Goal: Task Accomplishment & Management: Manage account settings

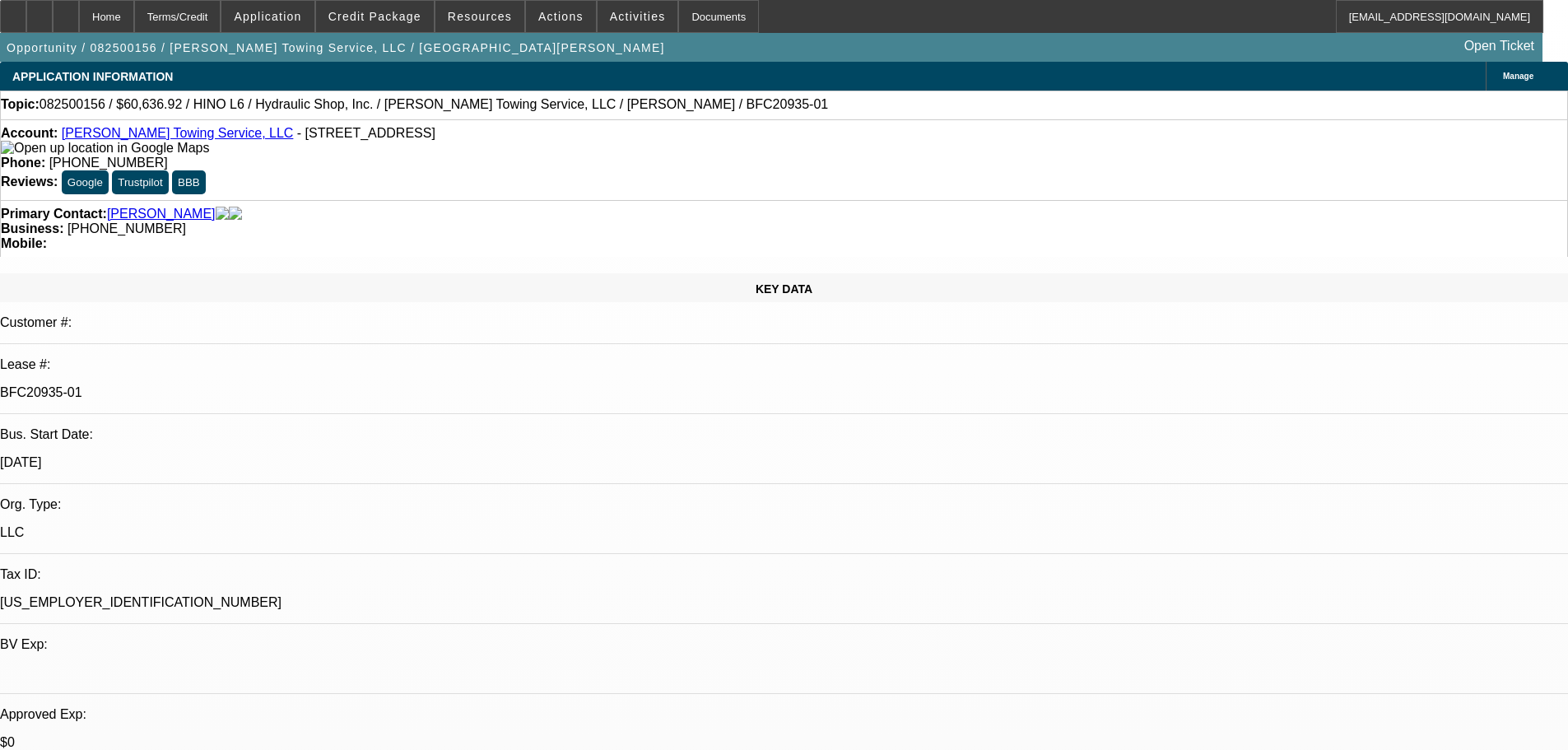
select select "0"
select select "6"
select select "0"
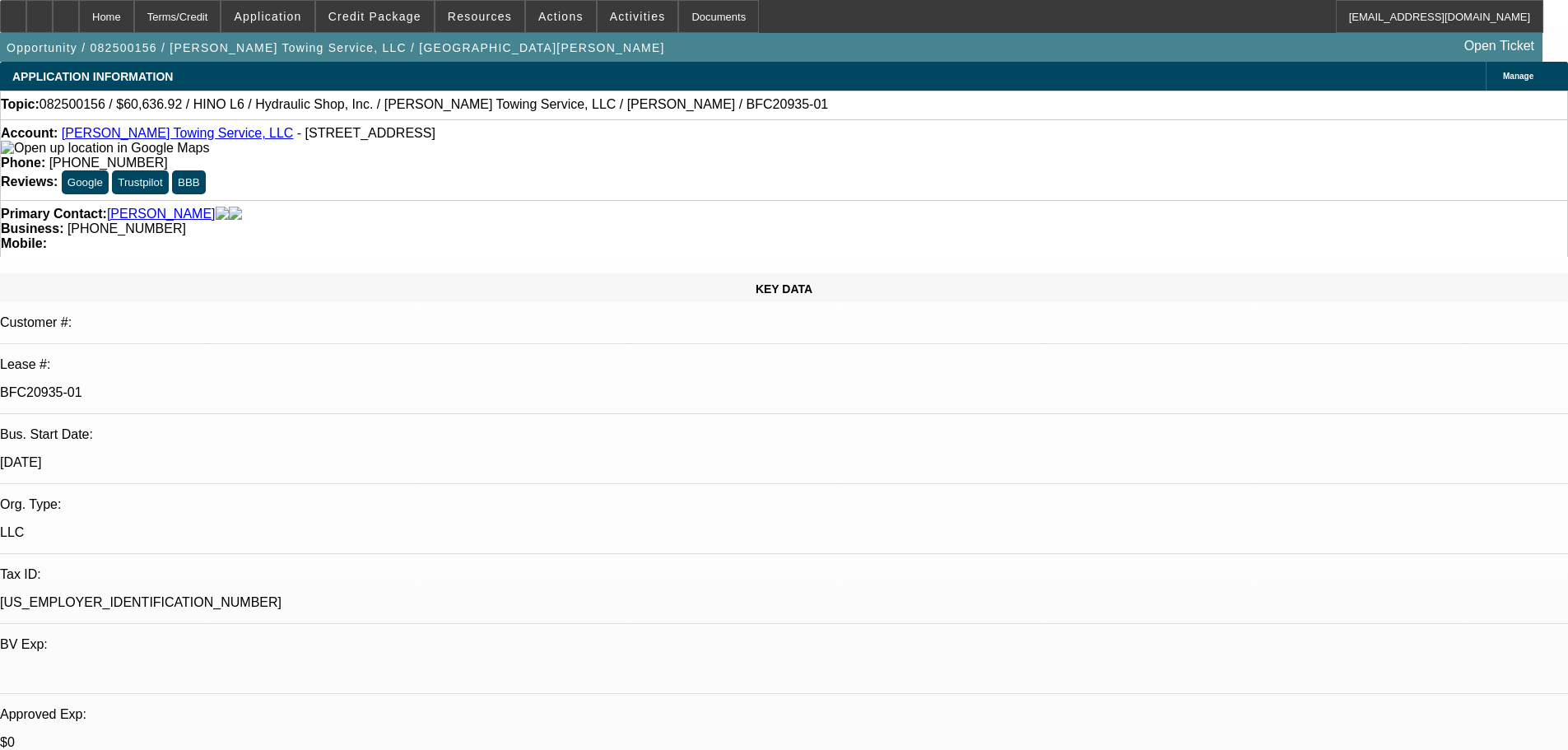
select select "0"
select select "6"
select select "0"
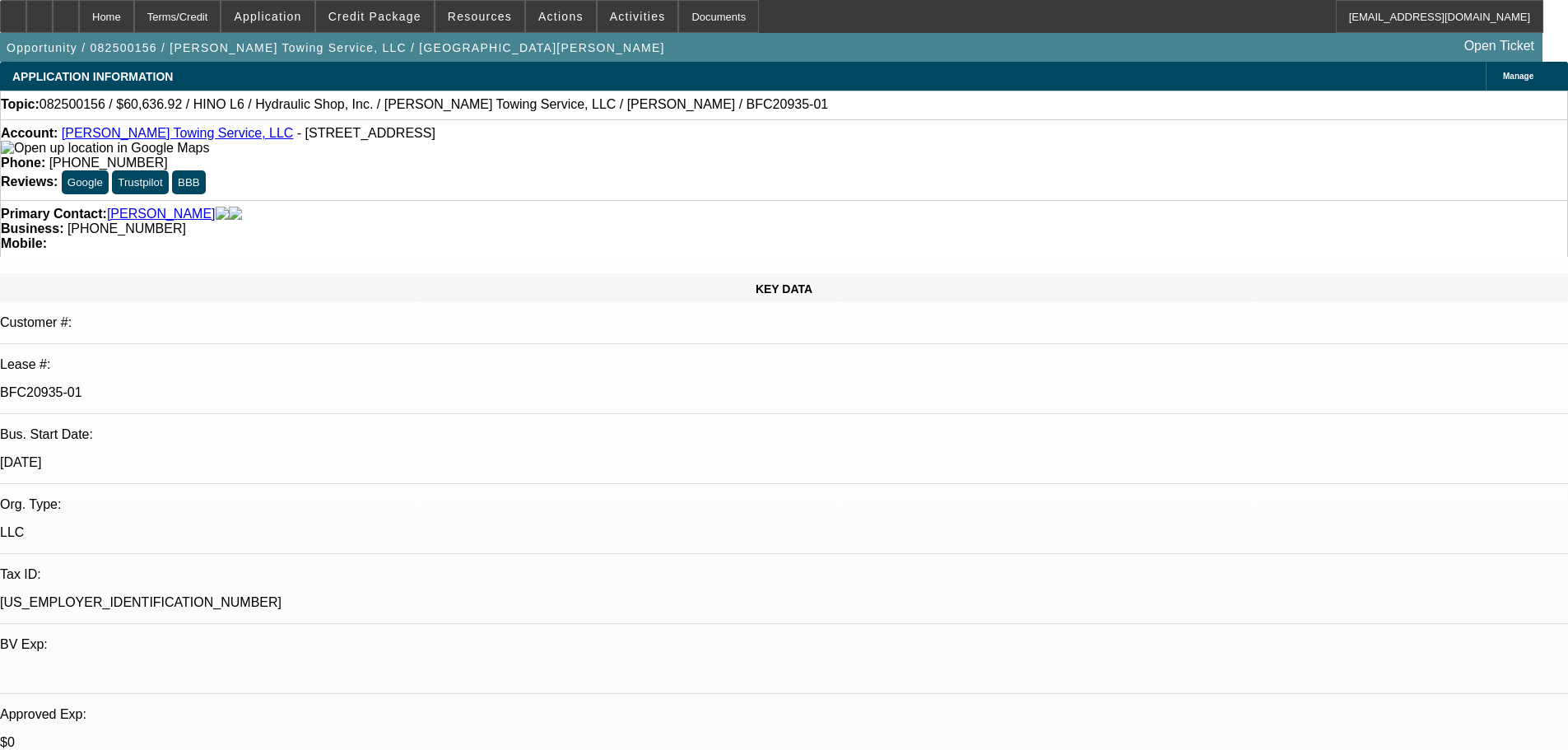
select select "0"
select select "6"
select select "0"
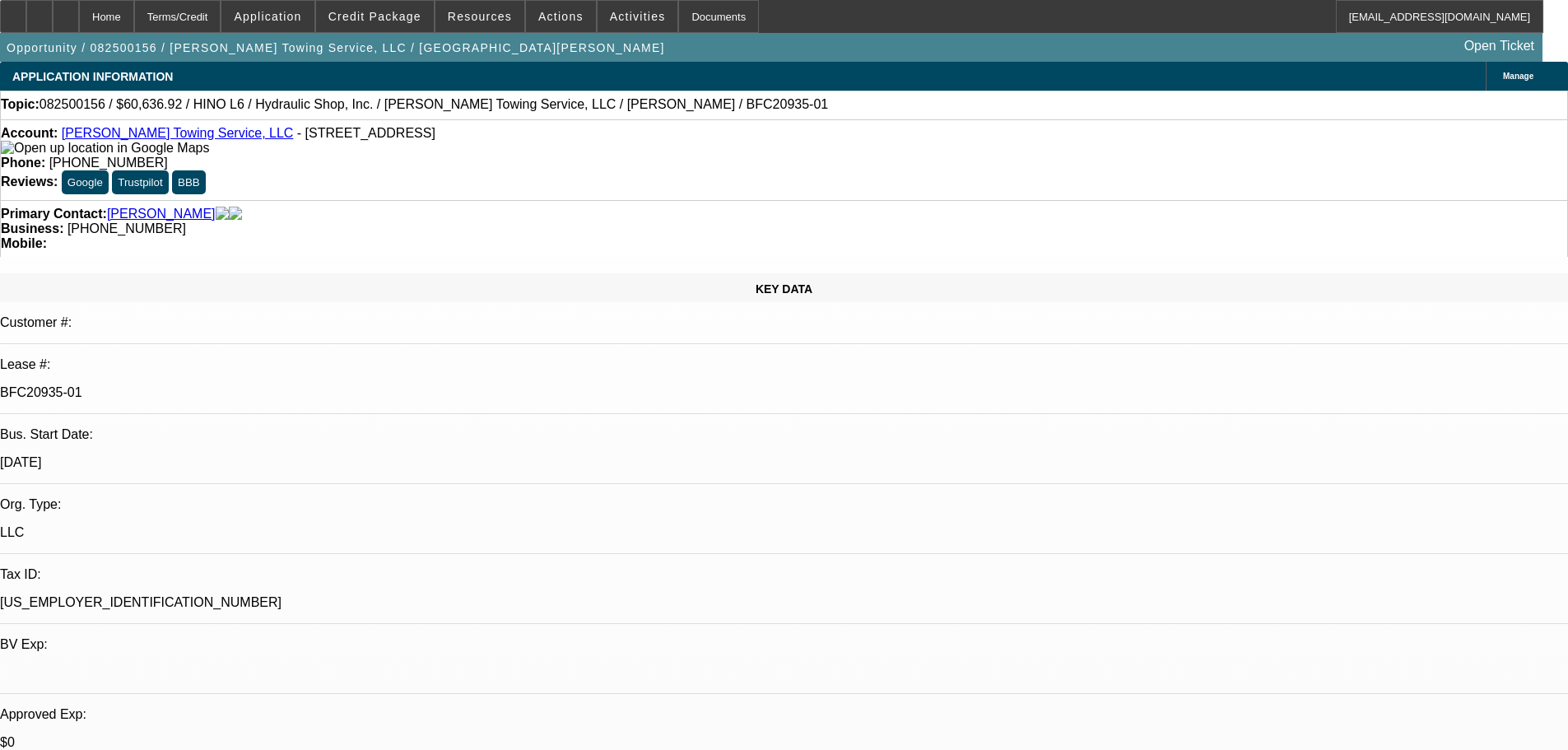
select select "6"
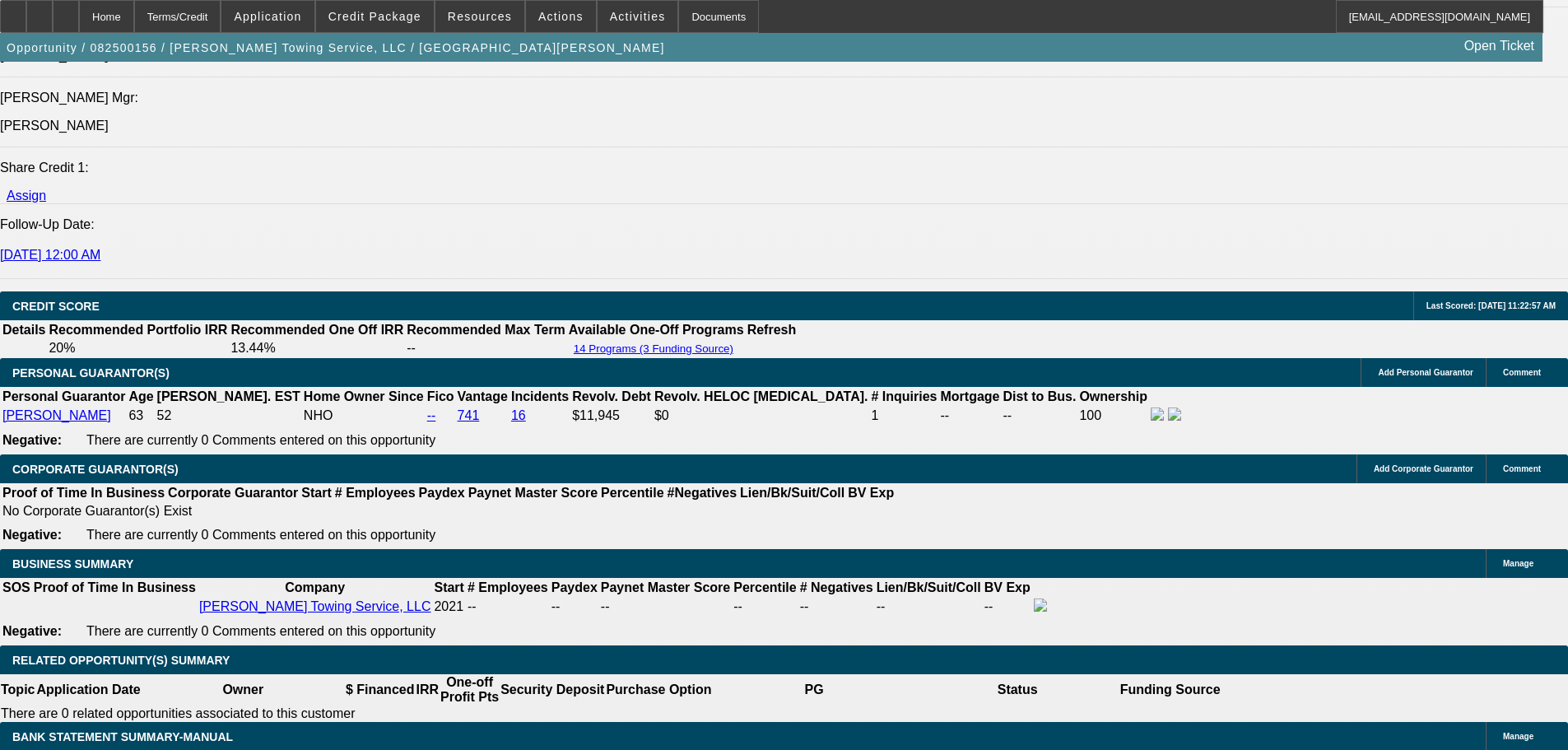
scroll to position [82, 0]
drag, startPoint x: 1500, startPoint y: 636, endPoint x: 1490, endPoint y: 686, distance: 51.0
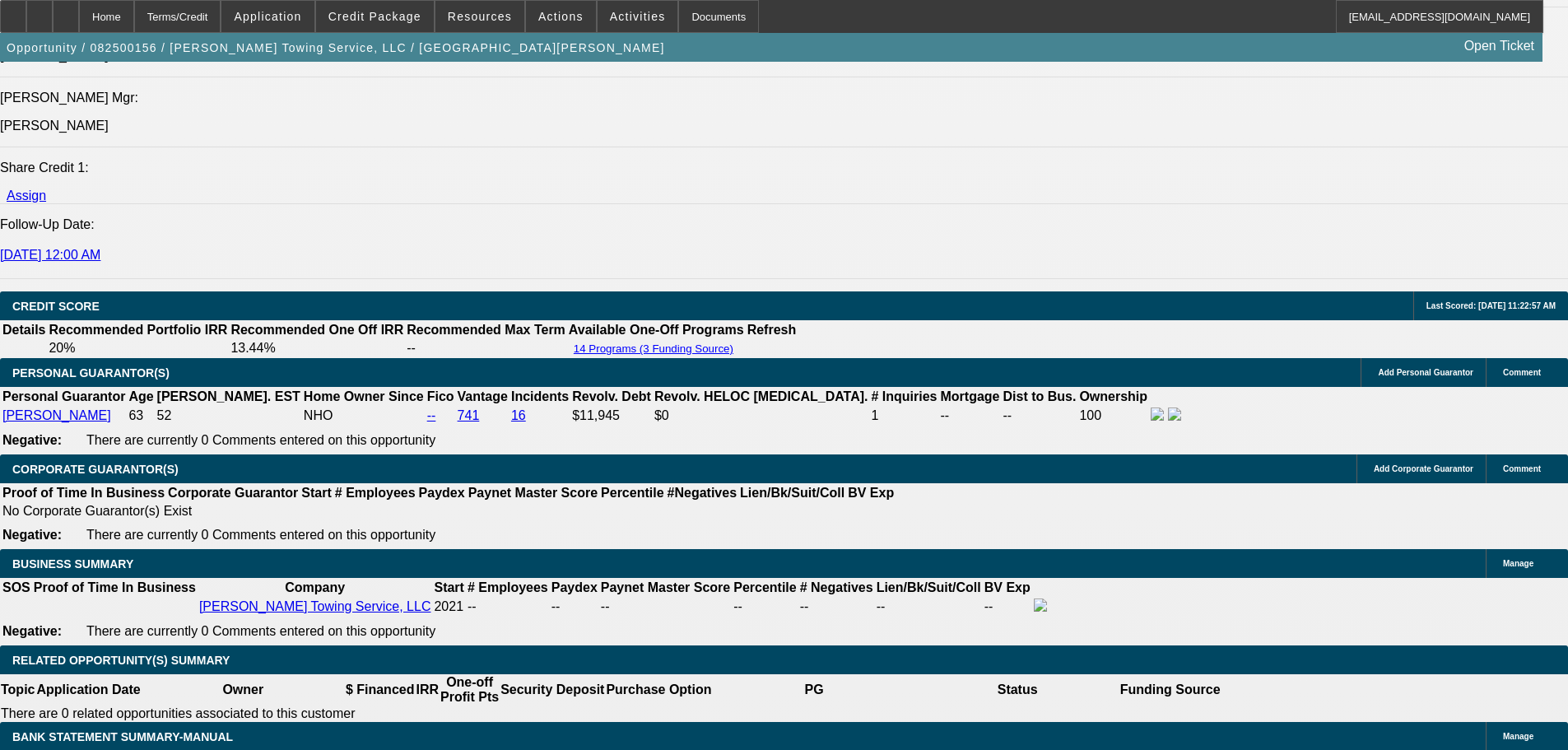
drag, startPoint x: 1487, startPoint y: 673, endPoint x: 1475, endPoint y: 711, distance: 39.8
copy td "**ORIGINAL DOC NOTE: Hello, signed approval attached. Docs can go to Martin at …"
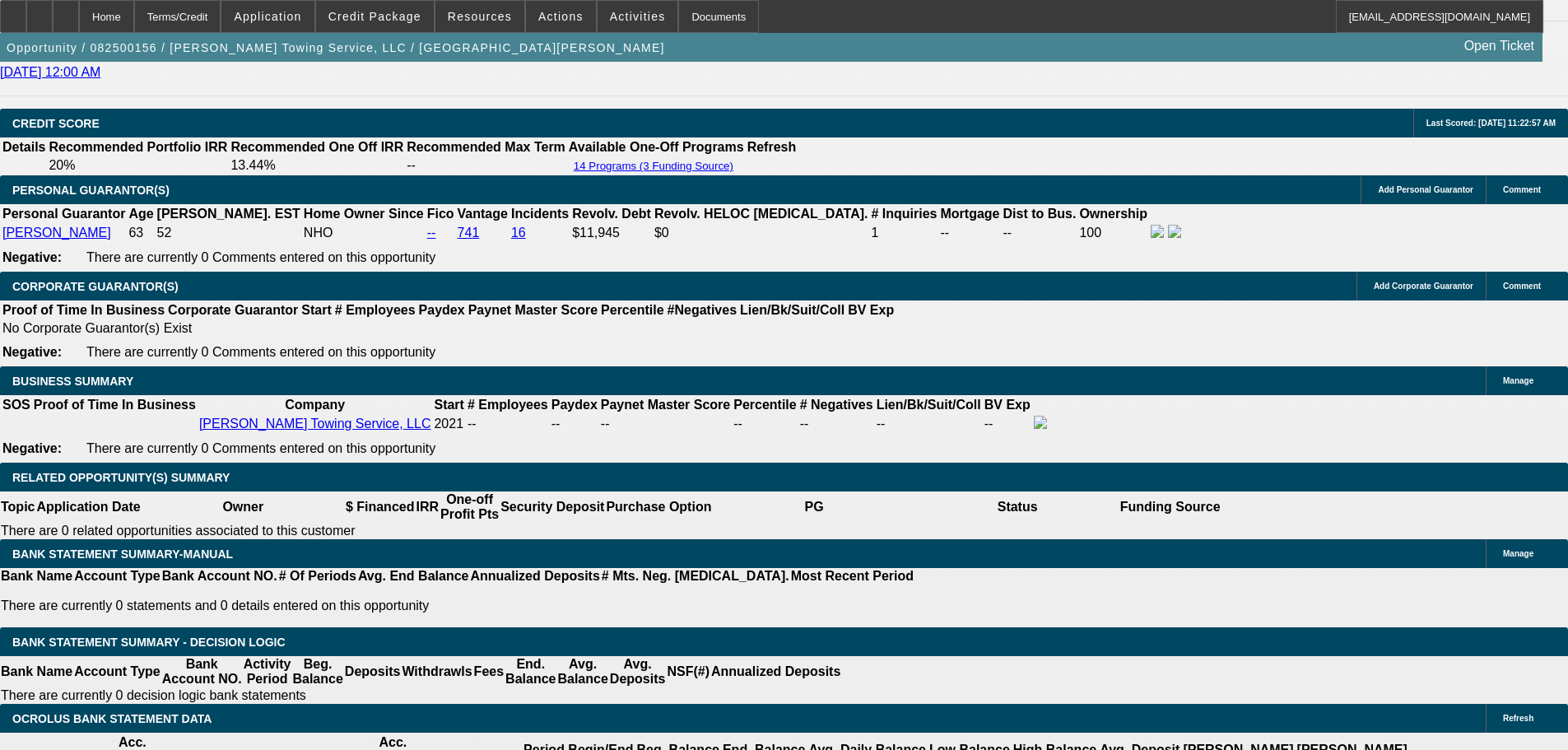
scroll to position [2350, 0]
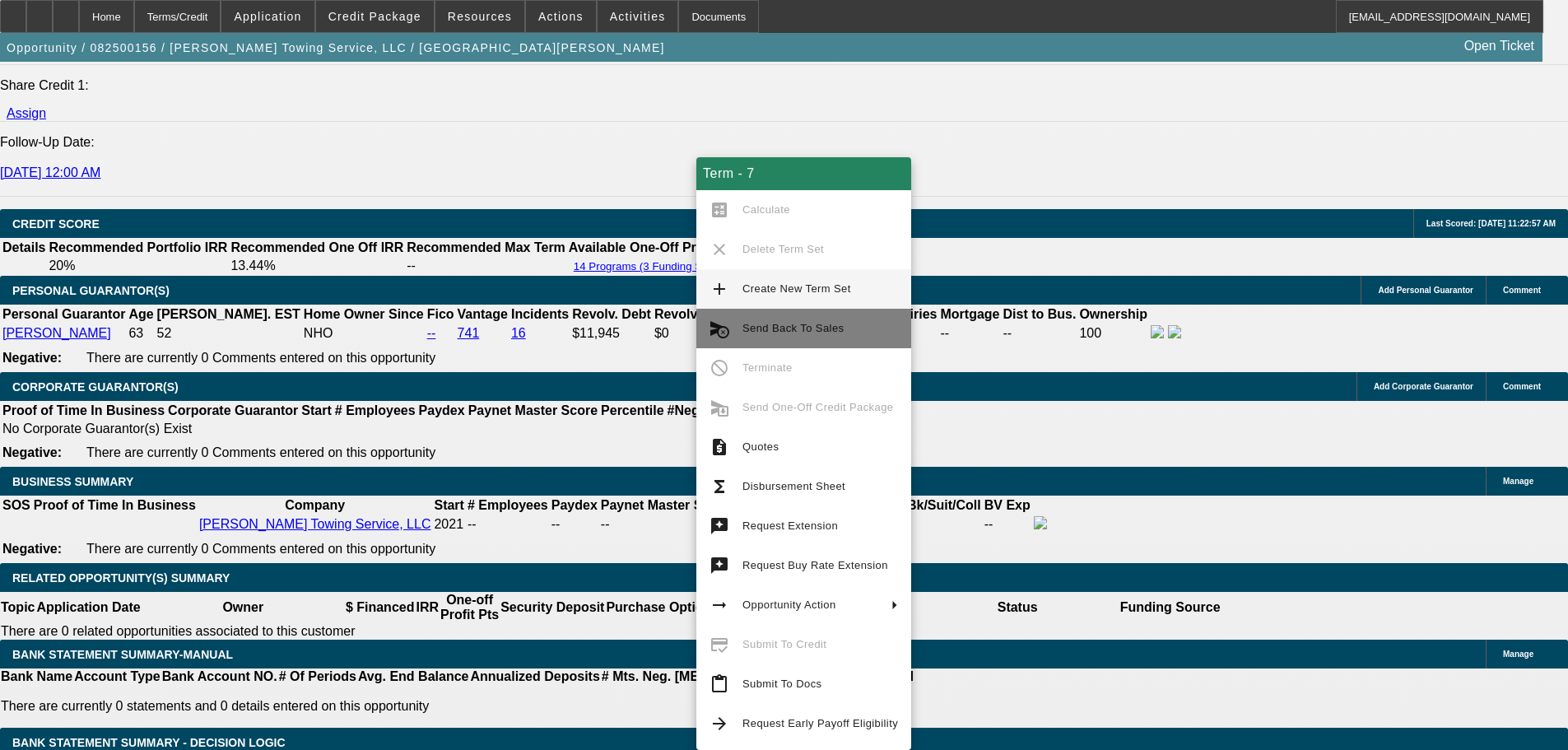
click at [800, 328] on span "Send Back To Sales" at bounding box center [793, 327] width 101 height 12
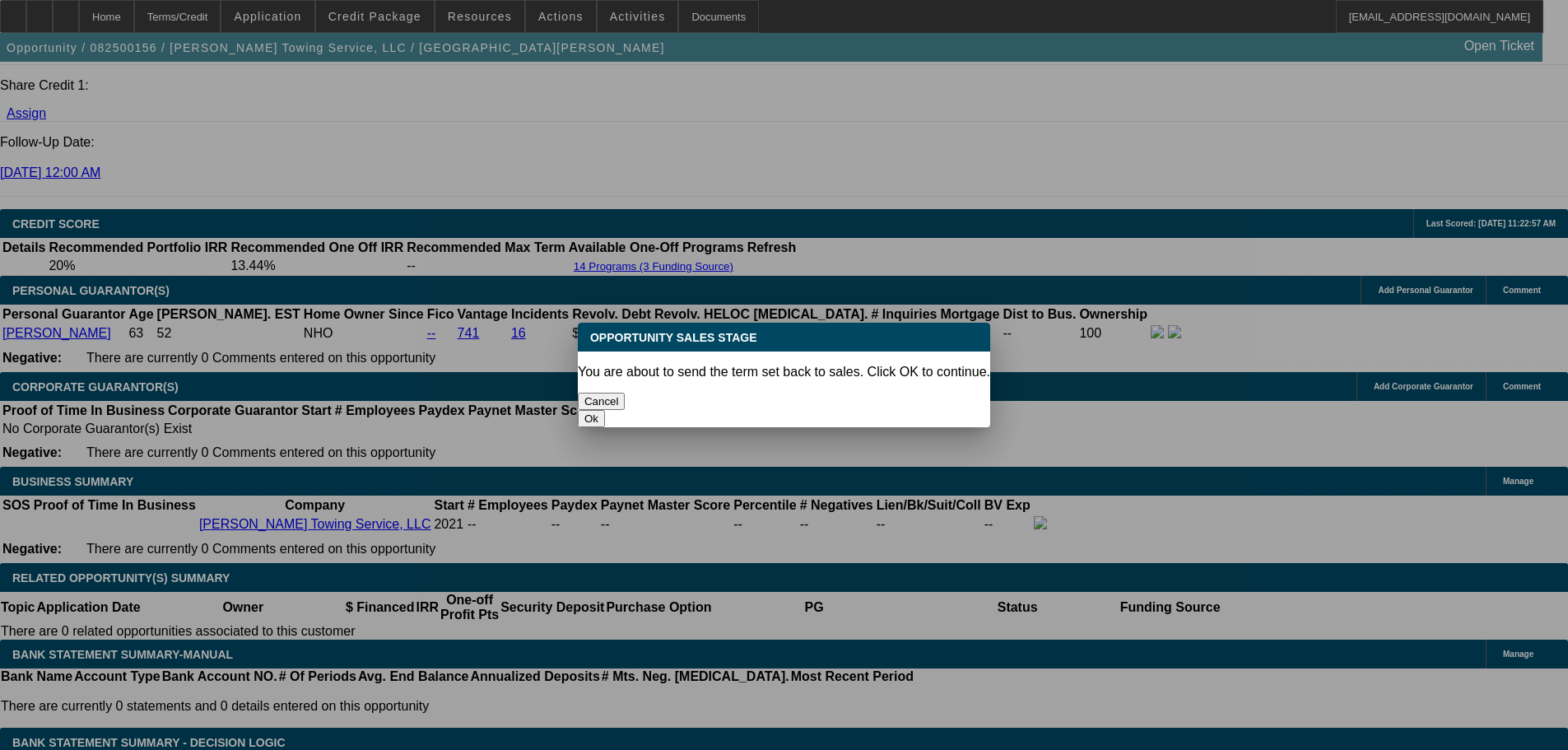
scroll to position [0, 0]
click at [605, 410] on button "Ok" at bounding box center [591, 418] width 27 height 17
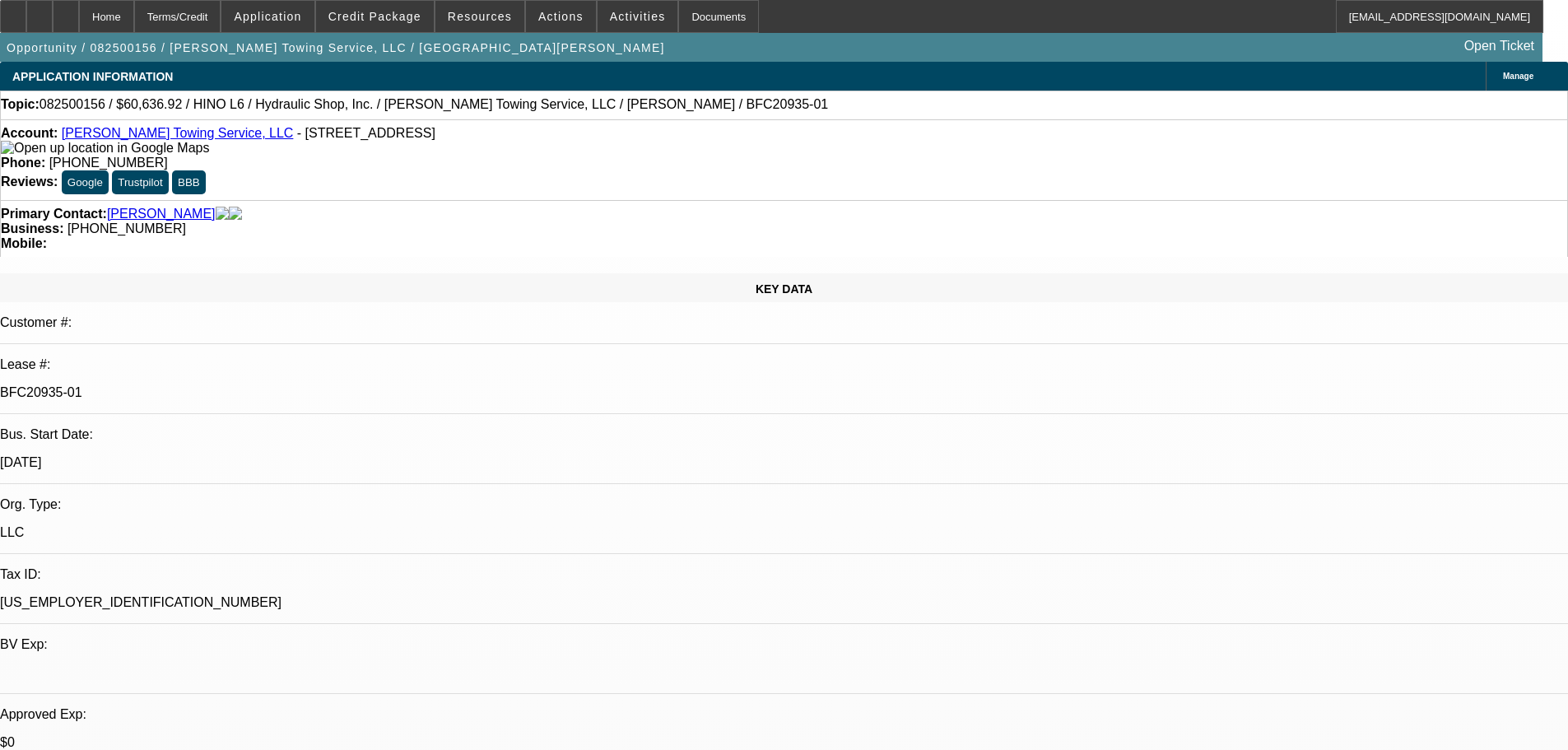
type textarea "Resending back up with proper adjustments."
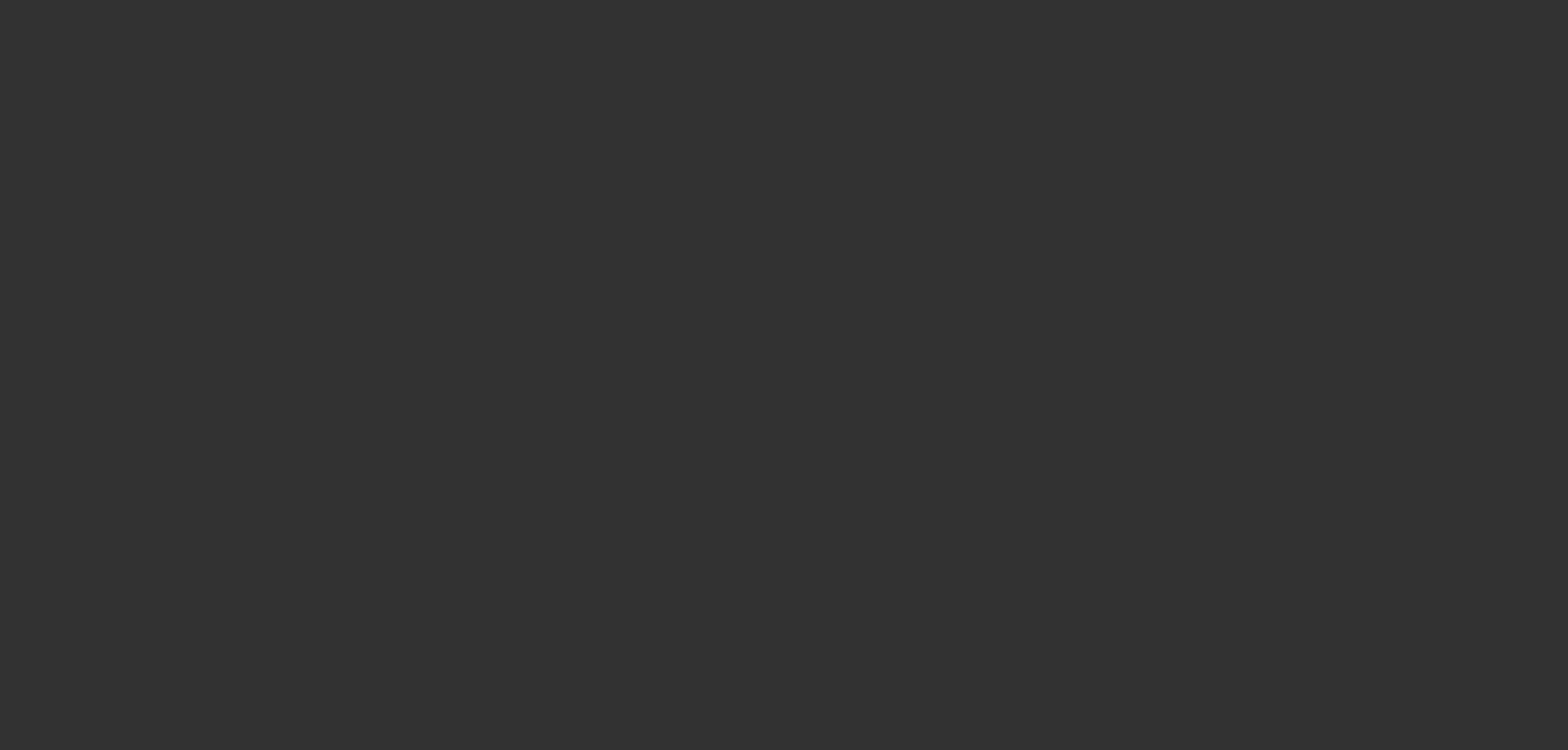
select select "0"
select select "6"
select select "0"
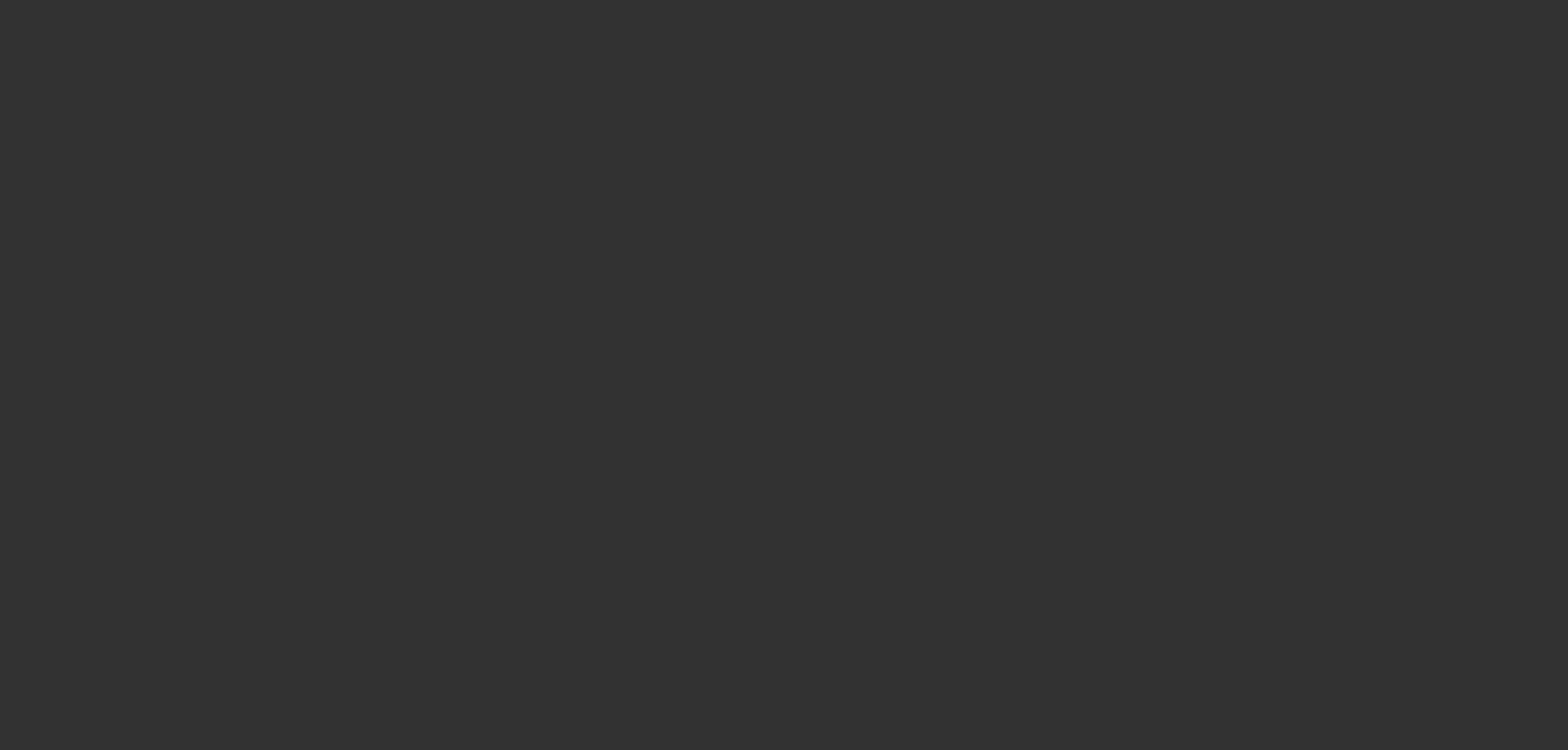
select select "0"
select select "6"
select select "0"
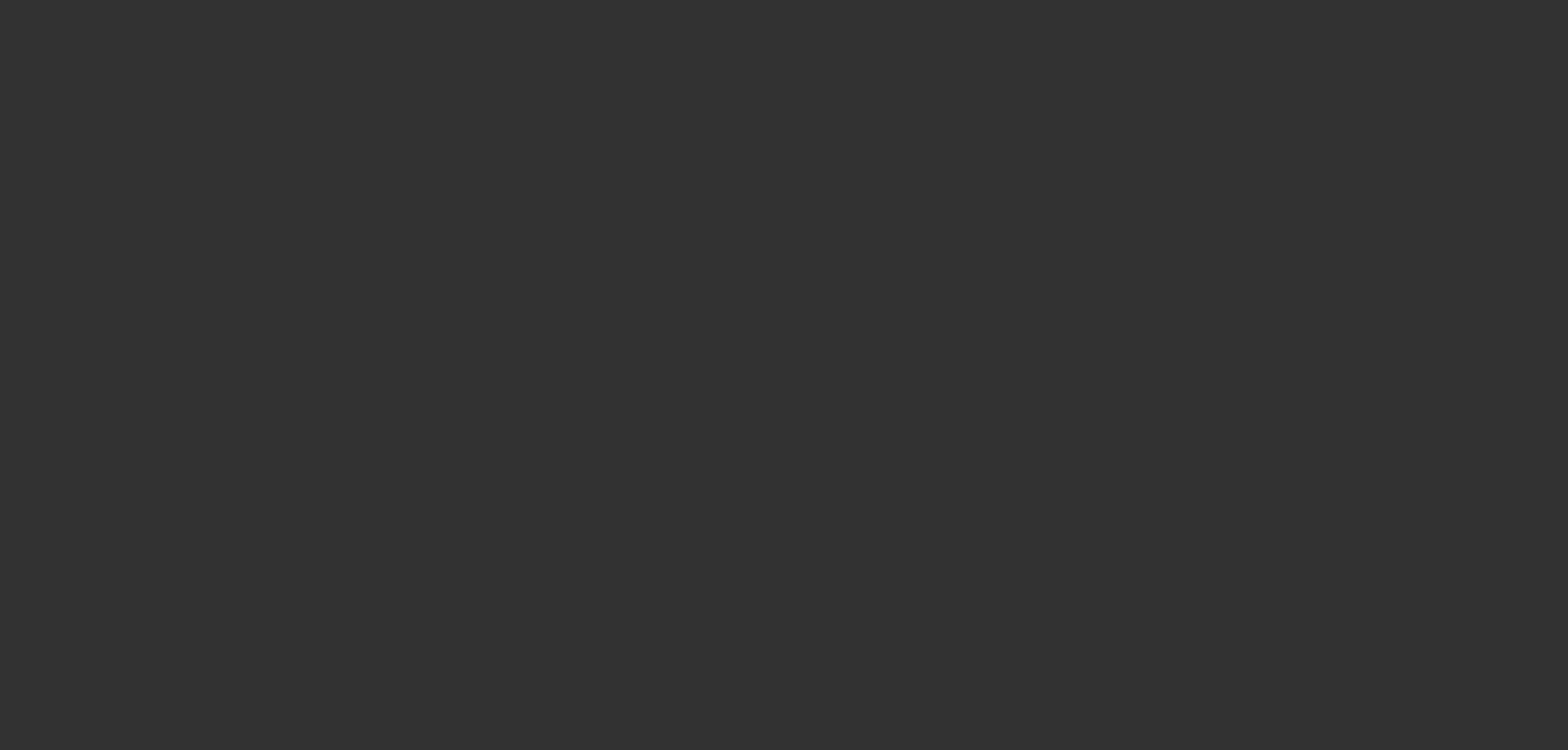
select select "0"
select select "6"
select select "0"
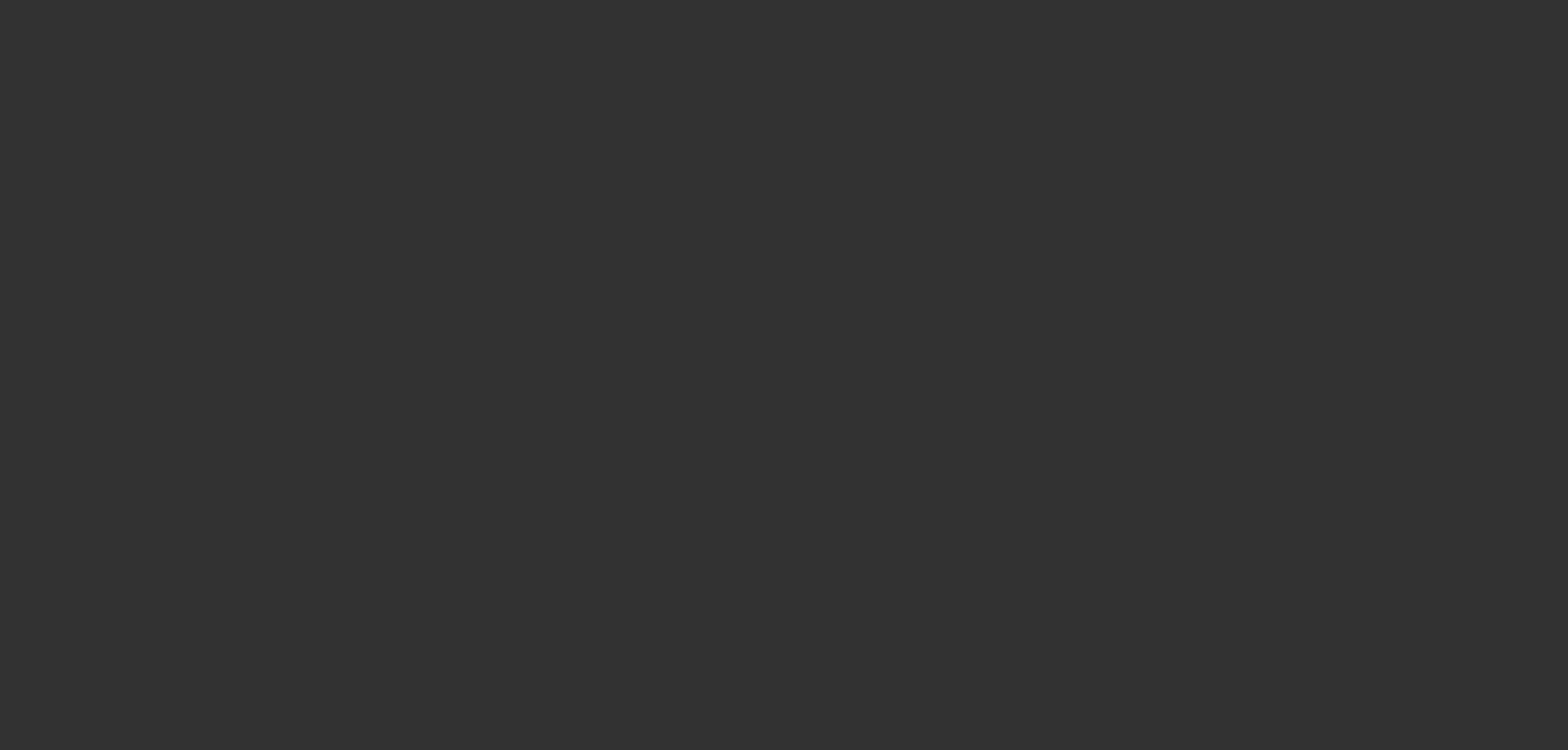
select select "6"
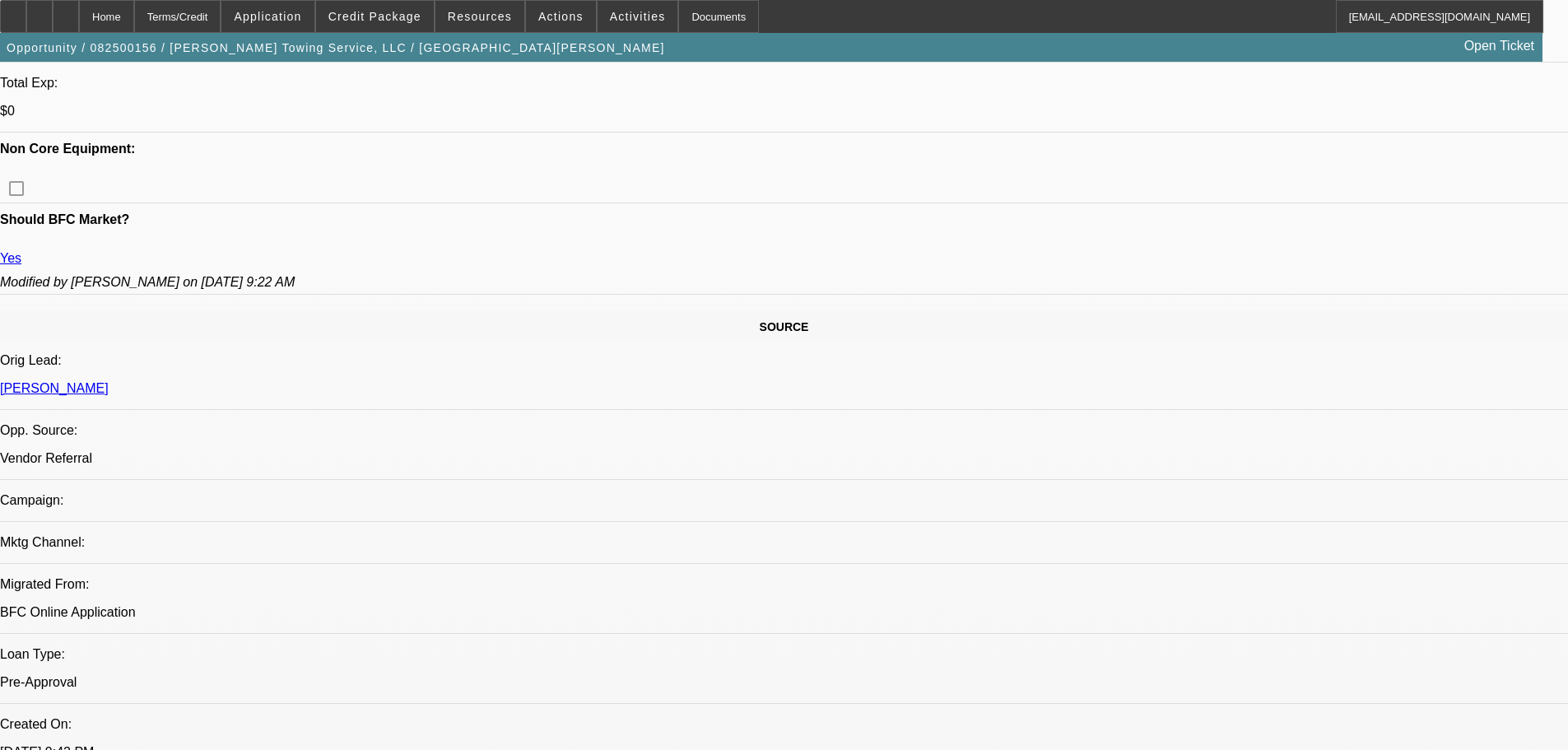
scroll to position [988, 0]
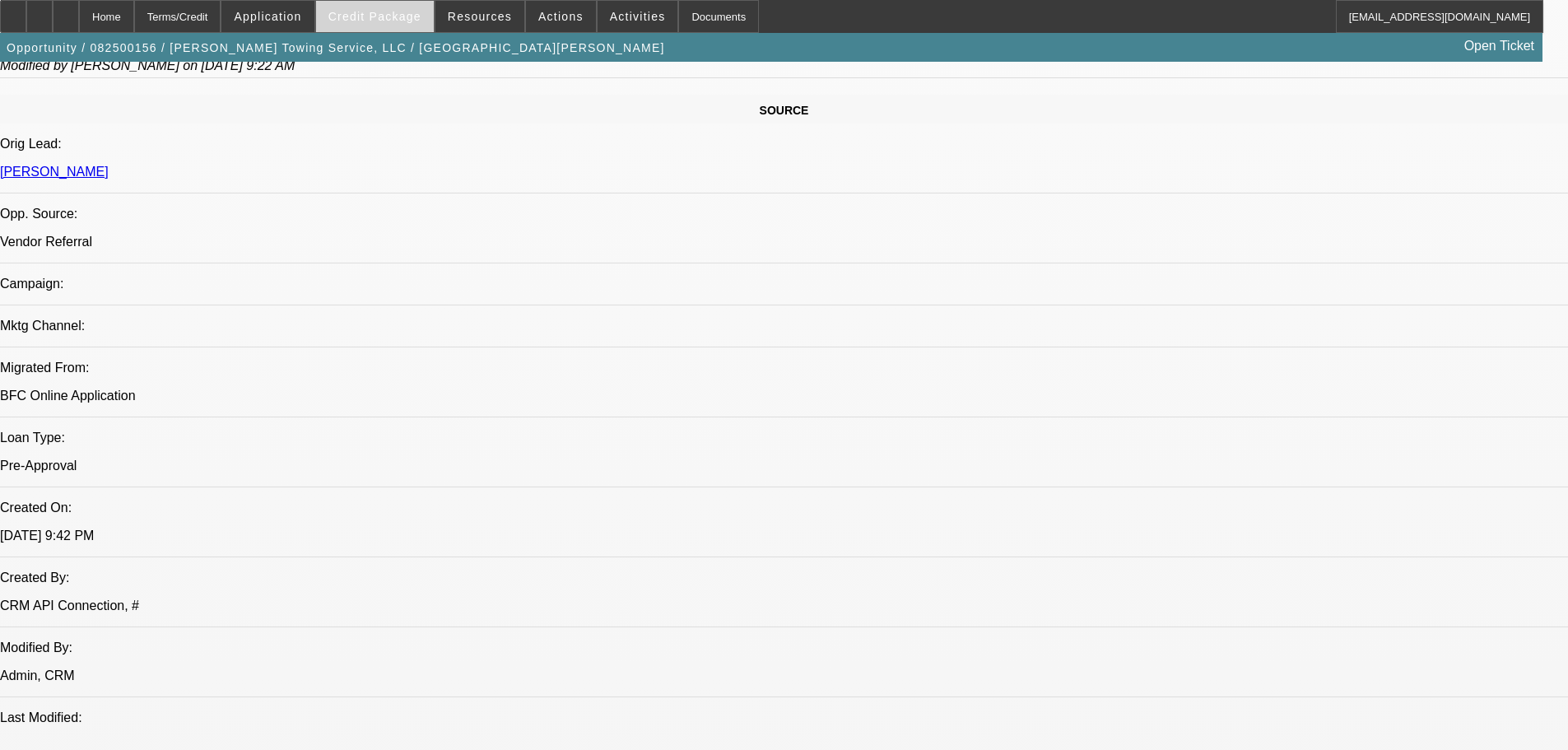
click at [375, 15] on span "Credit Package" at bounding box center [374, 17] width 93 height 13
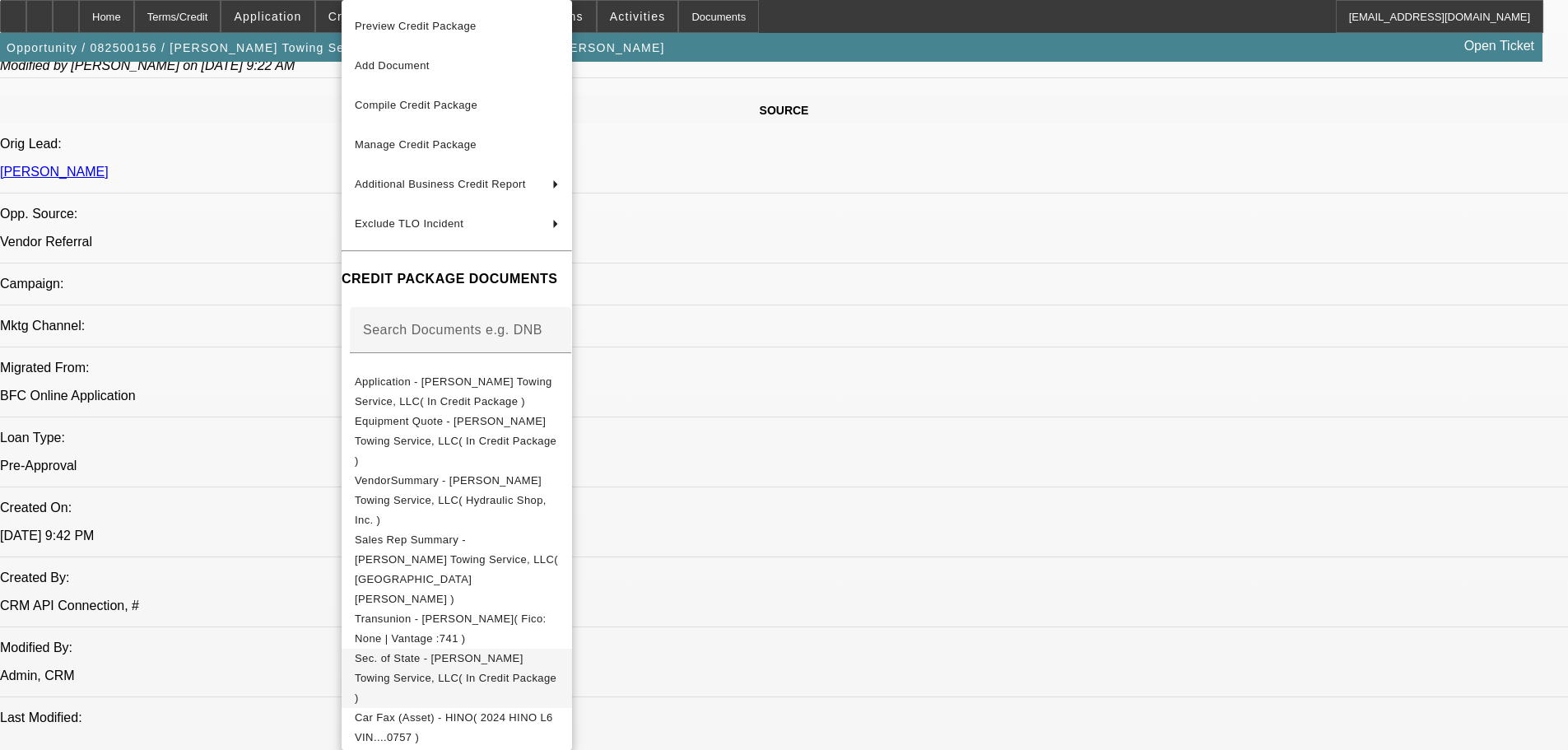
scroll to position [303, 0]
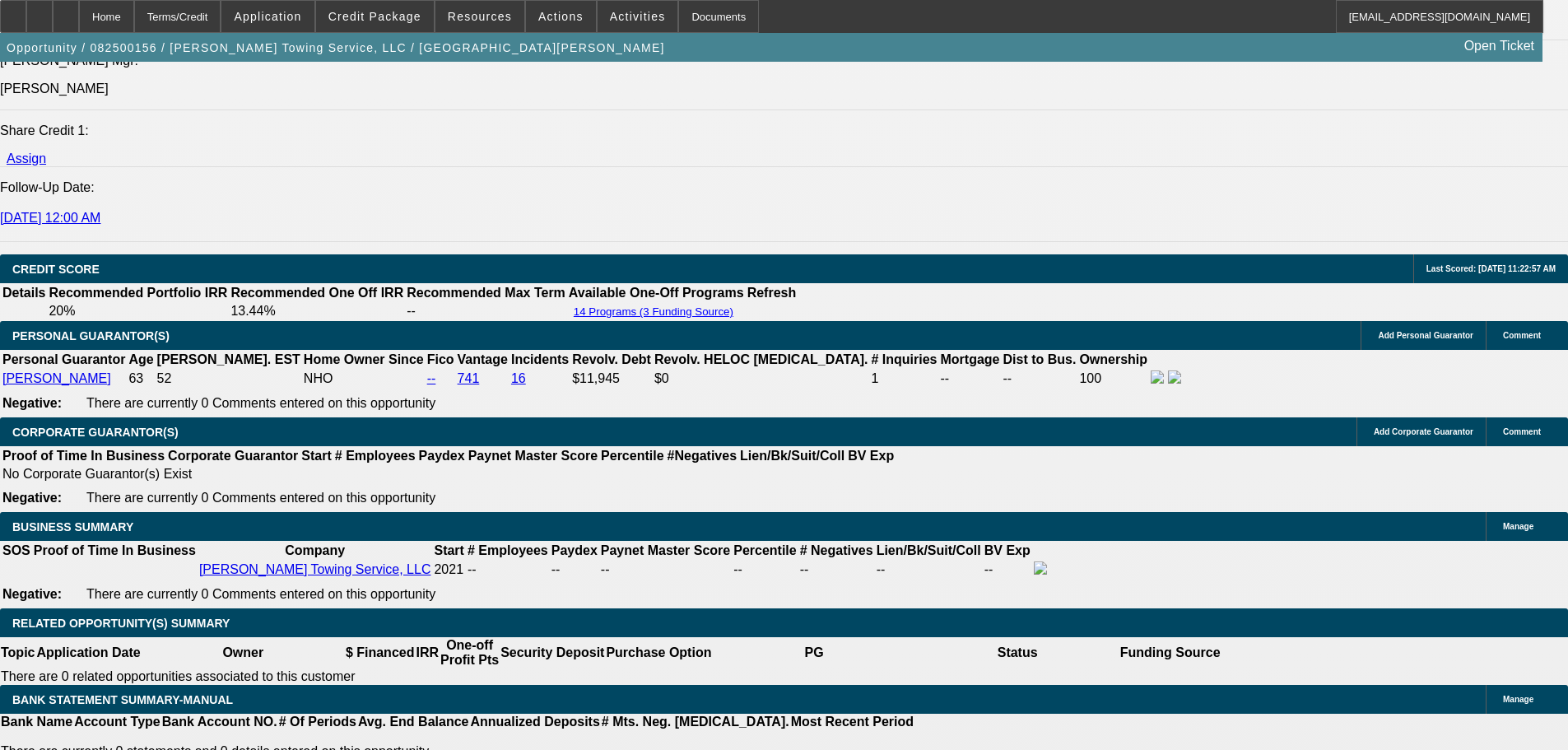
scroll to position [2305, 0]
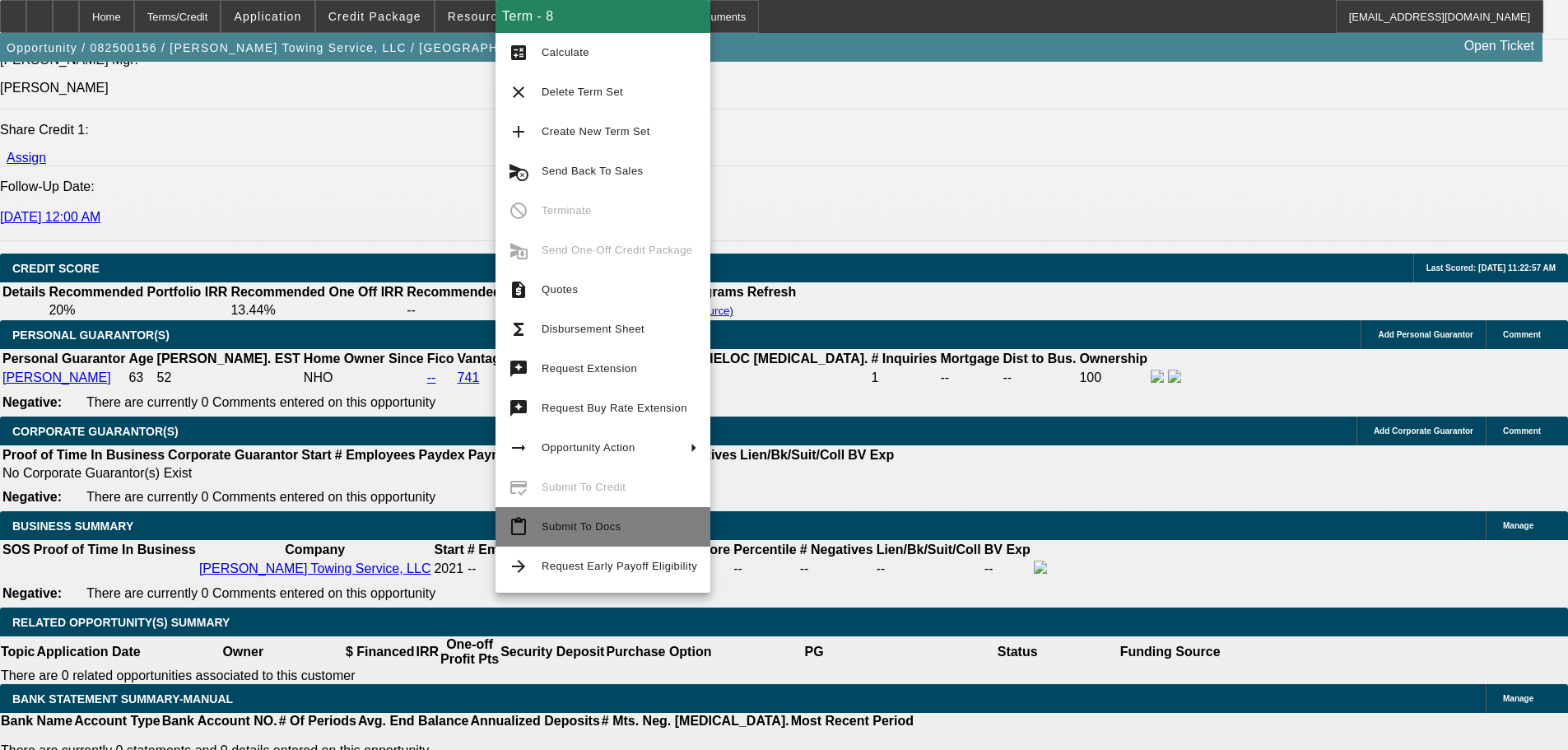
click at [615, 525] on span "Submit To Docs" at bounding box center [581, 526] width 79 height 12
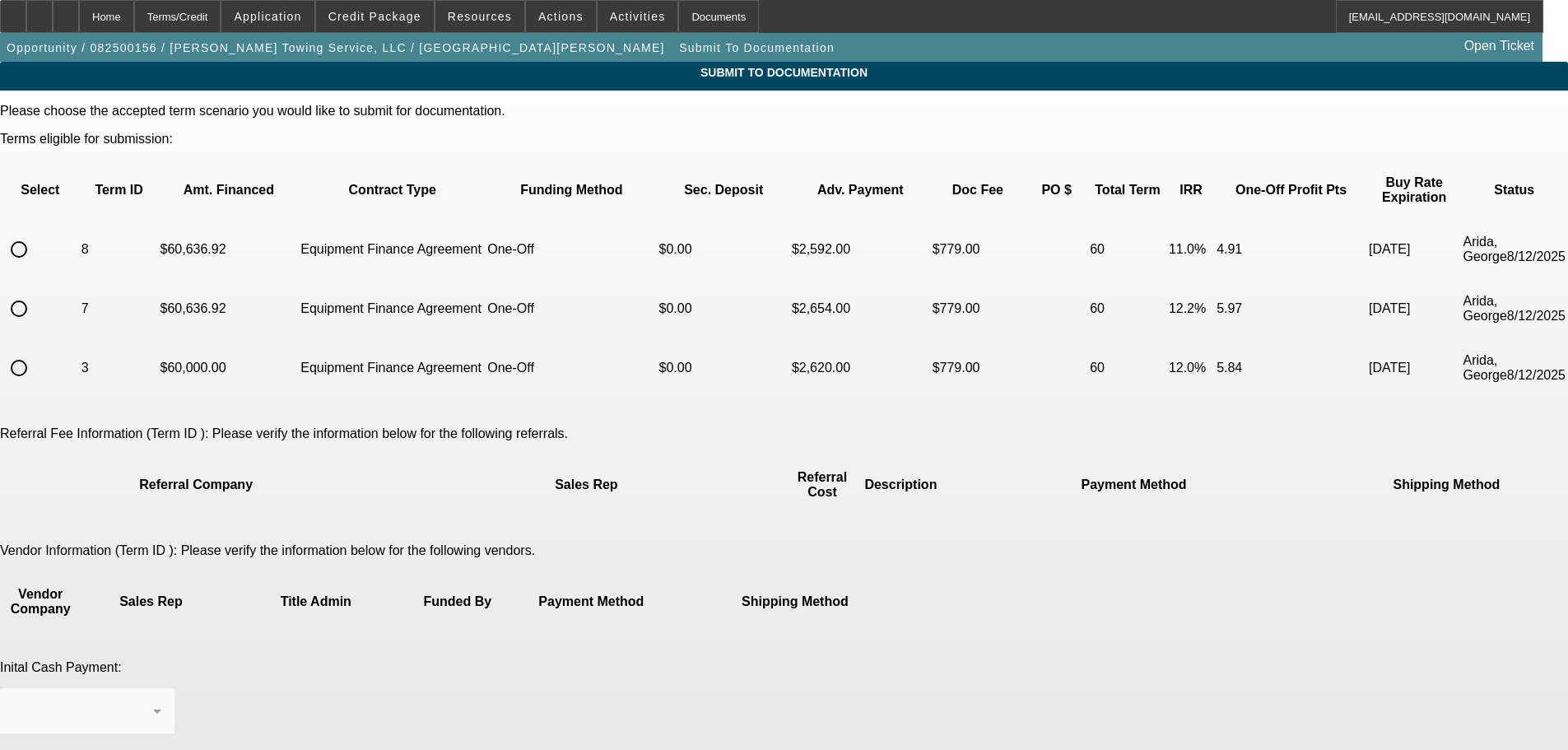
click at [36, 233] on input "radio" at bounding box center [19, 249] width 33 height 33
radio input "true"
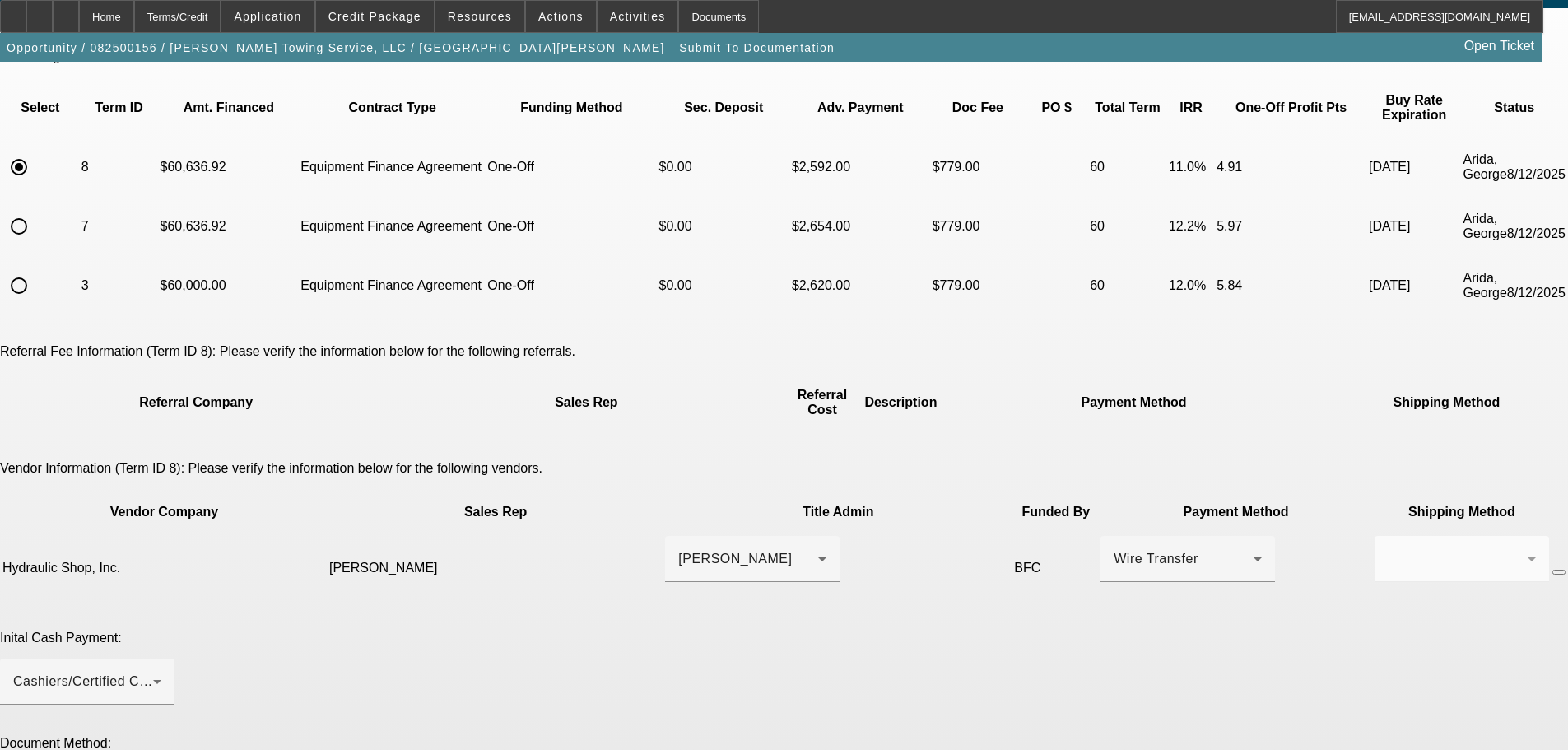
scroll to position [165, 0]
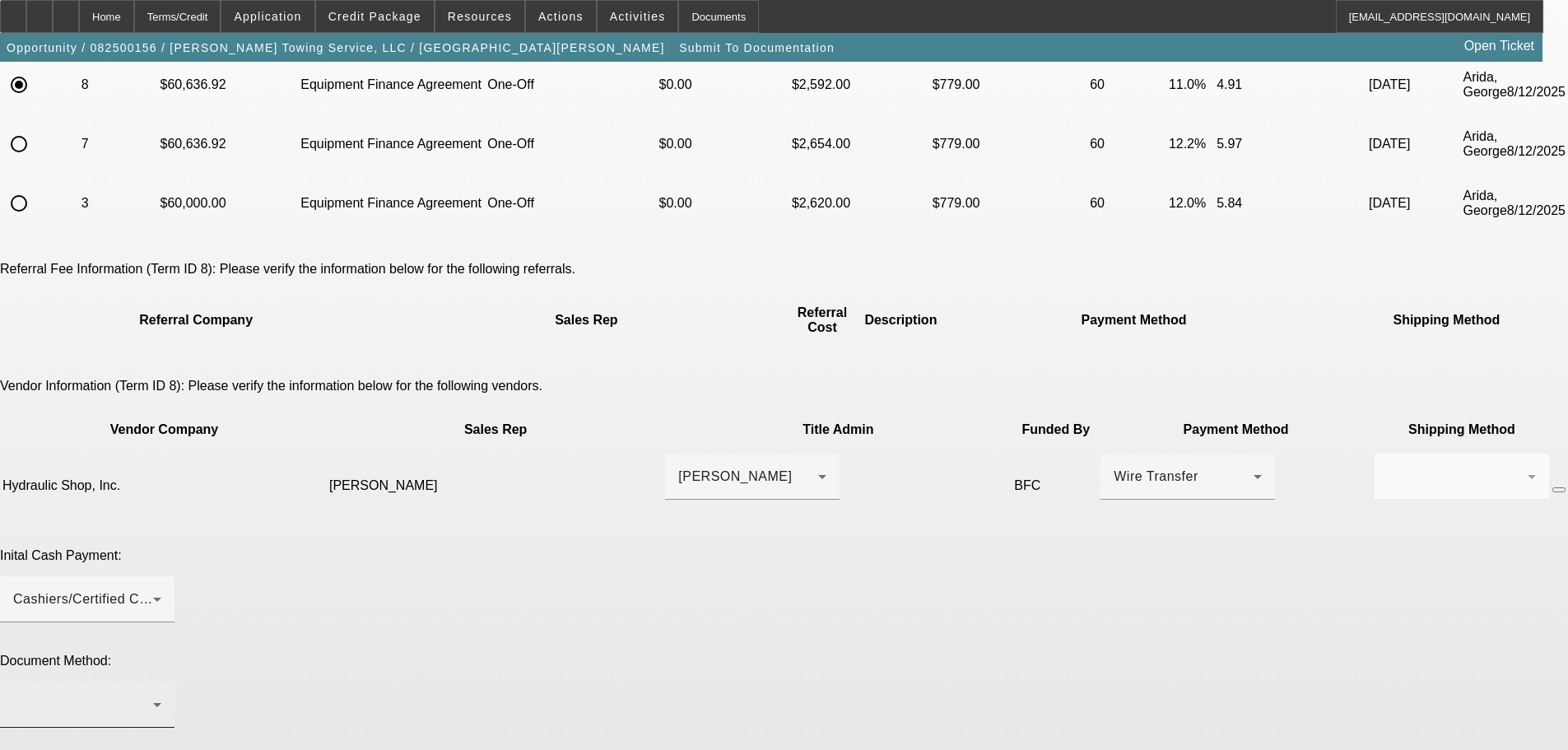
click at [162, 682] on div at bounding box center [87, 704] width 148 height 46
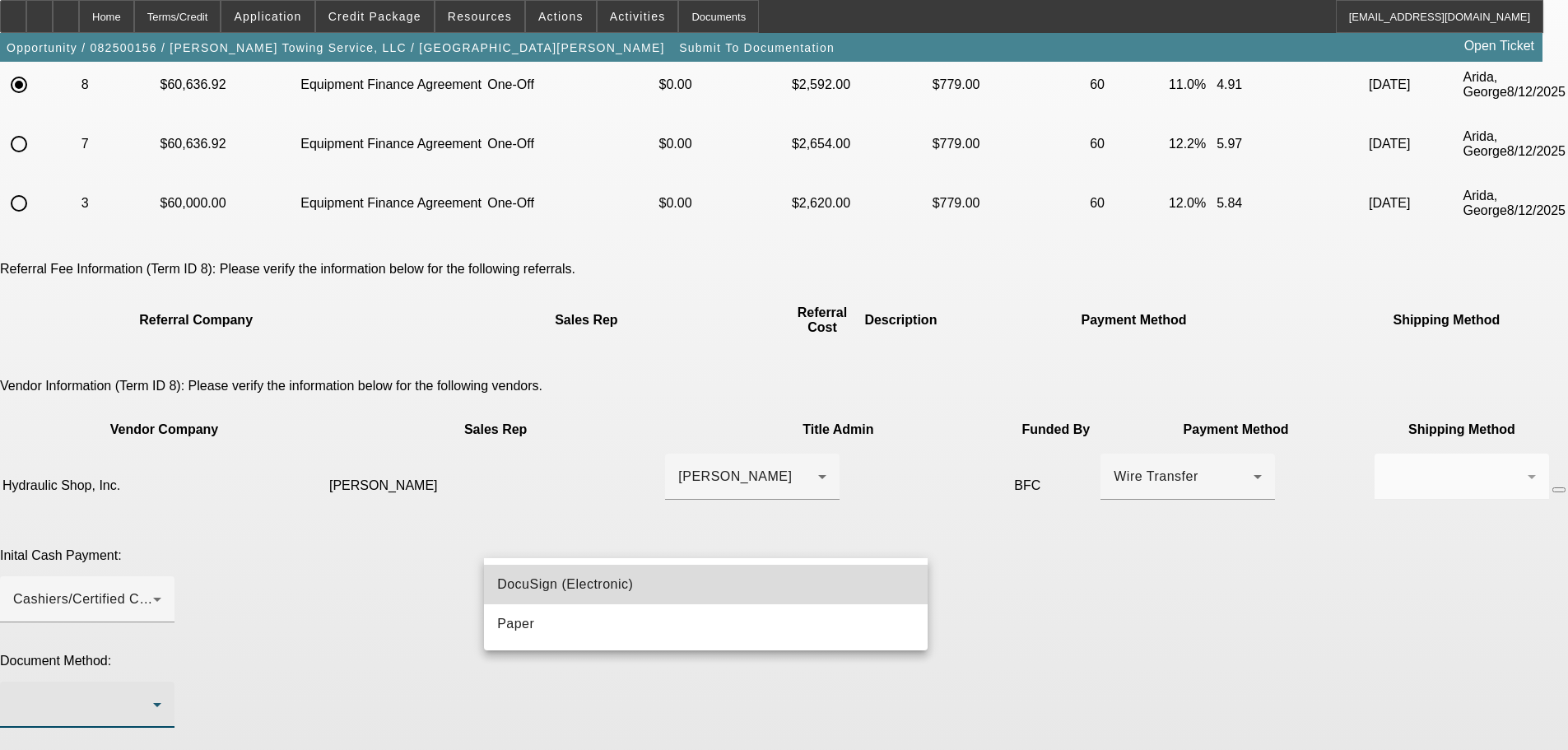
click at [616, 573] on mat-option "DocuSign (Electronic)" at bounding box center [706, 584] width 444 height 39
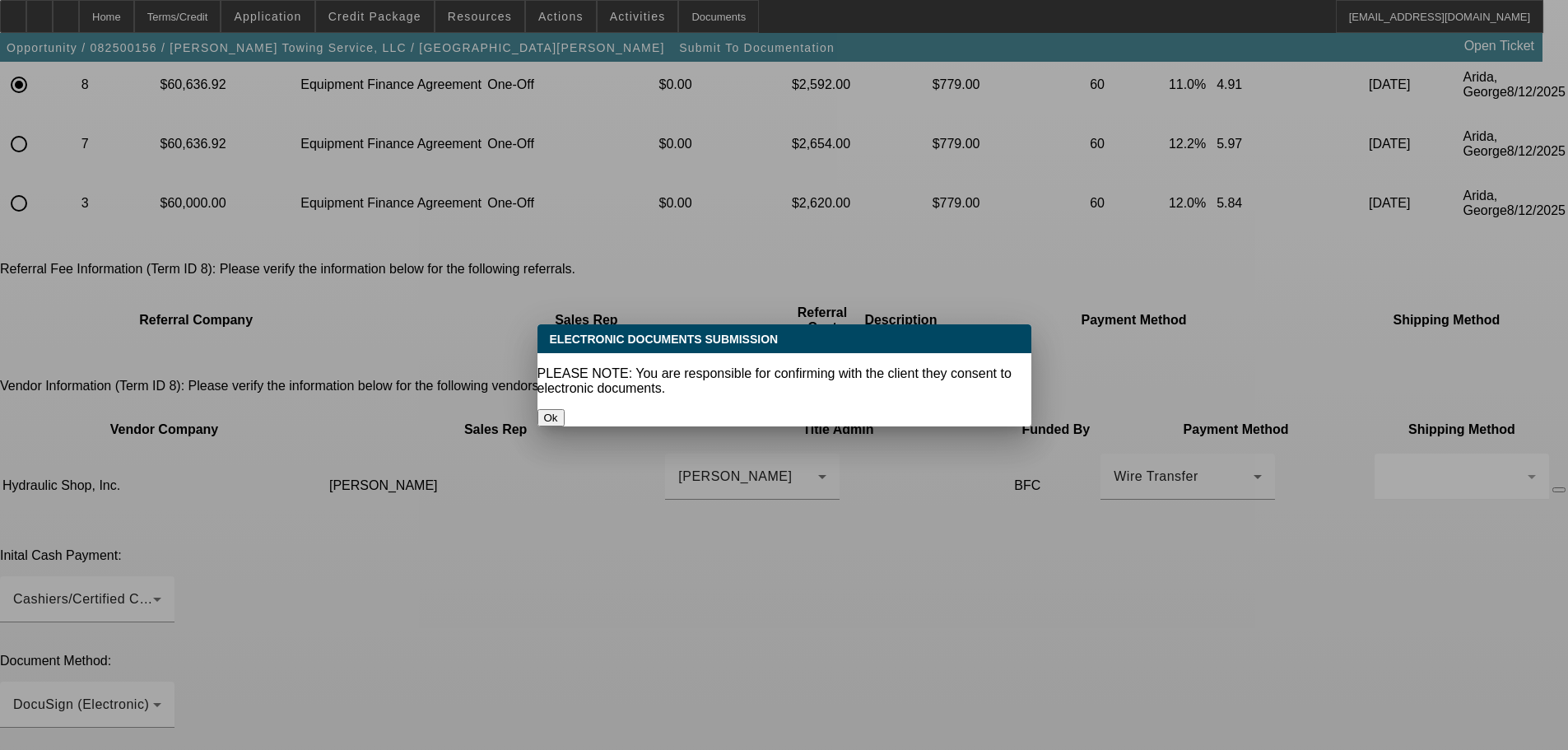
click at [565, 410] on button "Ok" at bounding box center [551, 418] width 27 height 17
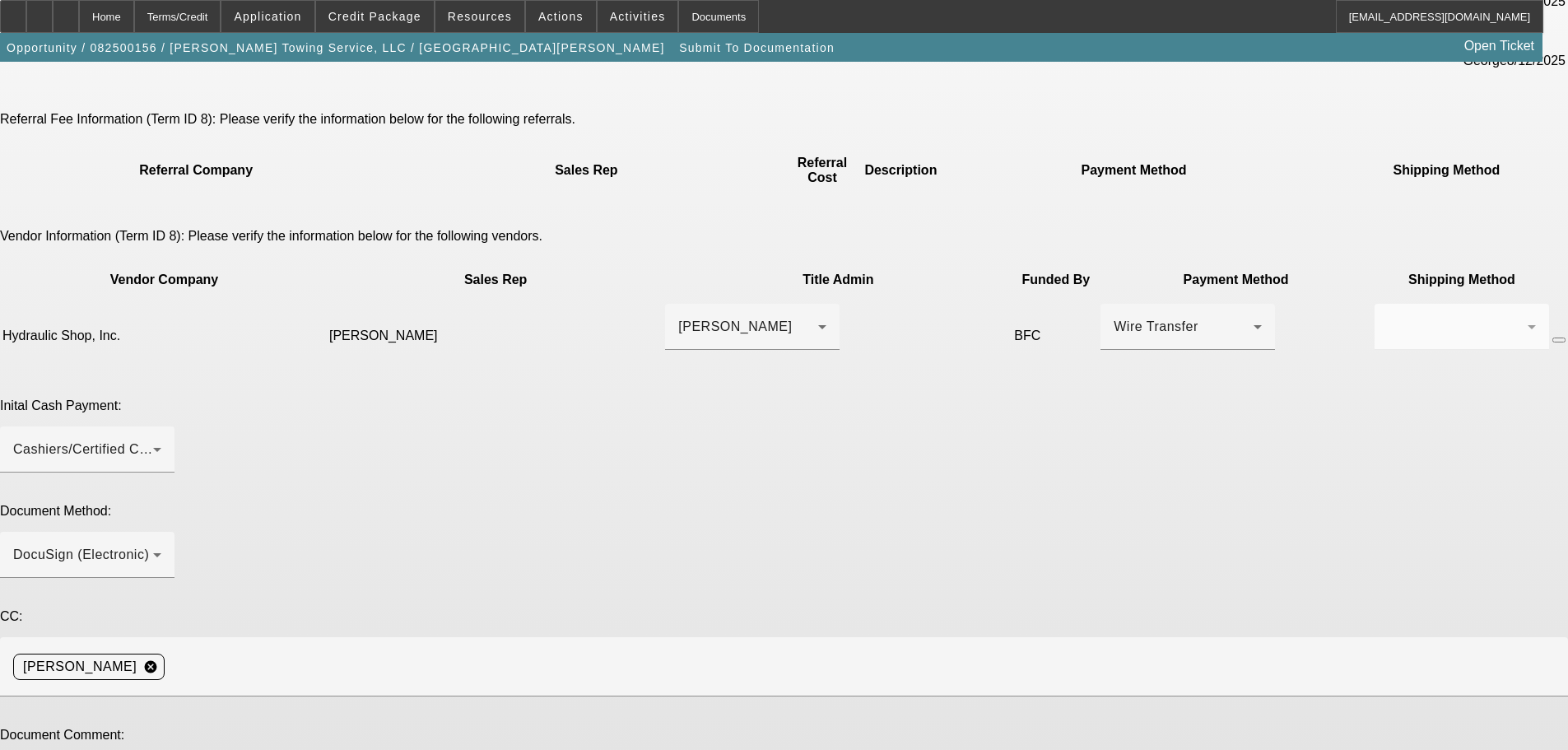
scroll to position [337, 0]
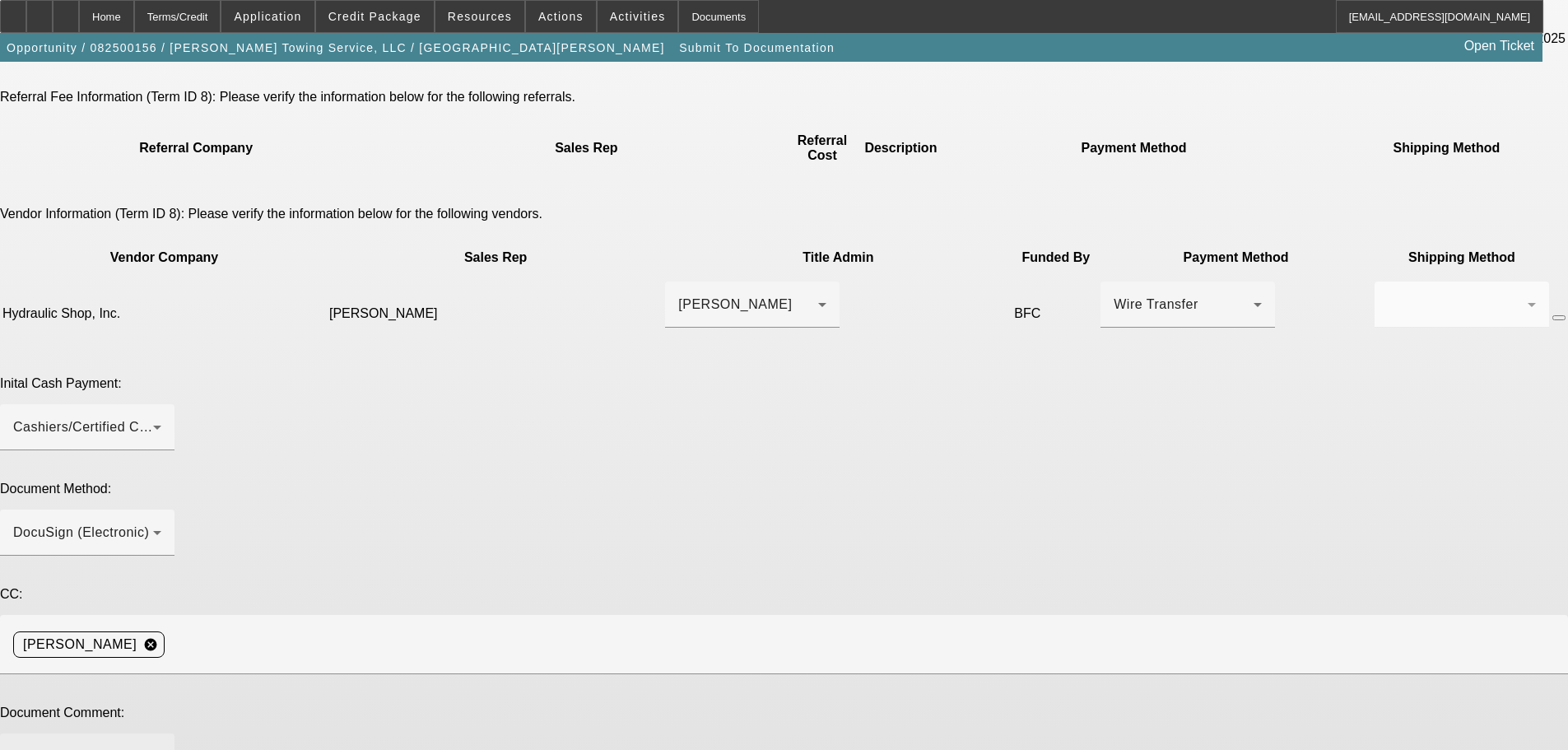
paste textarea "Hey Sarah, attached is the copy of the check to prove the down payment. Do we n…"
type textarea "Hey Sarah, attached is the copy of the check to prove the down payment. Do we n…"
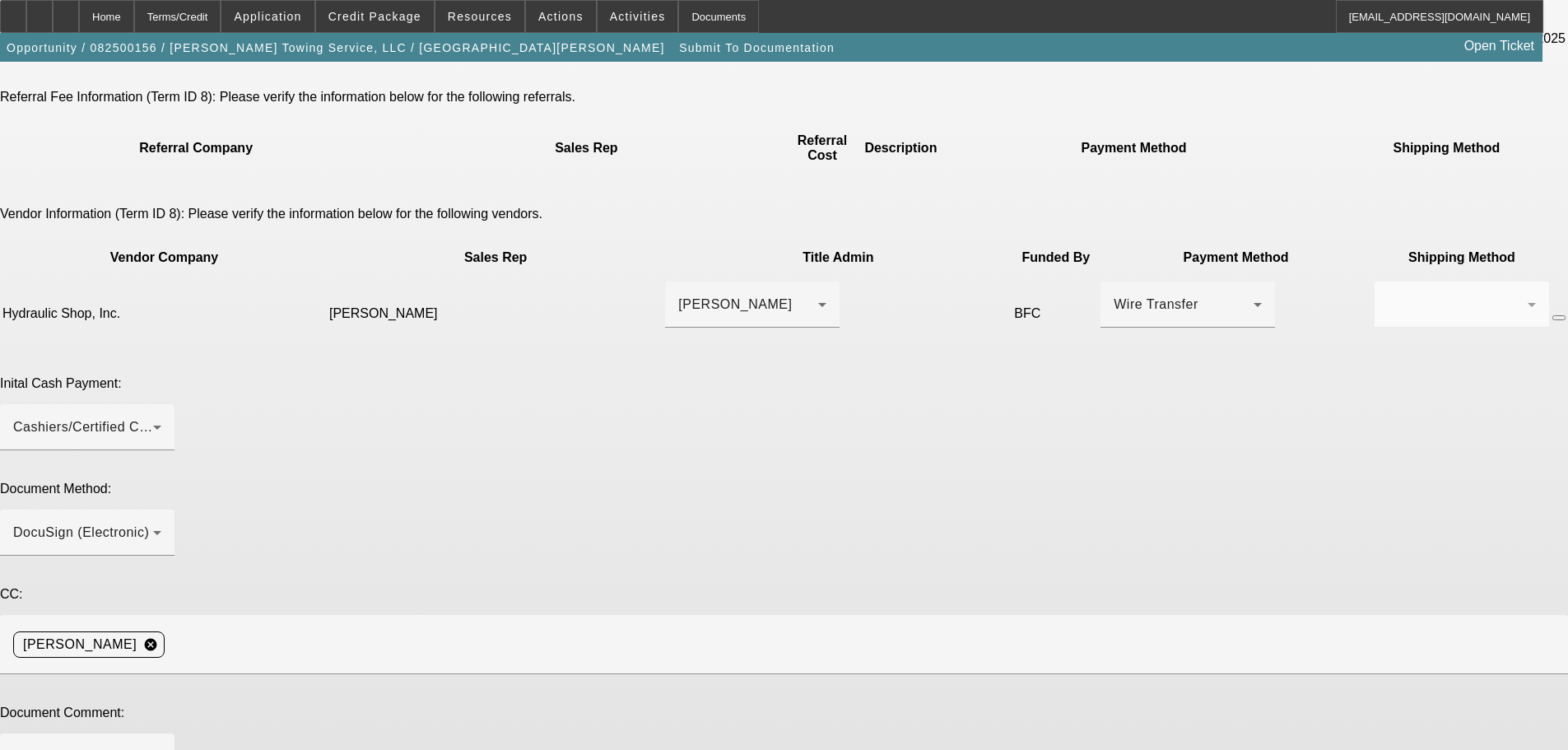
type textarea "Dealer collected the upfront, got proof of check. Sent revisions to Sarah to re…"
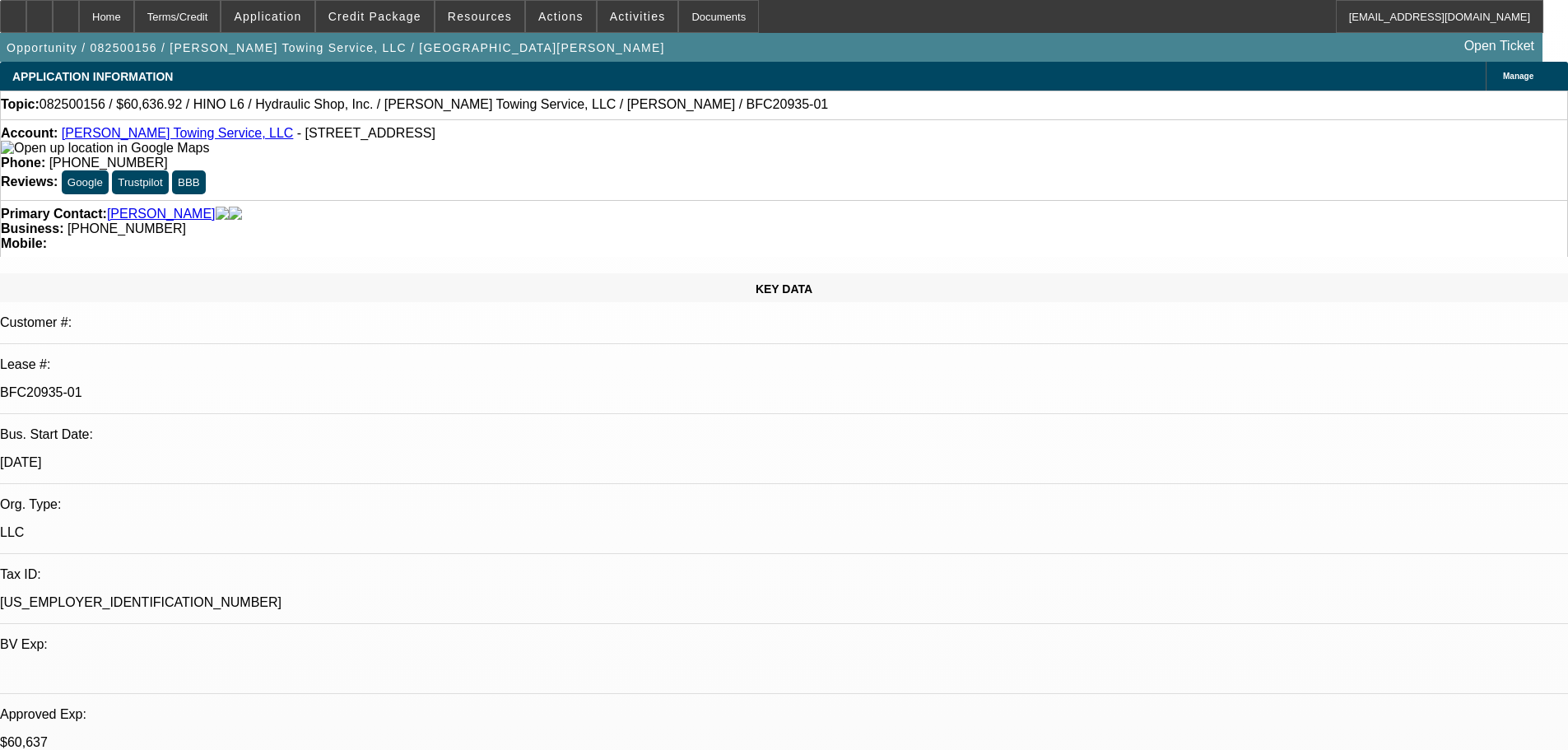
select select "0"
select select "6"
select select "0"
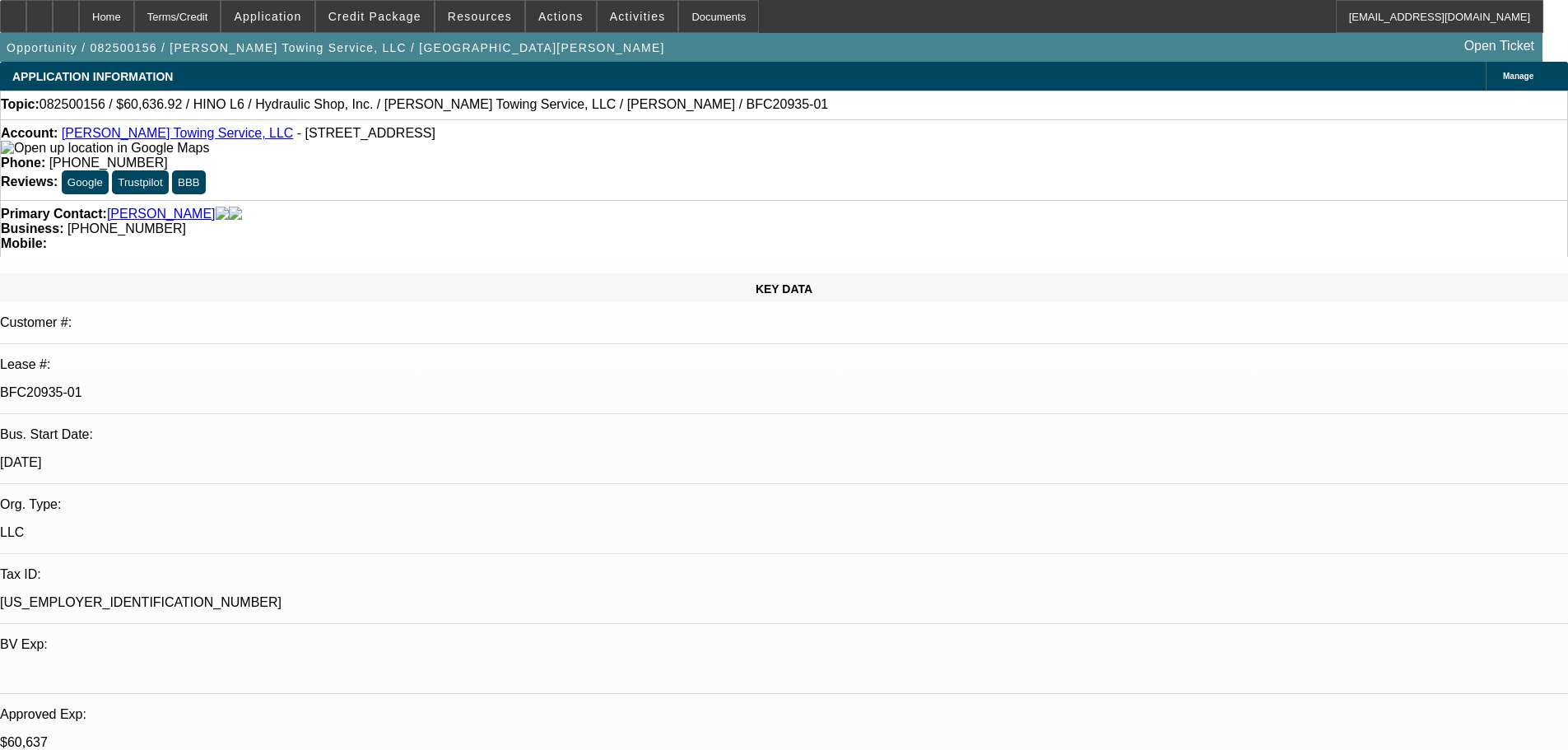
select select "0"
select select "6"
select select "0"
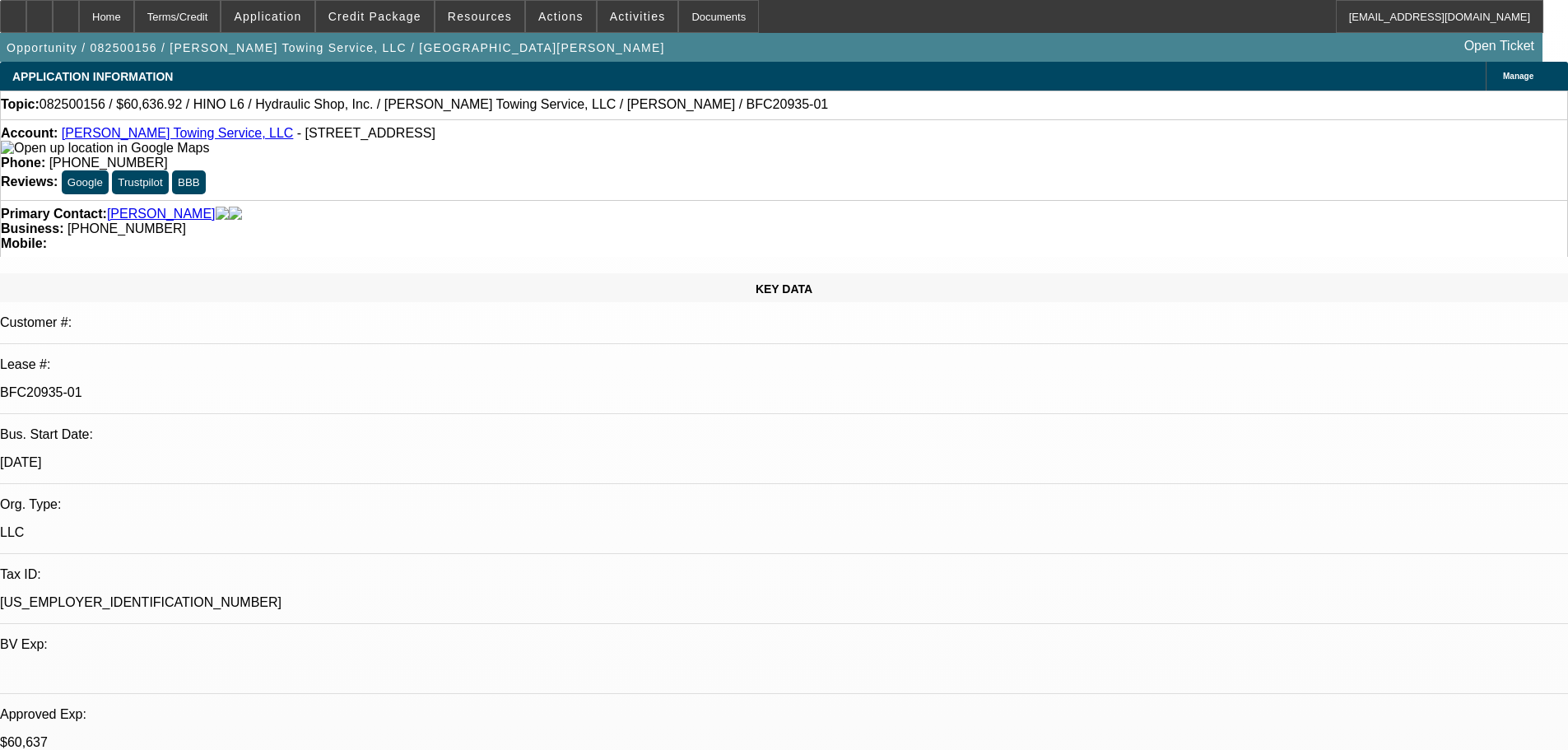
select select "0"
select select "6"
select select "0"
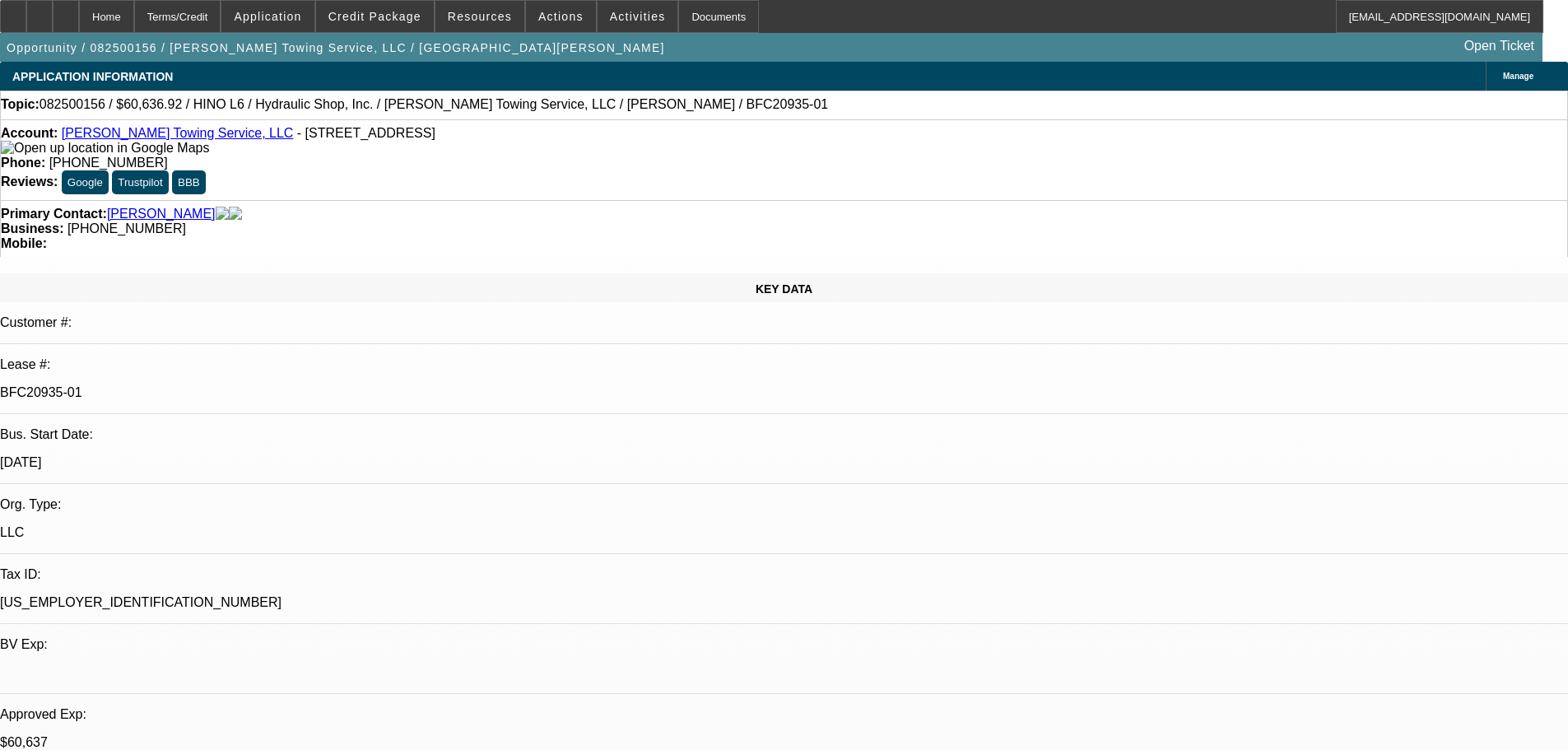
select select "6"
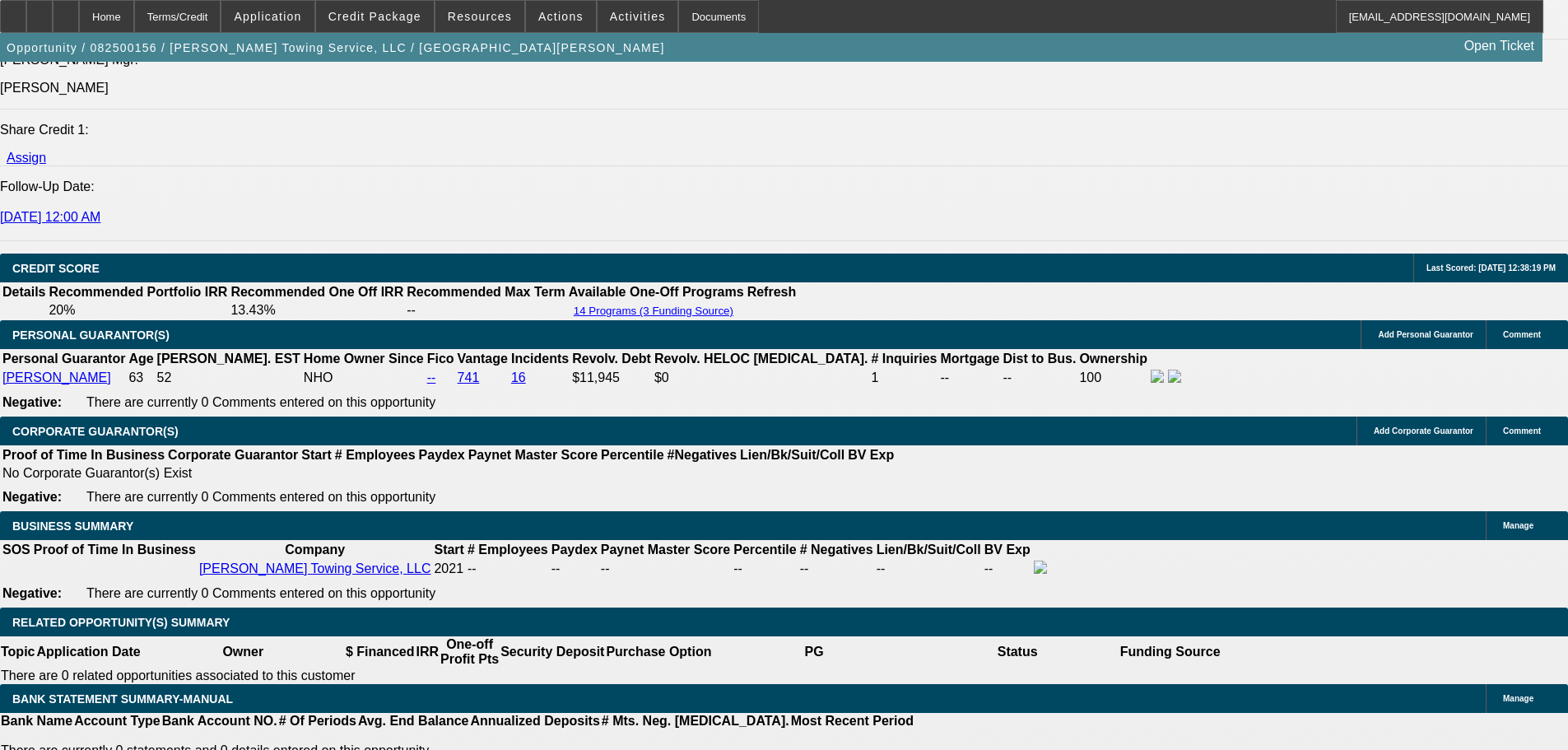
scroll to position [2552, 0]
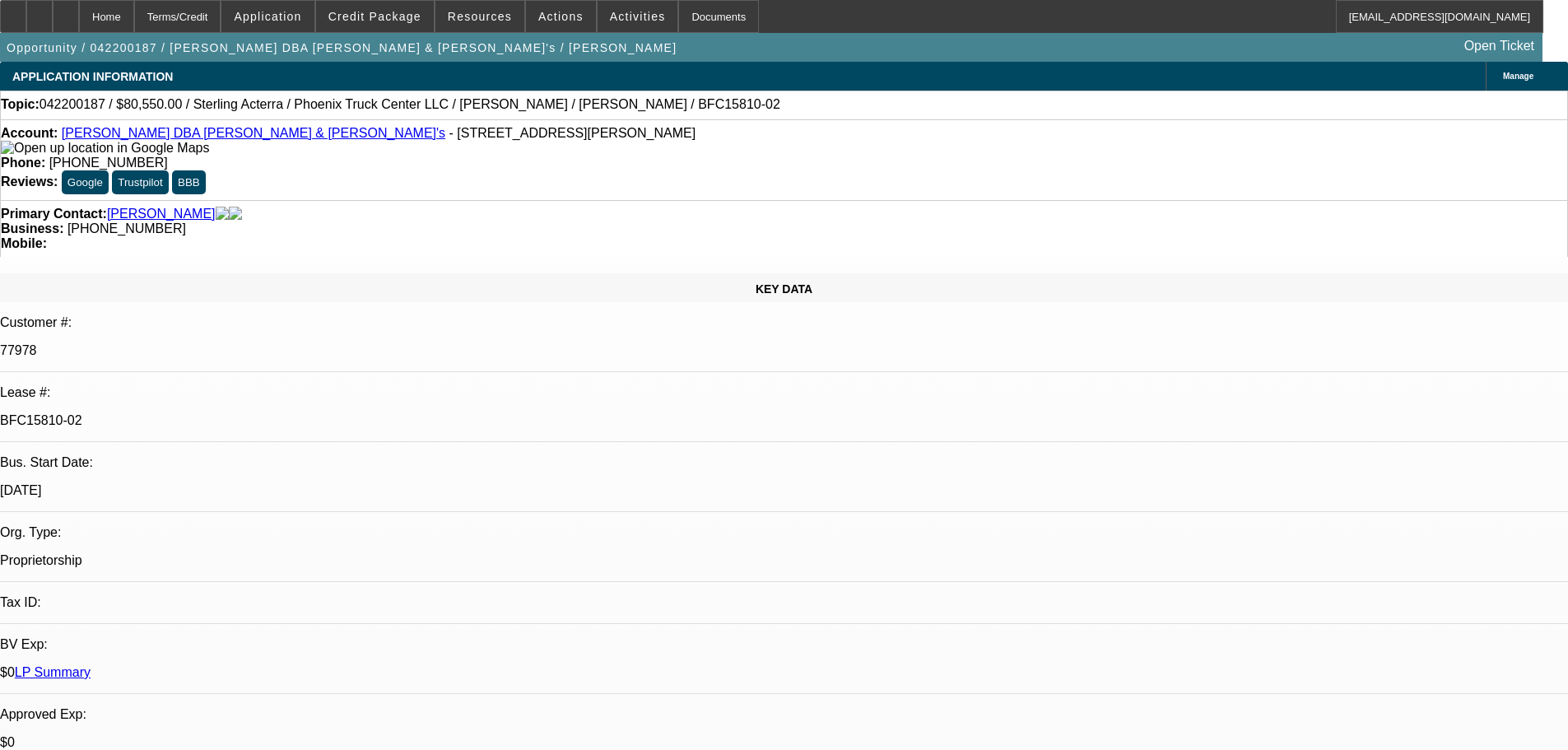
select select "0"
select select "2"
select select "0"
select select "6"
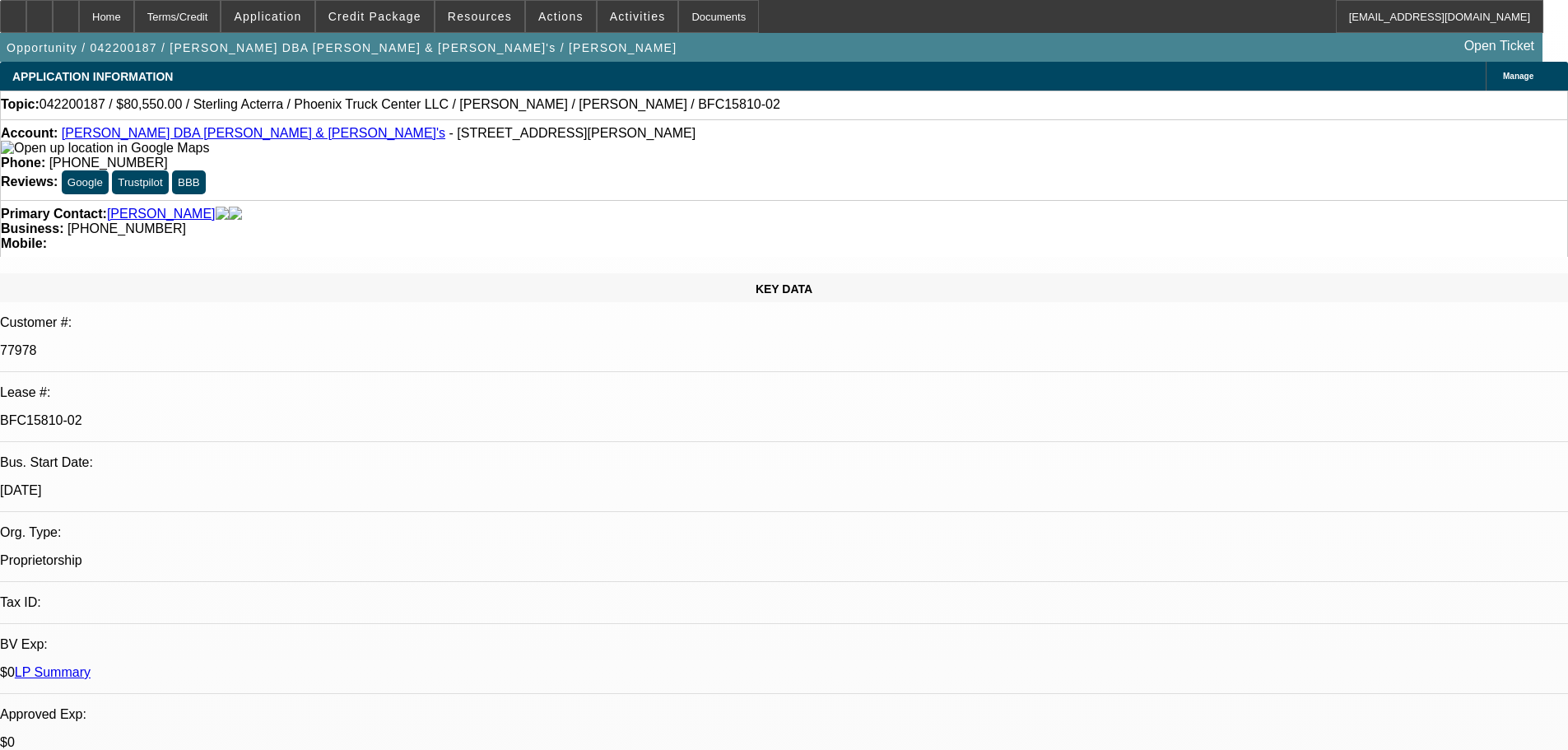
select select "0"
select select "2"
select select "0"
select select "6"
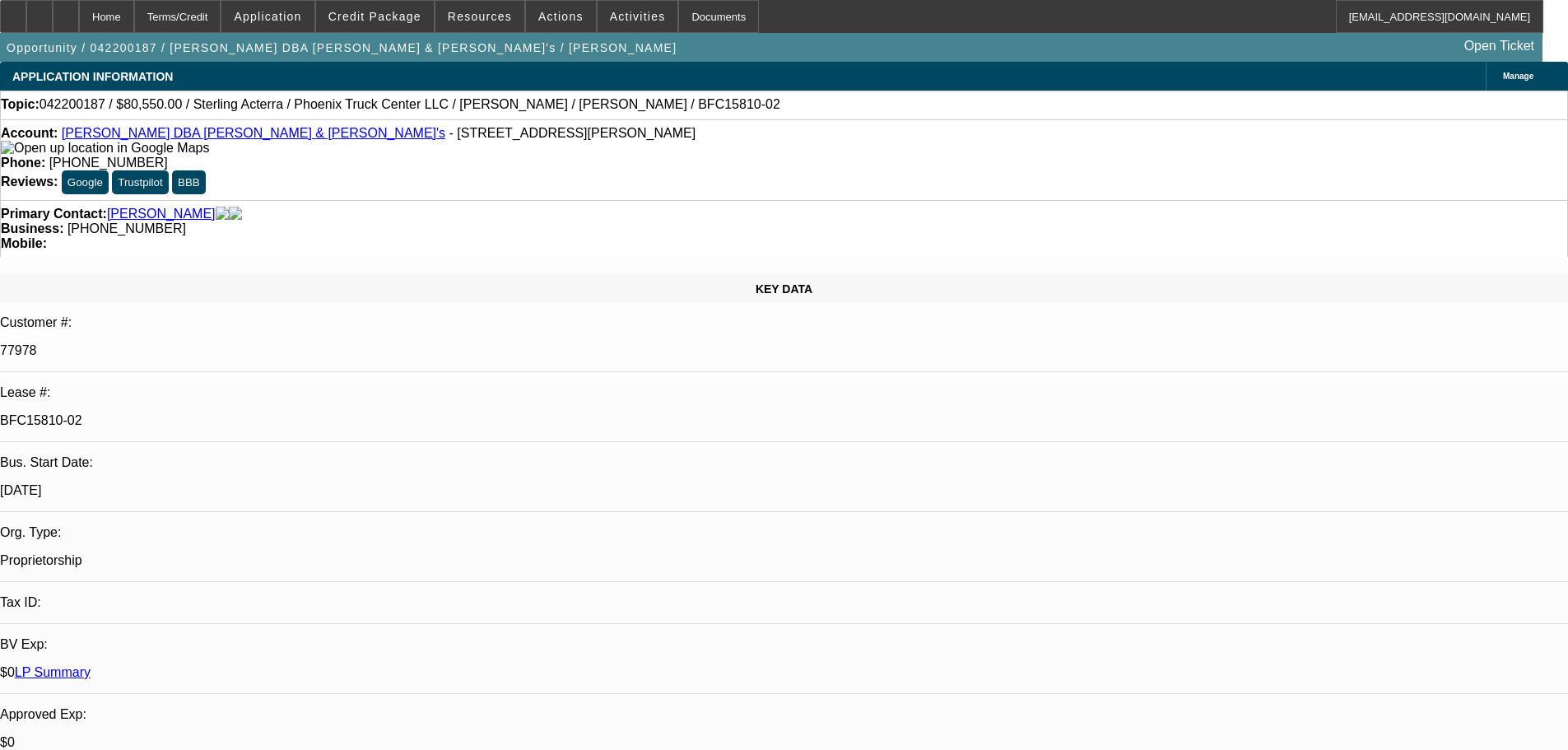
select select "0"
select select "2"
select select "0"
select select "6"
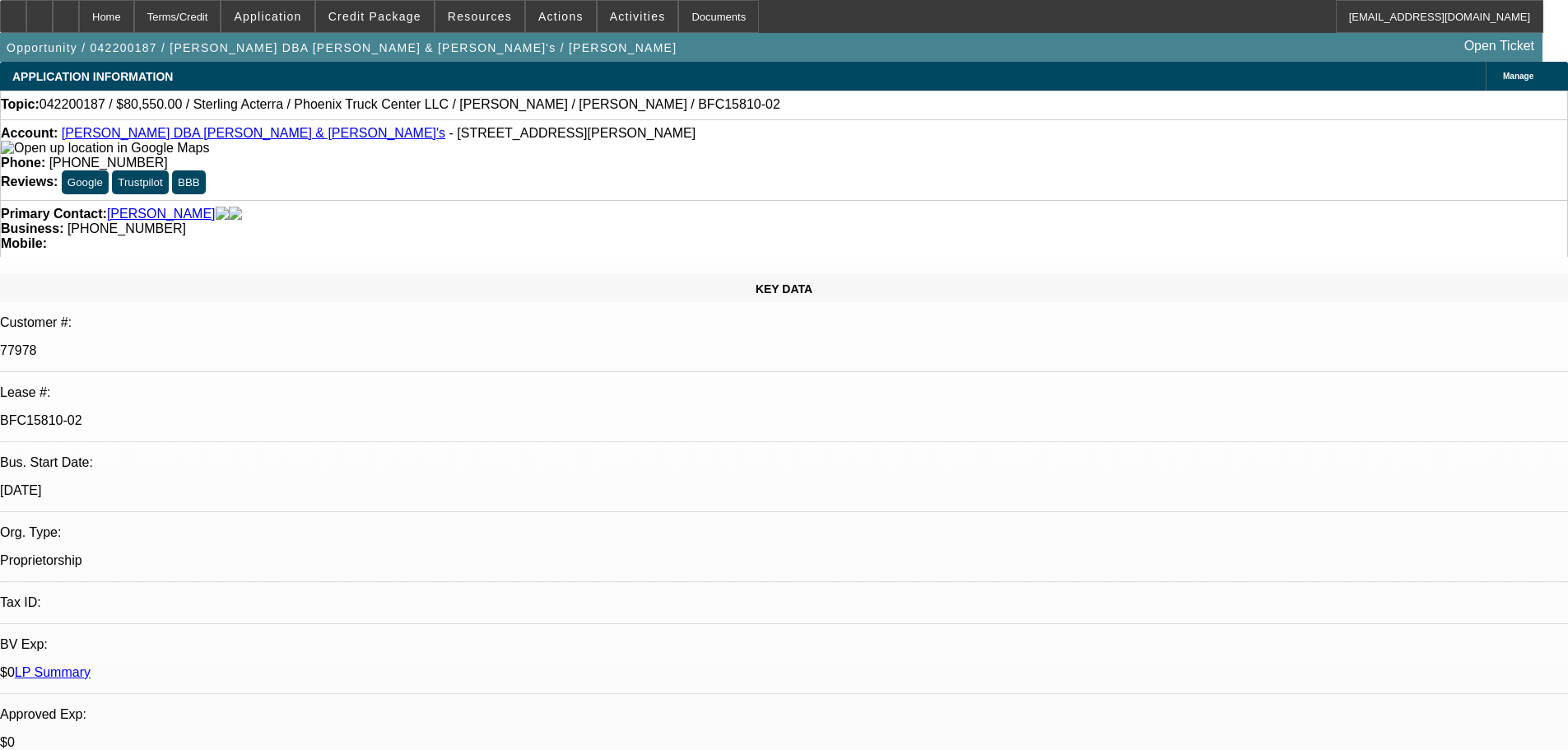
select select "0"
select select "2"
select select "0"
select select "6"
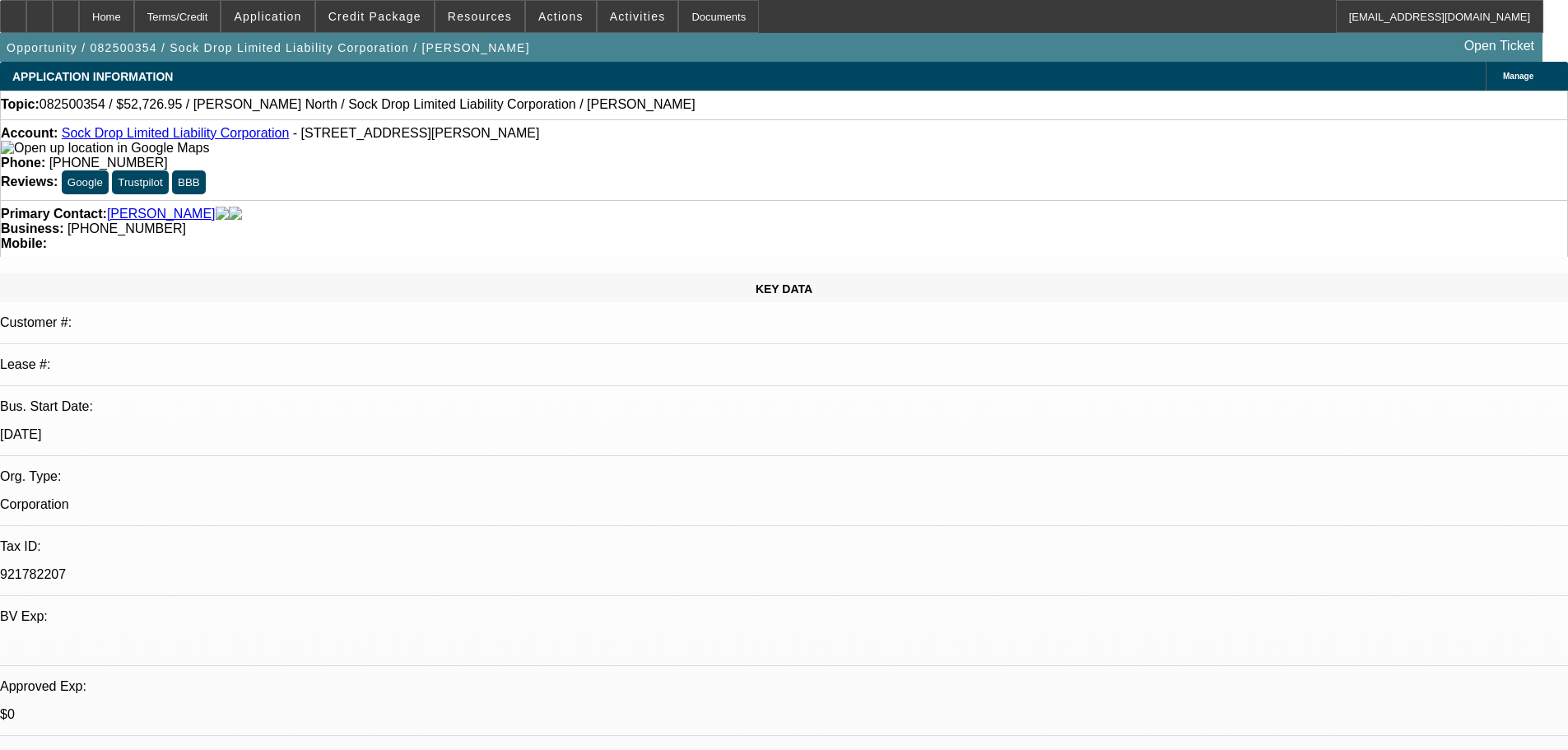
select select "0"
select select "2"
select select "0.1"
select select "4"
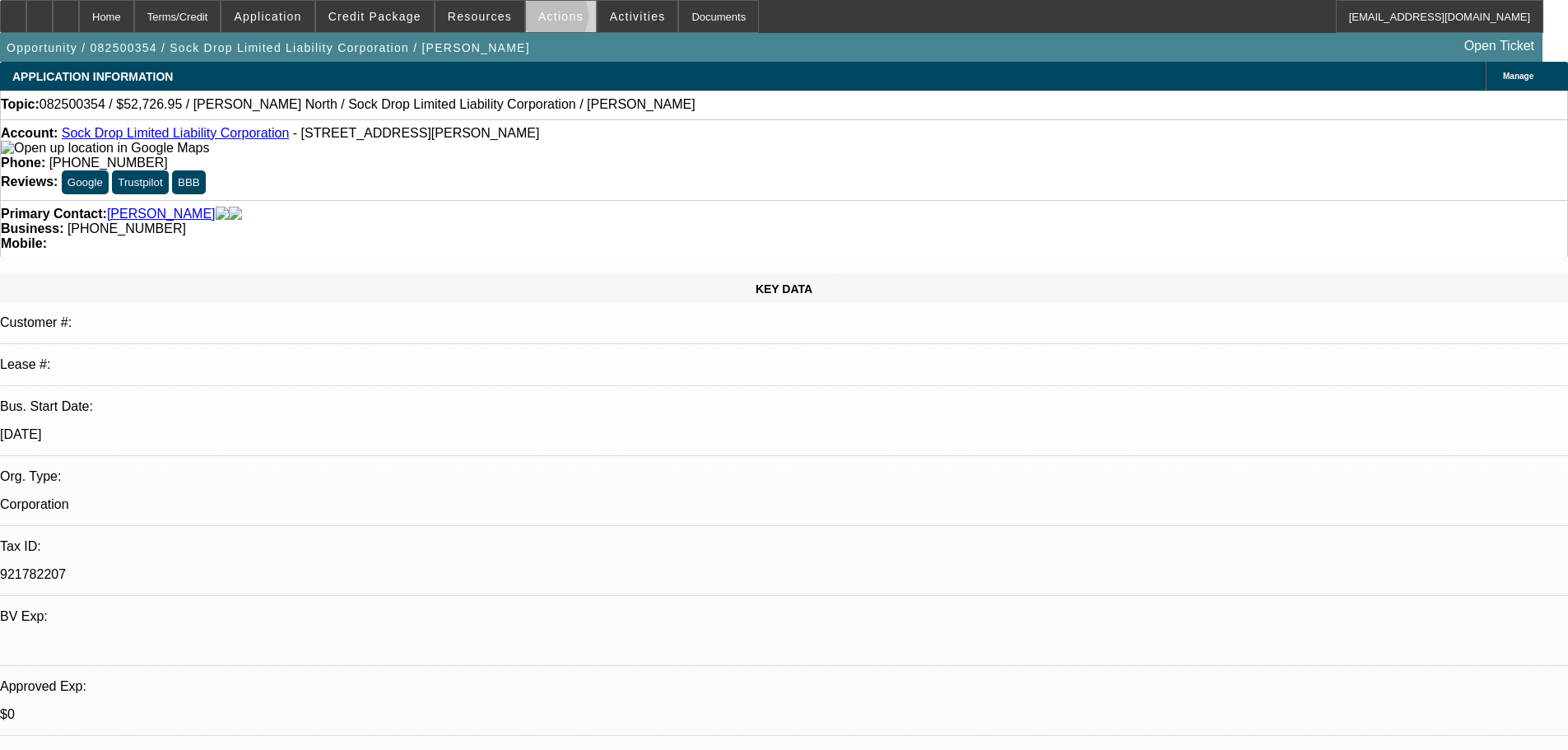
click at [545, 20] on span "Actions" at bounding box center [561, 17] width 45 height 13
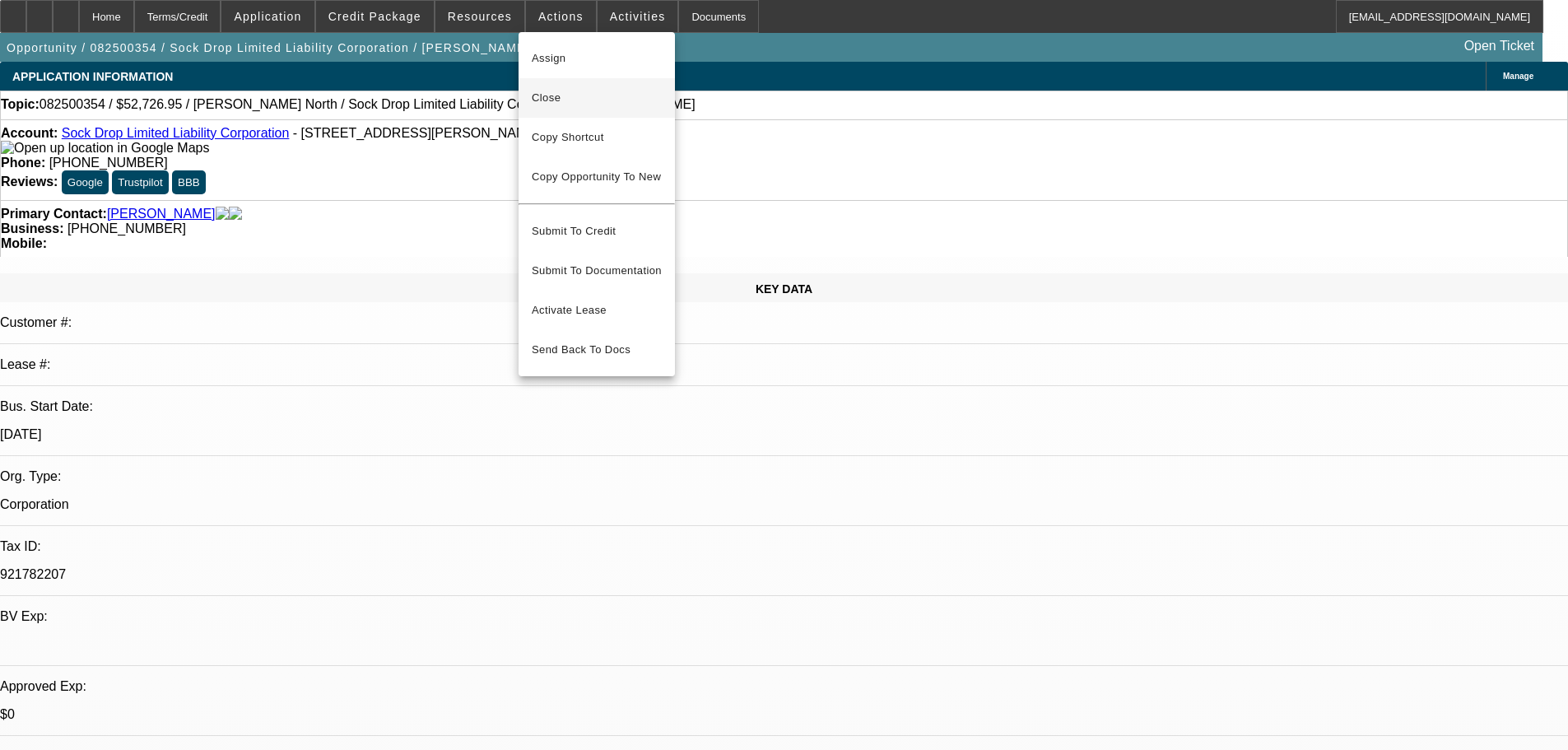
click at [585, 95] on span "Close" at bounding box center [597, 97] width 130 height 20
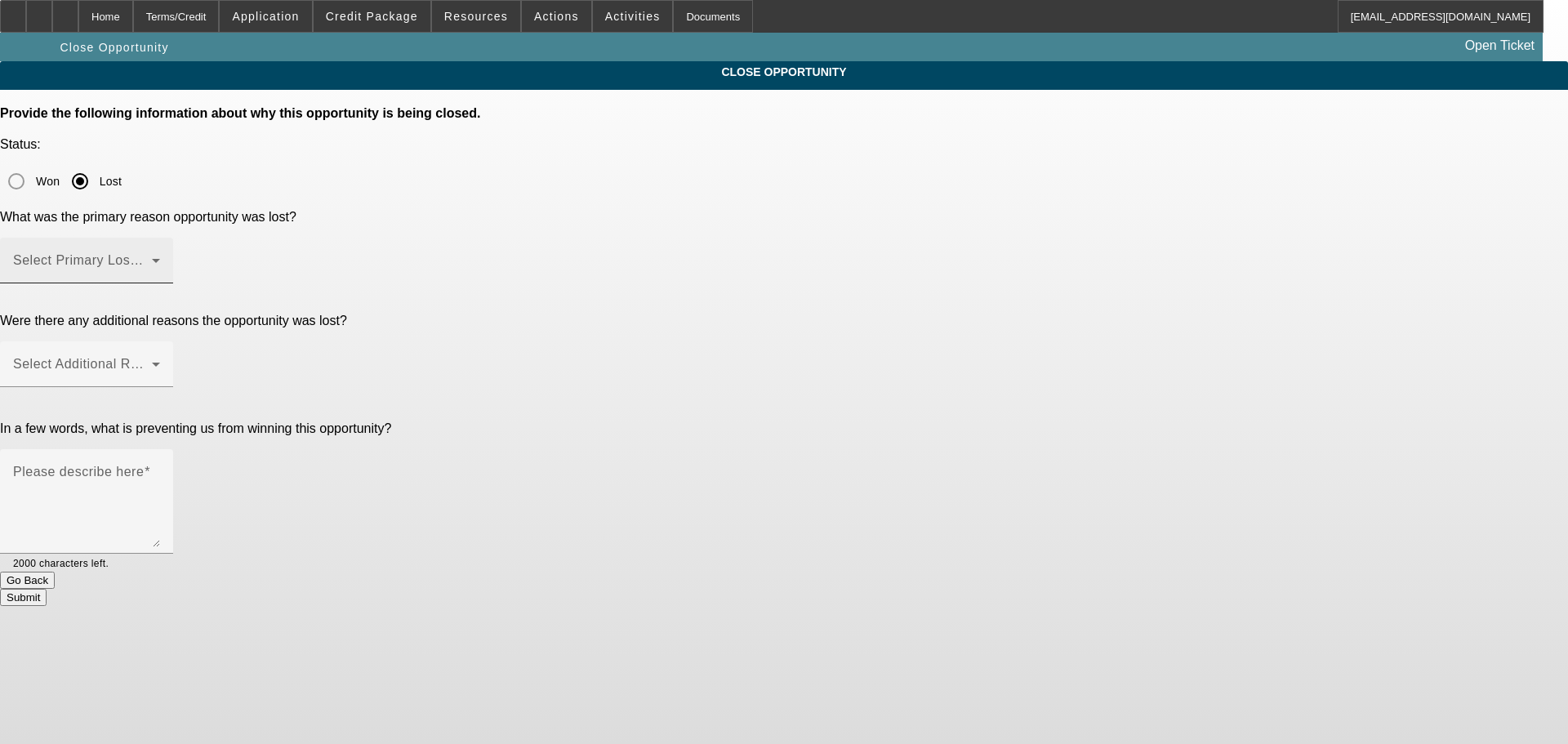
click at [152, 257] on span at bounding box center [83, 266] width 139 height 19
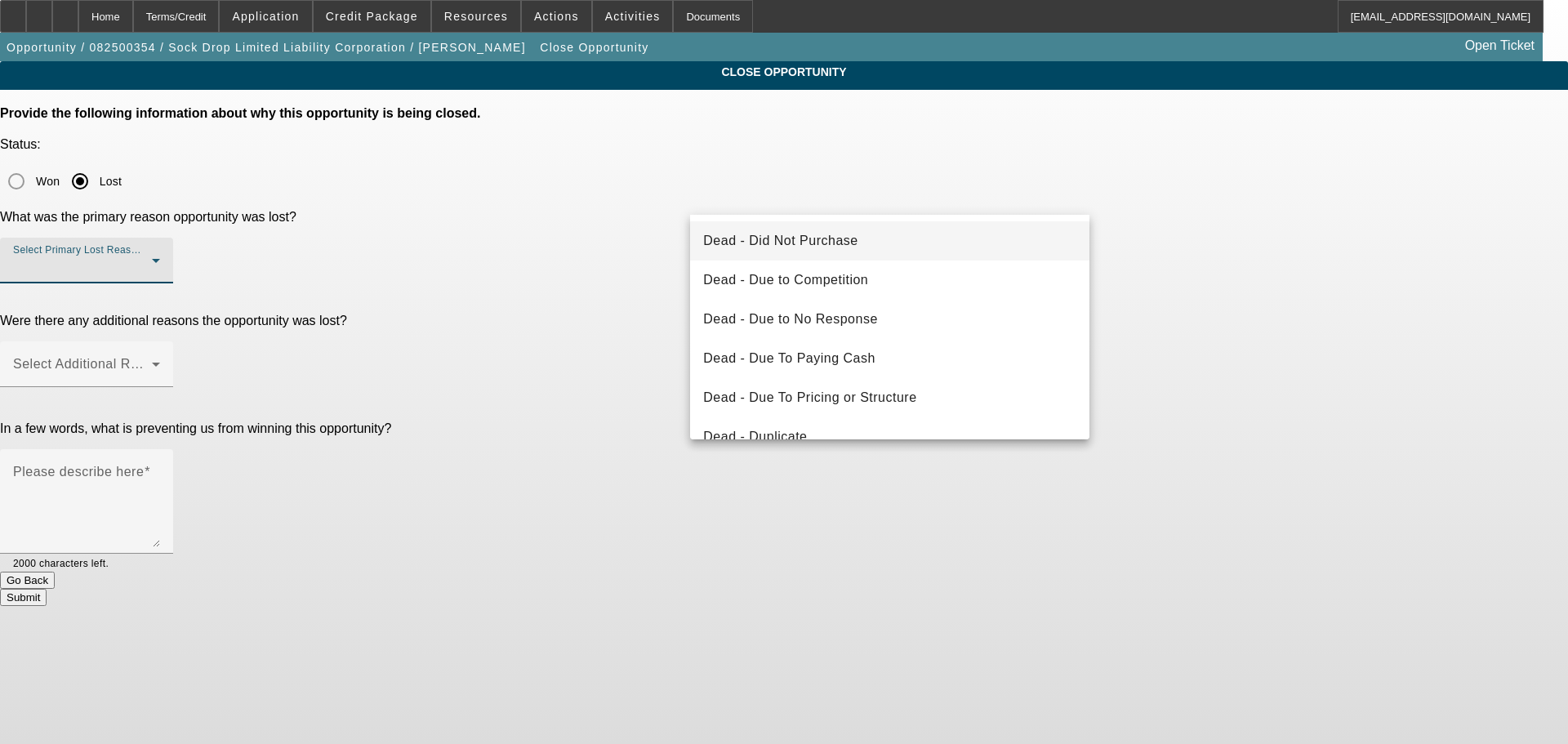
click at [823, 239] on span "Dead - Did Not Purchase" at bounding box center [780, 240] width 154 height 19
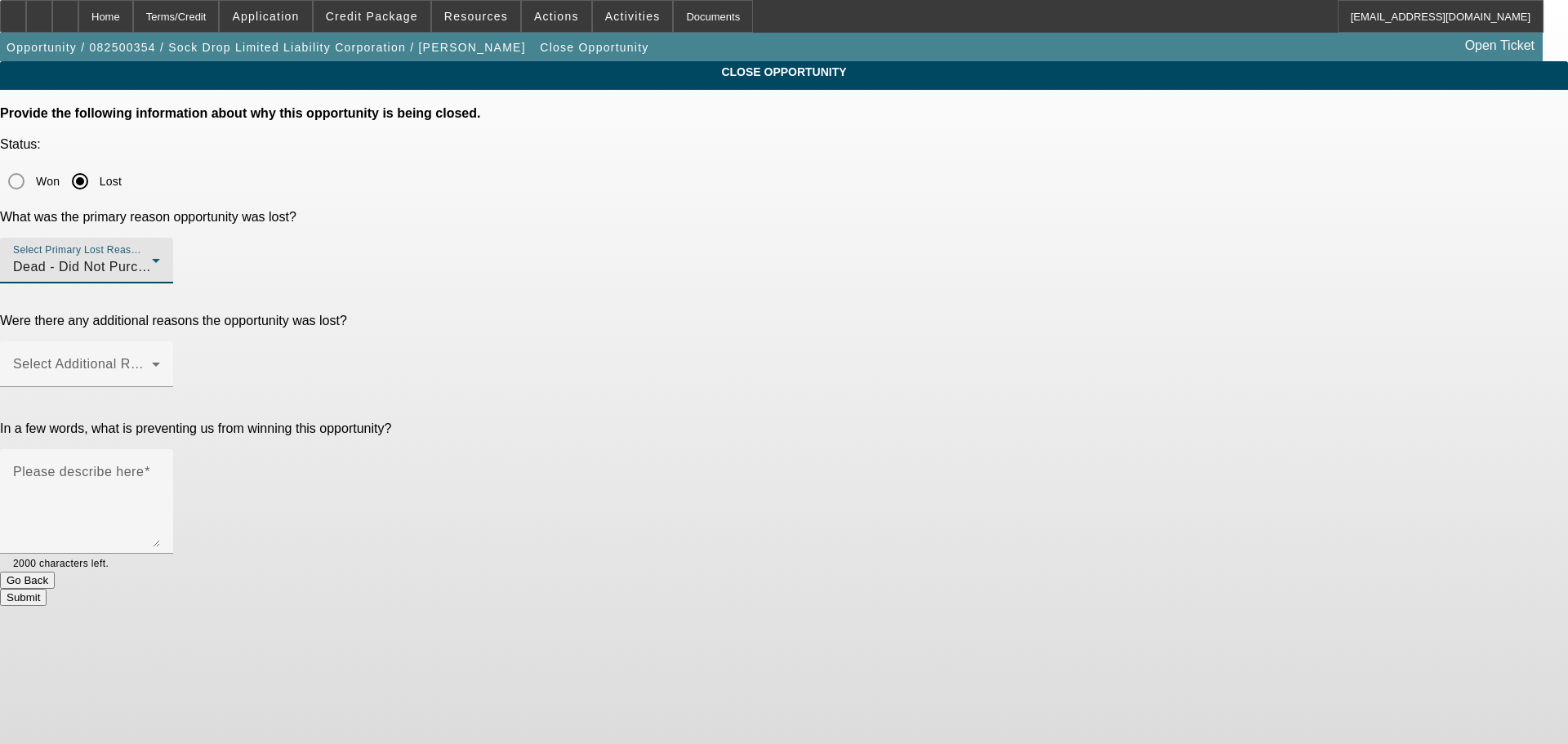
click at [152, 257] on div "Dead - Did Not Purchase" at bounding box center [83, 266] width 139 height 19
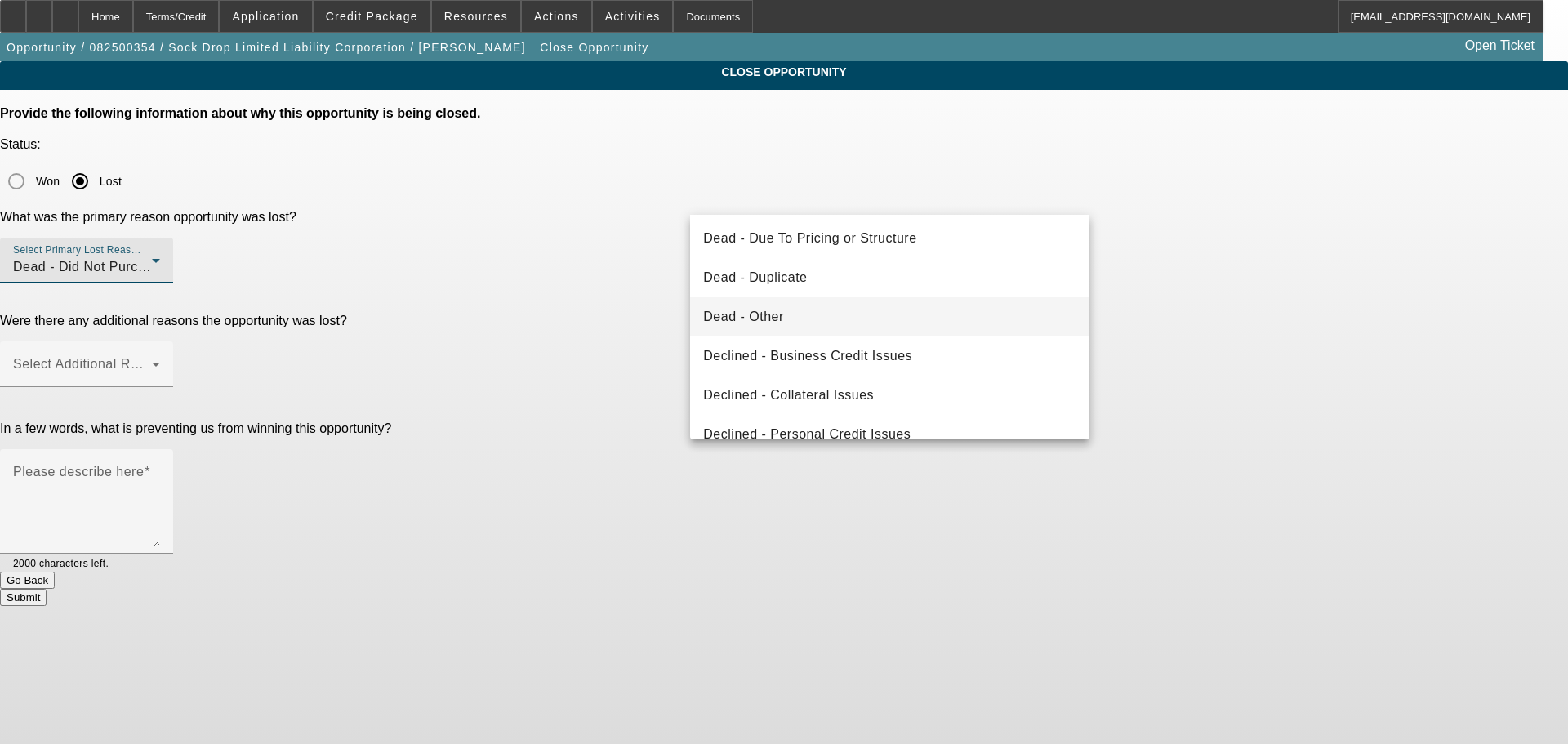
scroll to position [163, 0]
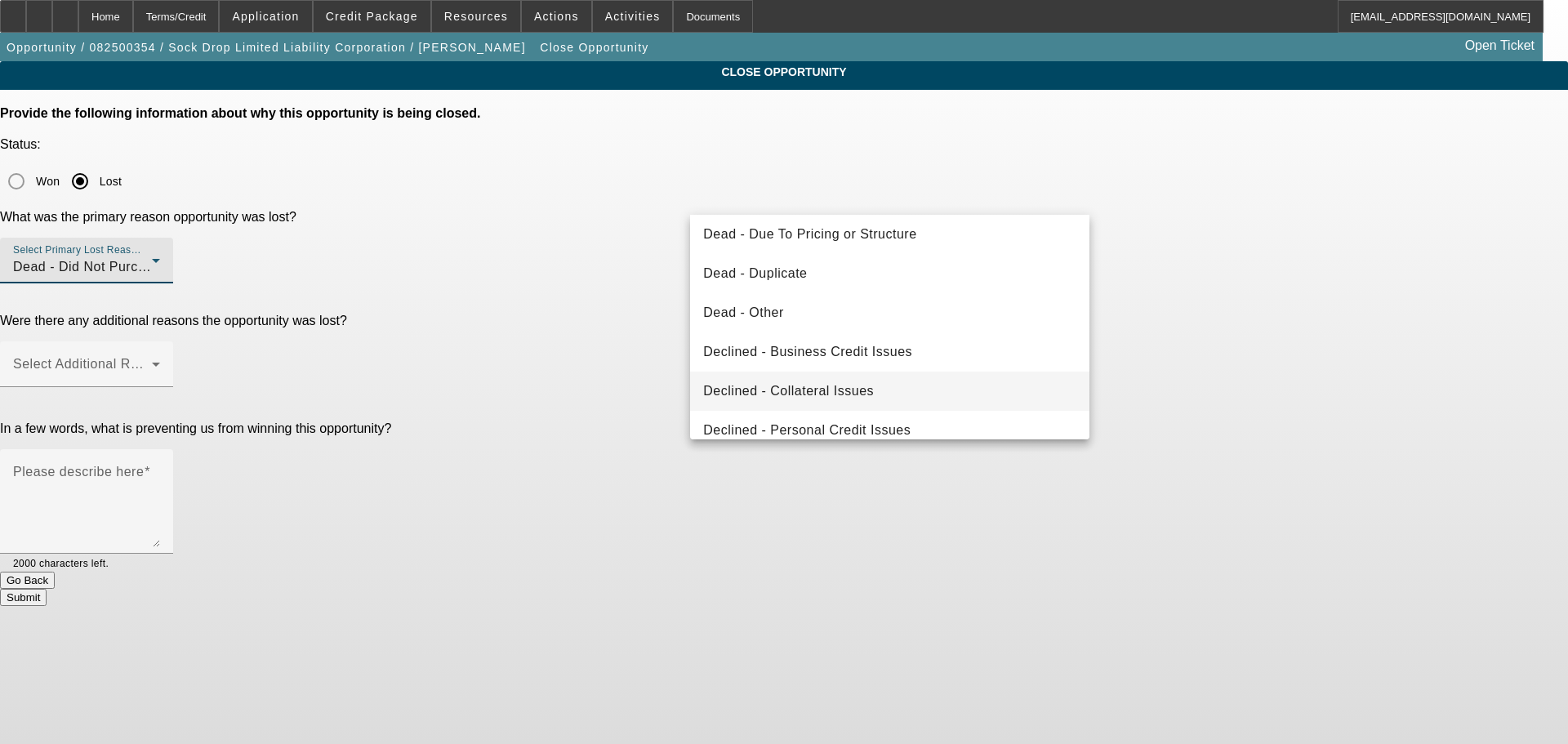
click at [883, 391] on mat-option "Declined - Collateral Issues" at bounding box center [890, 391] width 399 height 39
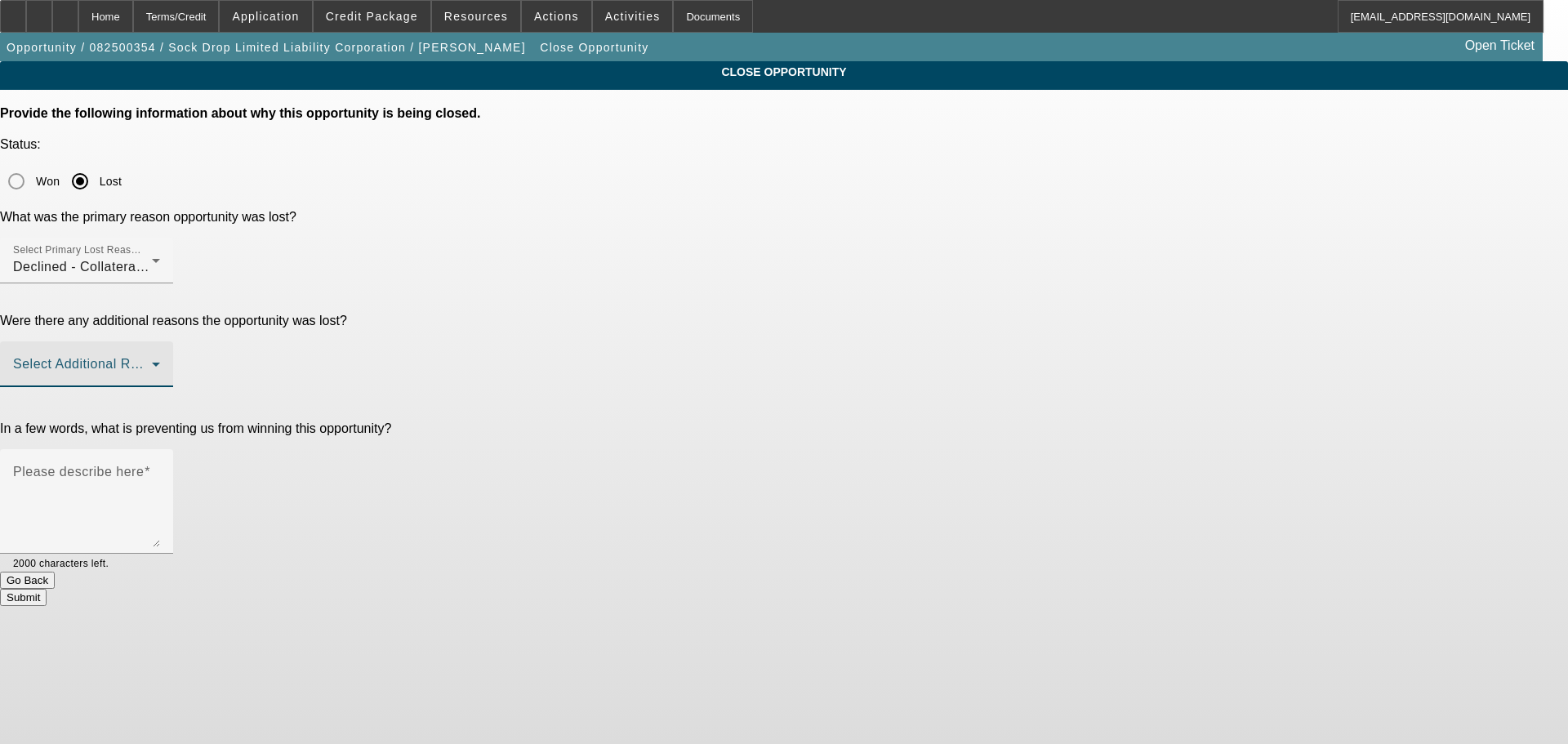
click at [152, 361] on span at bounding box center [83, 370] width 139 height 19
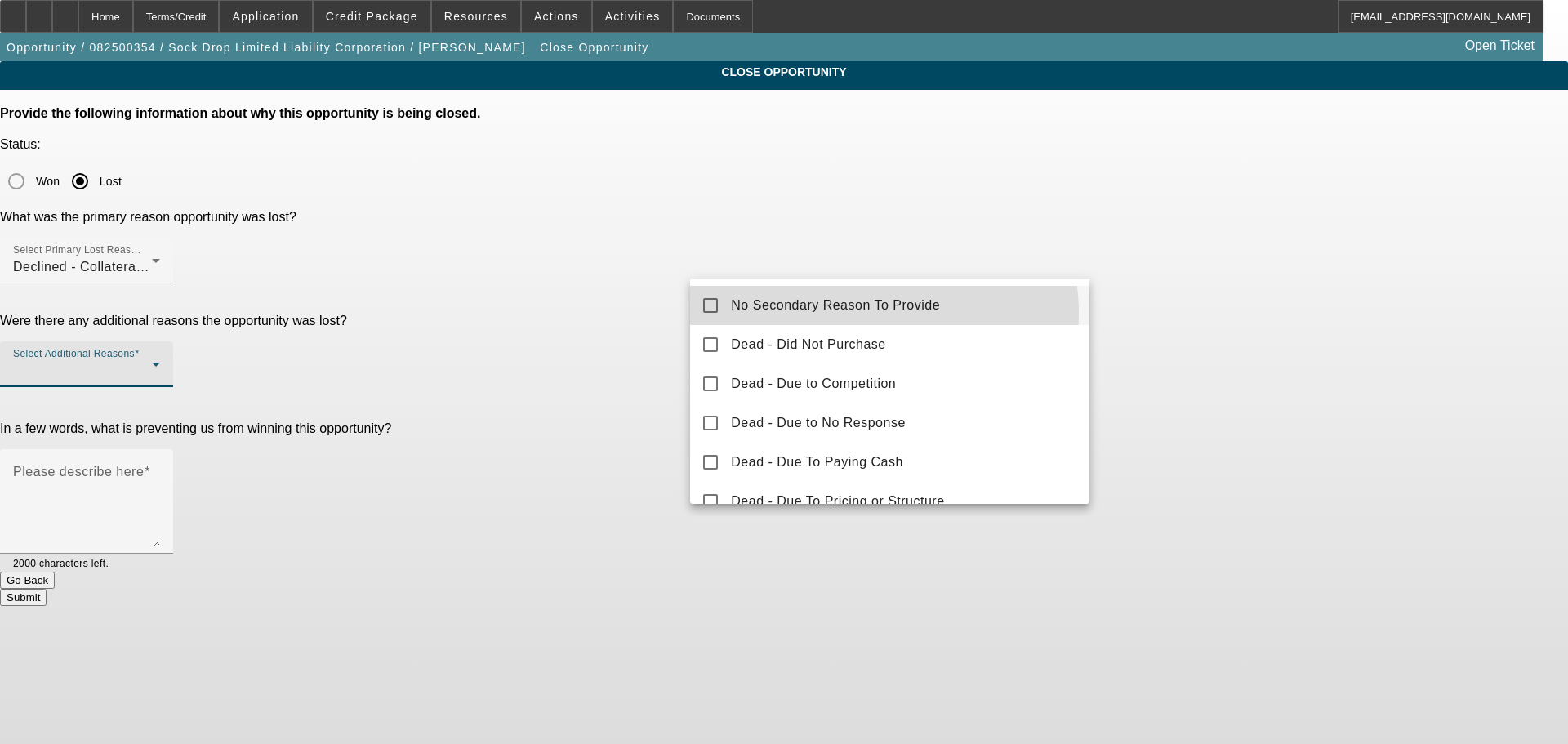
click at [857, 314] on span "No Secondary Reason To Provide" at bounding box center [835, 305] width 209 height 19
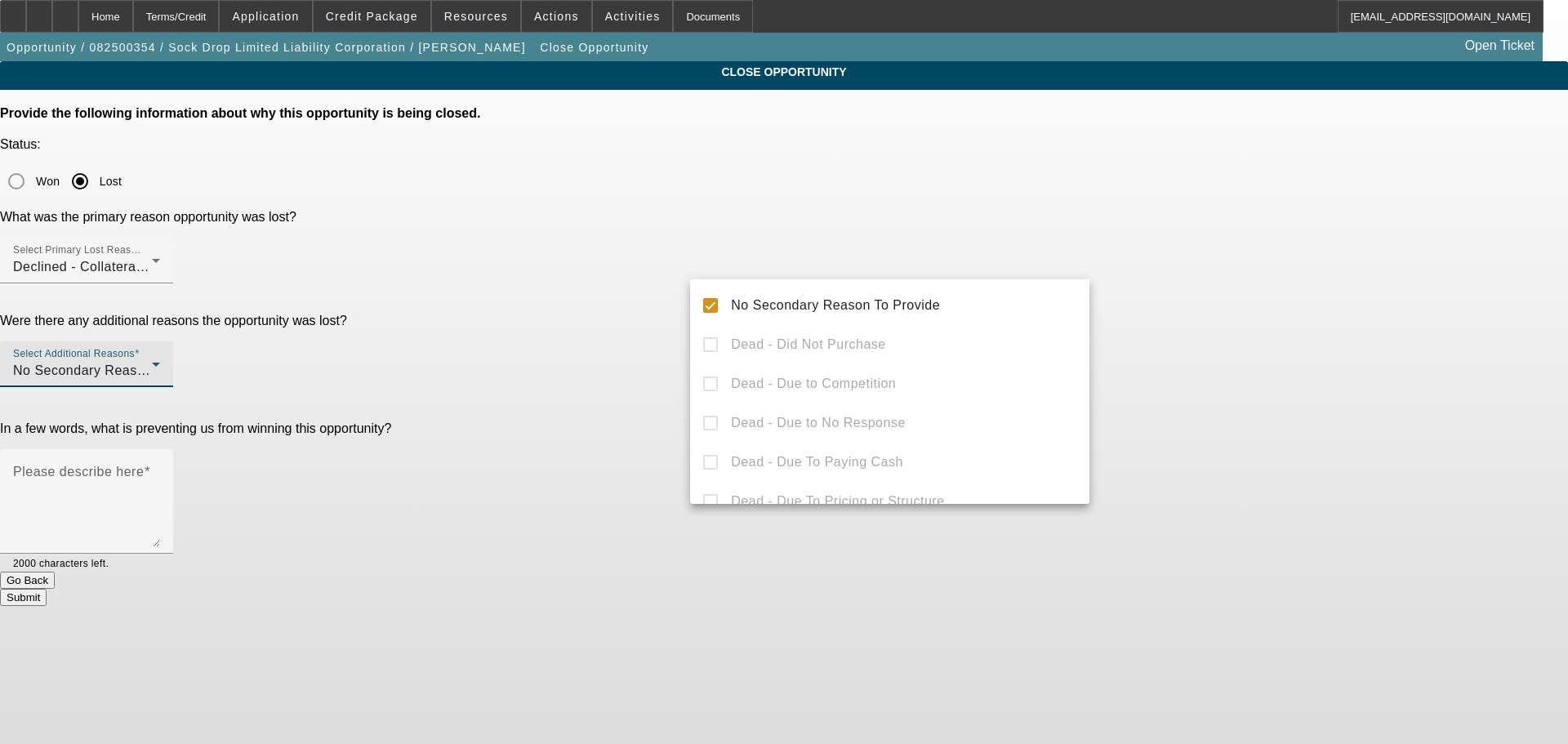
click at [1215, 359] on div at bounding box center [784, 372] width 1568 height 744
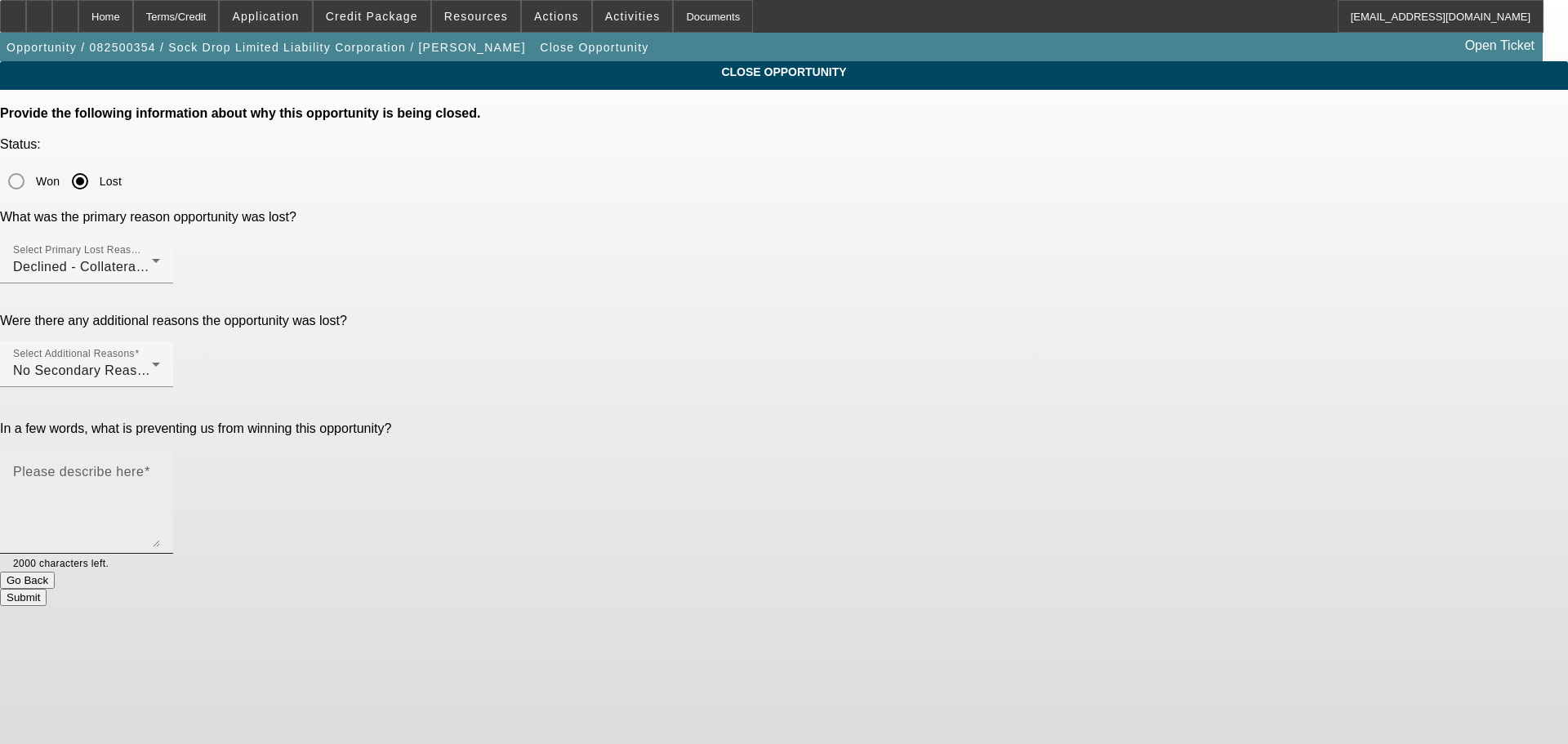
click at [161, 468] on textarea "Please describe here" at bounding box center [86, 507] width 147 height 79
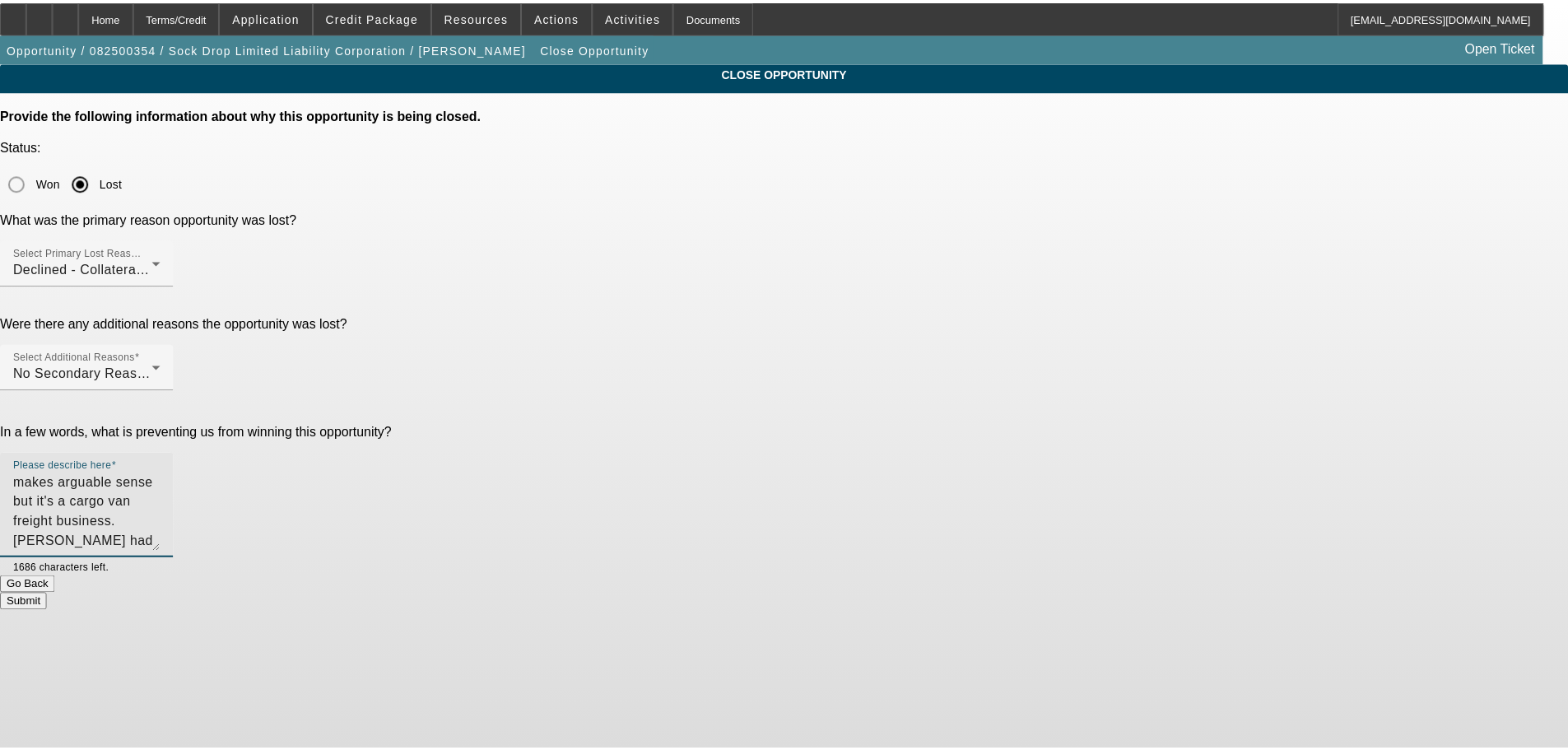
scroll to position [0, 0]
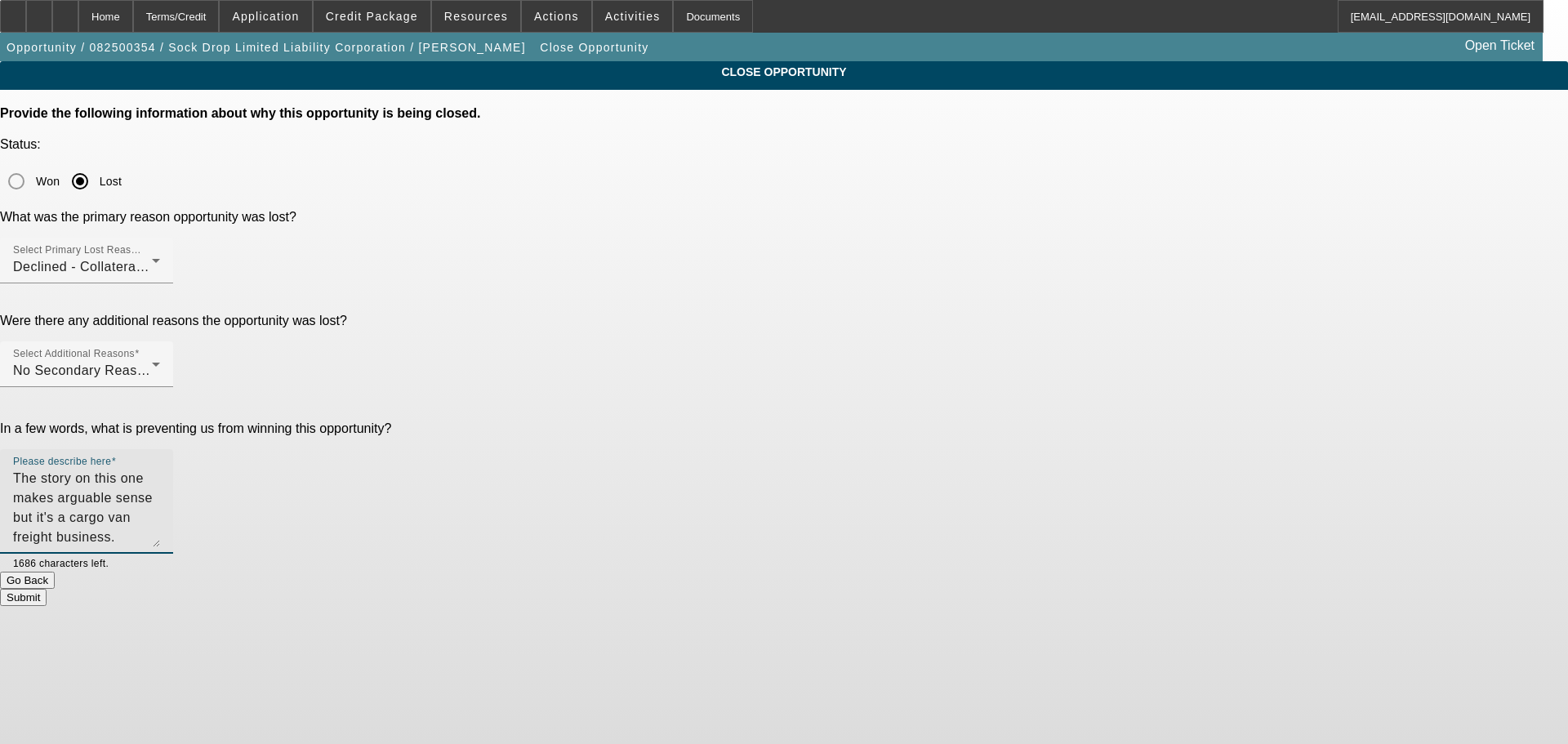
drag, startPoint x: 803, startPoint y: 386, endPoint x: 636, endPoint y: 316, distance: 181.1
click at [636, 421] on div "In a few words, what is preventing us from winning this opportunity? Please des…" at bounding box center [784, 496] width 1568 height 150
type textarea "The story on this one makes arguable sense but it's a cargo van freight busines…"
click at [133, 16] on div "Home" at bounding box center [106, 16] width 55 height 32
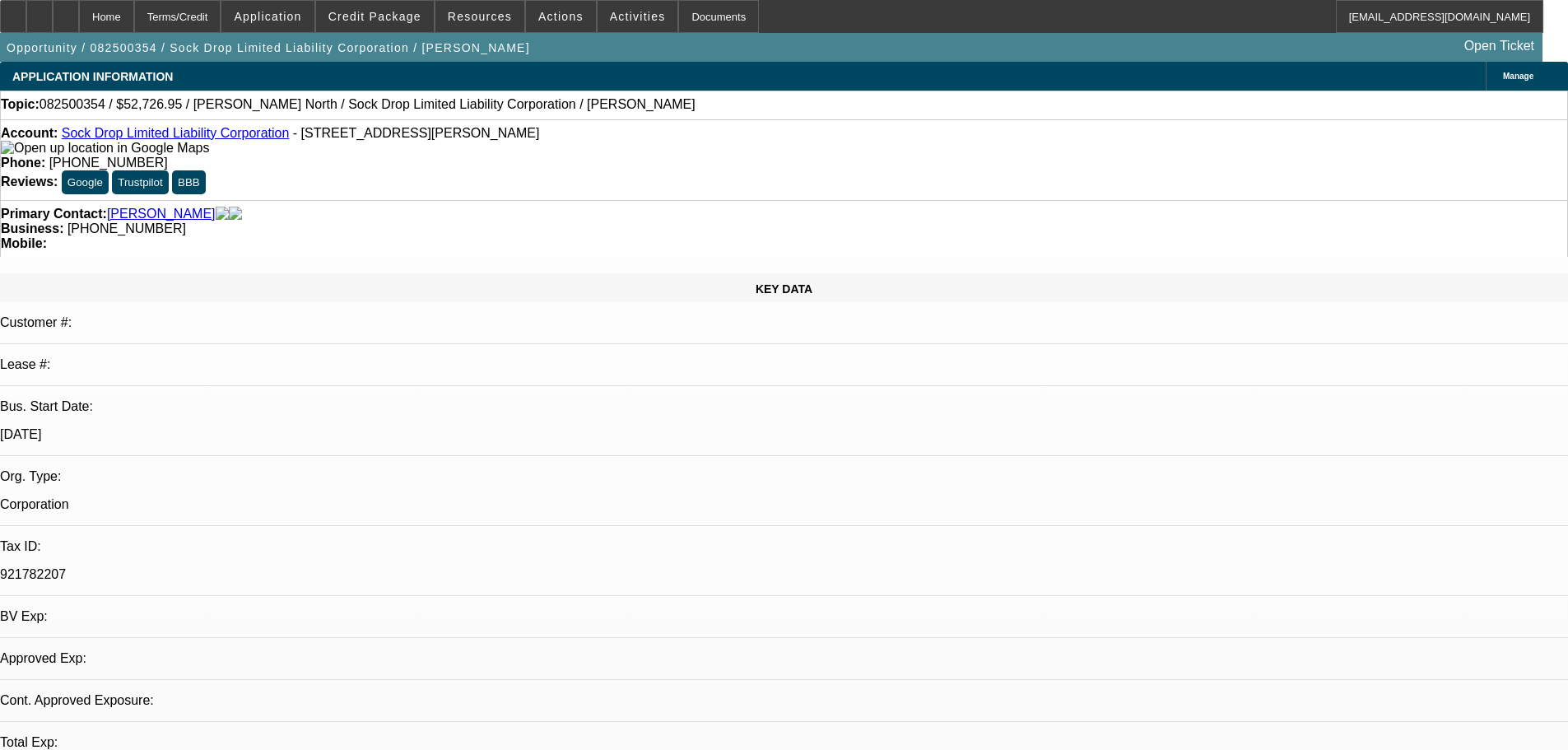
select select "0"
select select "2"
select select "0.1"
select select "4"
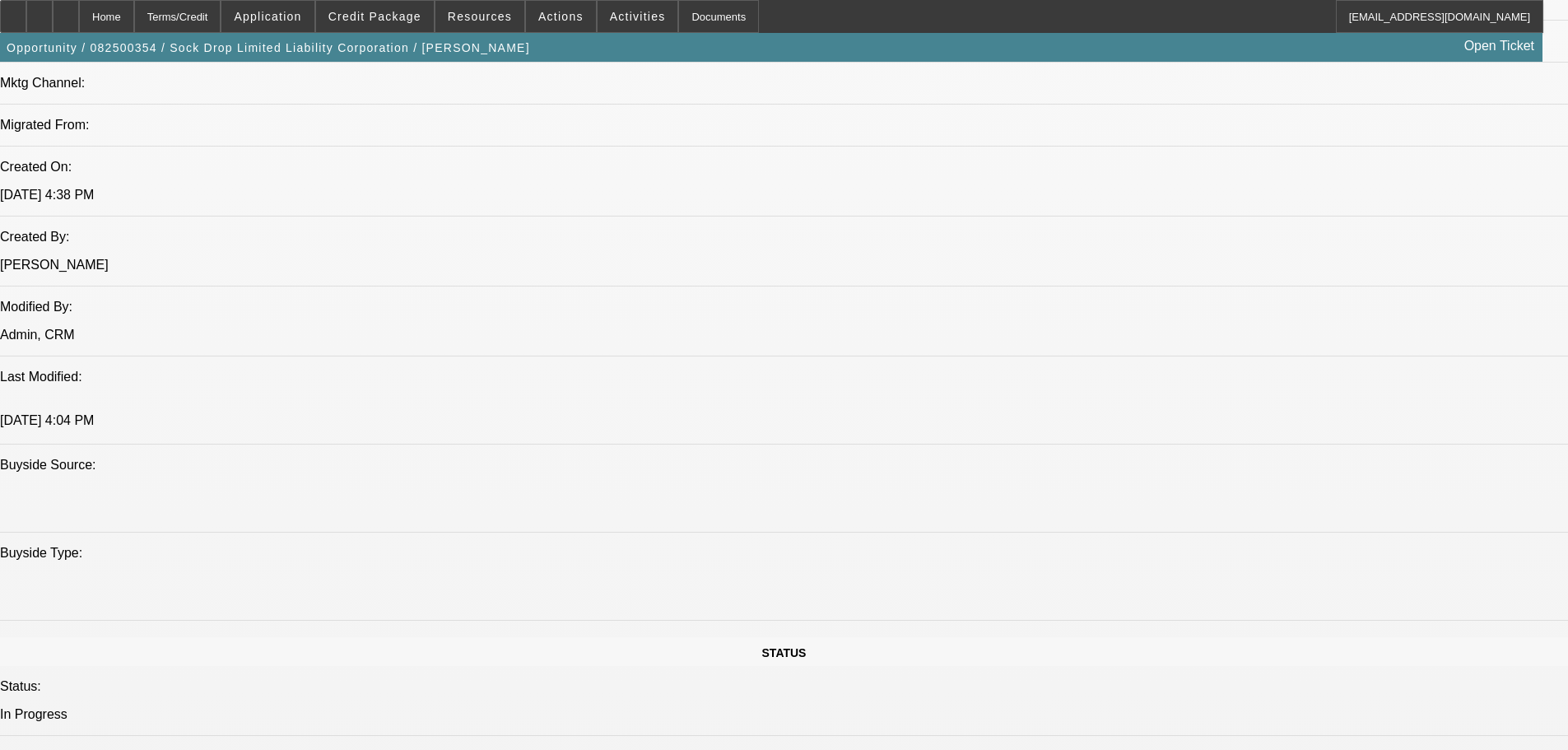
scroll to position [1070, 0]
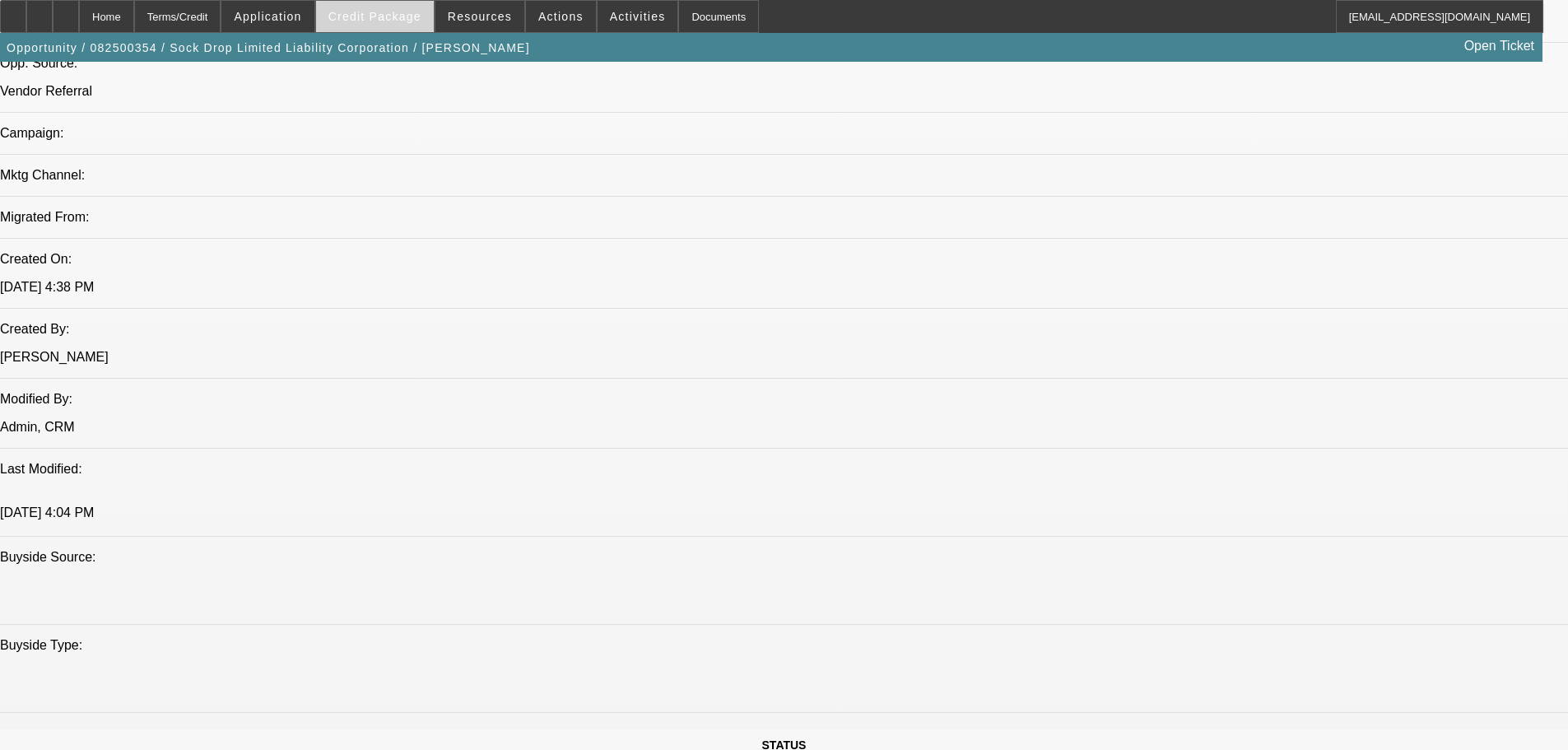
click at [403, 18] on span "Credit Package" at bounding box center [374, 17] width 93 height 13
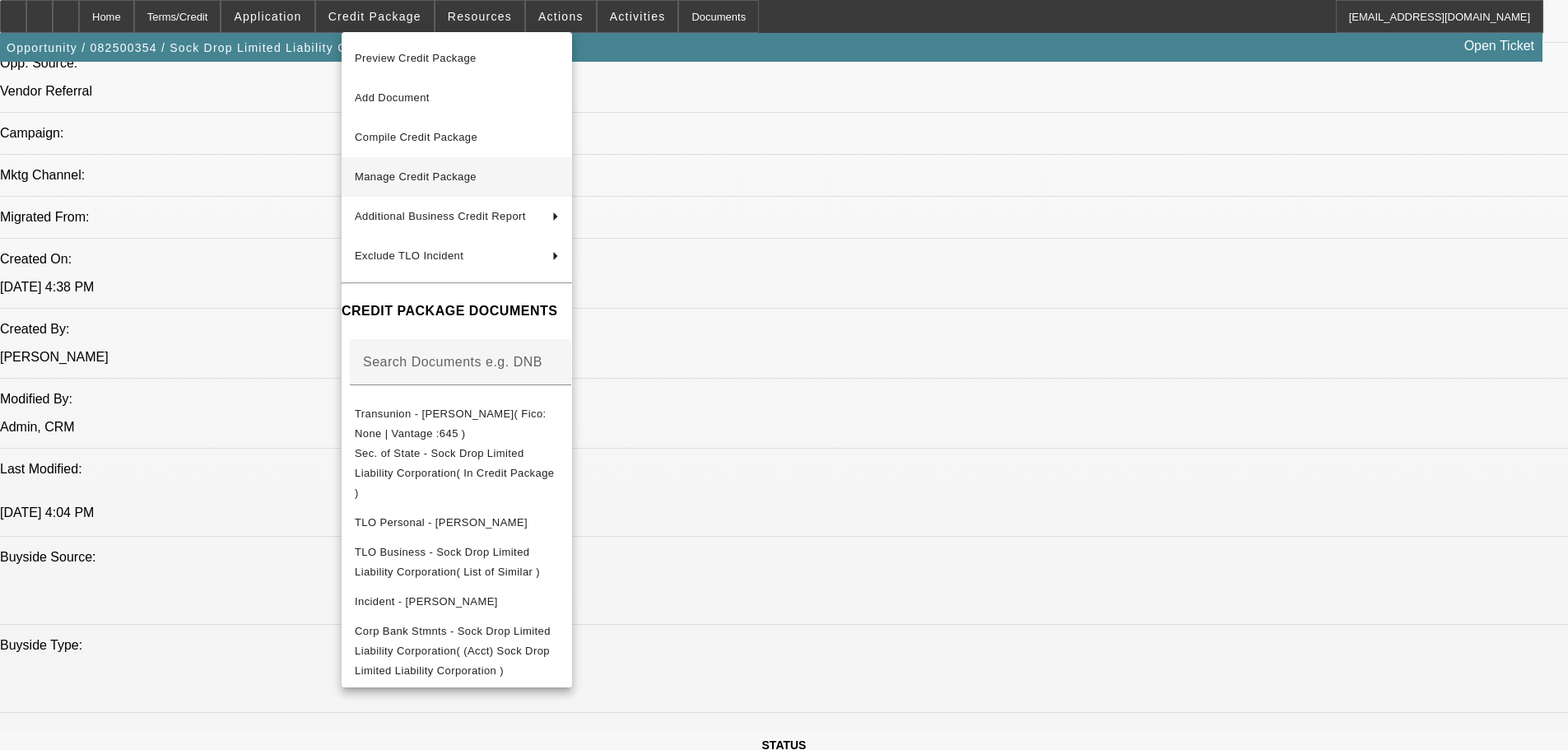
click at [475, 189] on button "Manage Credit Package" at bounding box center [456, 177] width 230 height 39
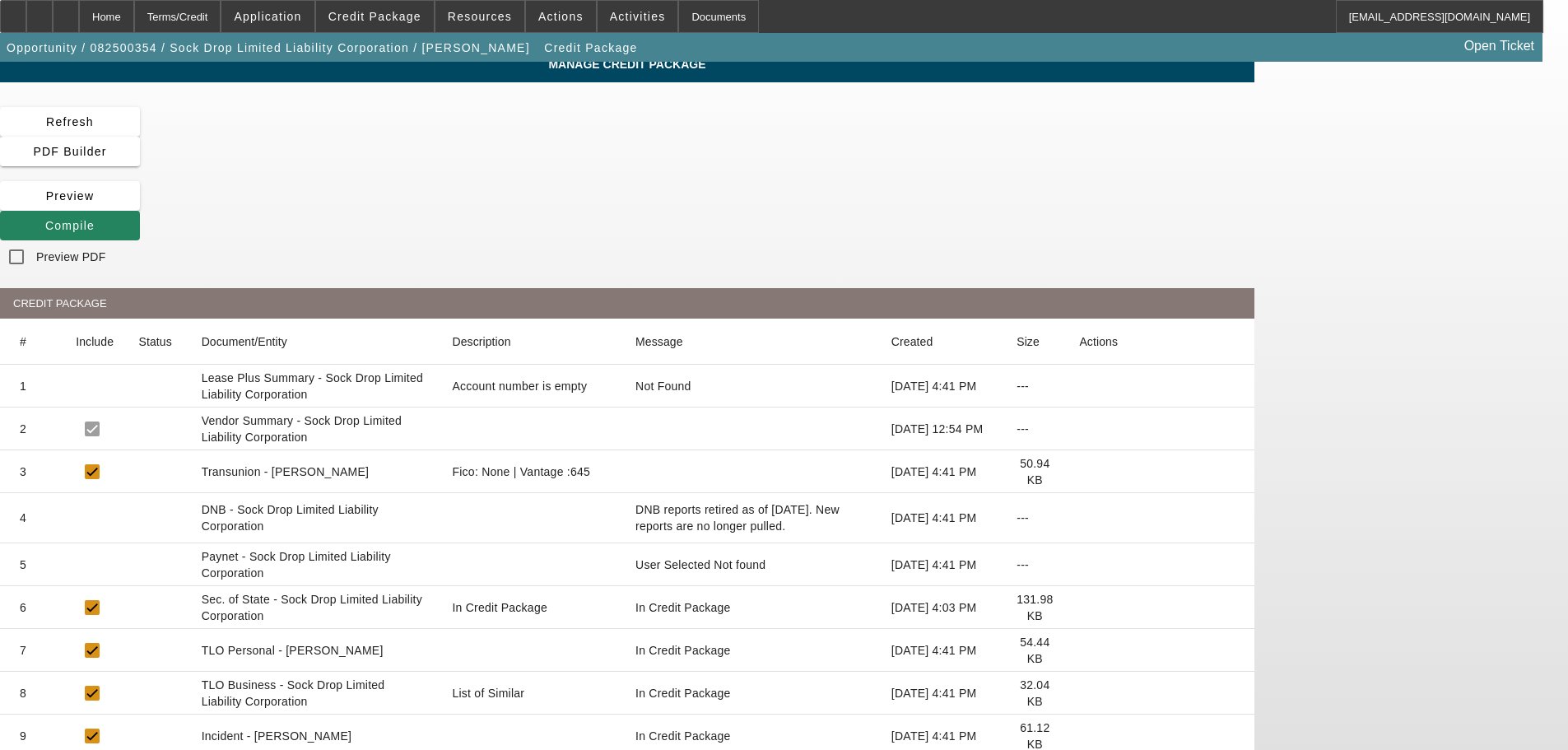
scroll to position [10, 0]
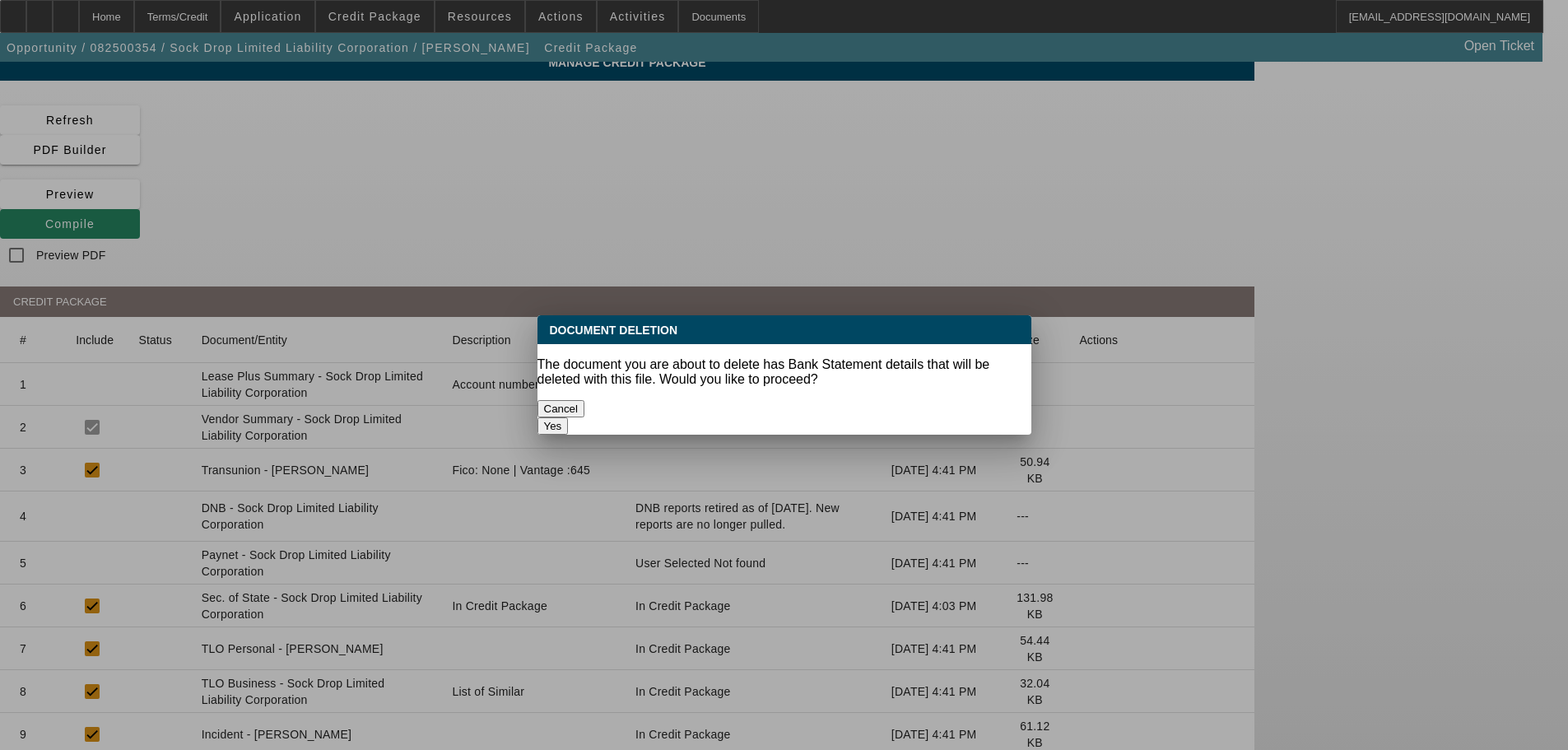
scroll to position [0, 0]
click at [568, 417] on button "Yes" at bounding box center [553, 425] width 31 height 17
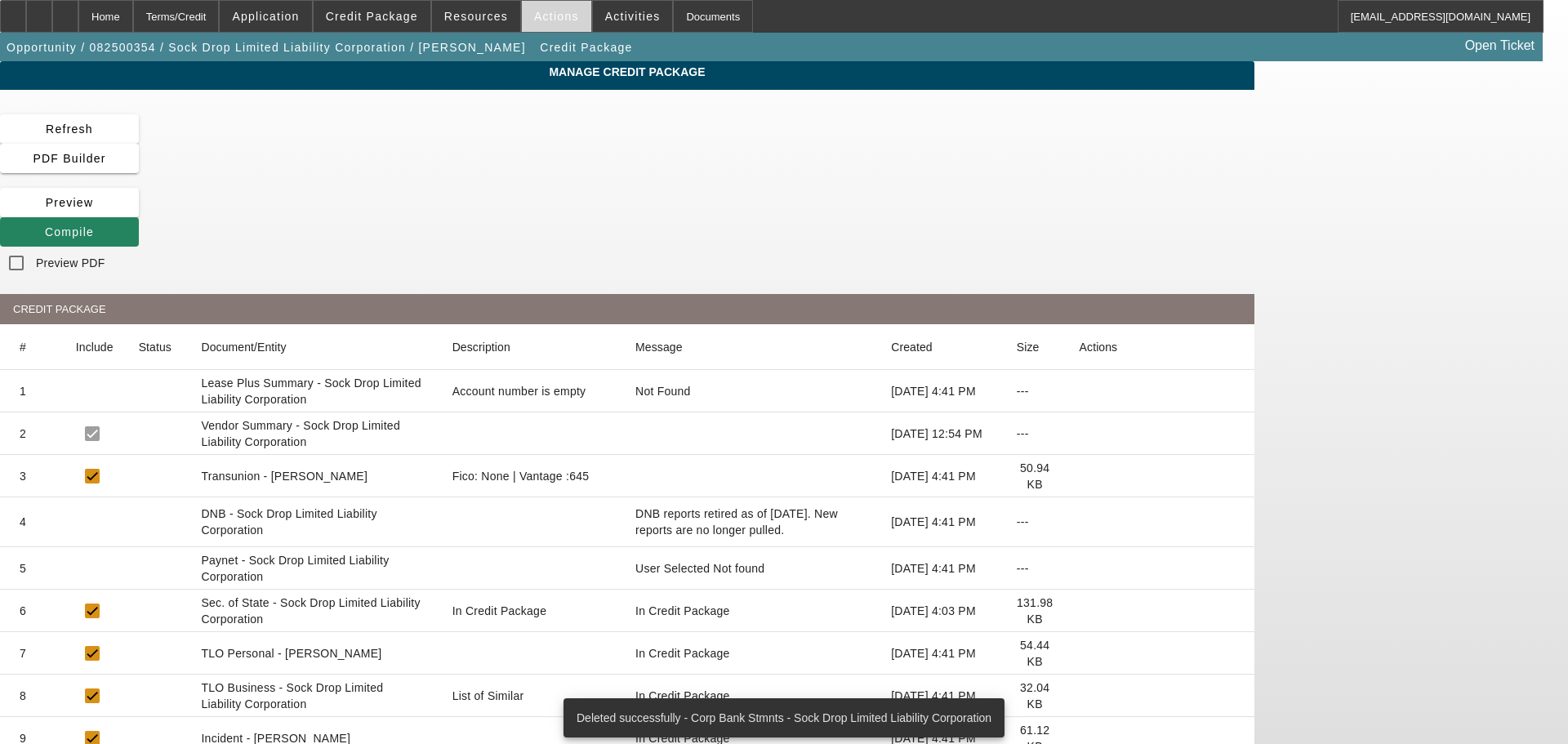
click at [547, 16] on span "Actions" at bounding box center [557, 17] width 45 height 13
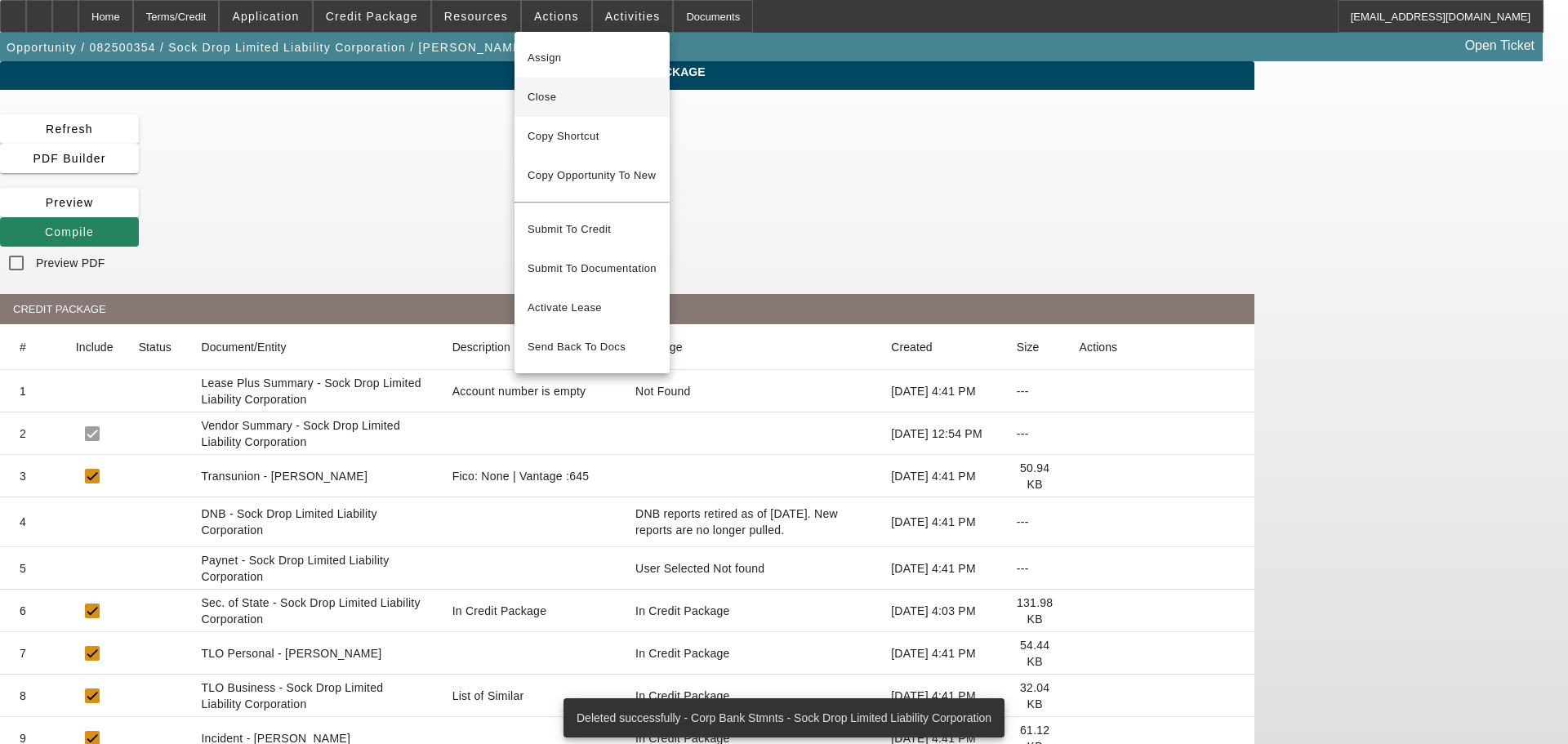
click at [591, 87] on span "Close" at bounding box center [592, 96] width 129 height 19
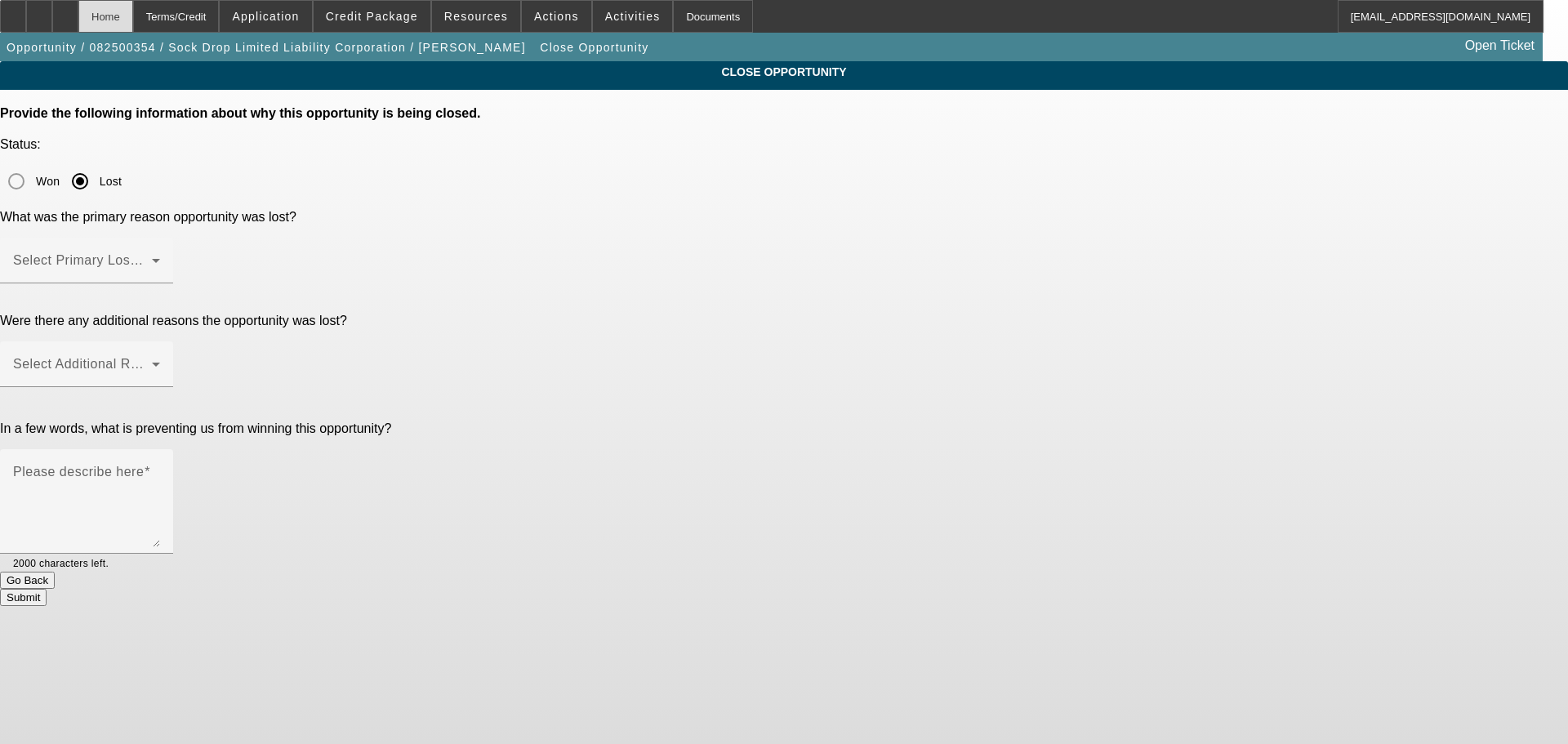
click at [133, 19] on div "Home" at bounding box center [106, 16] width 55 height 32
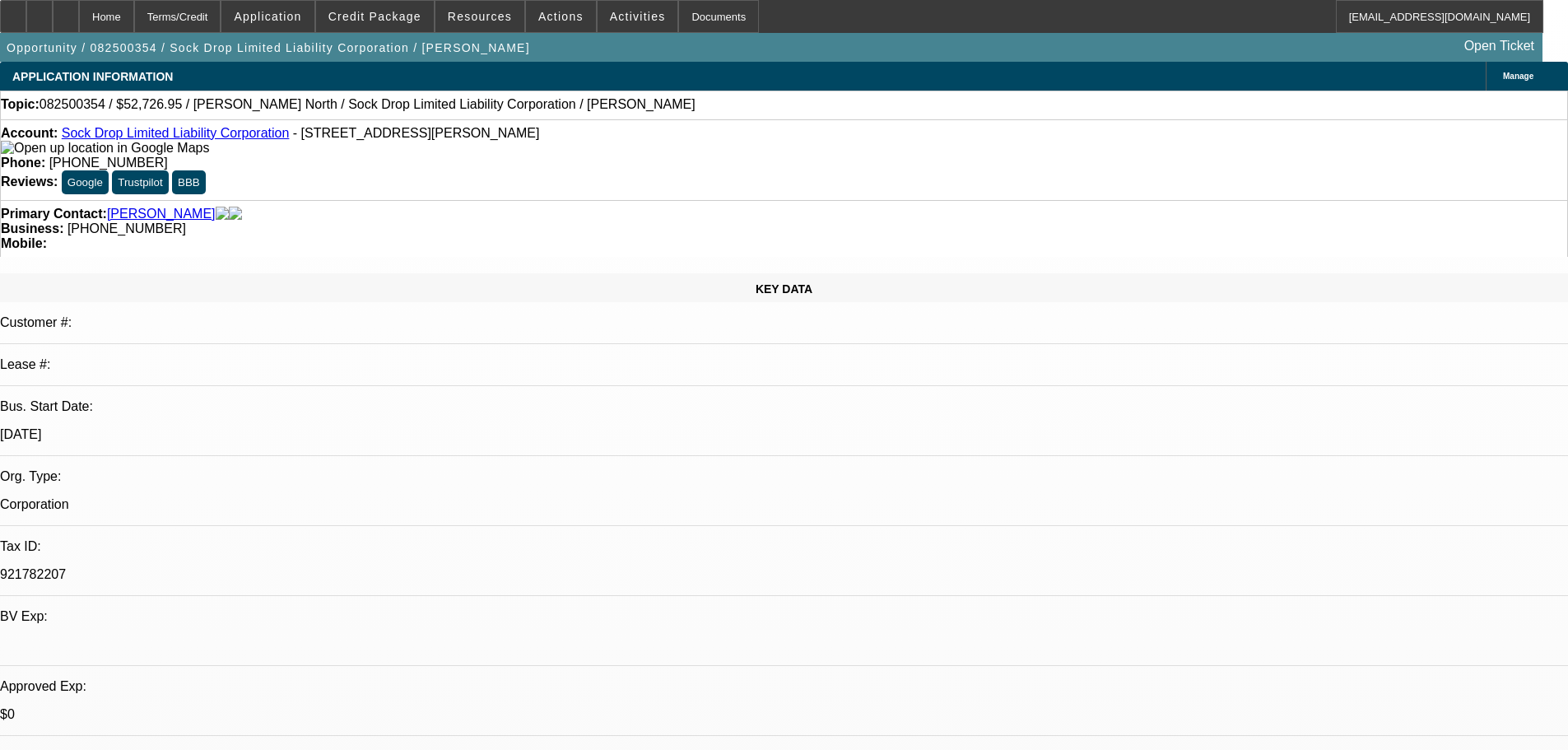
select select "0"
select select "2"
select select "0.1"
select select "4"
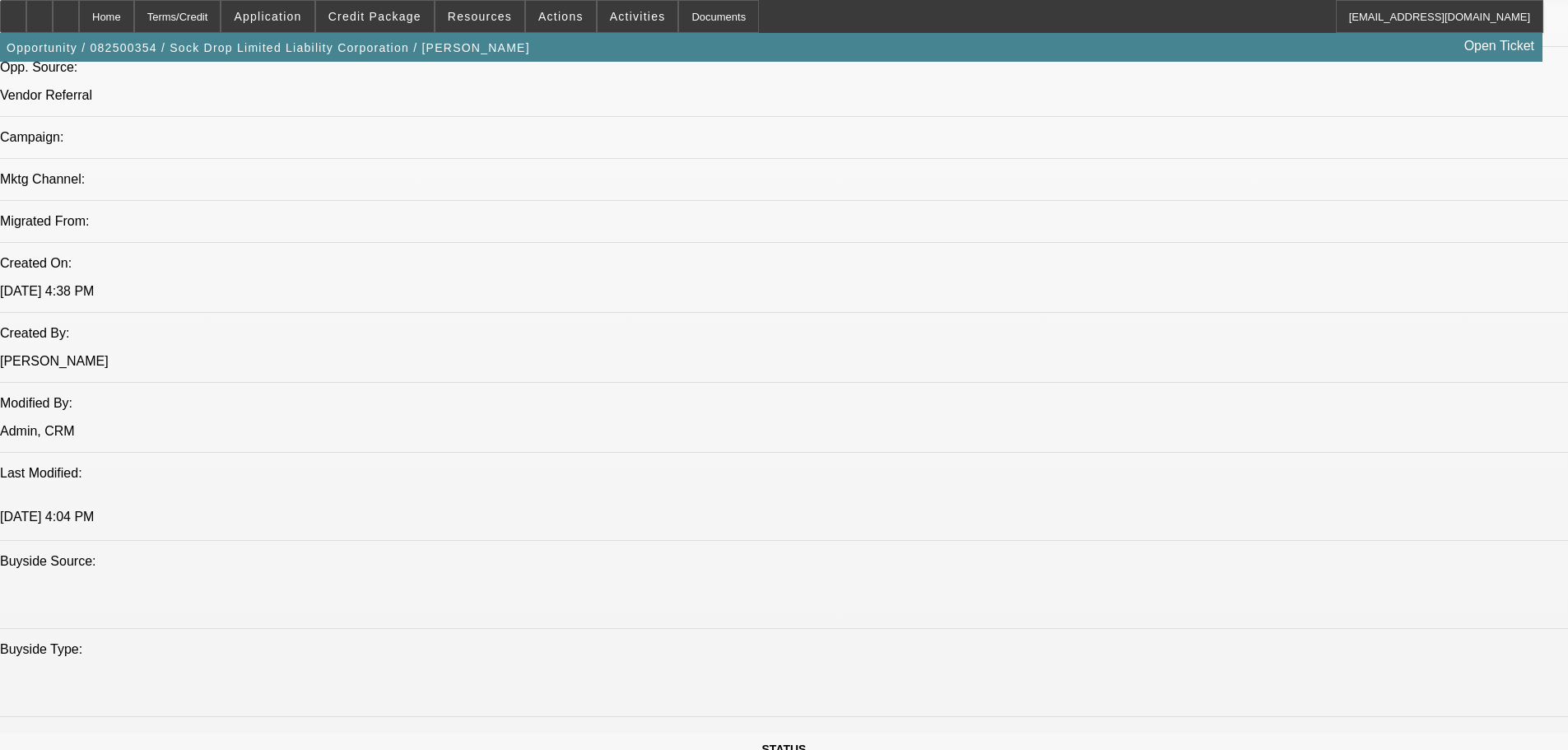
scroll to position [1152, 0]
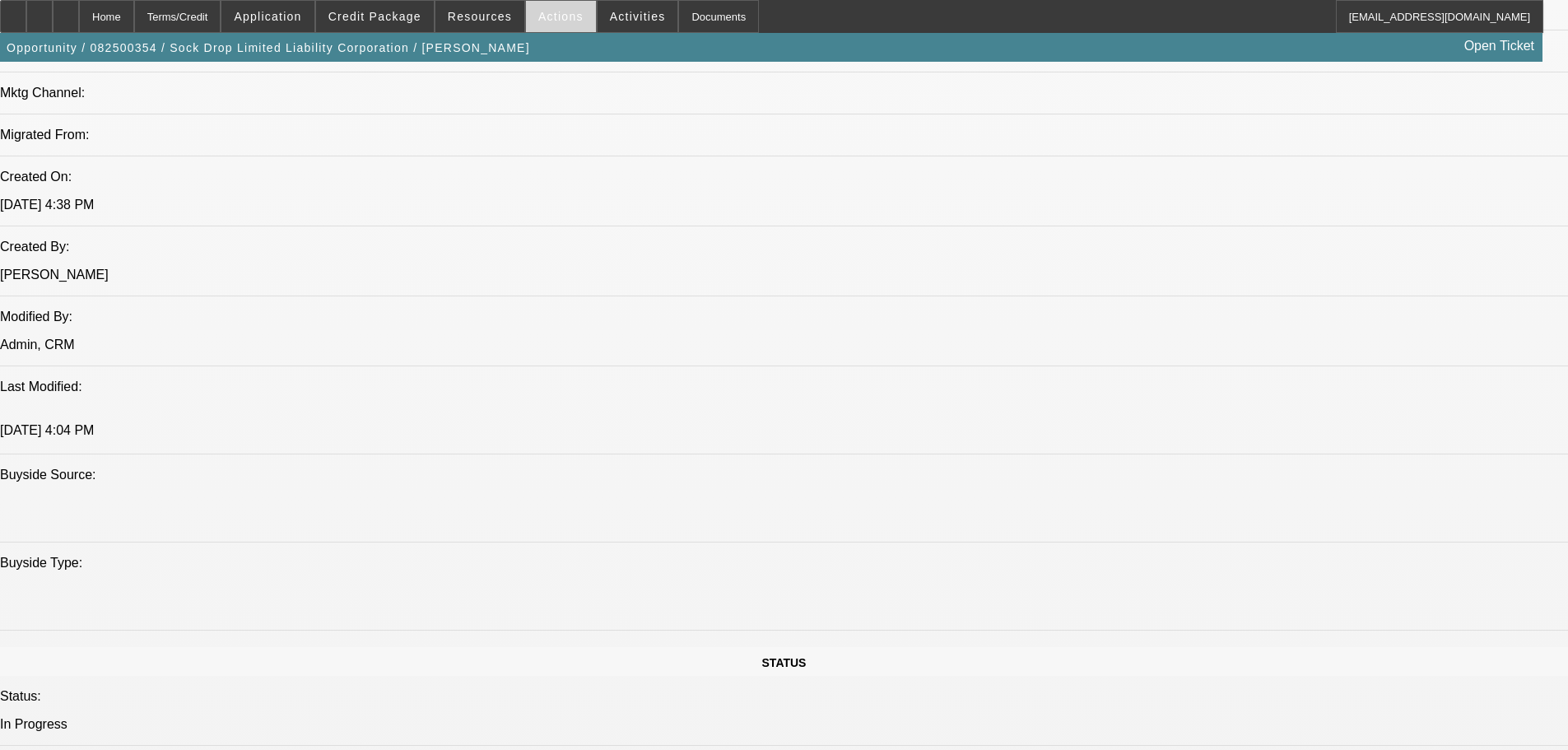
click at [543, 13] on span "Actions" at bounding box center [561, 17] width 45 height 13
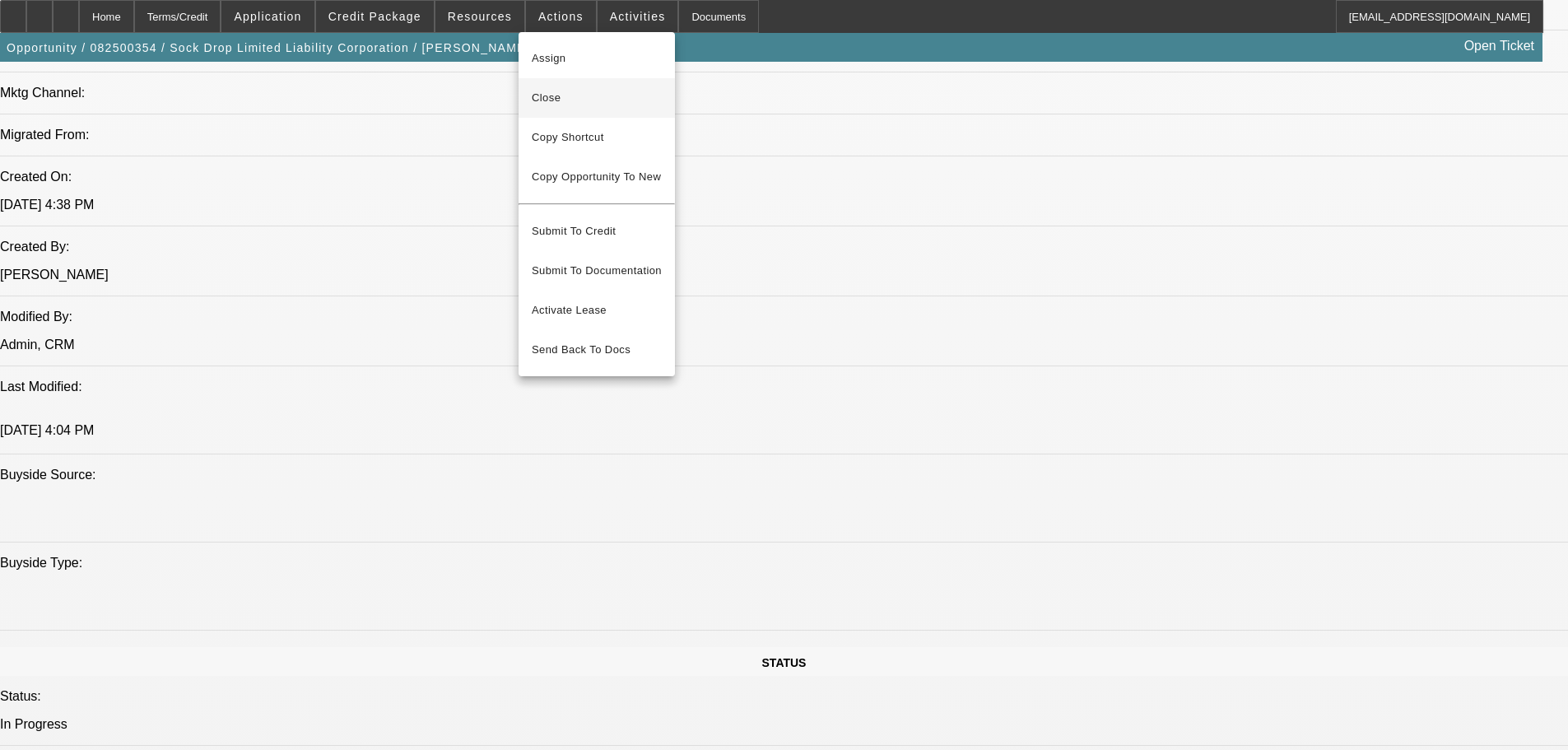
click at [591, 101] on span "Close" at bounding box center [597, 97] width 130 height 20
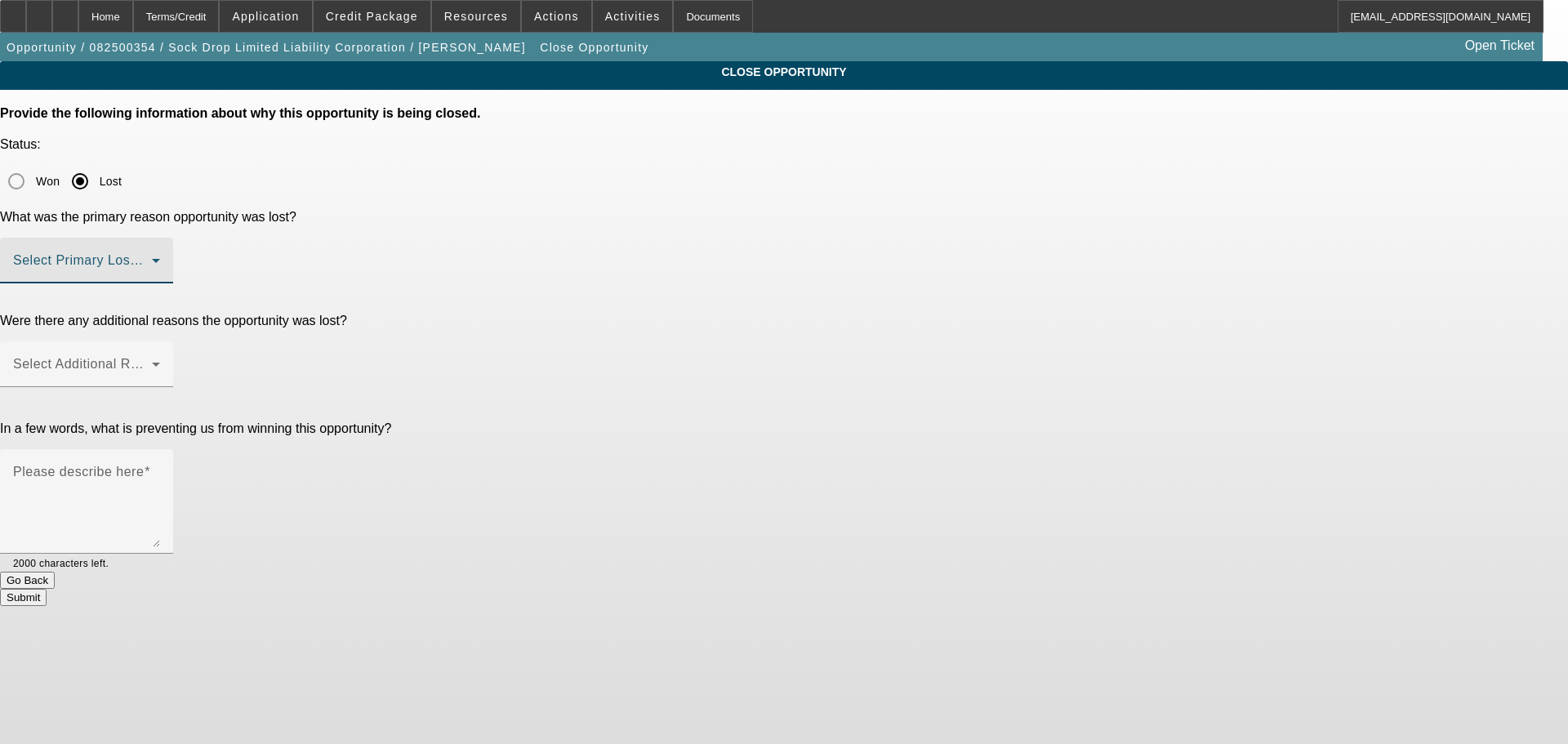
click at [152, 257] on span at bounding box center [83, 266] width 139 height 19
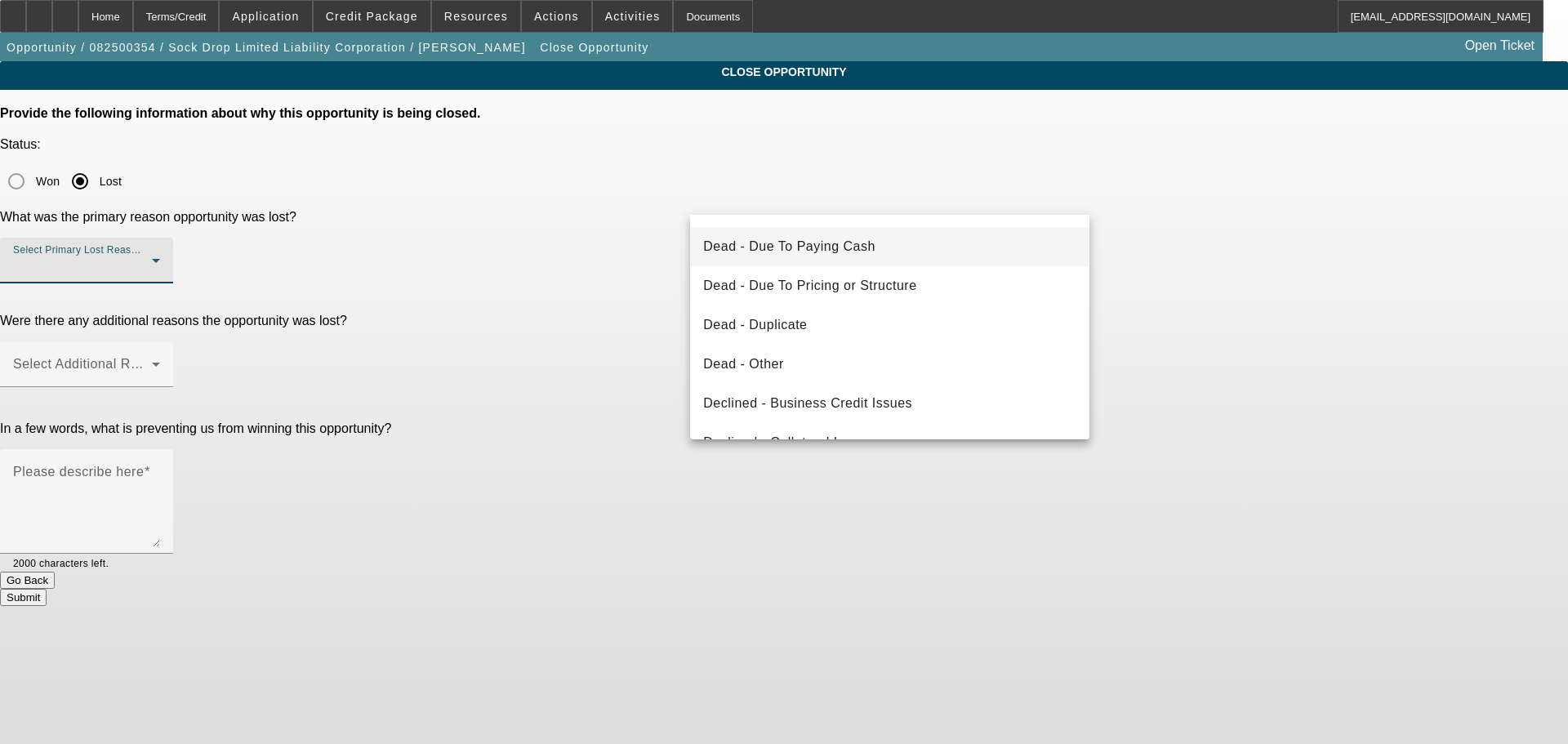
scroll to position [220, 0]
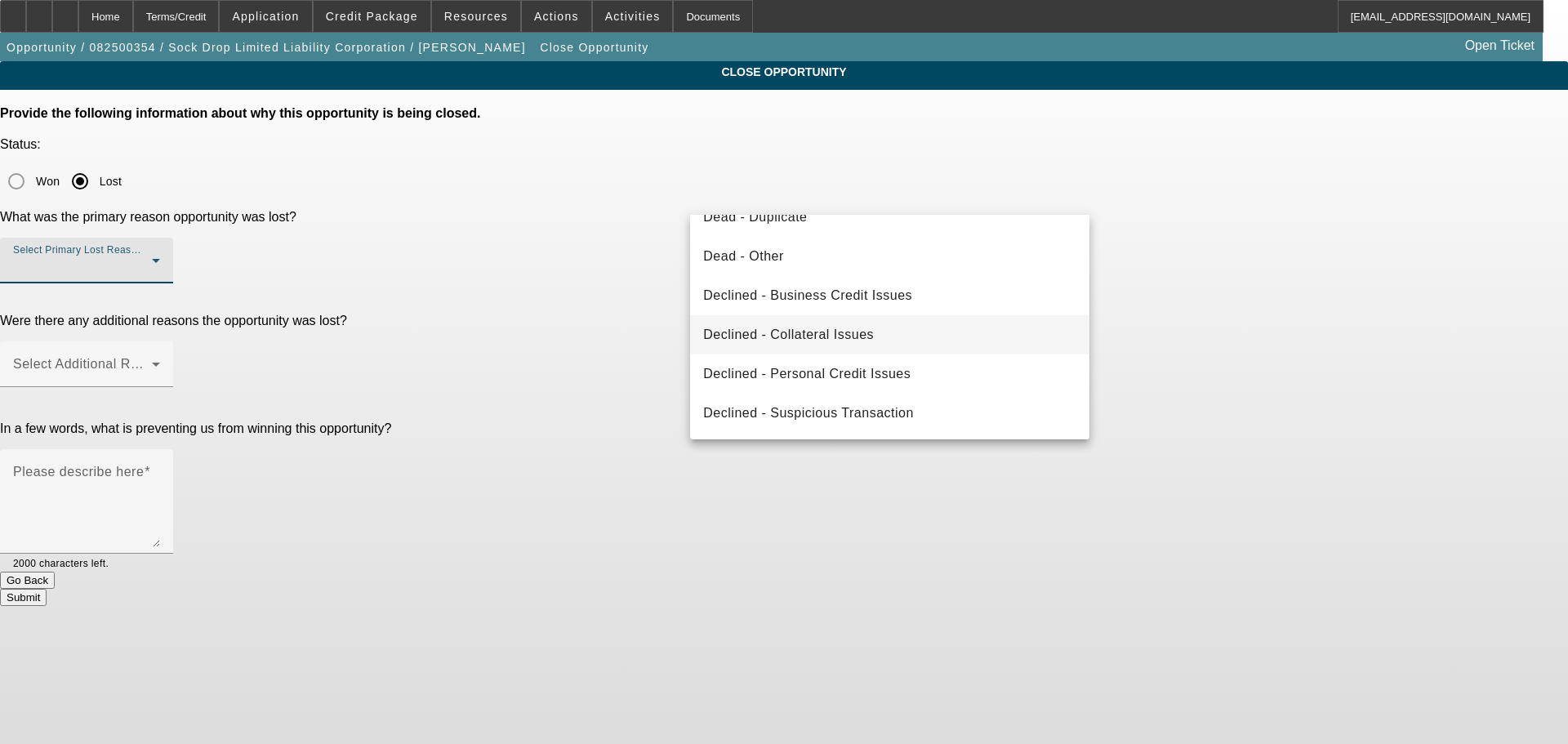
click at [884, 340] on mat-option "Declined - Collateral Issues" at bounding box center [890, 335] width 399 height 39
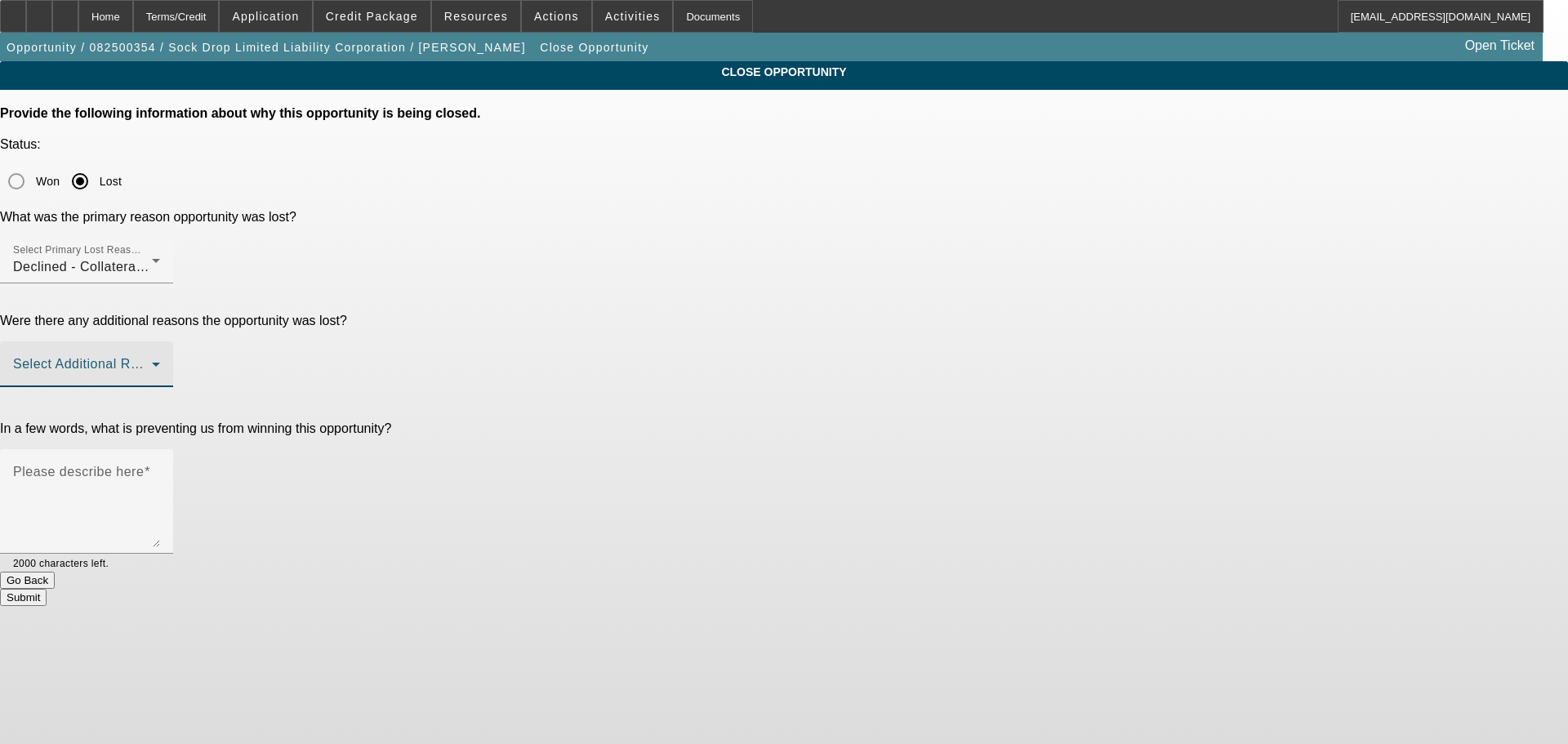
click at [152, 361] on span at bounding box center [83, 370] width 139 height 19
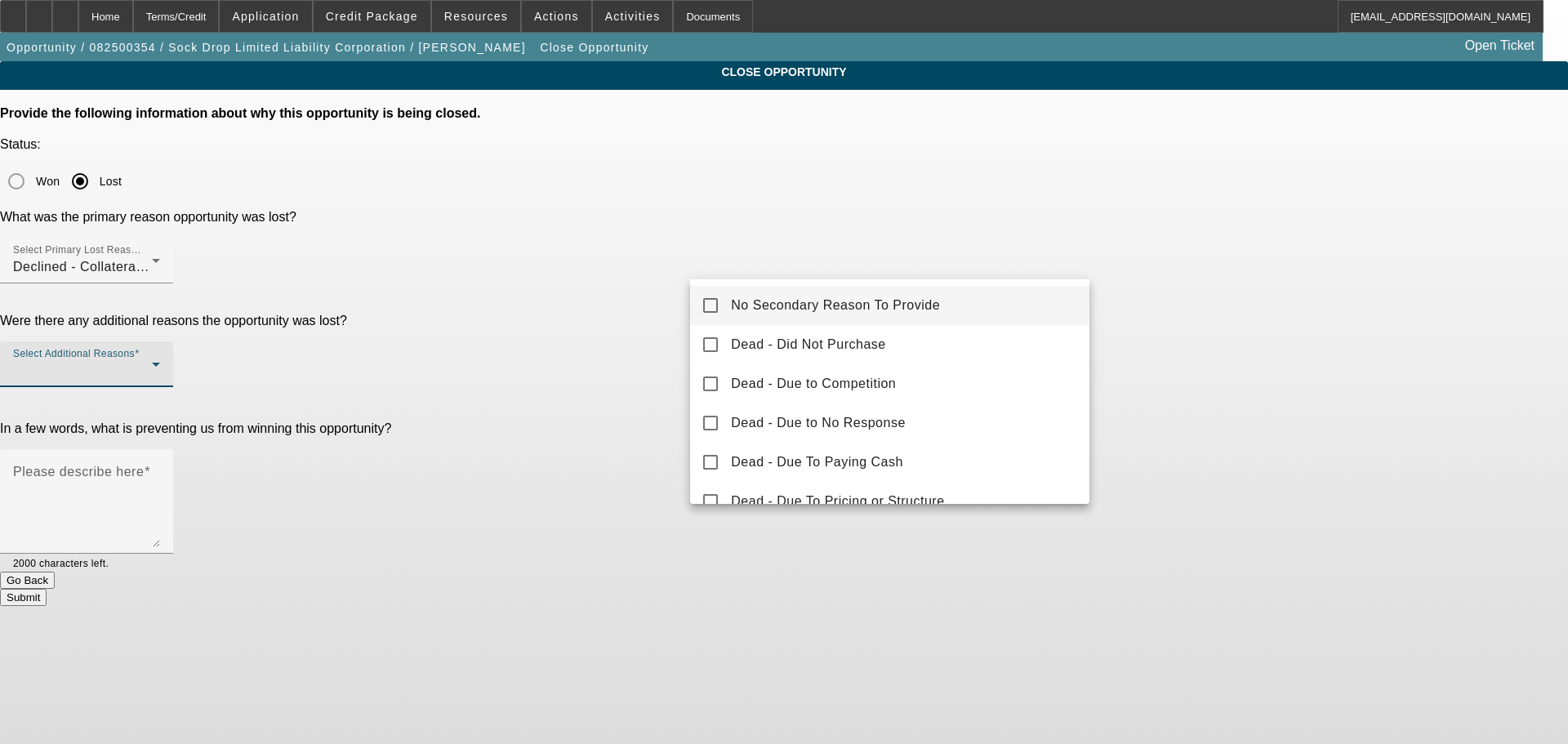
click at [838, 306] on span "No Secondary Reason To Provide" at bounding box center [835, 305] width 209 height 19
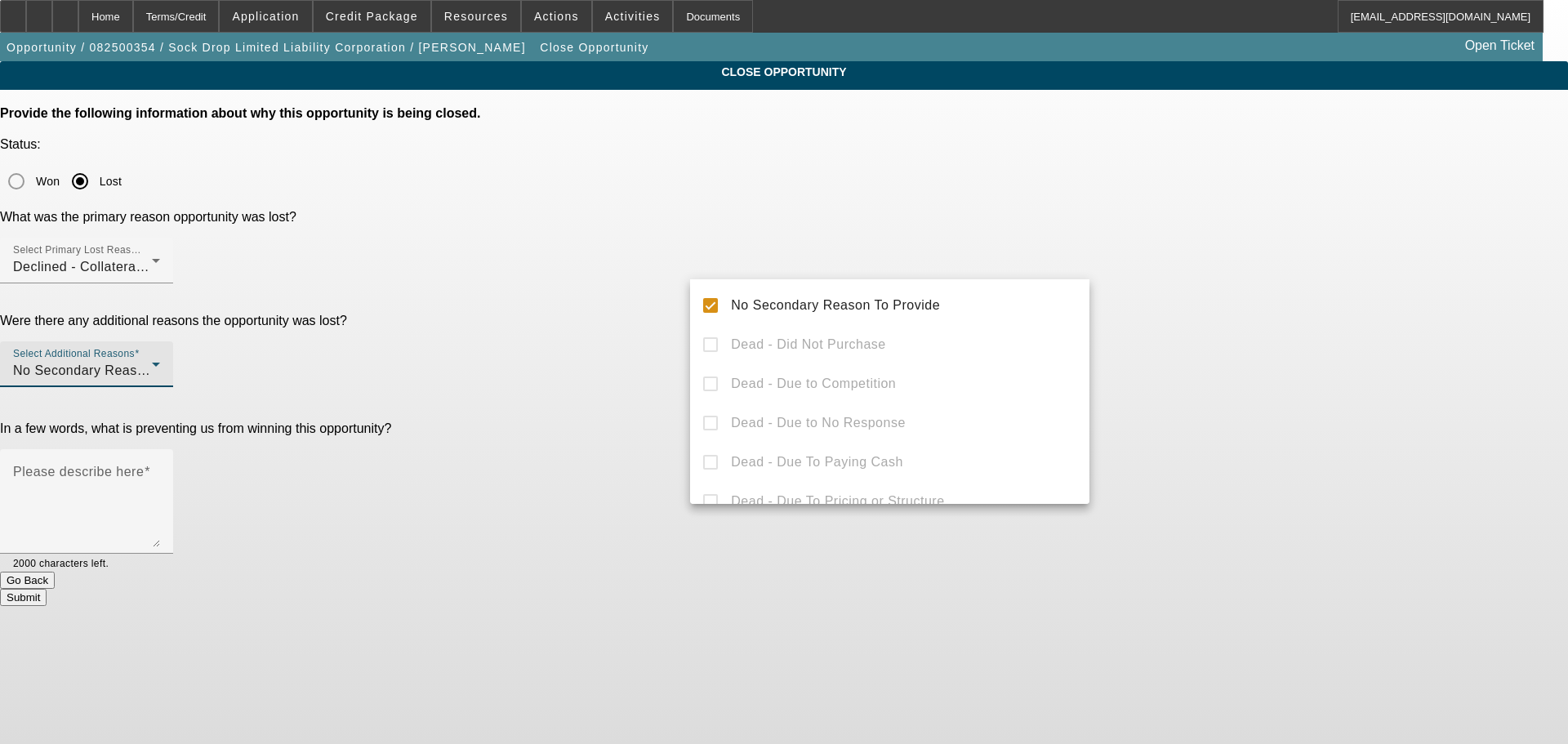
click at [1193, 320] on div at bounding box center [784, 372] width 1568 height 744
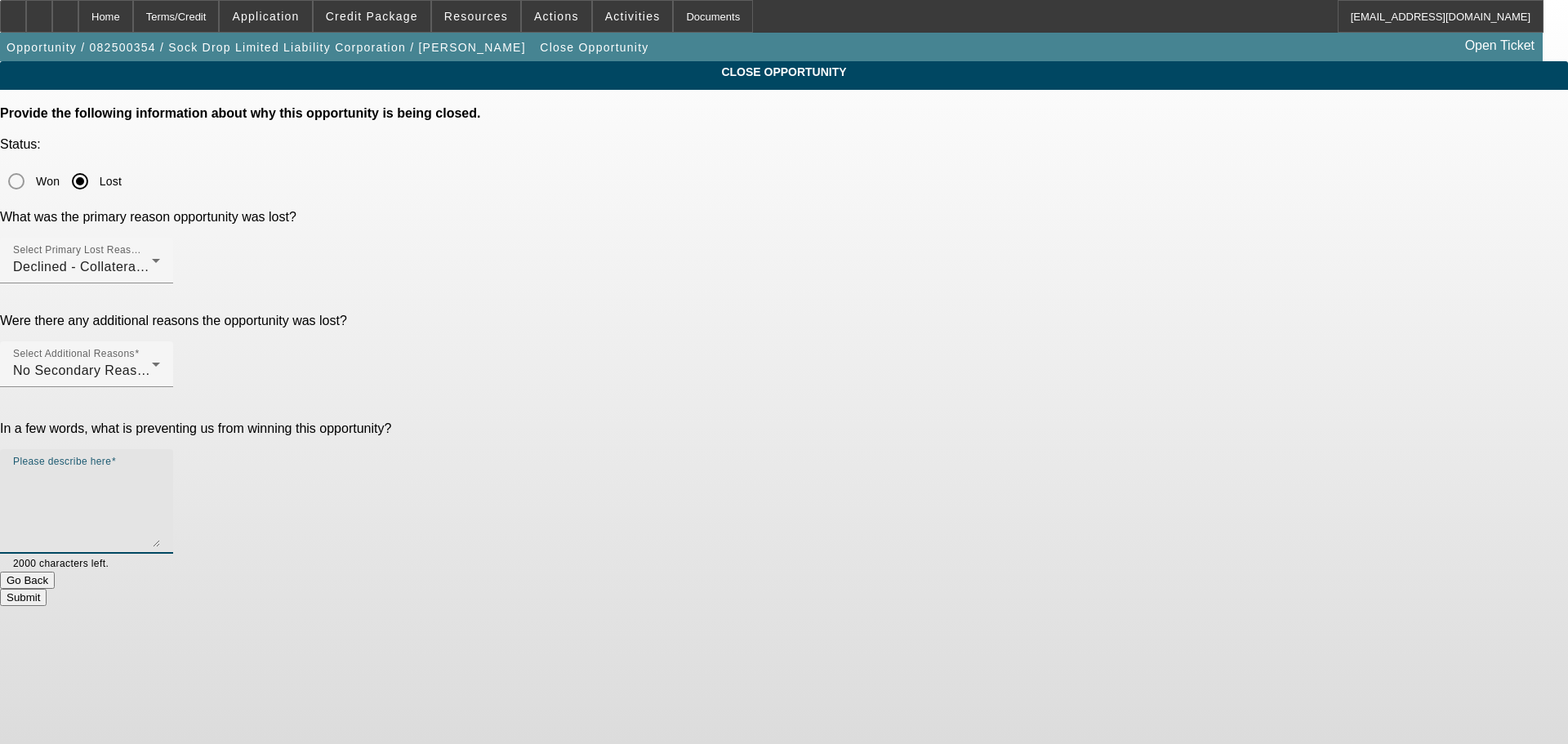
click at [161, 468] on textarea "Please describe here" at bounding box center [86, 507] width 147 height 79
paste textarea "The story on this one makes arguable sense but it's a cargo van freight busines…"
type textarea "The story on this one makes arguable sense but it's a cargo van freight busines…"
click at [994, 589] on div "Submit" at bounding box center [784, 597] width 1568 height 17
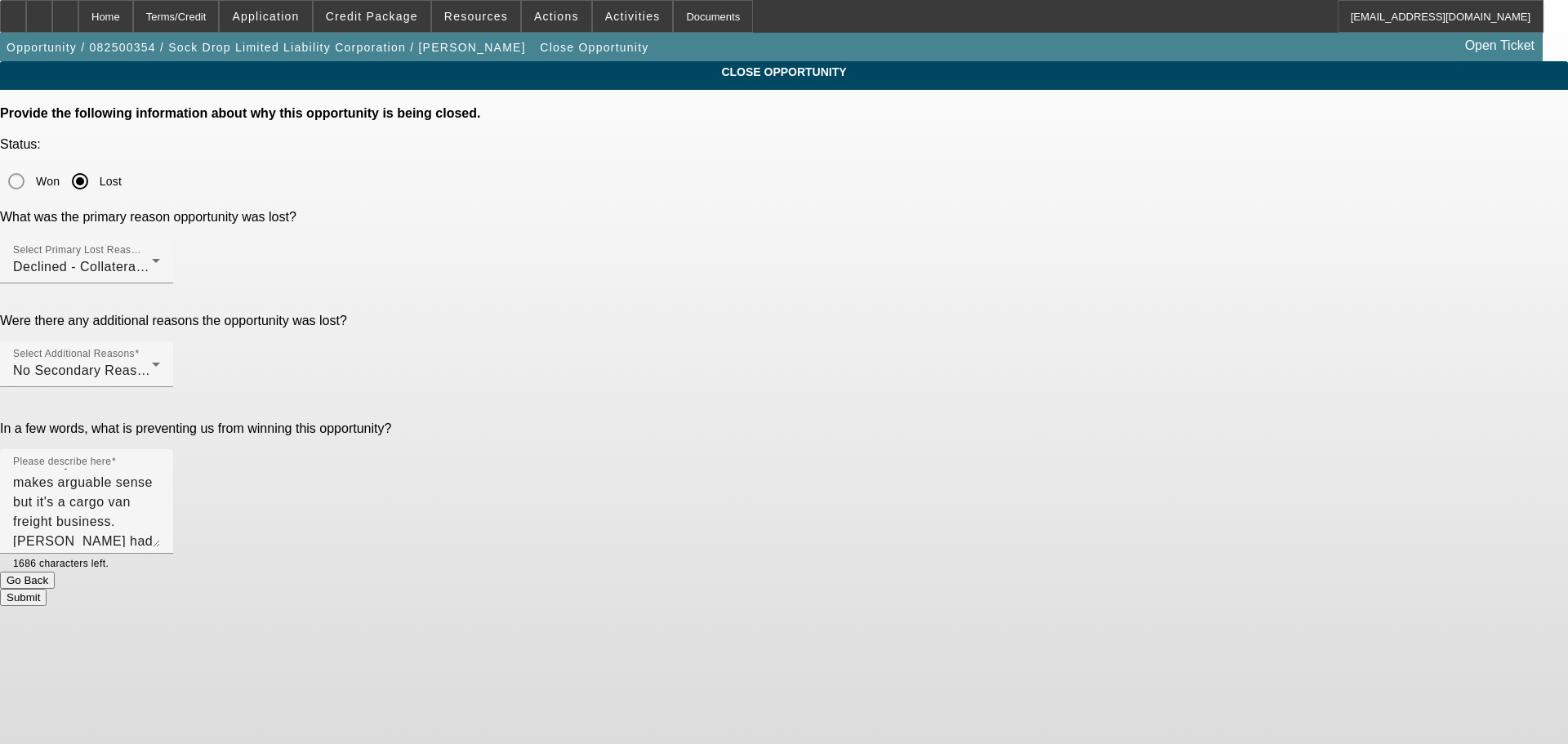
click at [1027, 589] on div "Submit" at bounding box center [784, 597] width 1568 height 17
click at [46, 589] on button "Submit" at bounding box center [23, 597] width 46 height 17
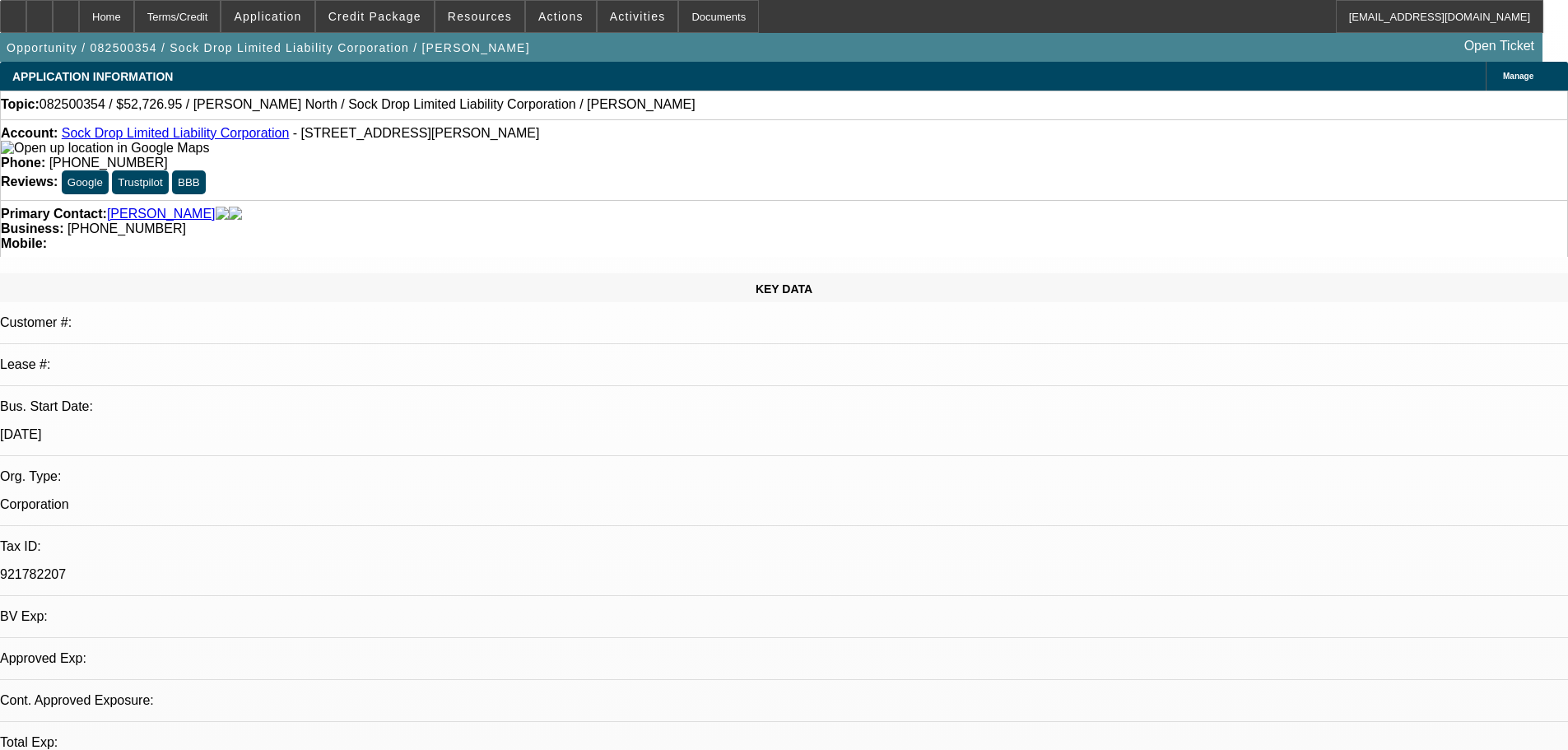
select select "0"
select select "2"
select select "0.1"
select select "4"
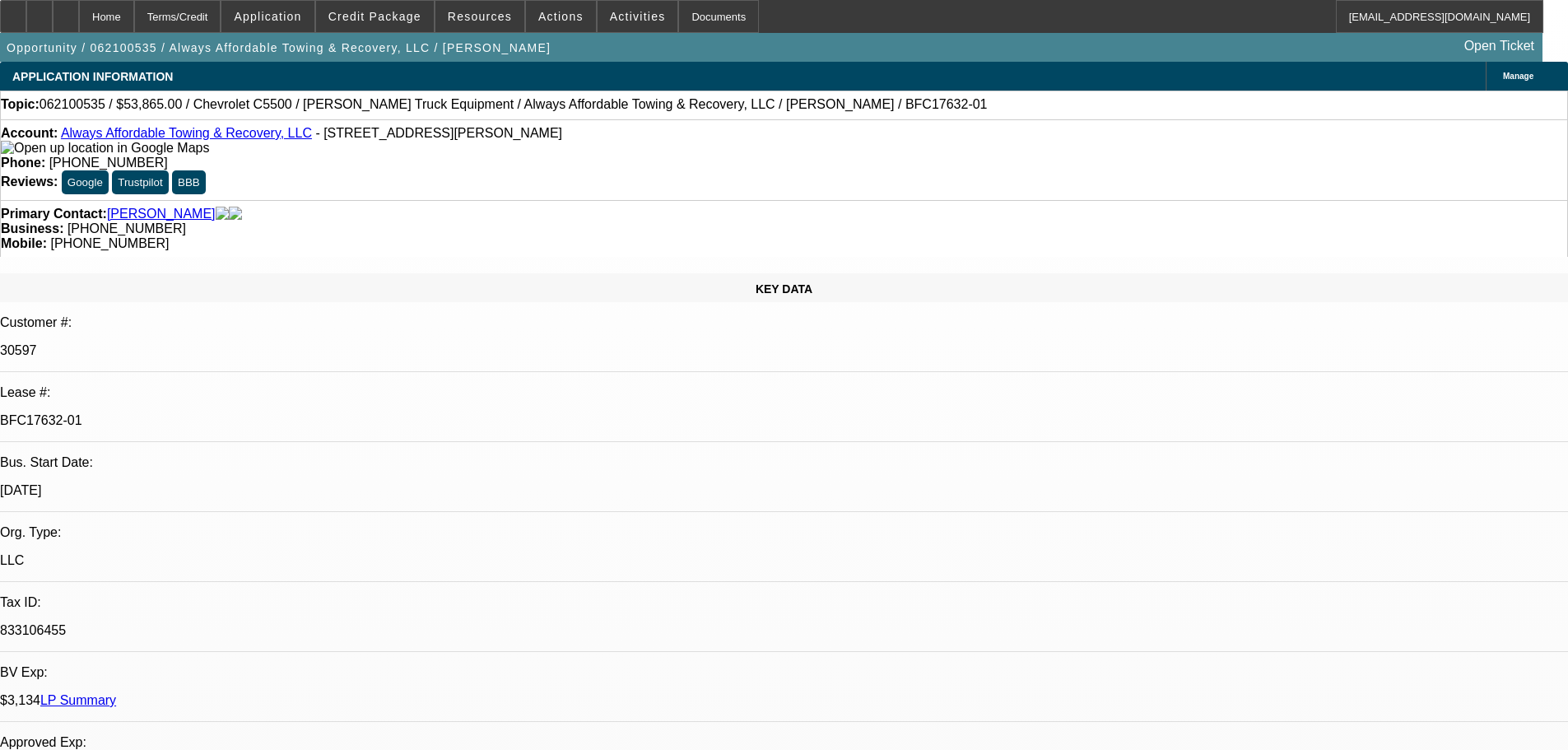
select select "0"
select select "0.1"
select select "4"
select select "0"
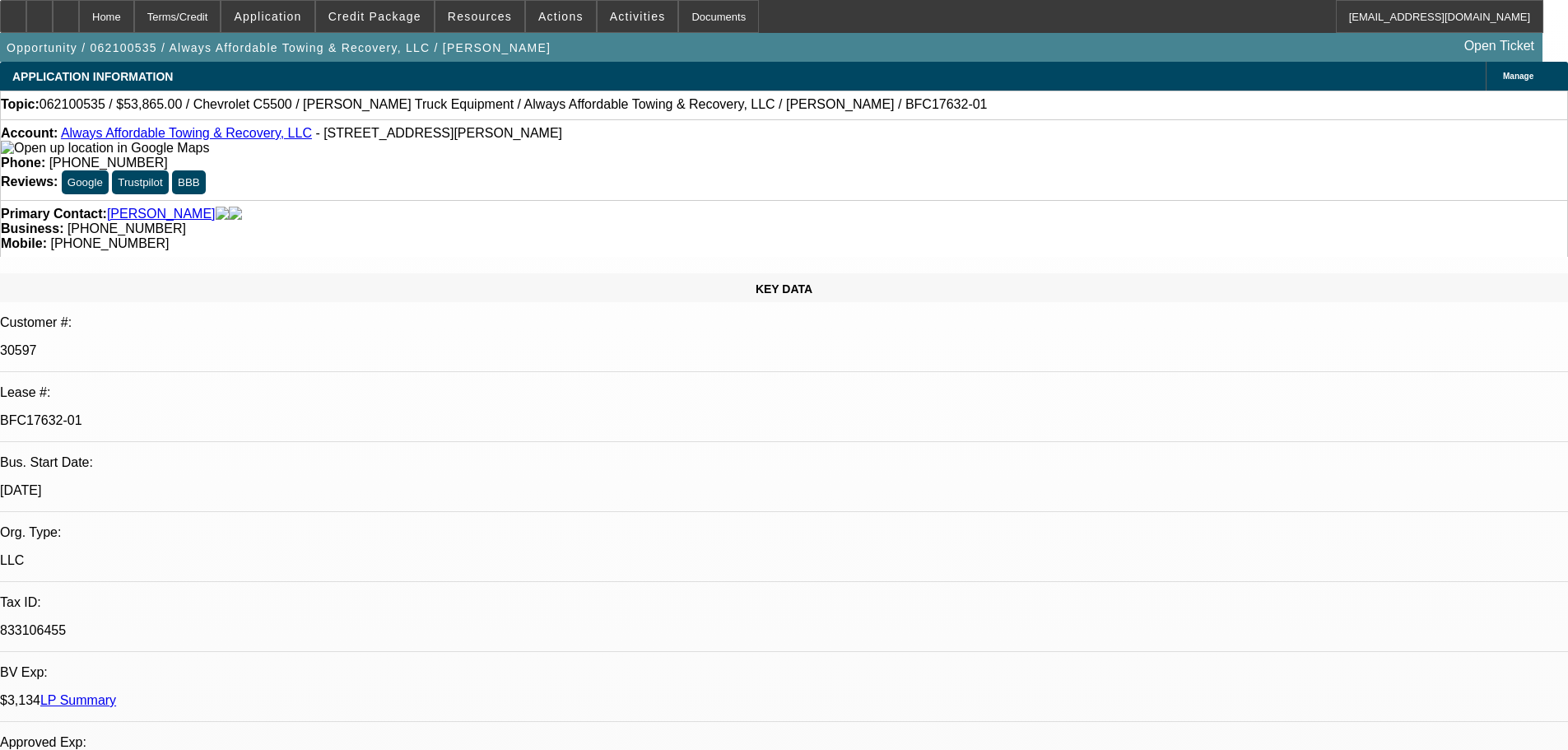
select select "0"
select select "0.1"
select select "4"
select select "0.1"
select select "0"
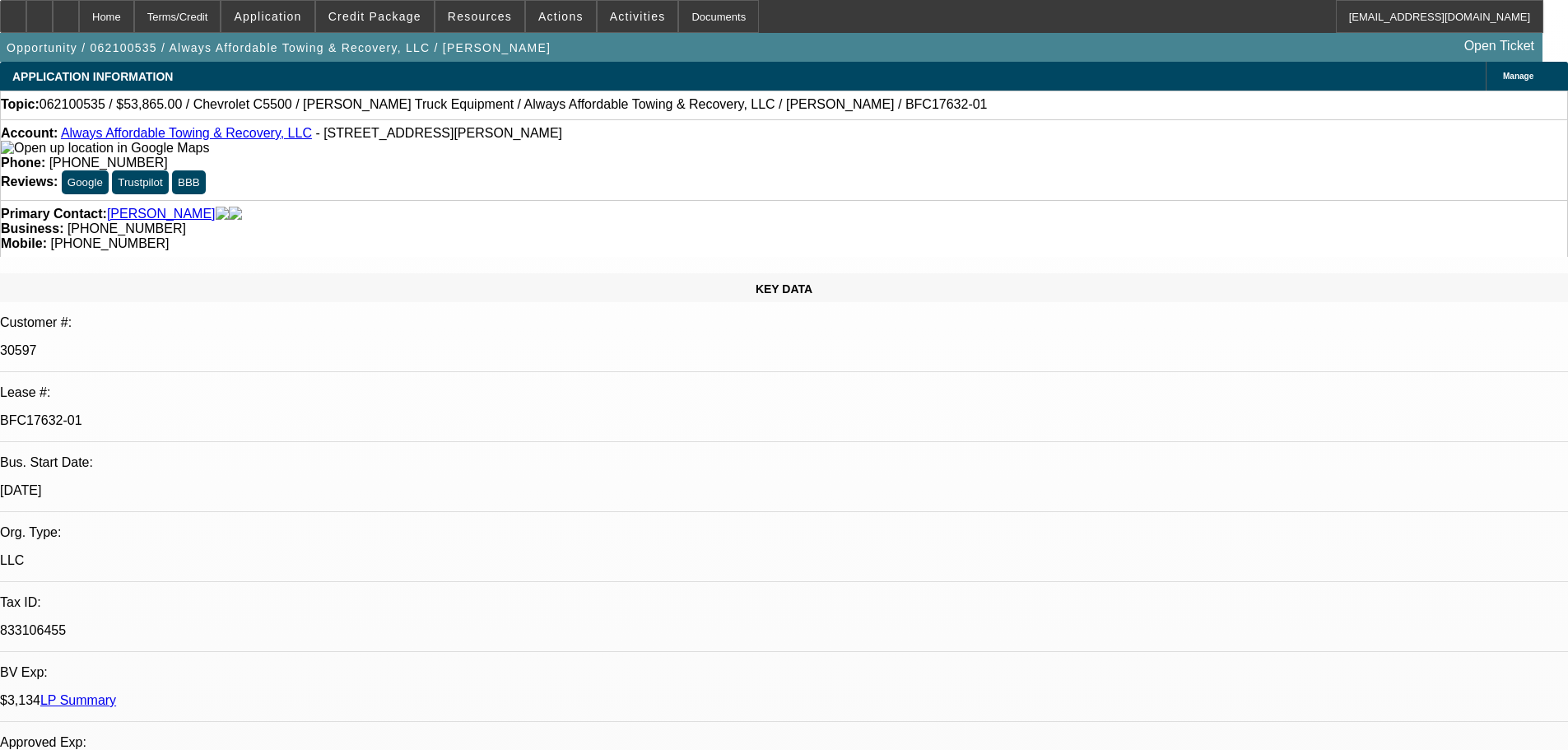
select select "0.1"
select select "4"
select select "0"
select select "0.1"
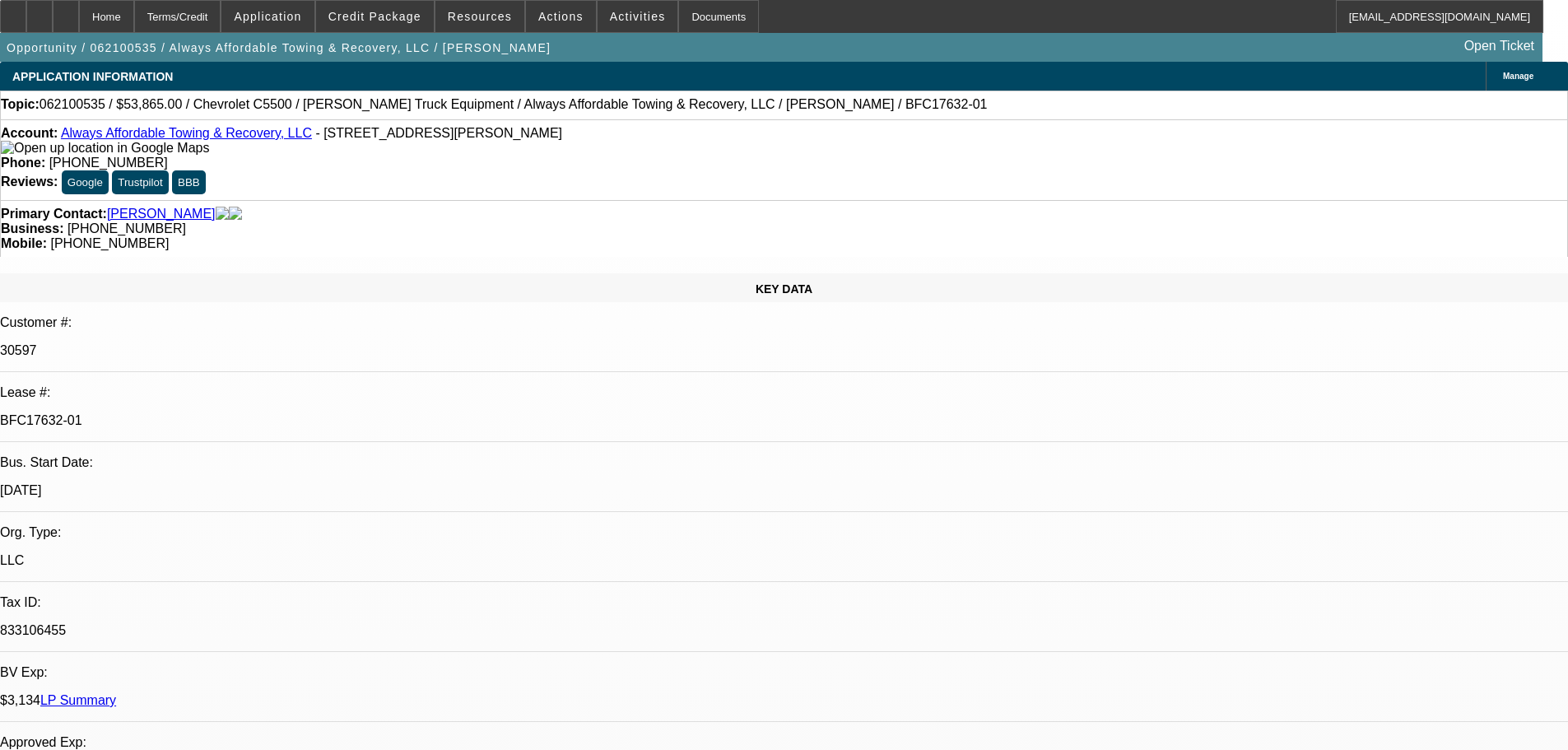
select select "4"
click at [539, 17] on span "Actions" at bounding box center [561, 17] width 45 height 13
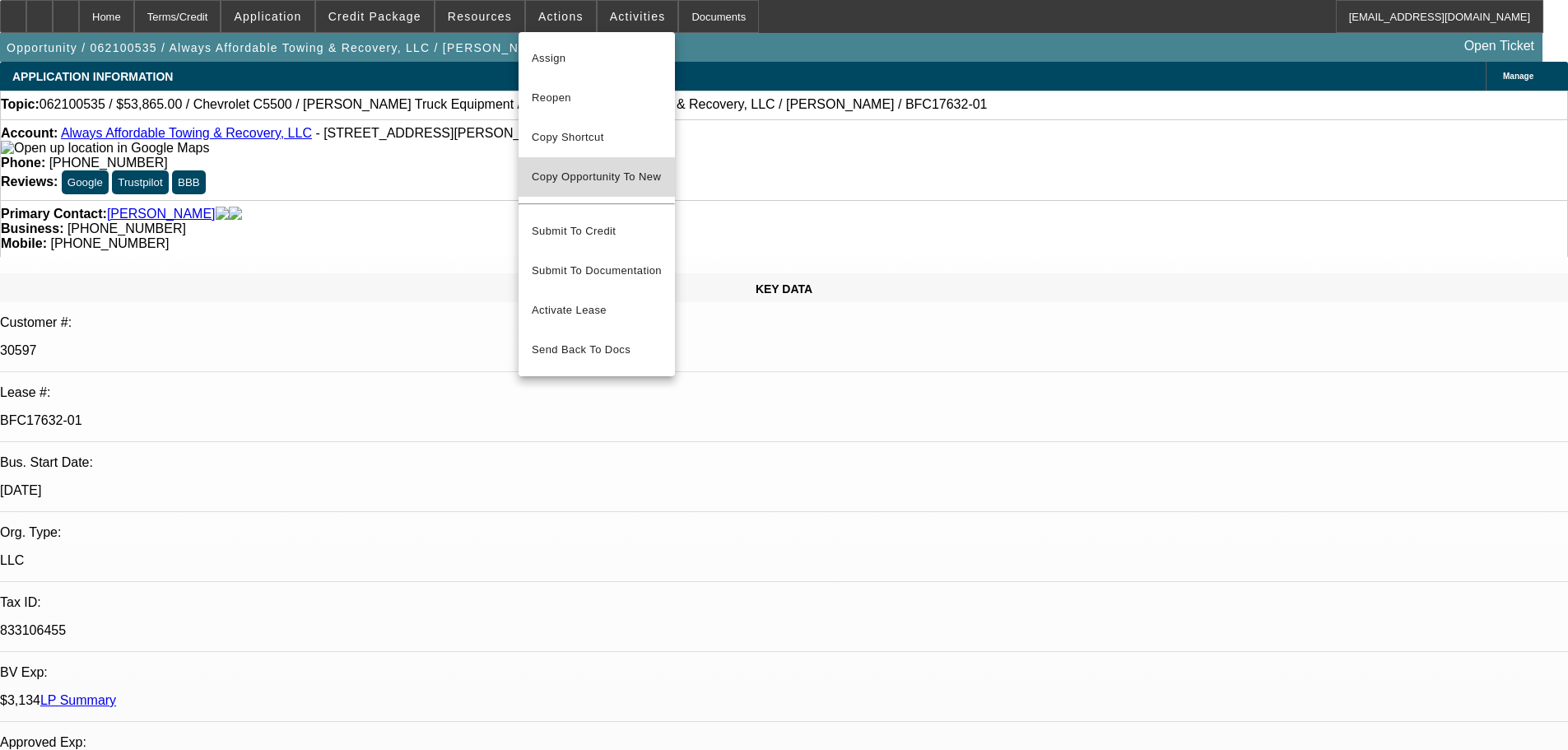
click at [630, 173] on span "Copy Opportunity To New" at bounding box center [597, 176] width 129 height 12
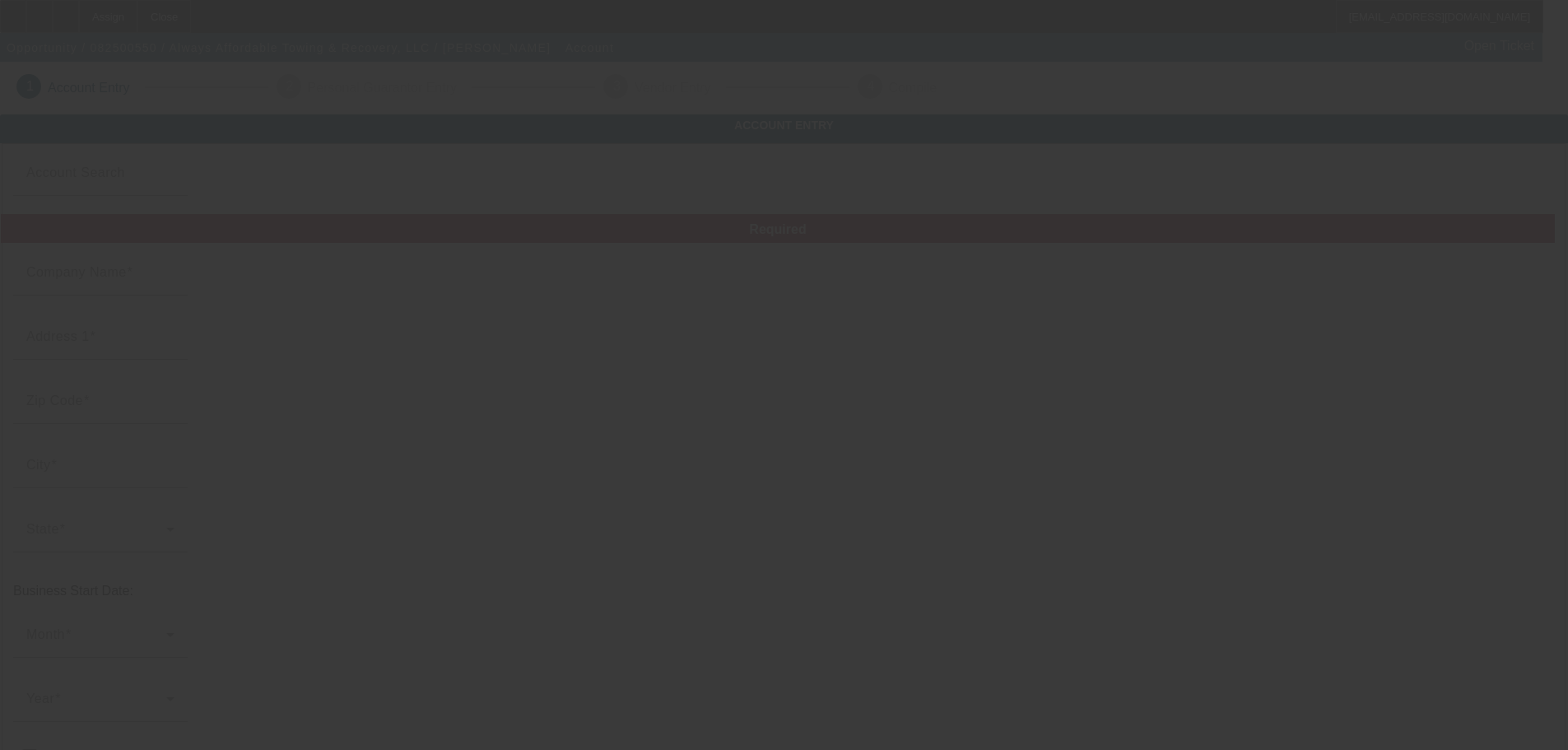
type input "Always Affordable Towing & Recovery, LLC"
type input "[STREET_ADDRESS][PERSON_NAME]"
type input "30224"
type input "Griffin"
type input "[PHONE_NUMBER]"
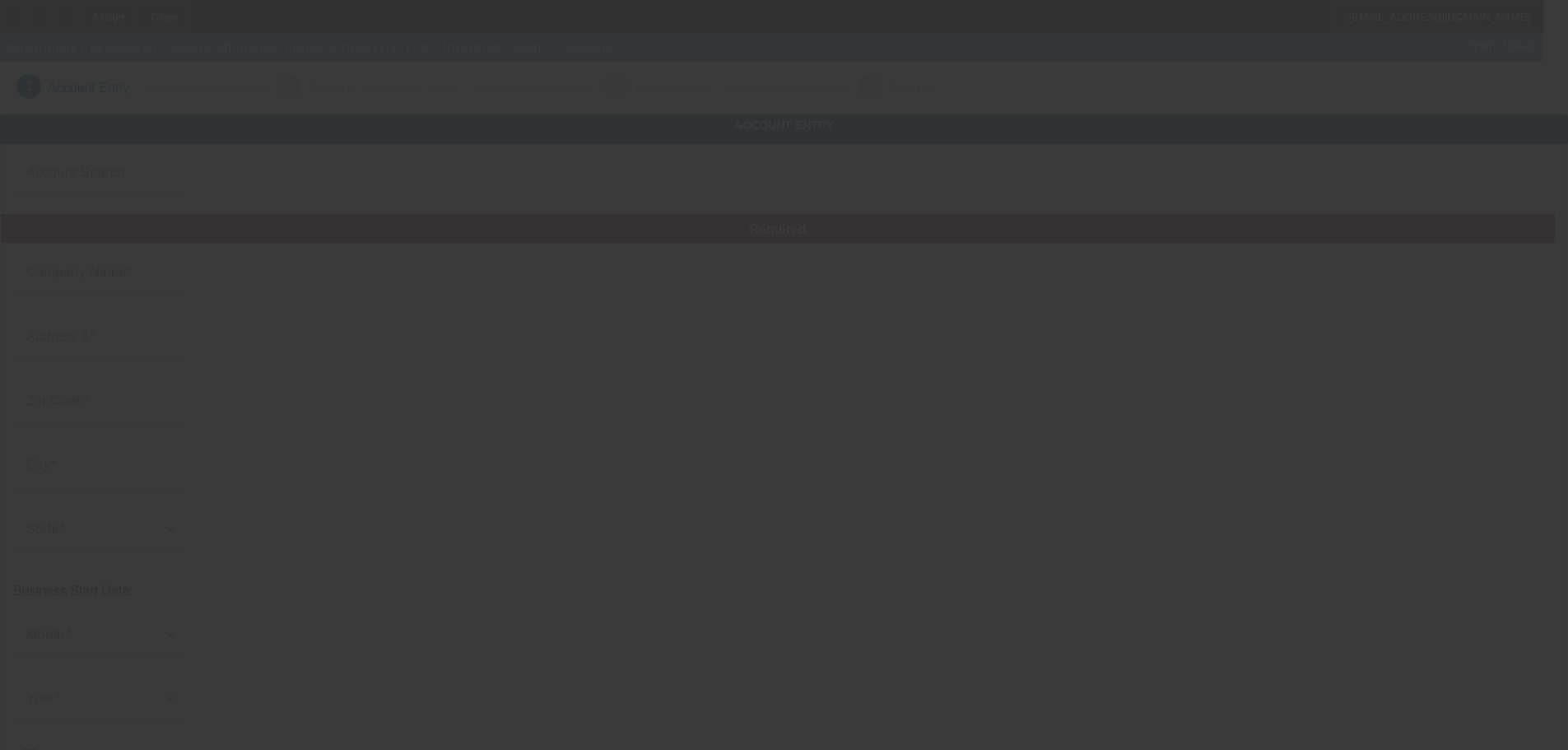
type input "[EMAIL_ADDRESS][DOMAIN_NAME]"
type input "Spalding"
type input "833106455"
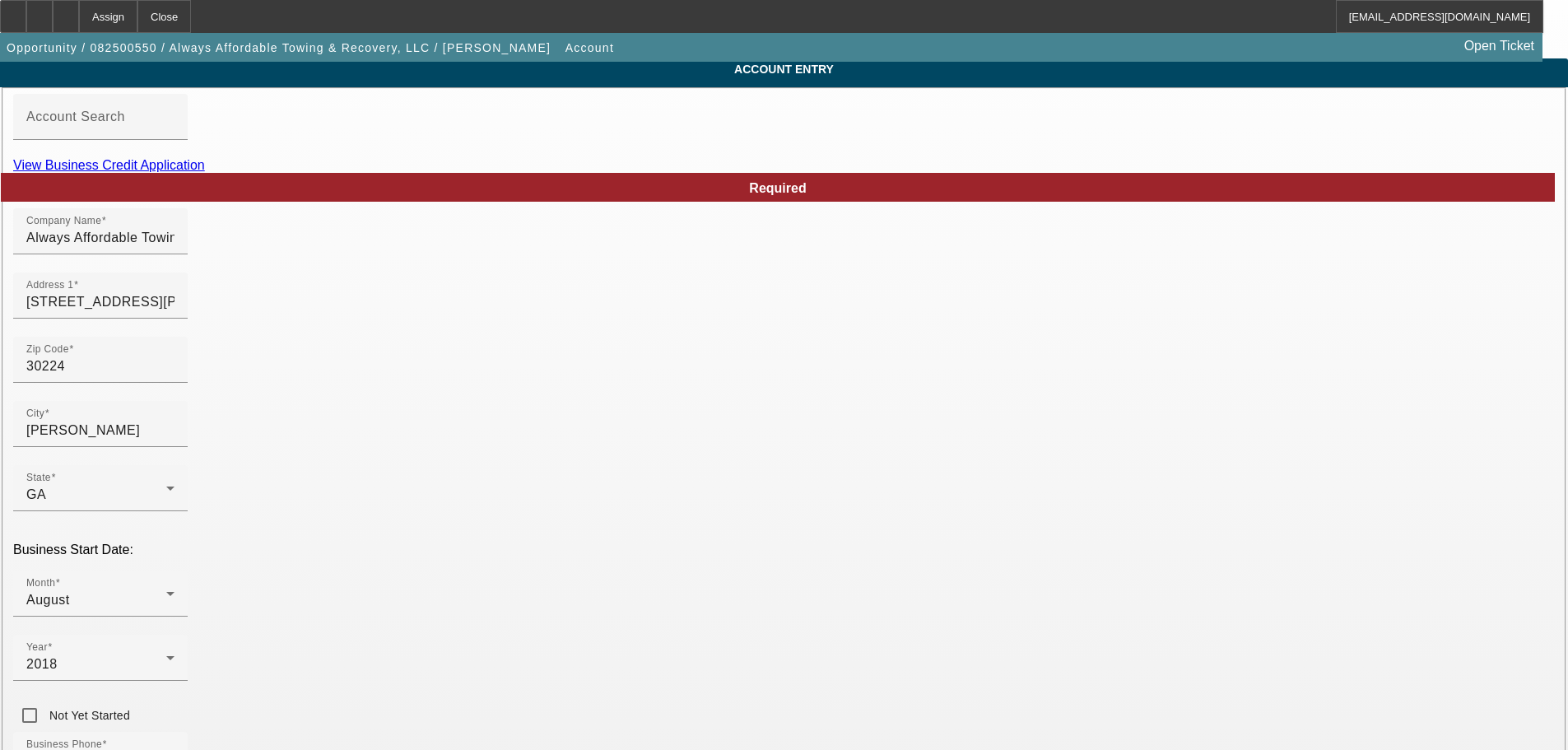
scroll to position [304, 0]
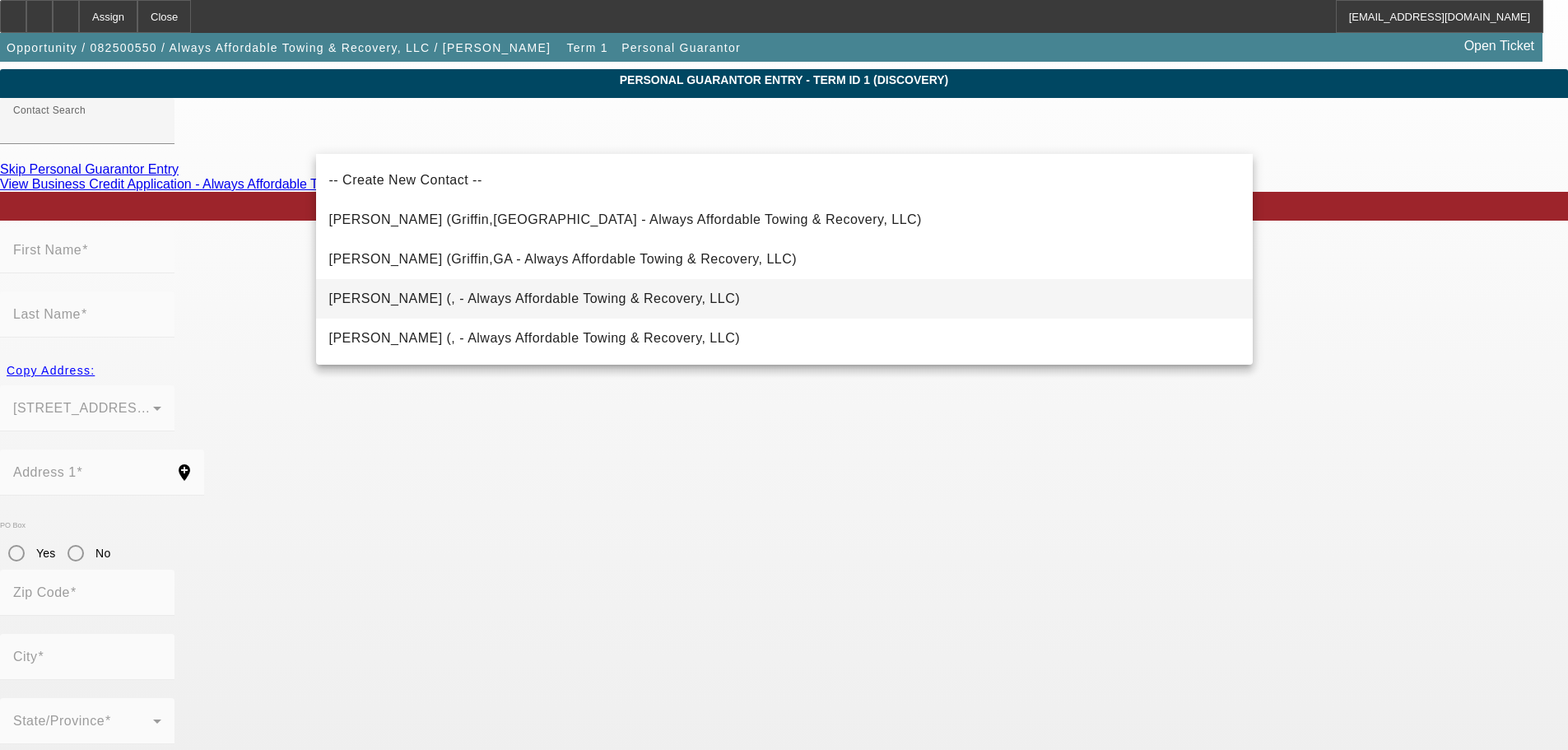
scroll to position [70, 0]
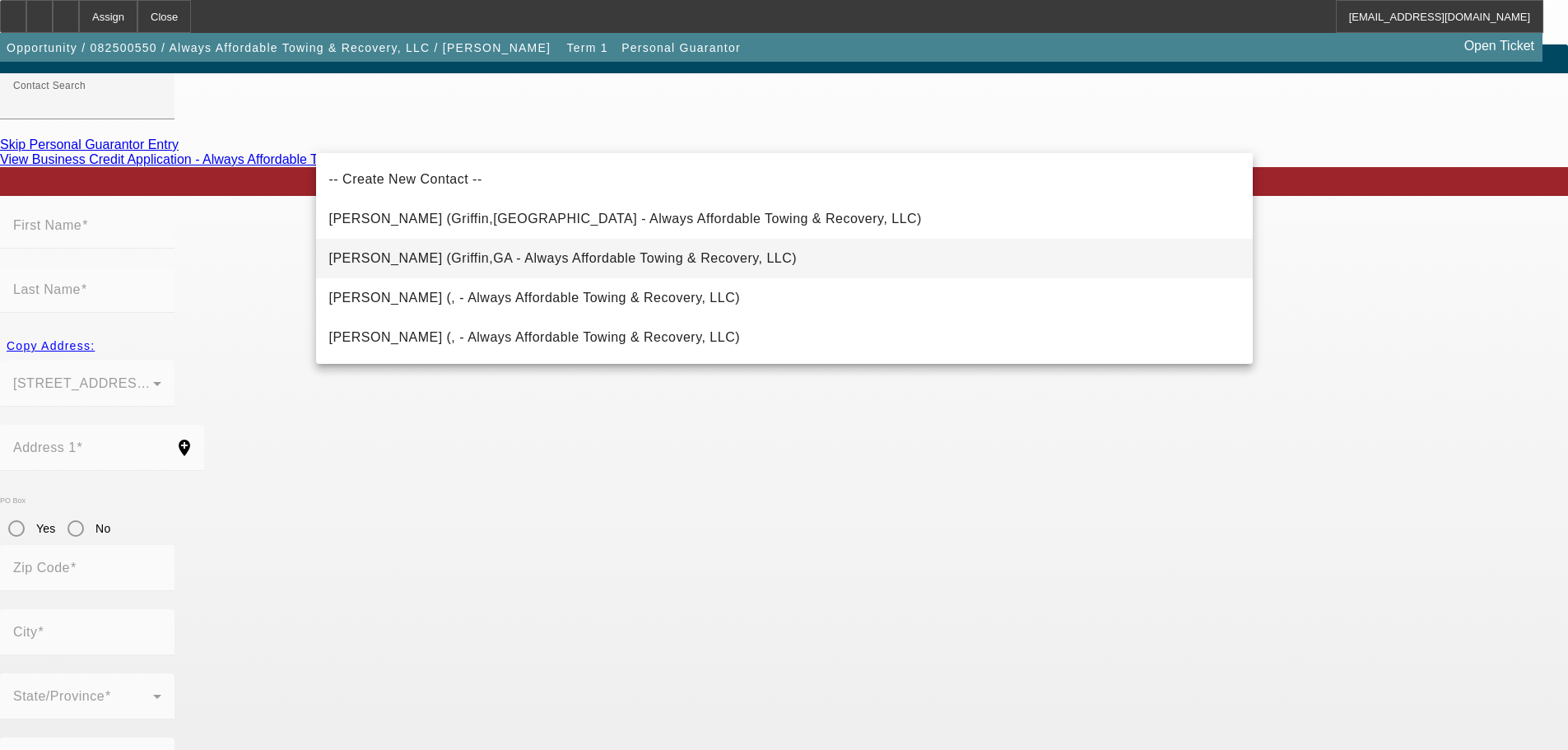
click at [656, 264] on mat-option "Parker, Toni (Griffin,GA - Always Affordable Towing & Recovery, LLC)" at bounding box center [784, 258] width 937 height 39
type input "Parker, Toni (Griffin,GA - Always Affordable Towing & Recovery, LLC)"
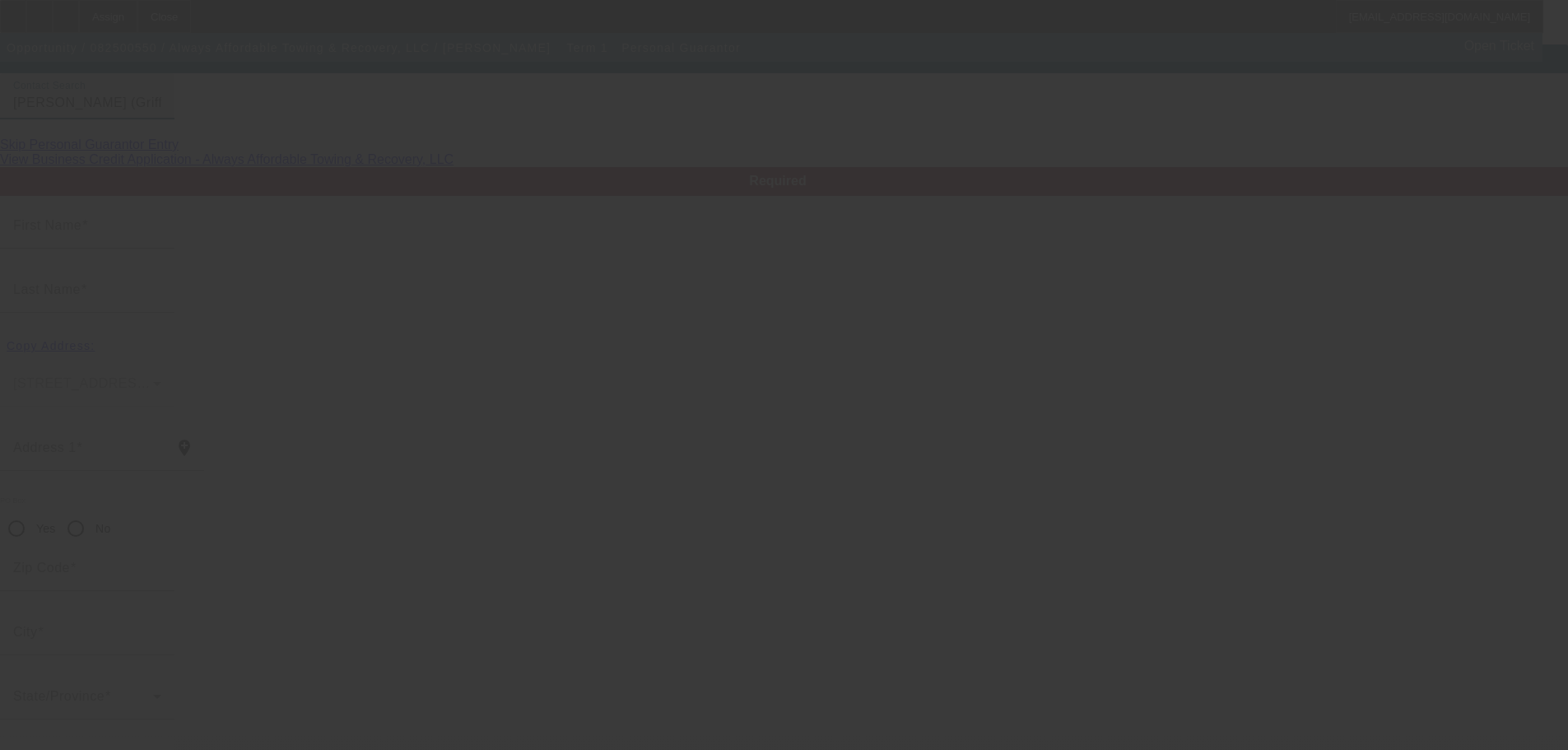
type input "Toni"
type input "Parker"
type input "323 Hammond Drive"
radio input "true"
type input "30224"
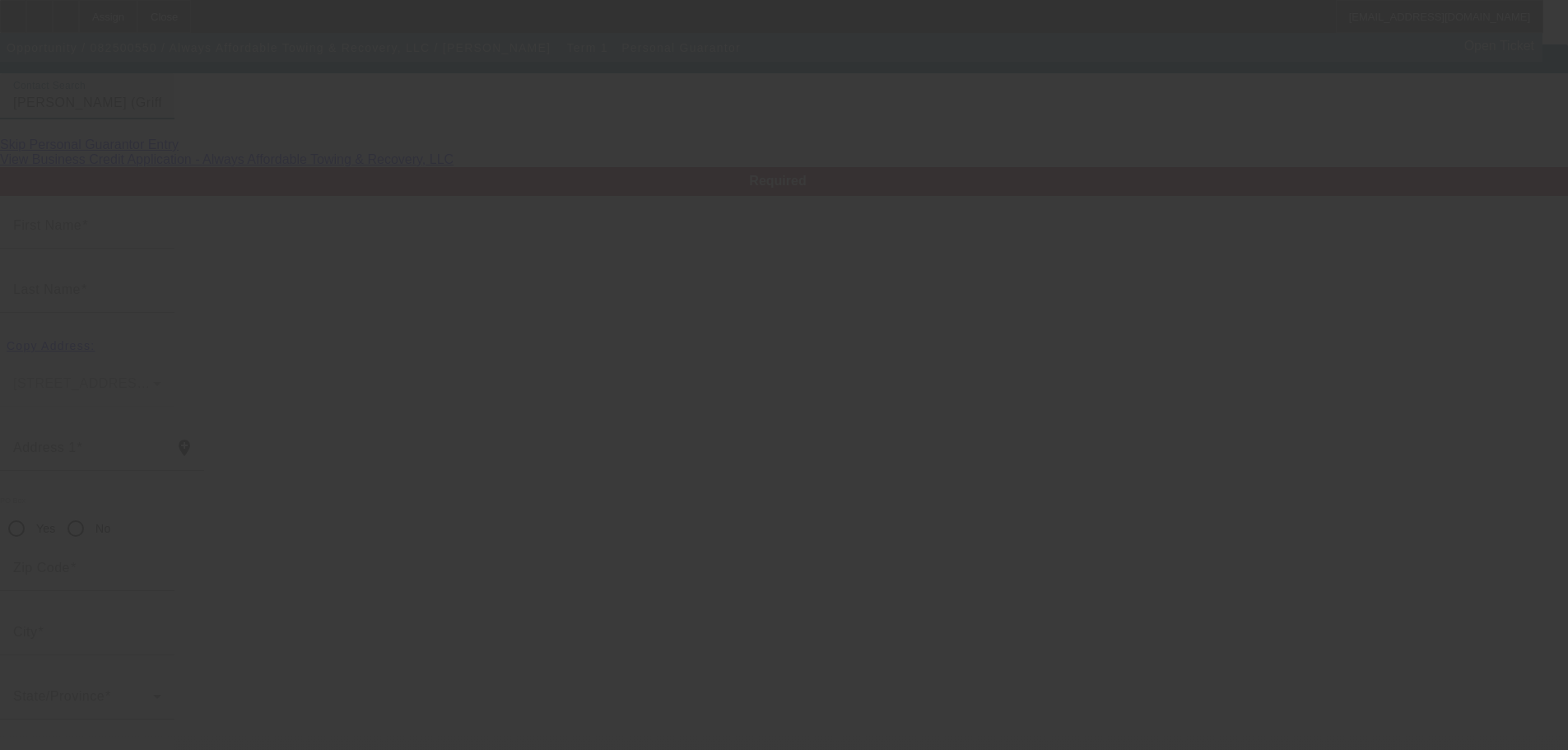
type input "Griffin"
type input "[PHONE_NUMBER]"
type input "100"
type input "255-67-9583"
type input "[EMAIL_ADDRESS][DOMAIN_NAME]"
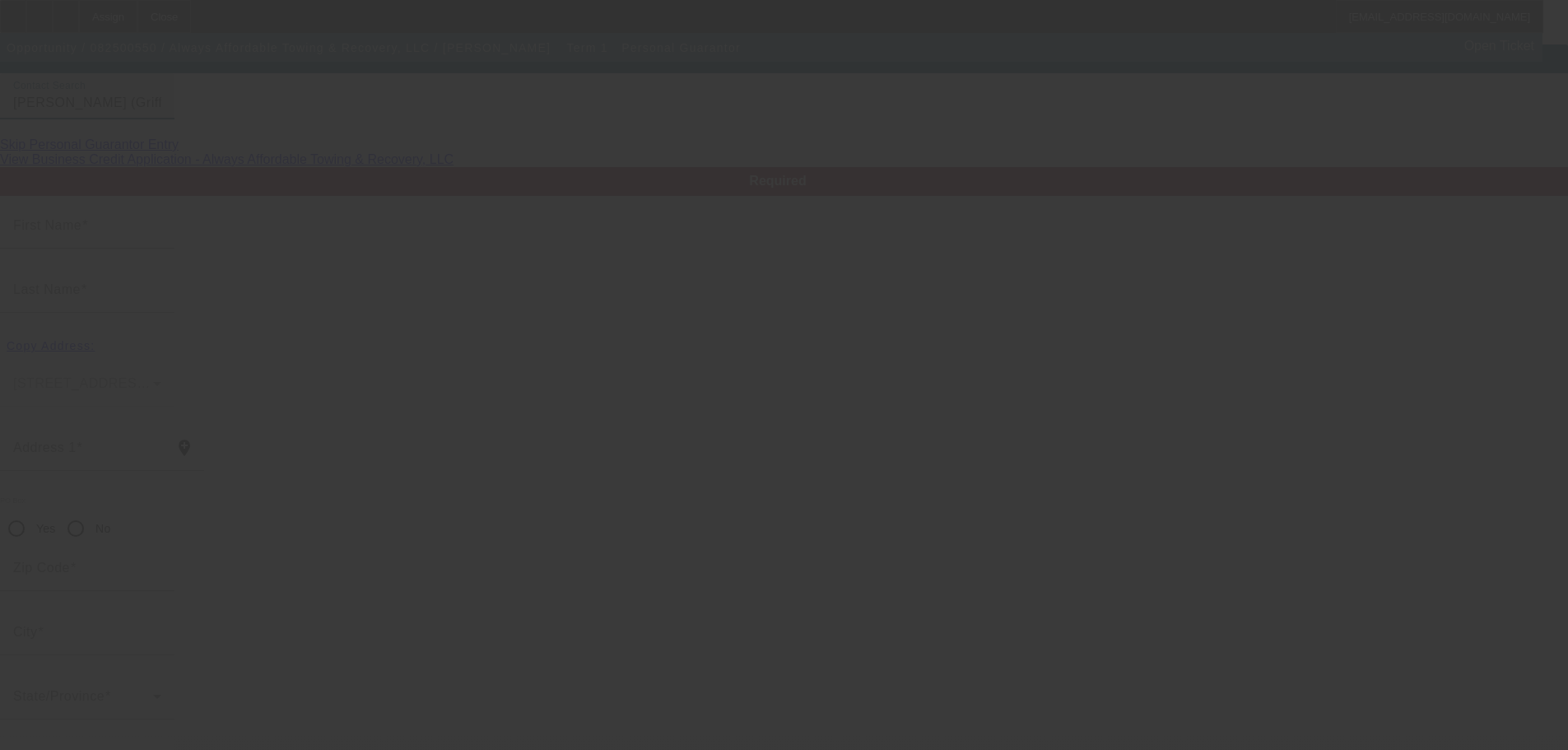
type input "(678) 544-2883"
type input "[PHONE_NUMBER]"
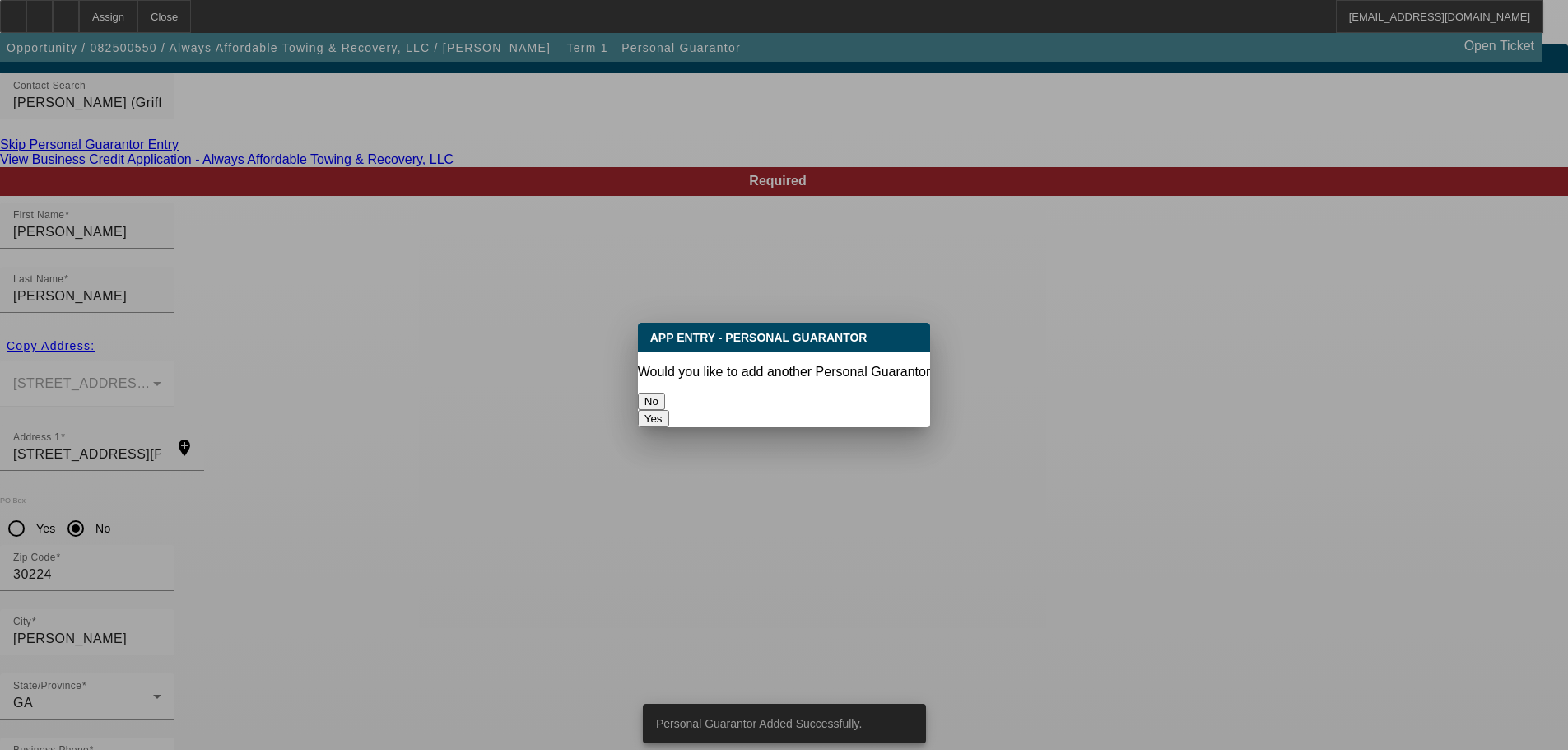
scroll to position [0, 0]
click at [665, 393] on button "No" at bounding box center [651, 401] width 27 height 17
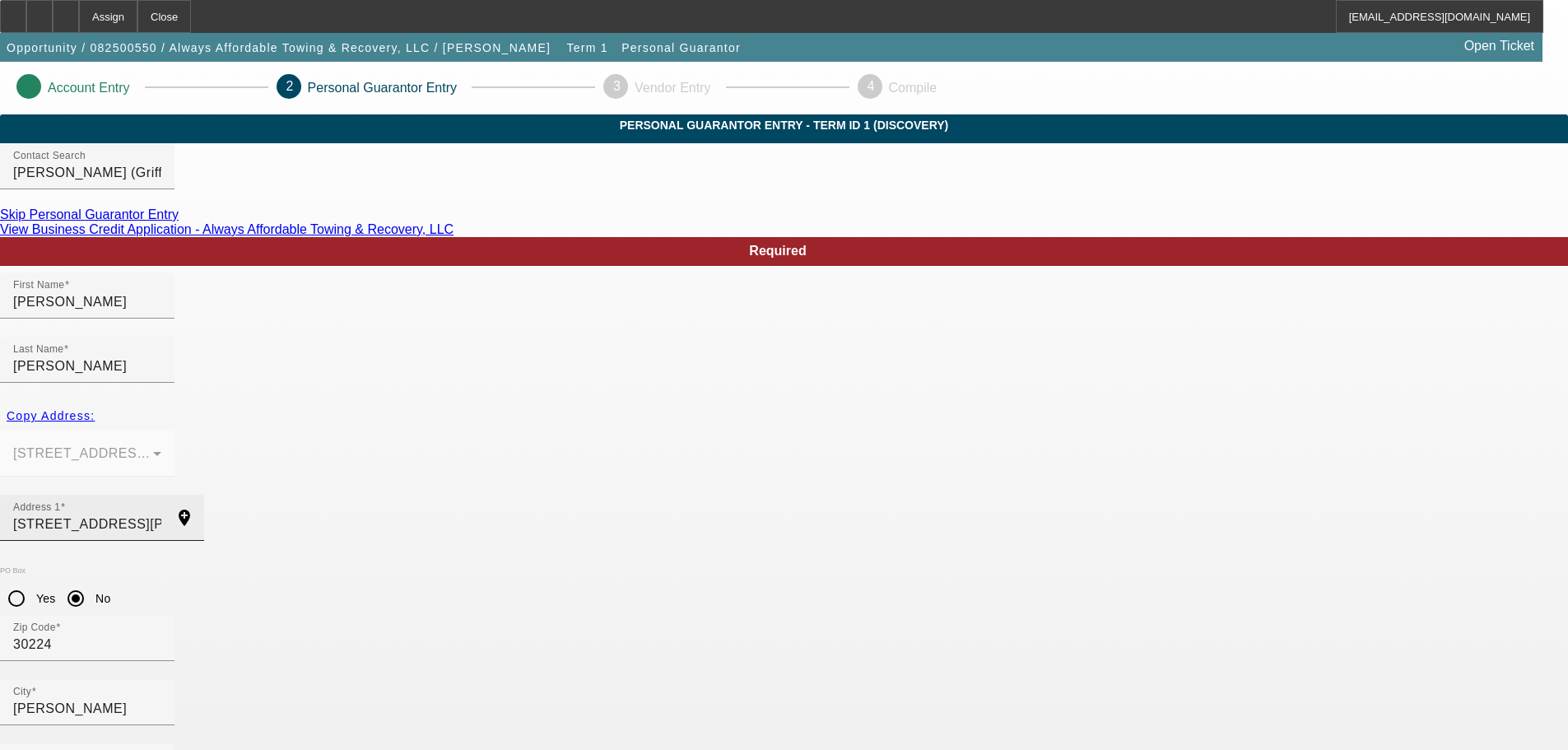
scroll to position [70, 0]
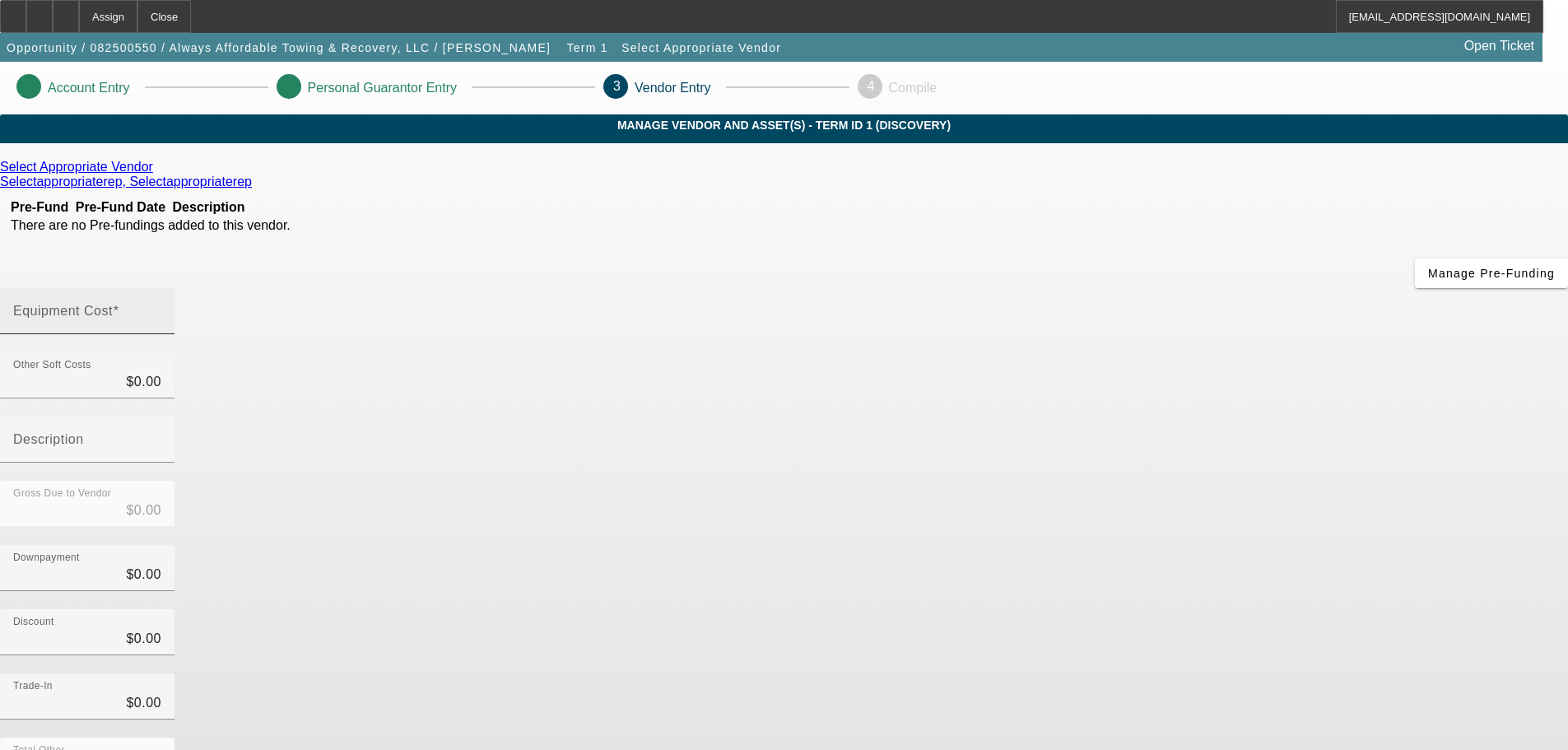
click at [162, 288] on div "Equipment Cost" at bounding box center [87, 310] width 148 height 46
type input "6"
type input "$6.00"
type input "68"
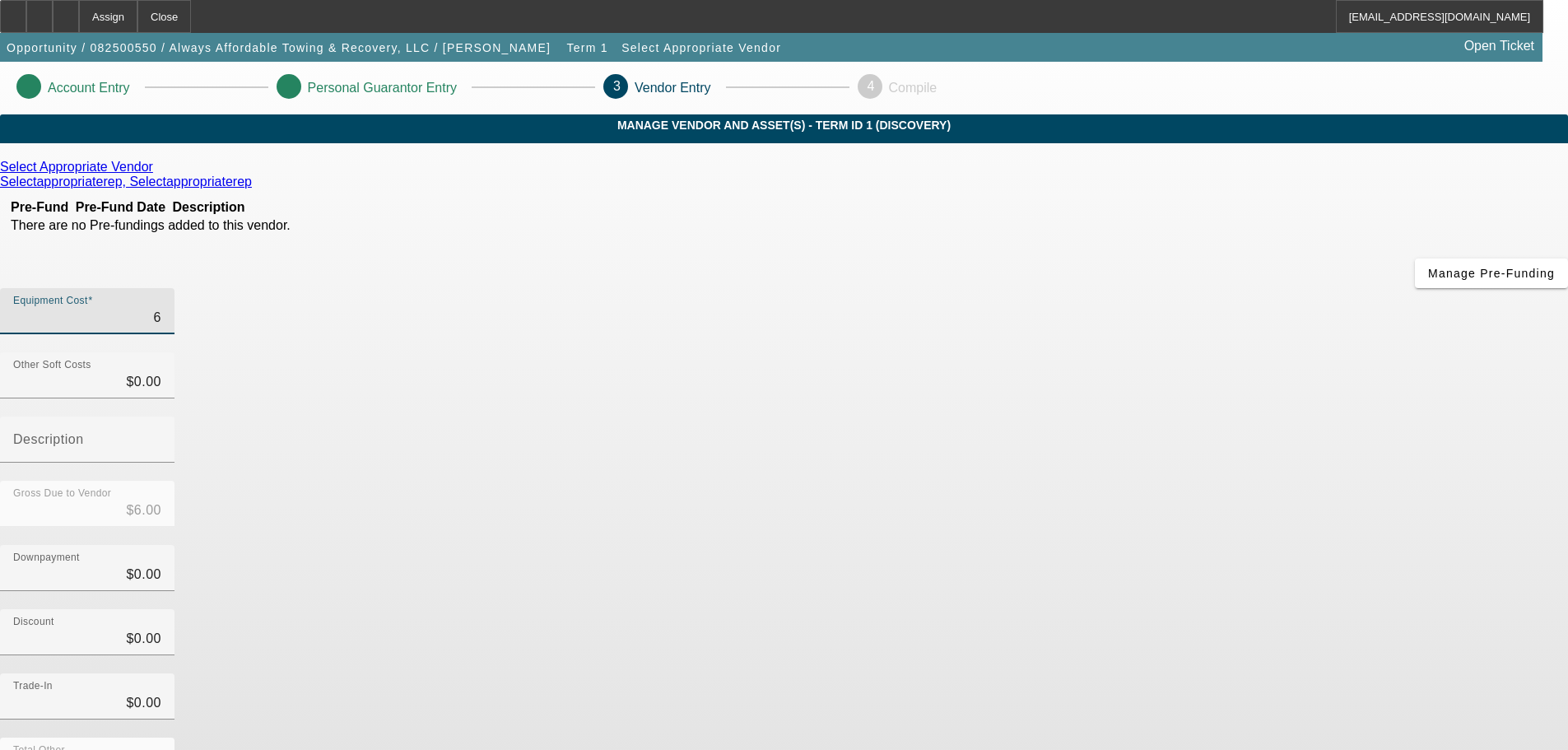
type input "$68.00"
type input "680"
type input "$680.00"
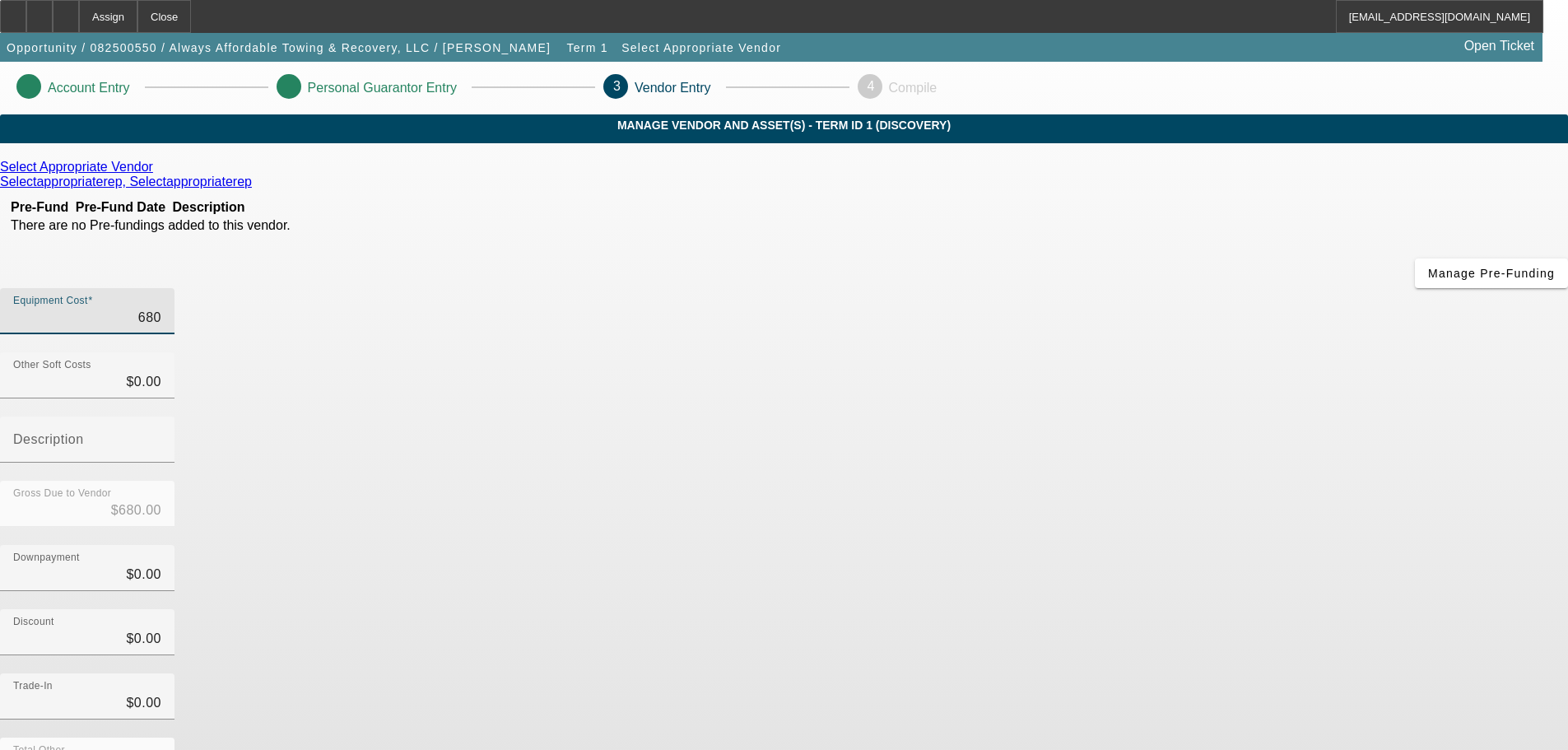
type input "6800"
type input "$6,800.00"
type input "68000"
type input "$68,000.00"
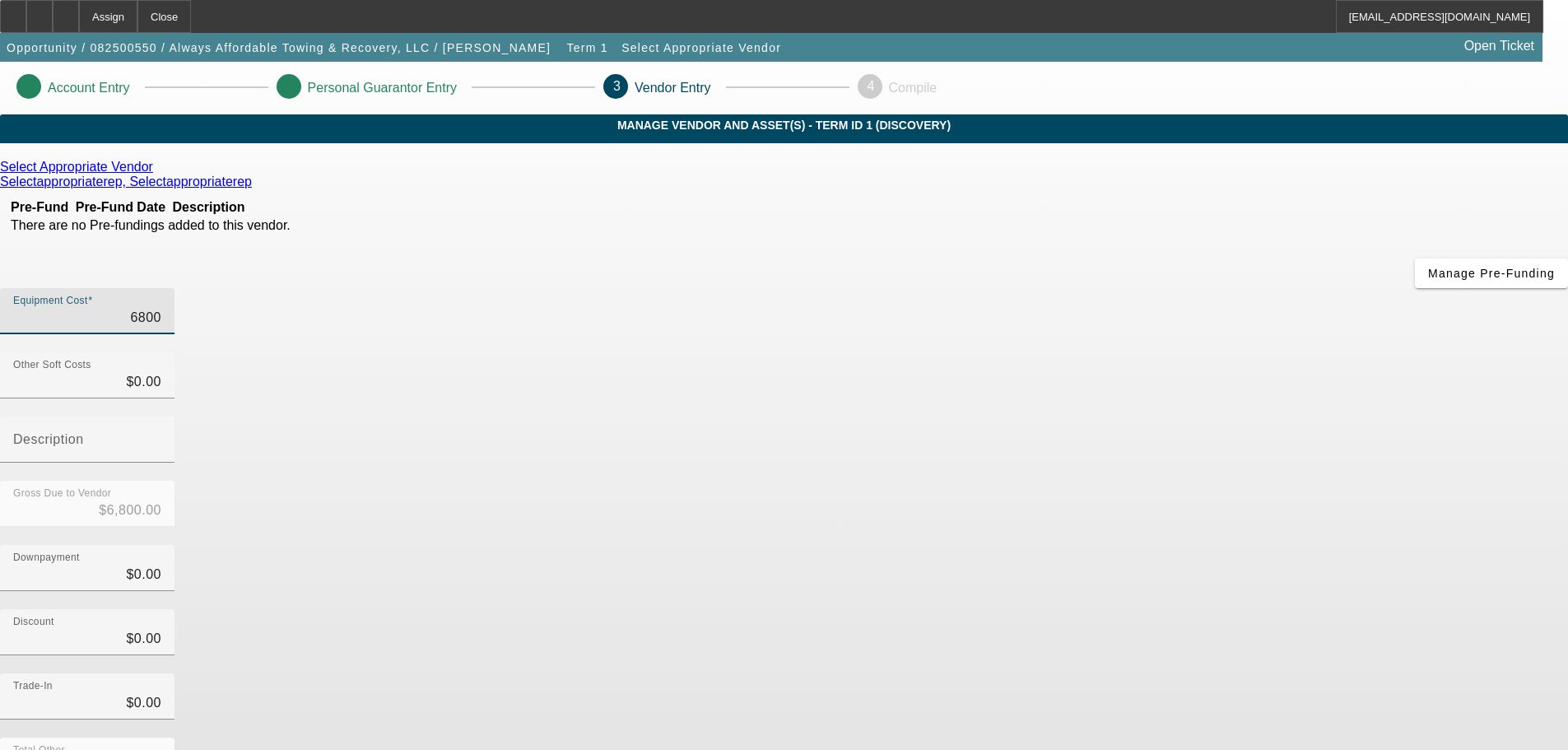
type input "$68,000.00"
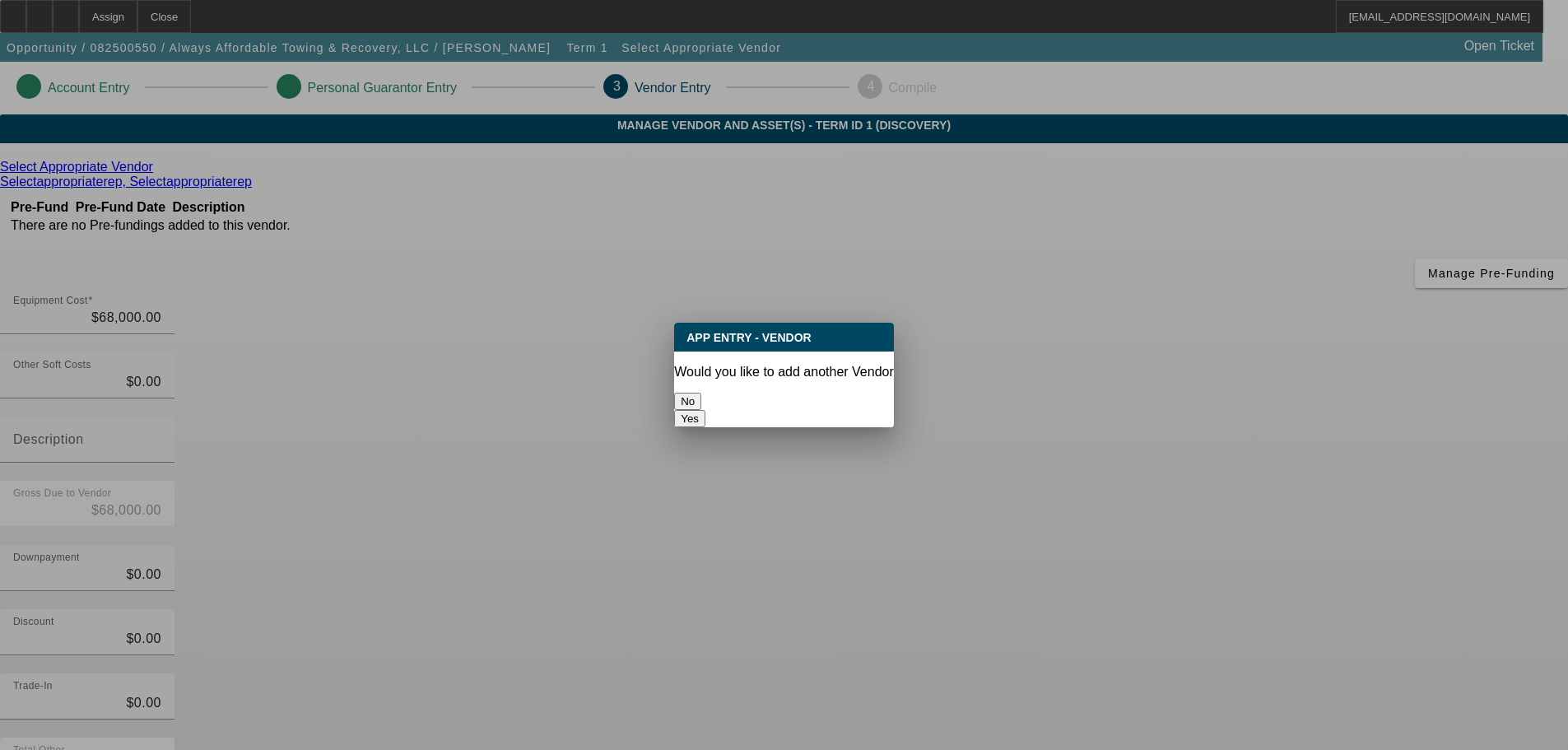
click at [701, 393] on button "No" at bounding box center [687, 401] width 27 height 17
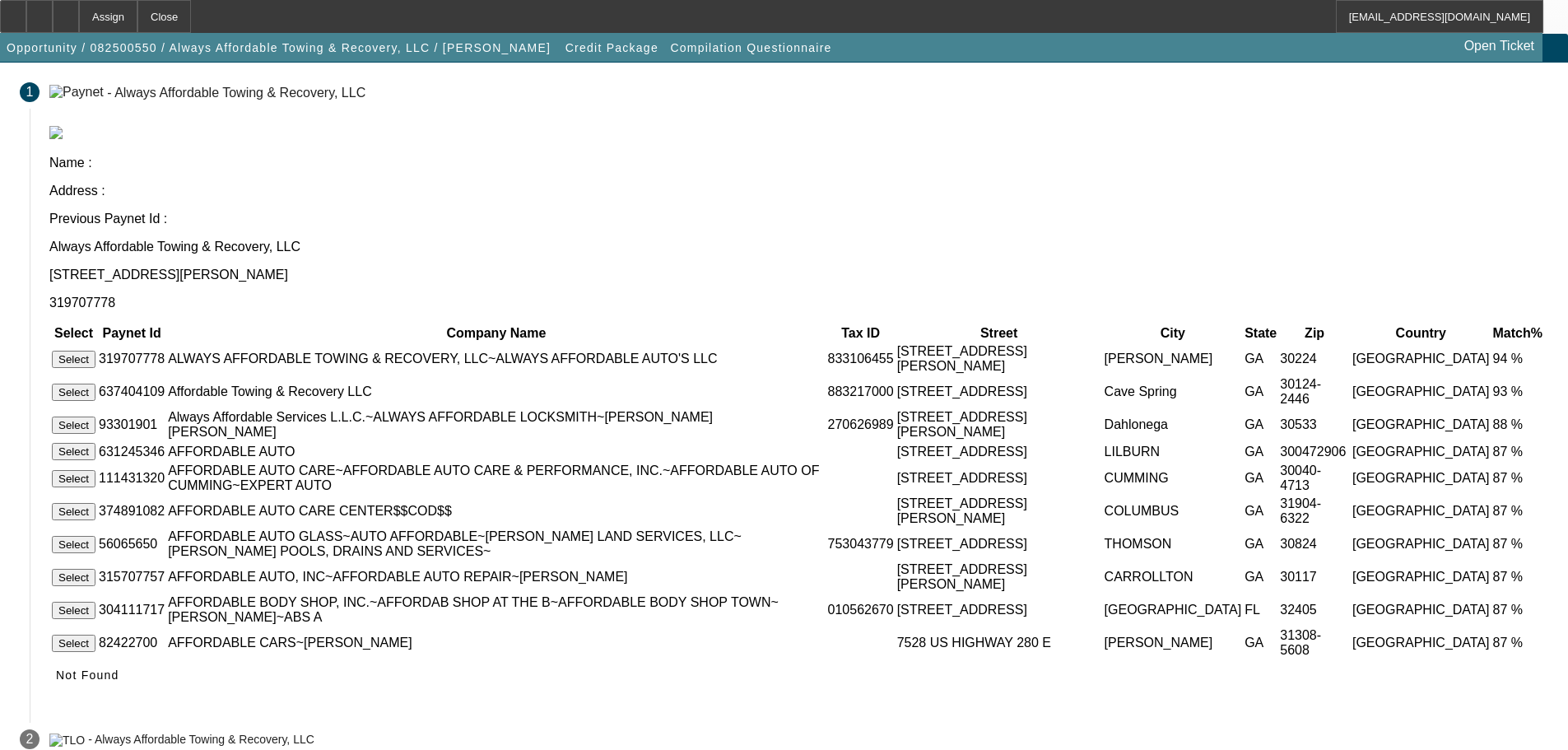
scroll to position [180, 0]
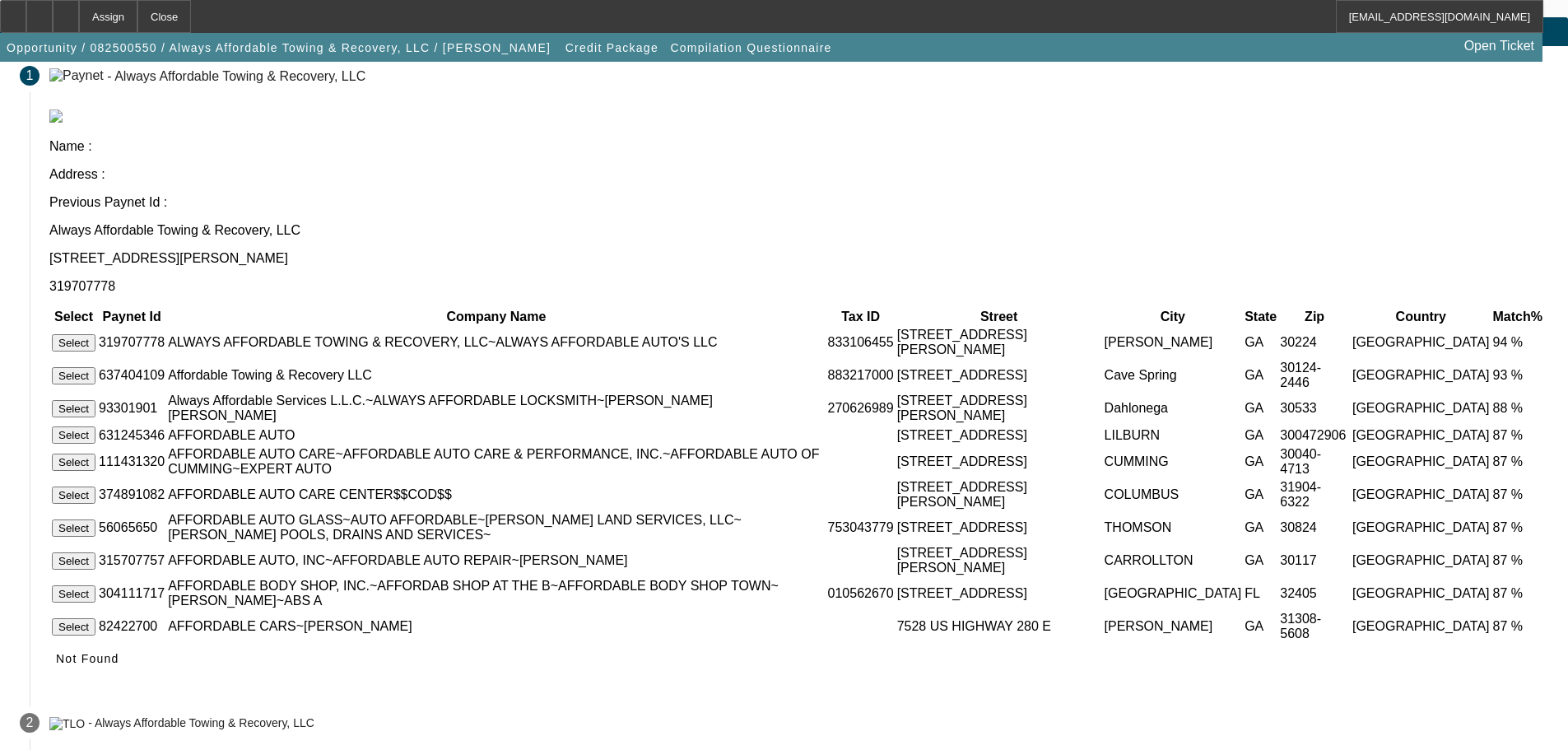
click at [95, 334] on button "Select" at bounding box center [73, 342] width 44 height 17
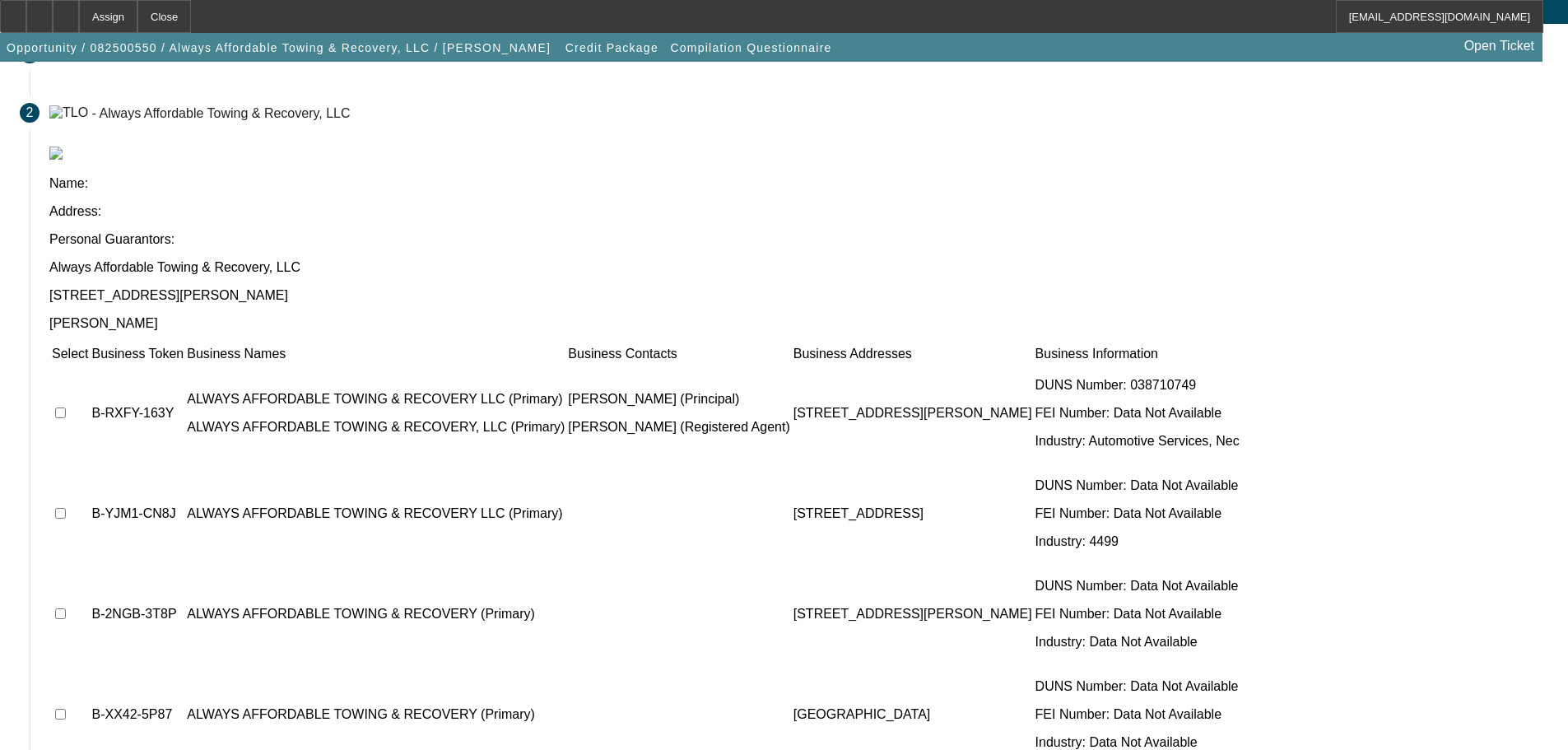
click at [65, 408] on input "checkbox" at bounding box center [60, 412] width 10 height 10
checkbox input "true"
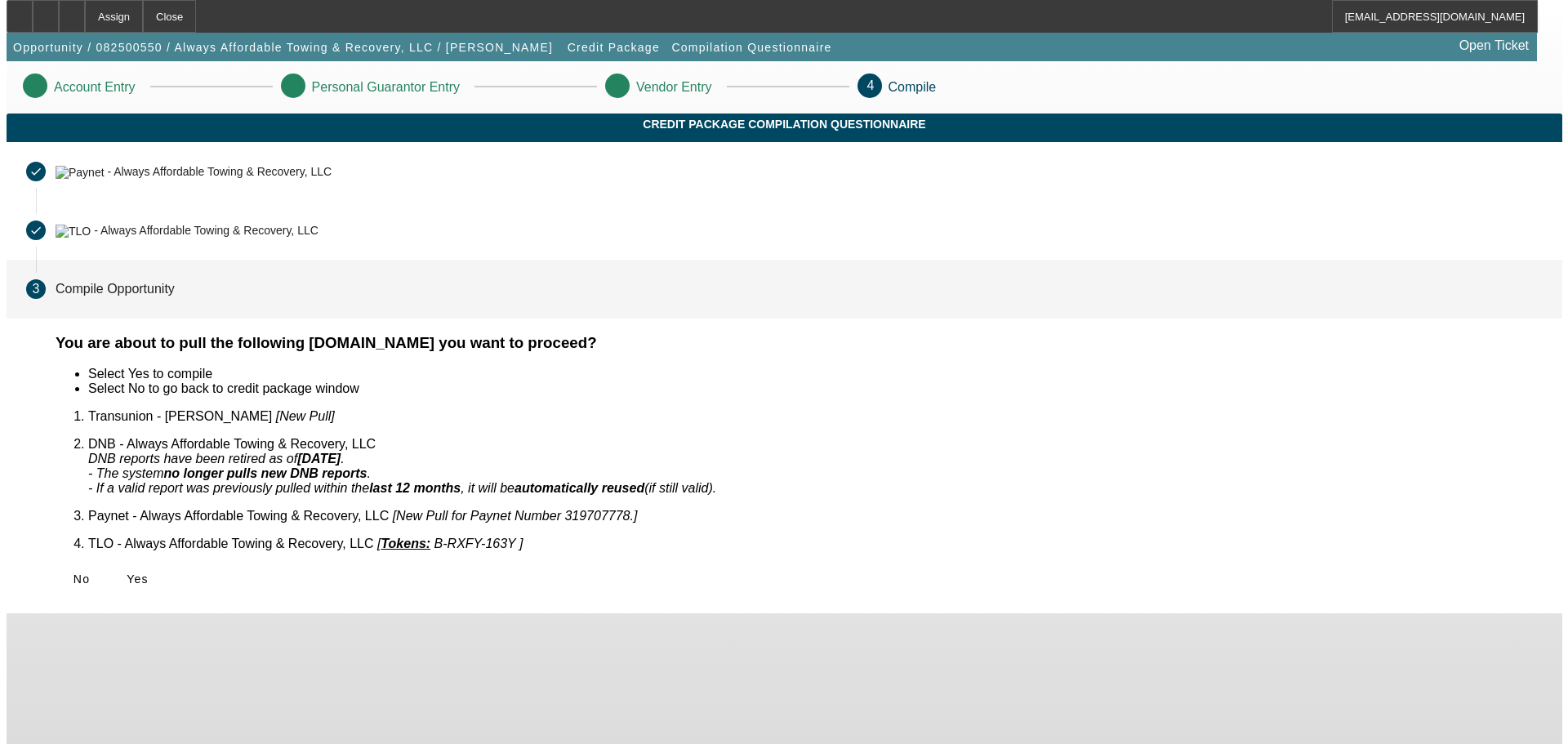
scroll to position [0, 0]
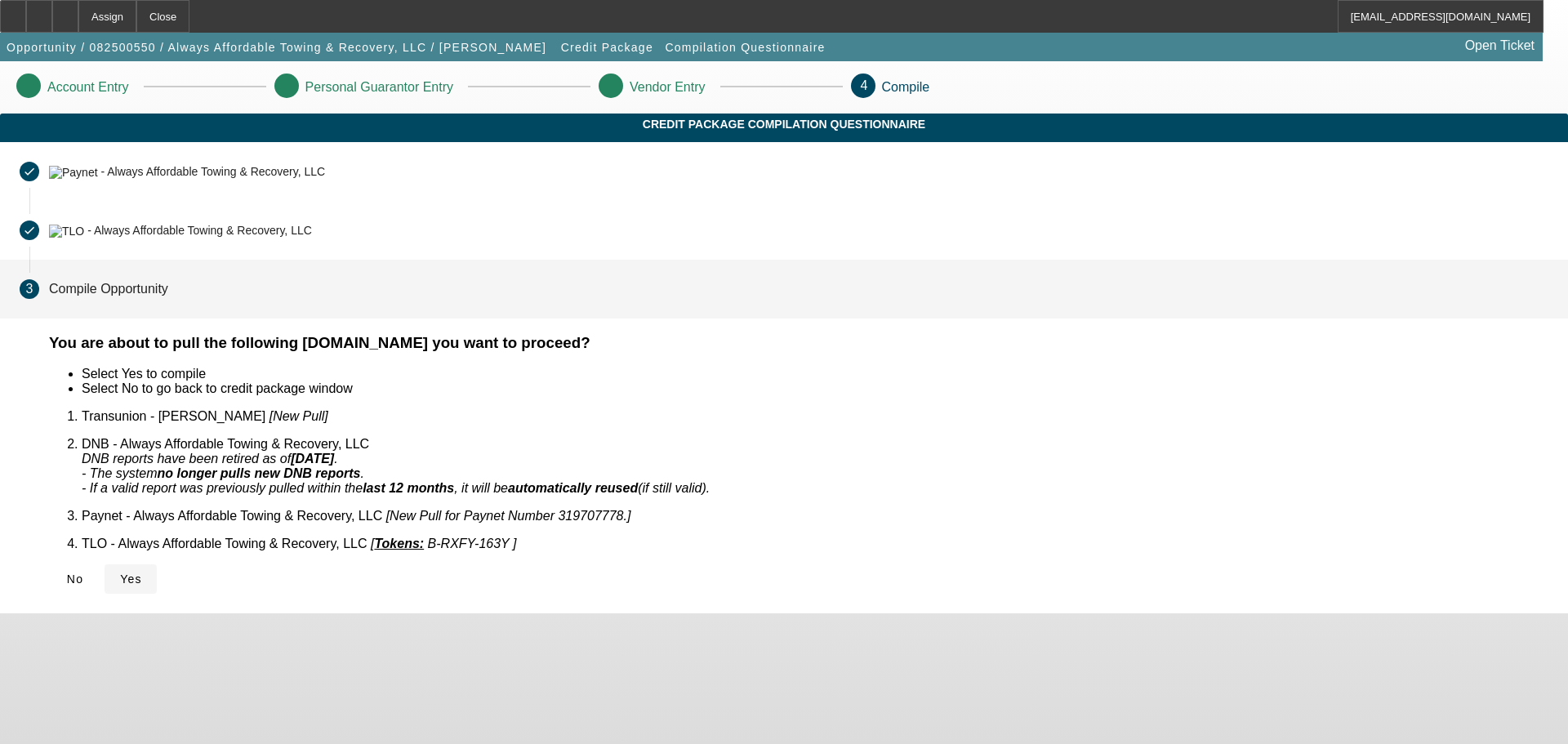
click at [142, 572] on span "Yes" at bounding box center [131, 579] width 22 height 13
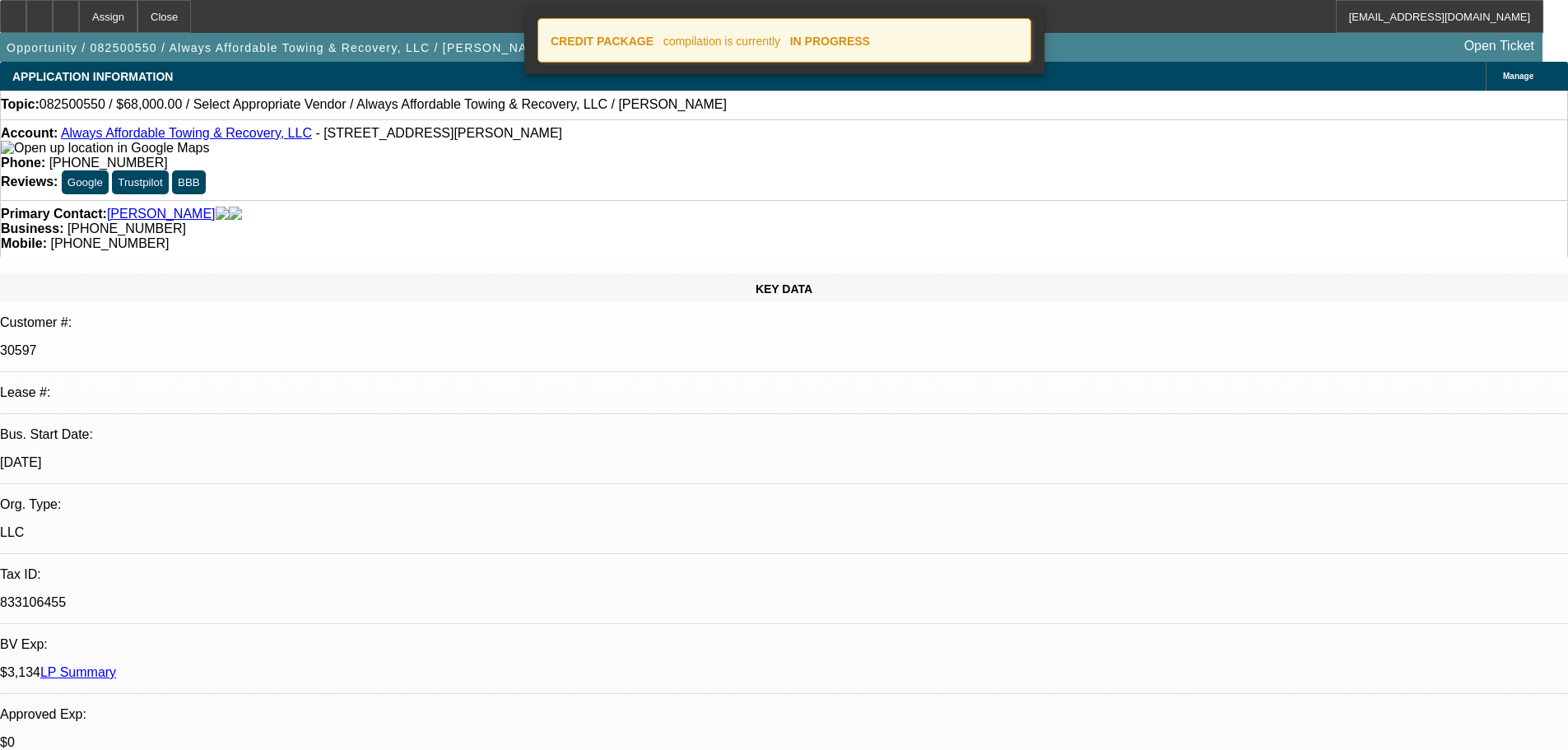
select select "0"
select select "2"
select select "0.1"
select select "4"
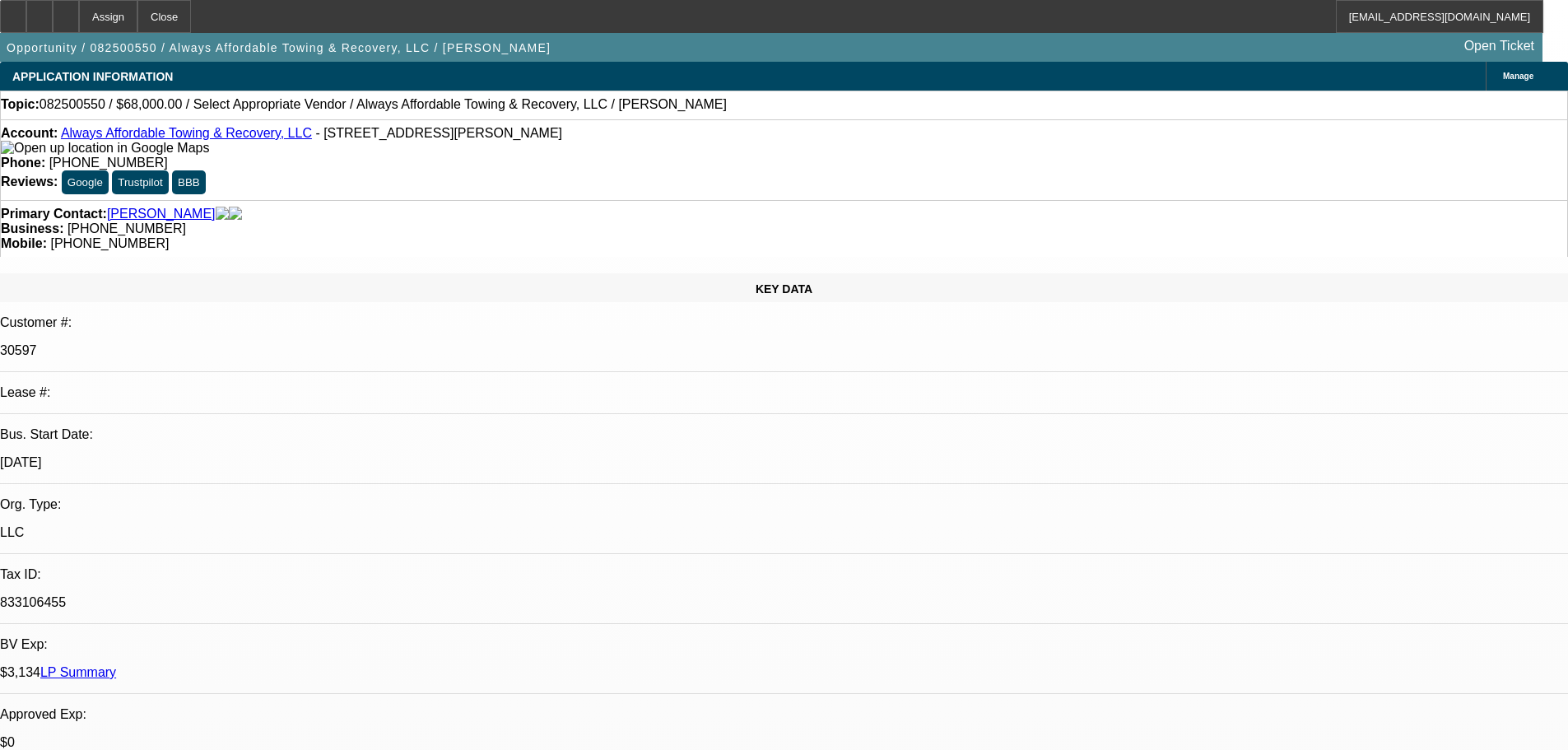
drag, startPoint x: 898, startPoint y: 405, endPoint x: 896, endPoint y: 397, distance: 8.2
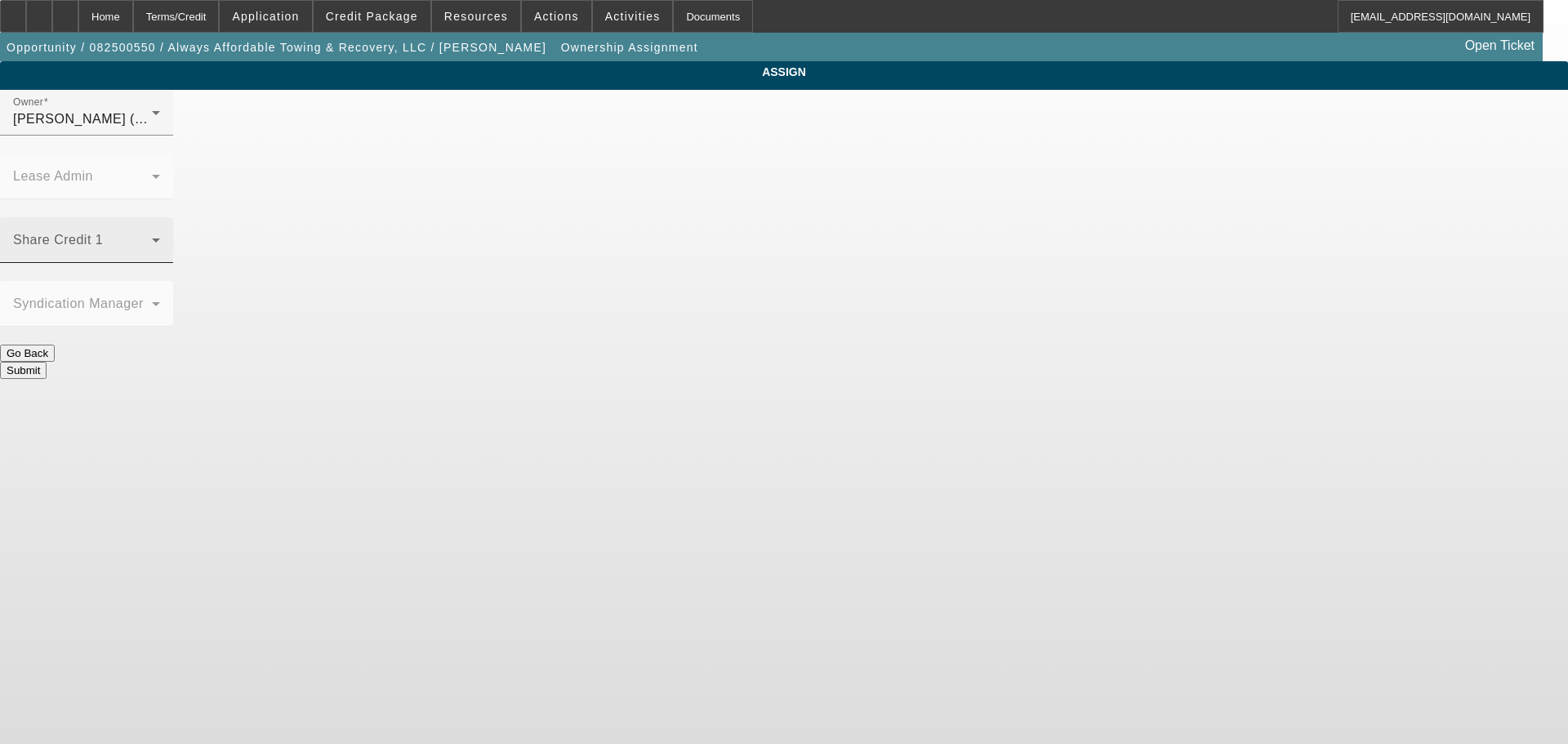
click at [103, 233] on mat-label "Share Credit 1" at bounding box center [58, 239] width 90 height 14
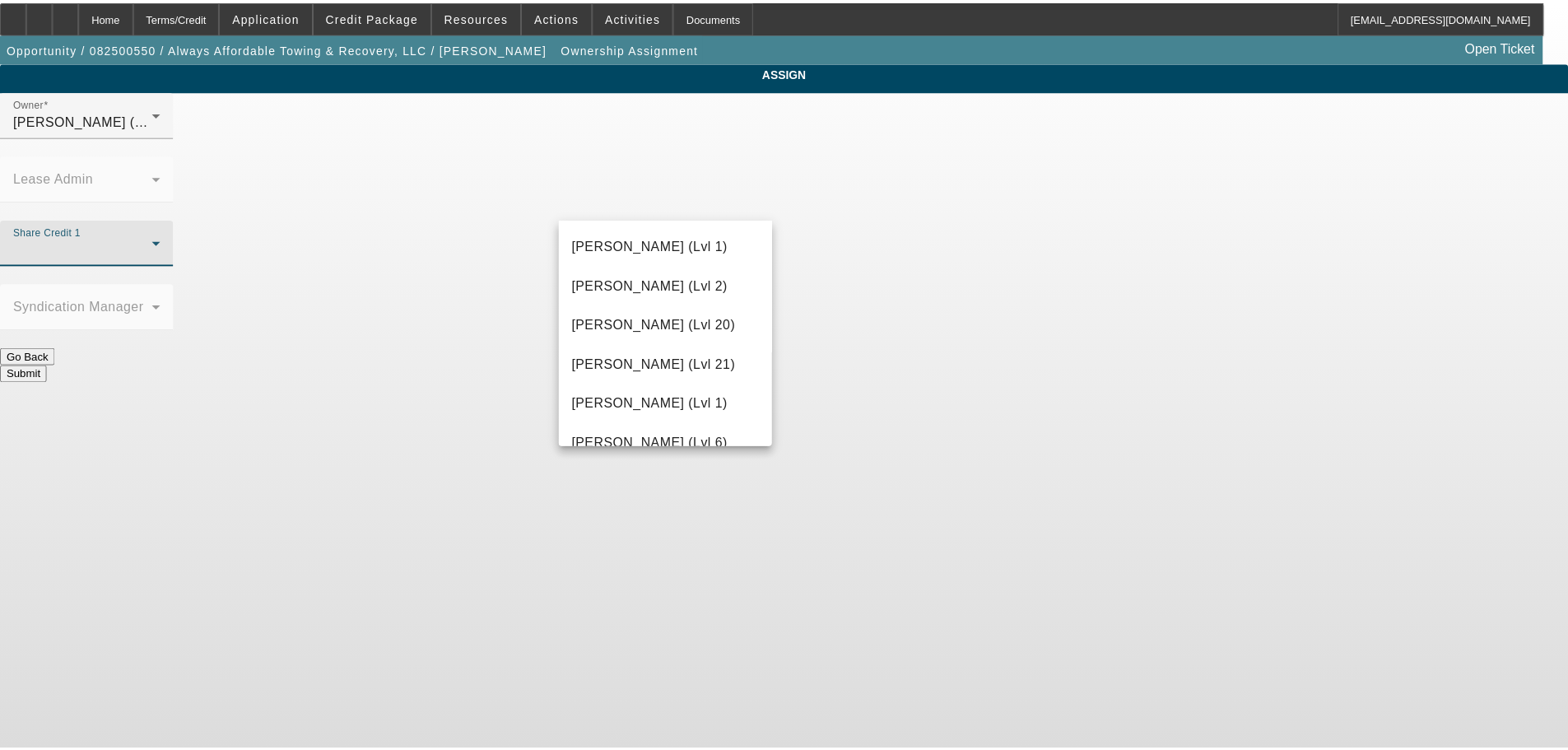
scroll to position [741, 0]
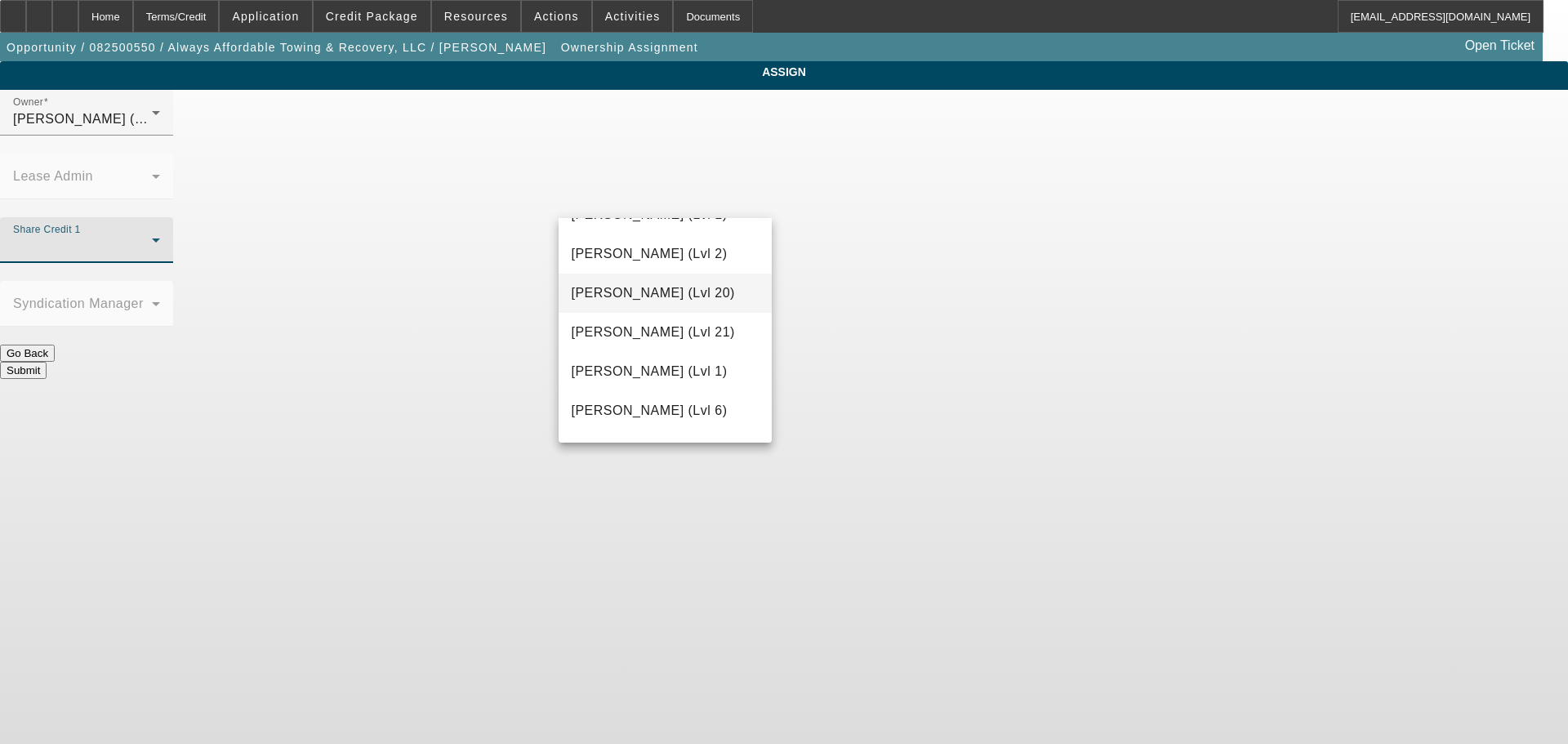
click at [651, 300] on span "Gambla, Jeff (Lvl 20)" at bounding box center [653, 292] width 163 height 19
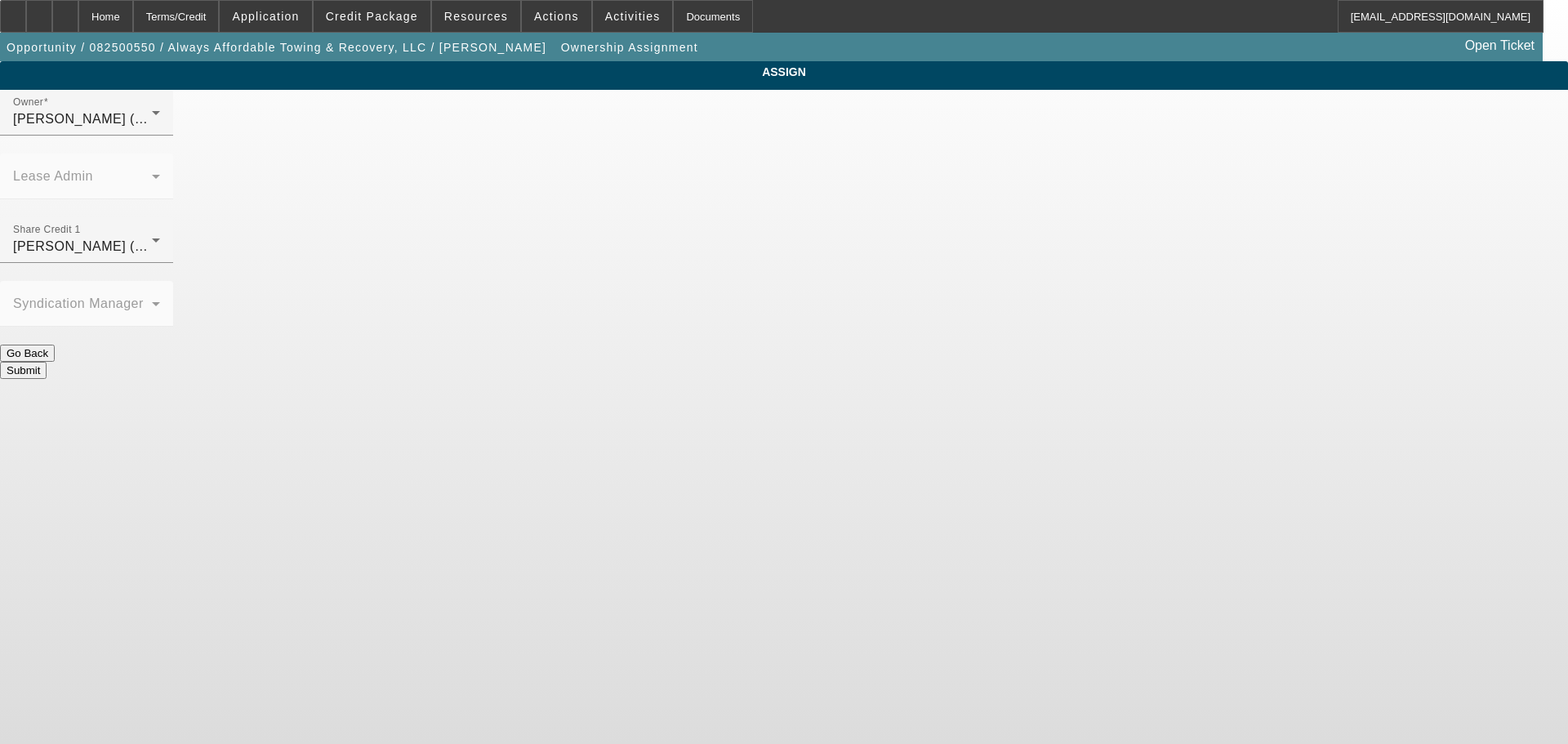
click at [46, 362] on button "Submit" at bounding box center [23, 370] width 46 height 17
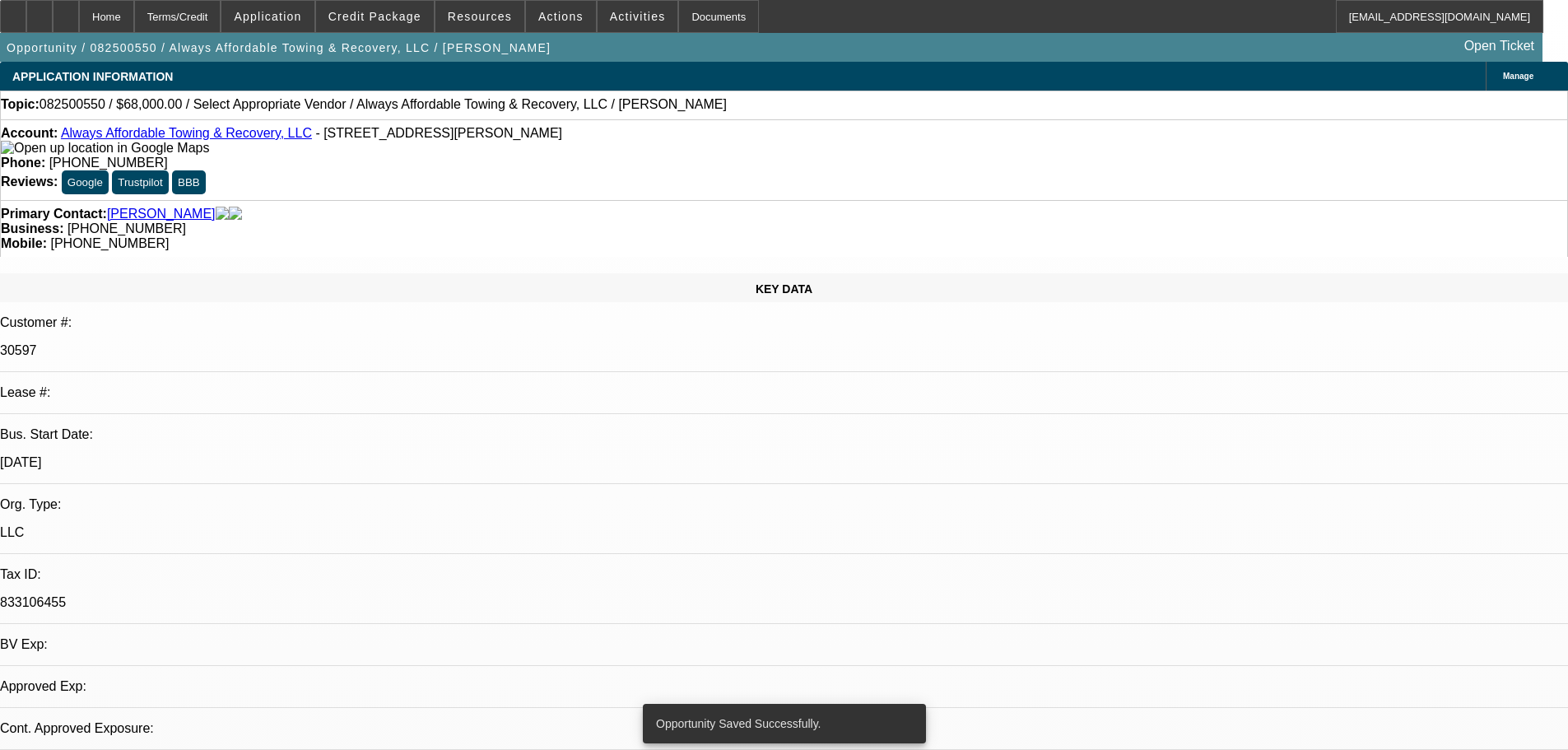
select select "0"
select select "2"
select select "0.1"
select select "4"
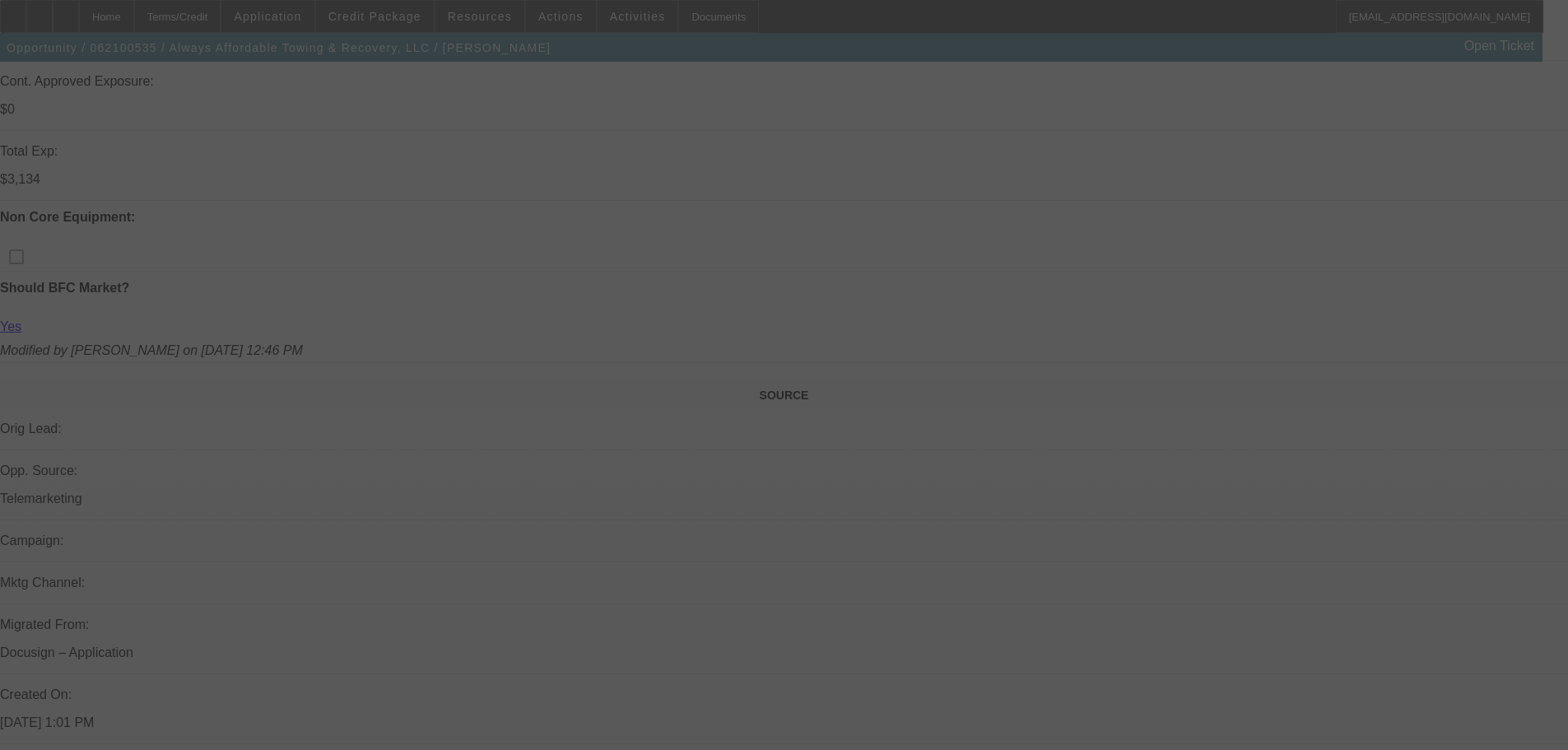
scroll to position [905, 0]
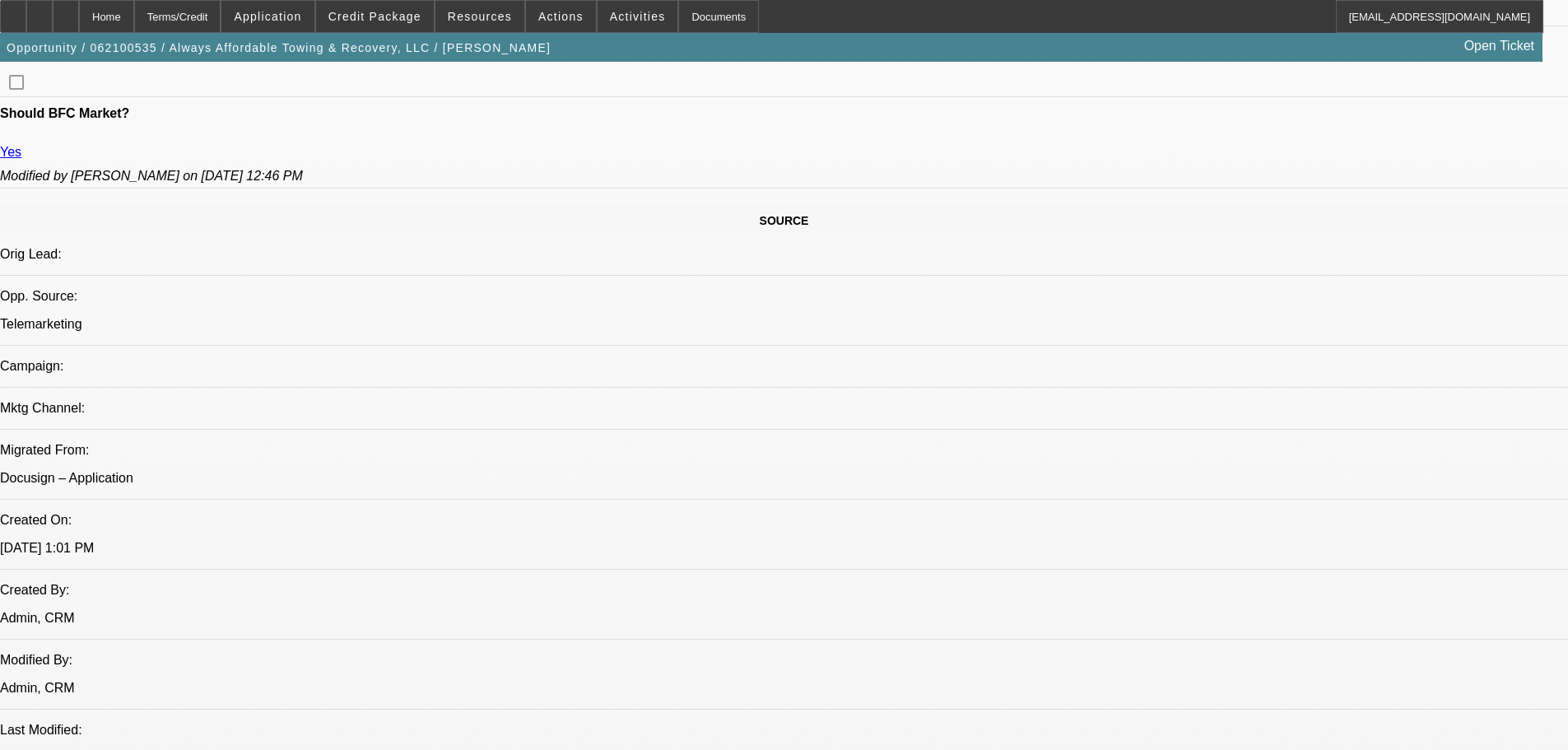
select select "0"
select select "0.1"
select select "4"
select select "0"
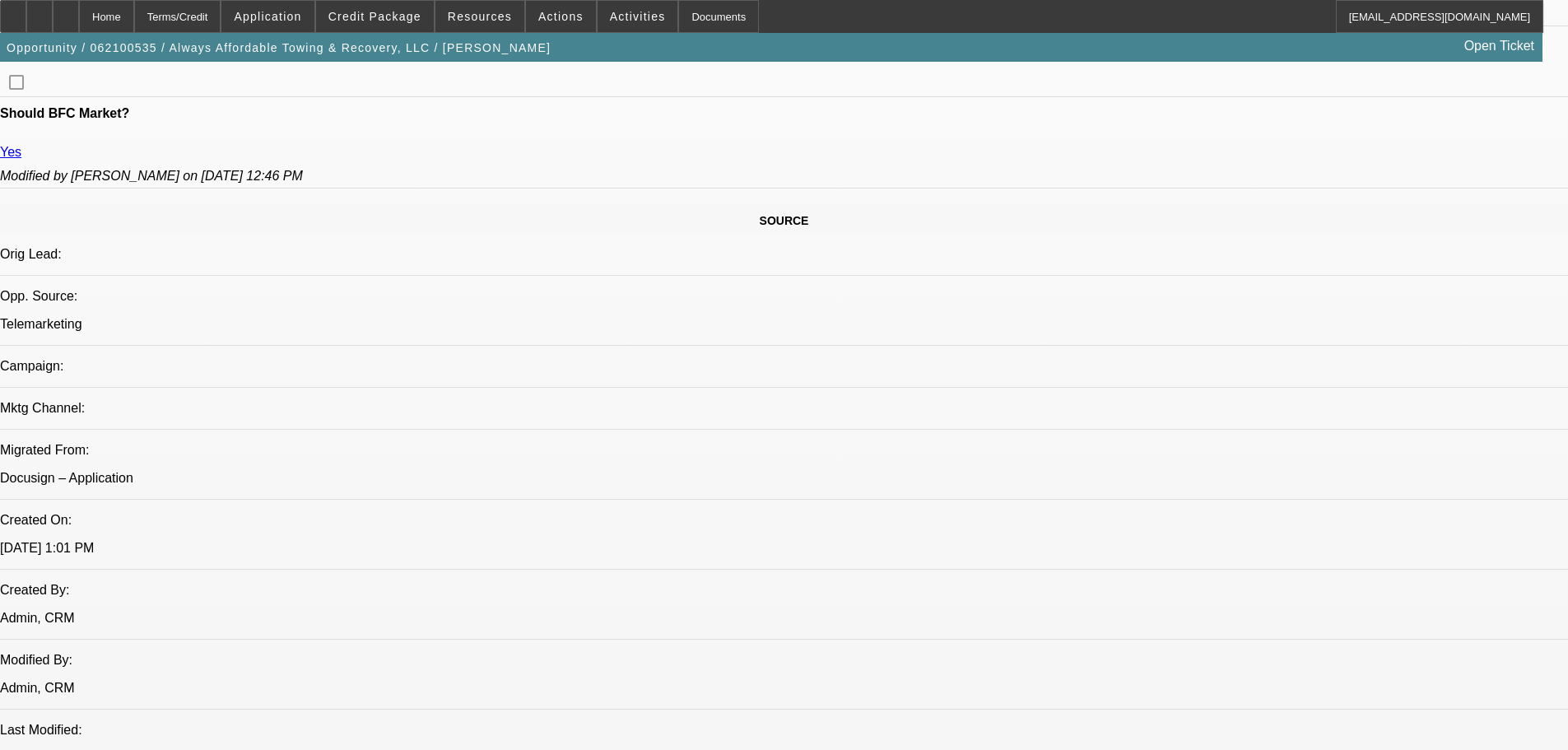
select select "0"
select select "0.1"
select select "4"
select select "0.1"
select select "0"
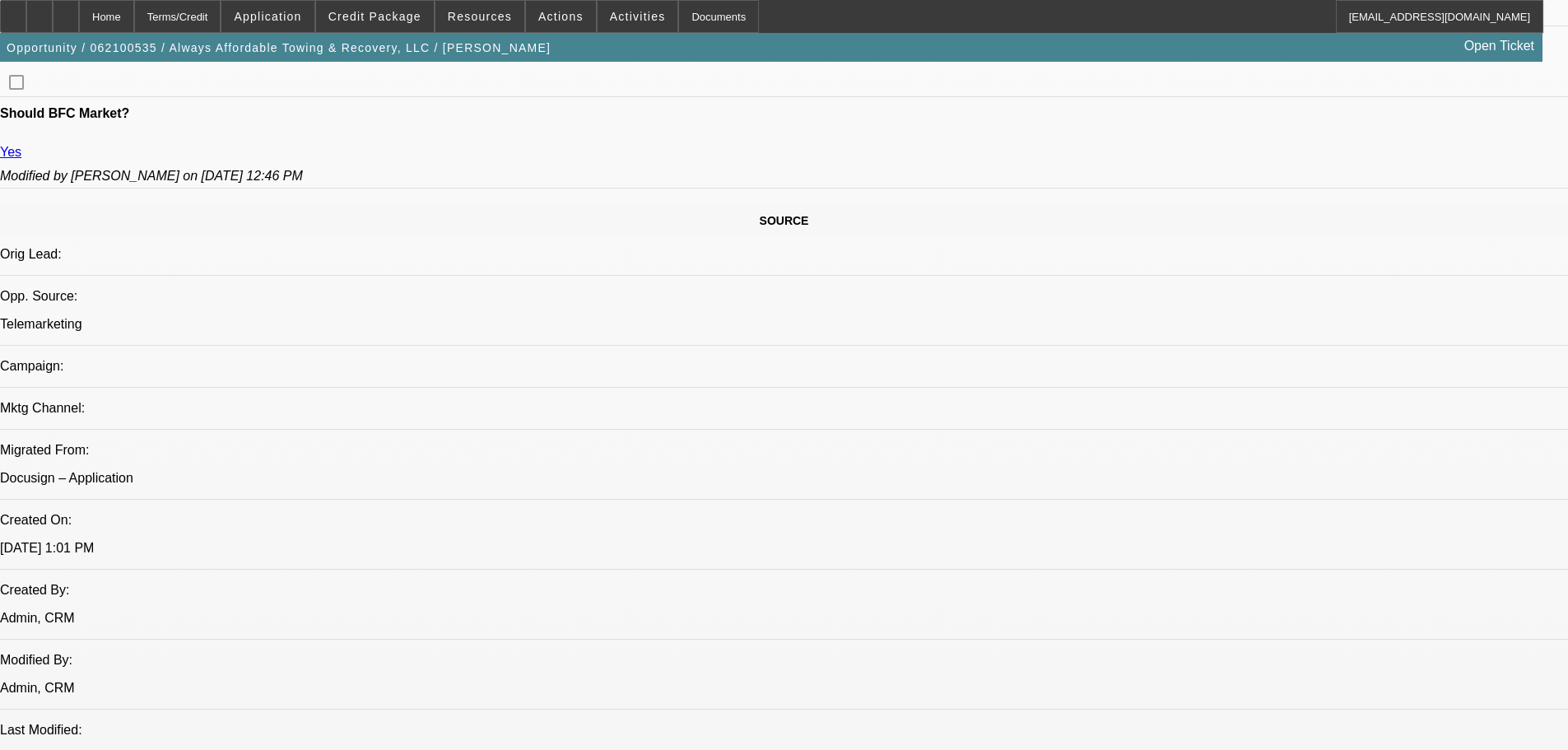
select select "0.1"
select select "4"
select select "0"
select select "0.1"
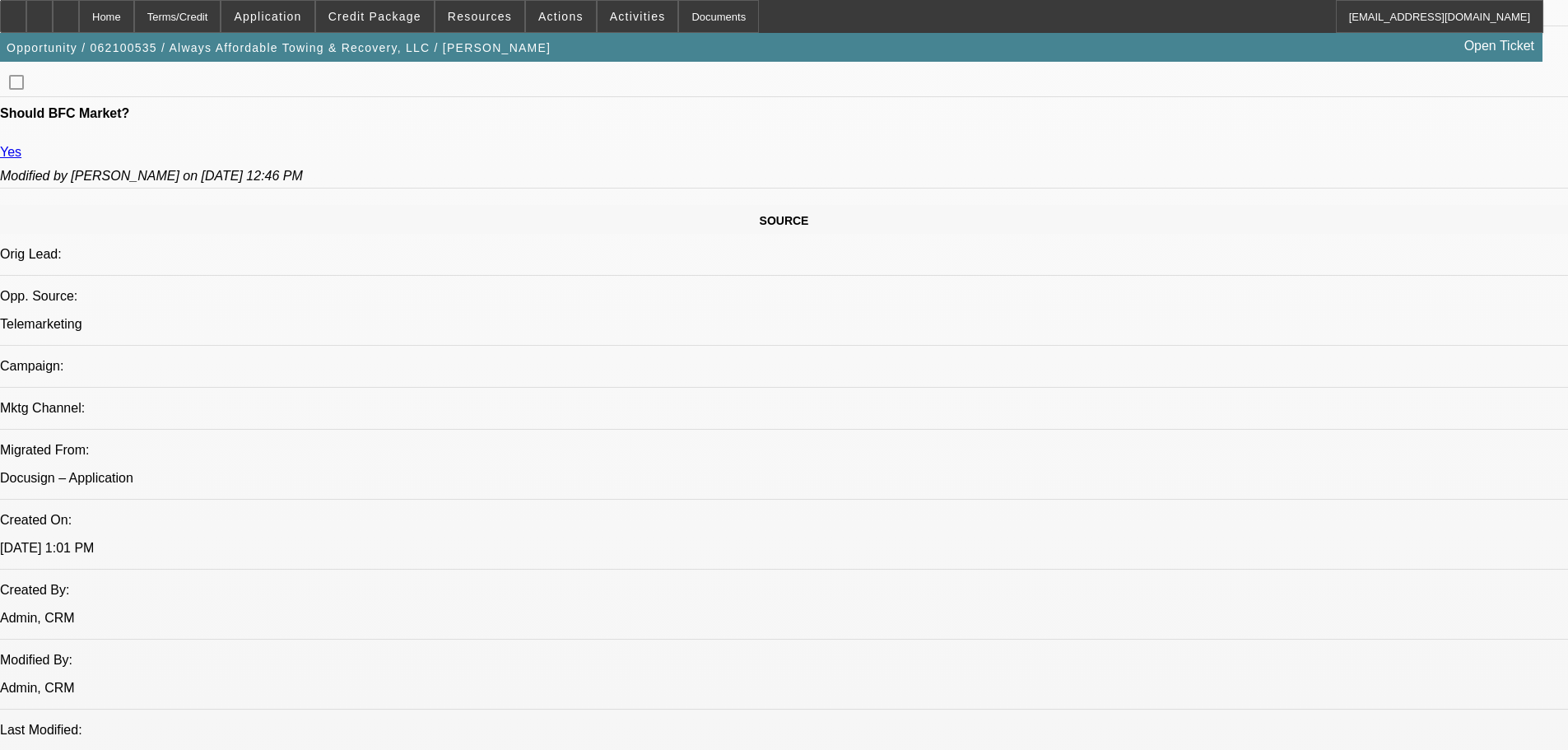
select select "4"
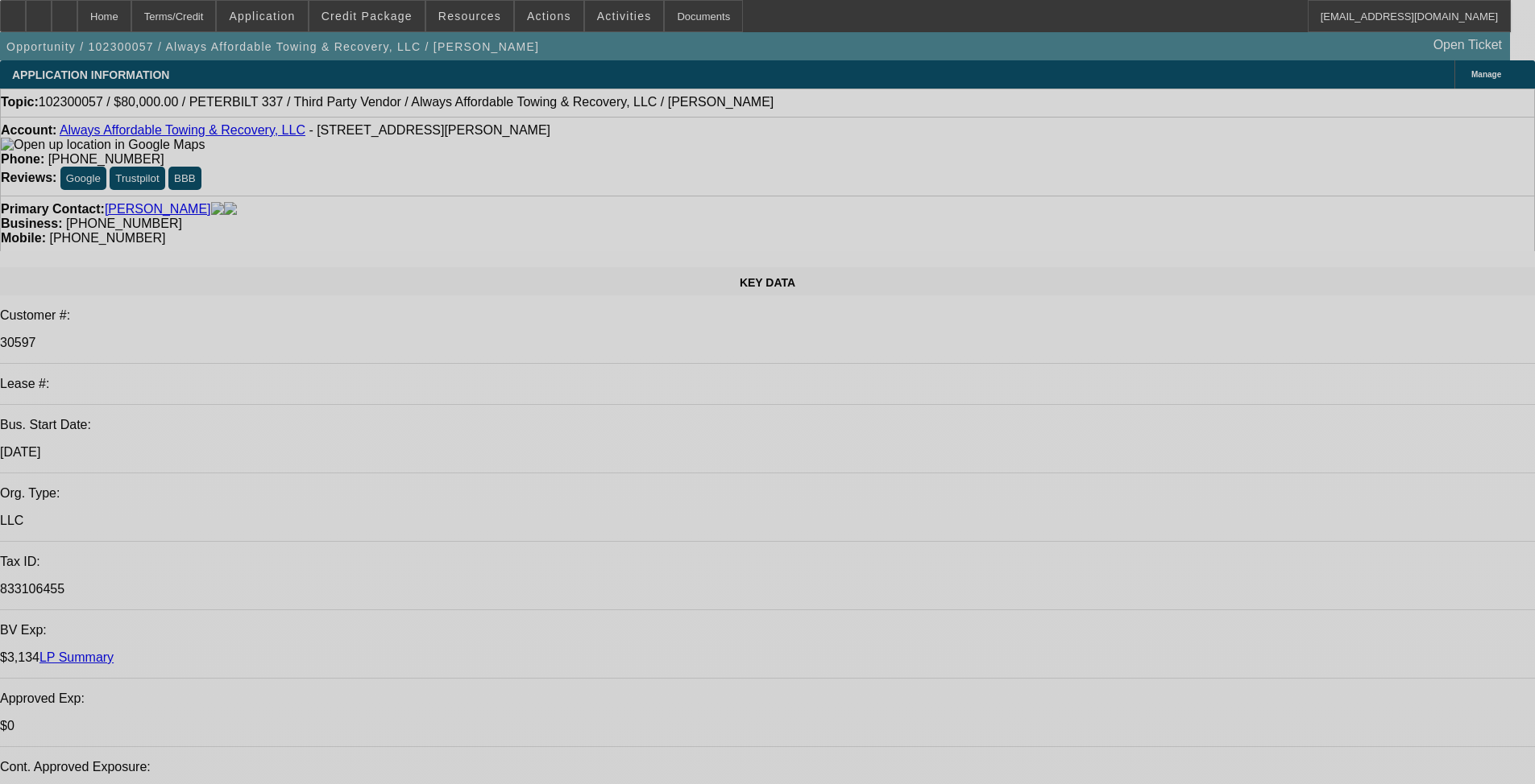
select select "0"
select select "2"
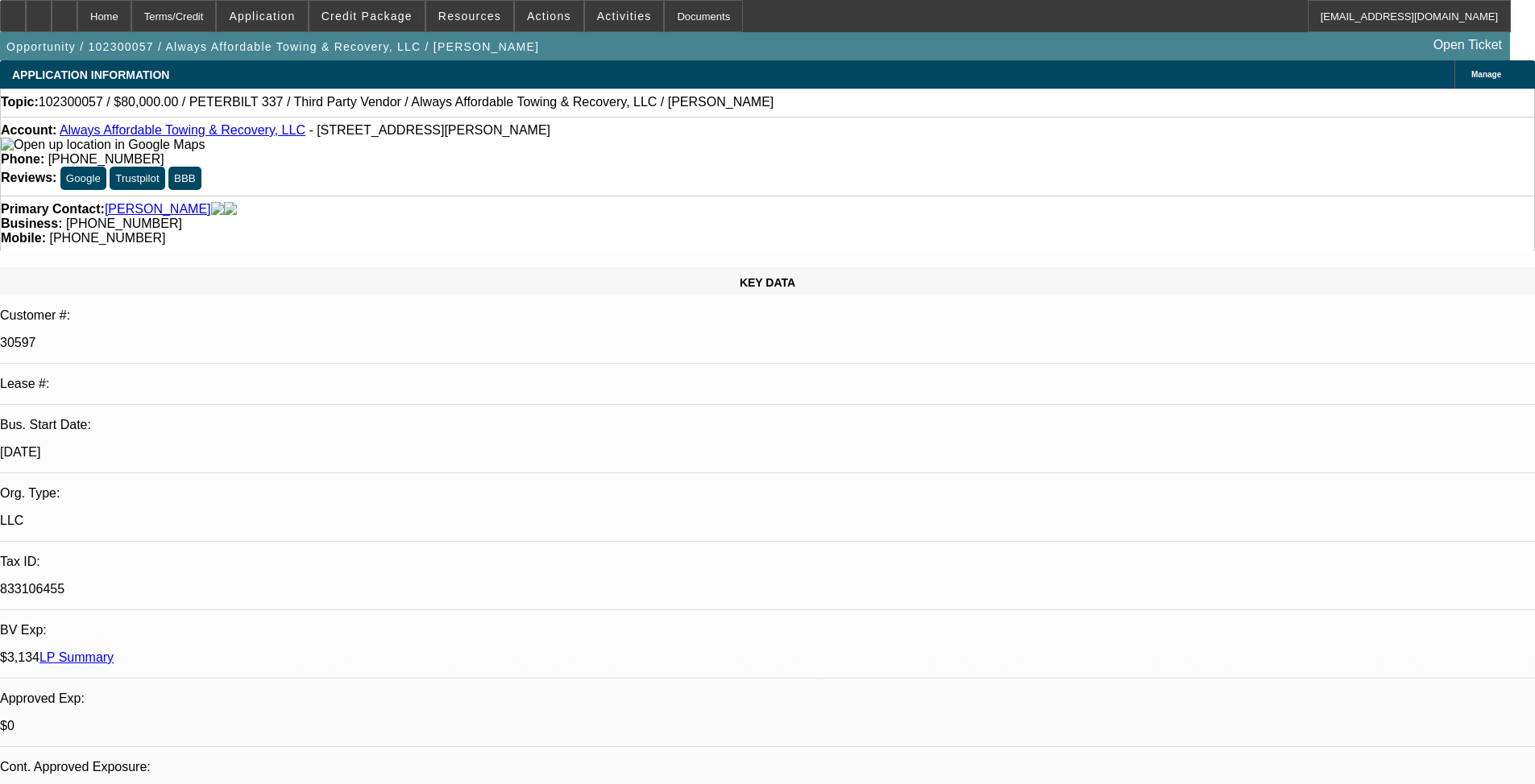
select select "2"
select select "0.1"
select select "4"
select select "0"
select select "2"
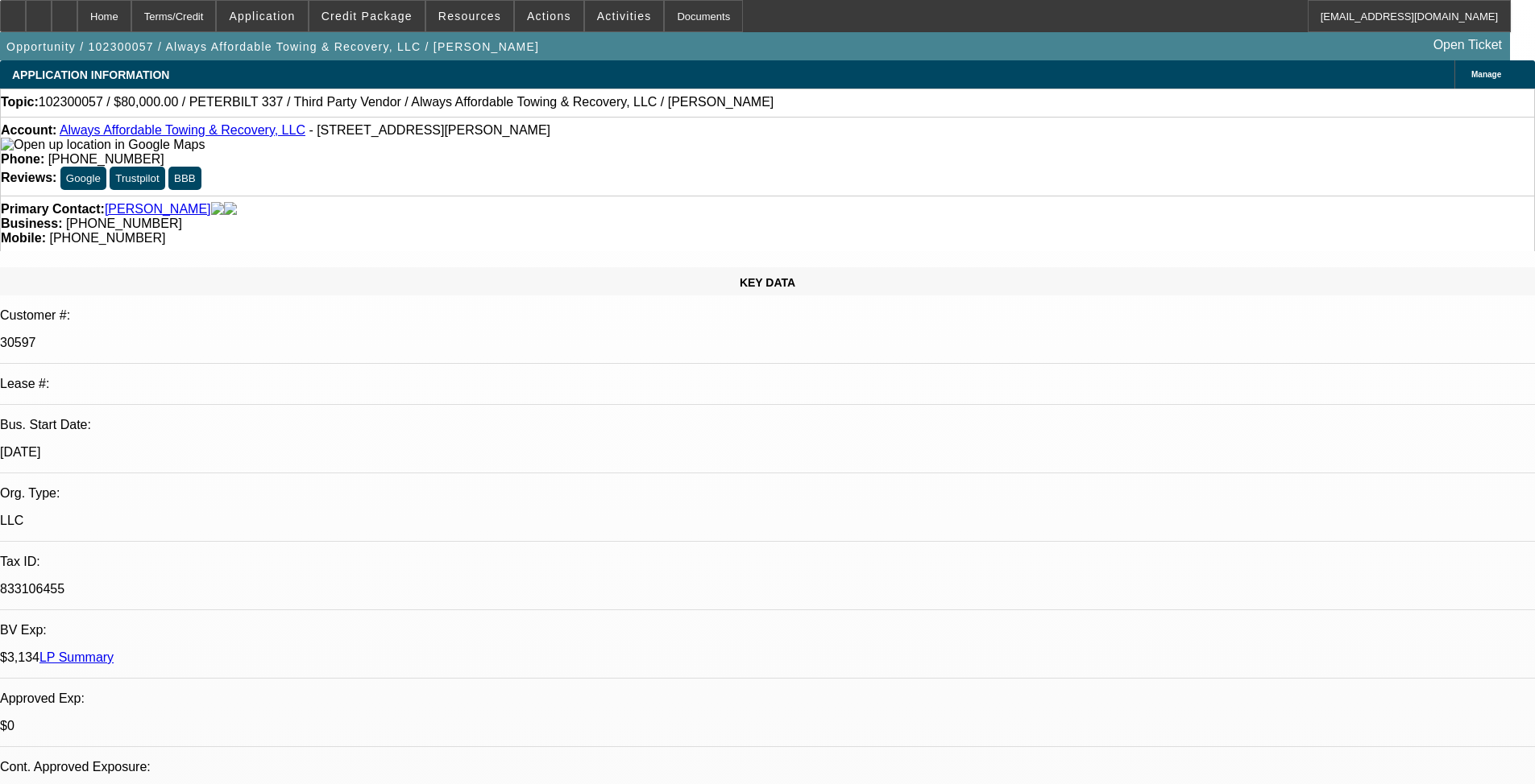
select select "2"
select select "0.1"
select select "4"
select select "0"
select select "2"
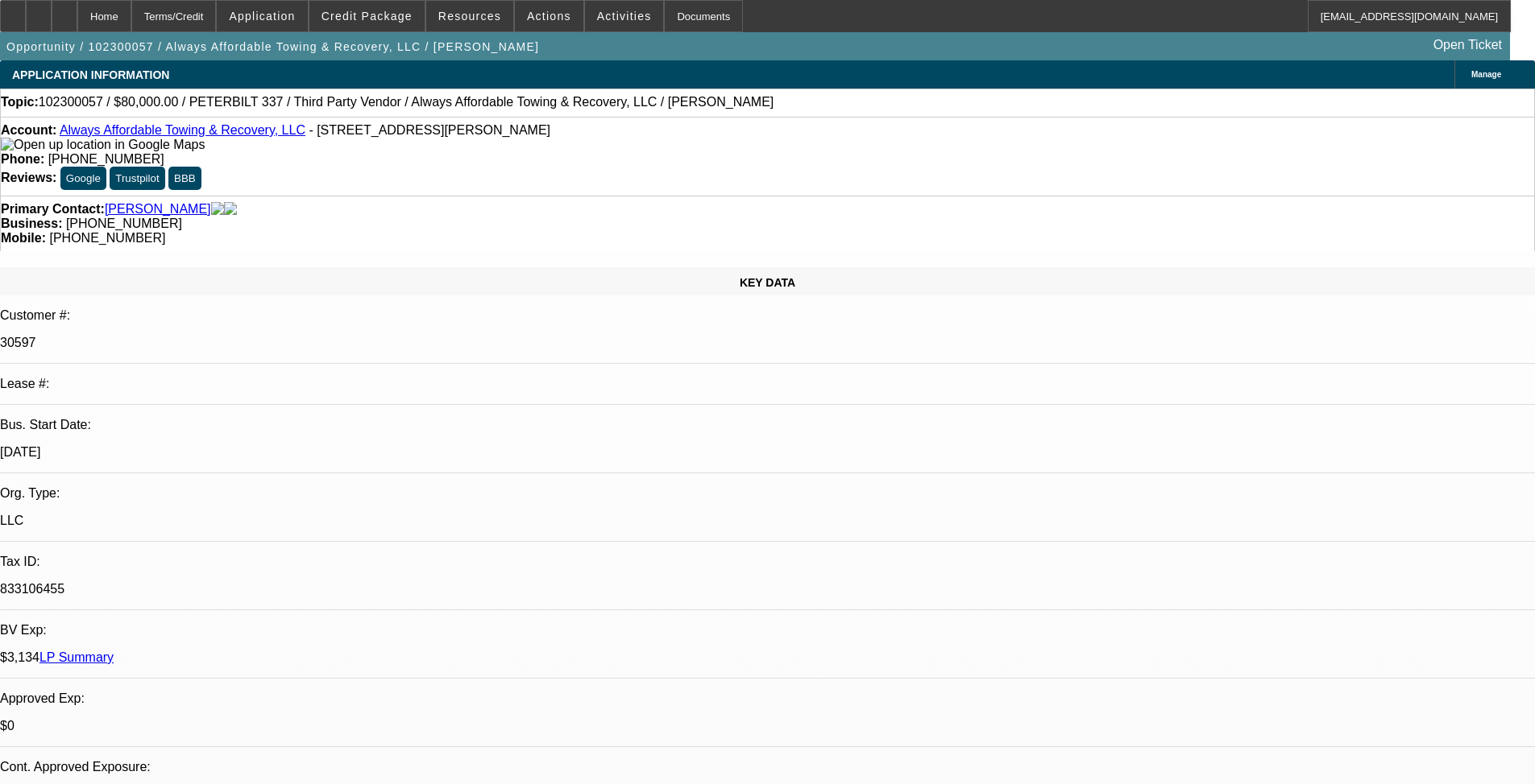
select select "2"
select select "0.1"
select select "4"
select select "0"
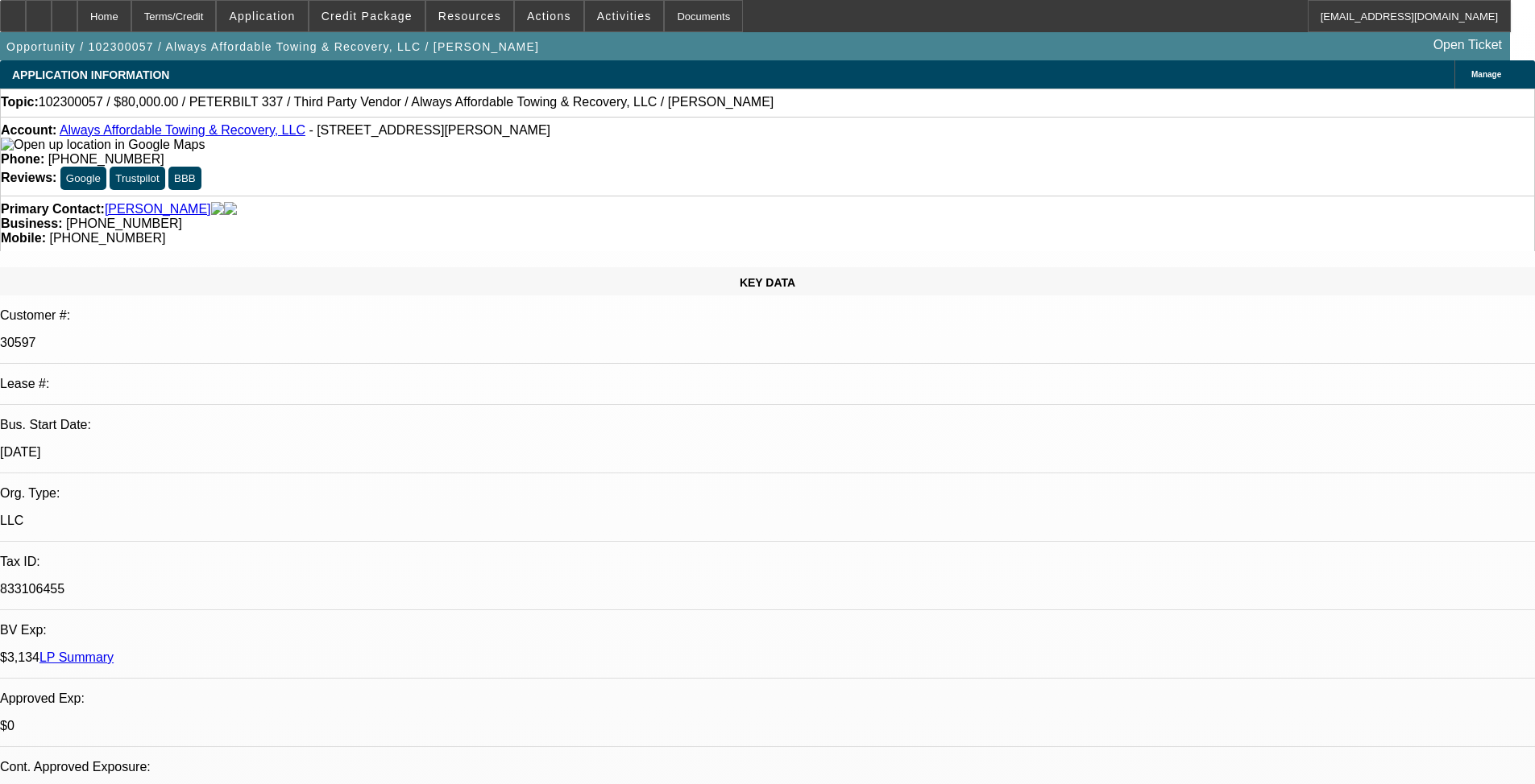
select select "0.1"
select select "4"
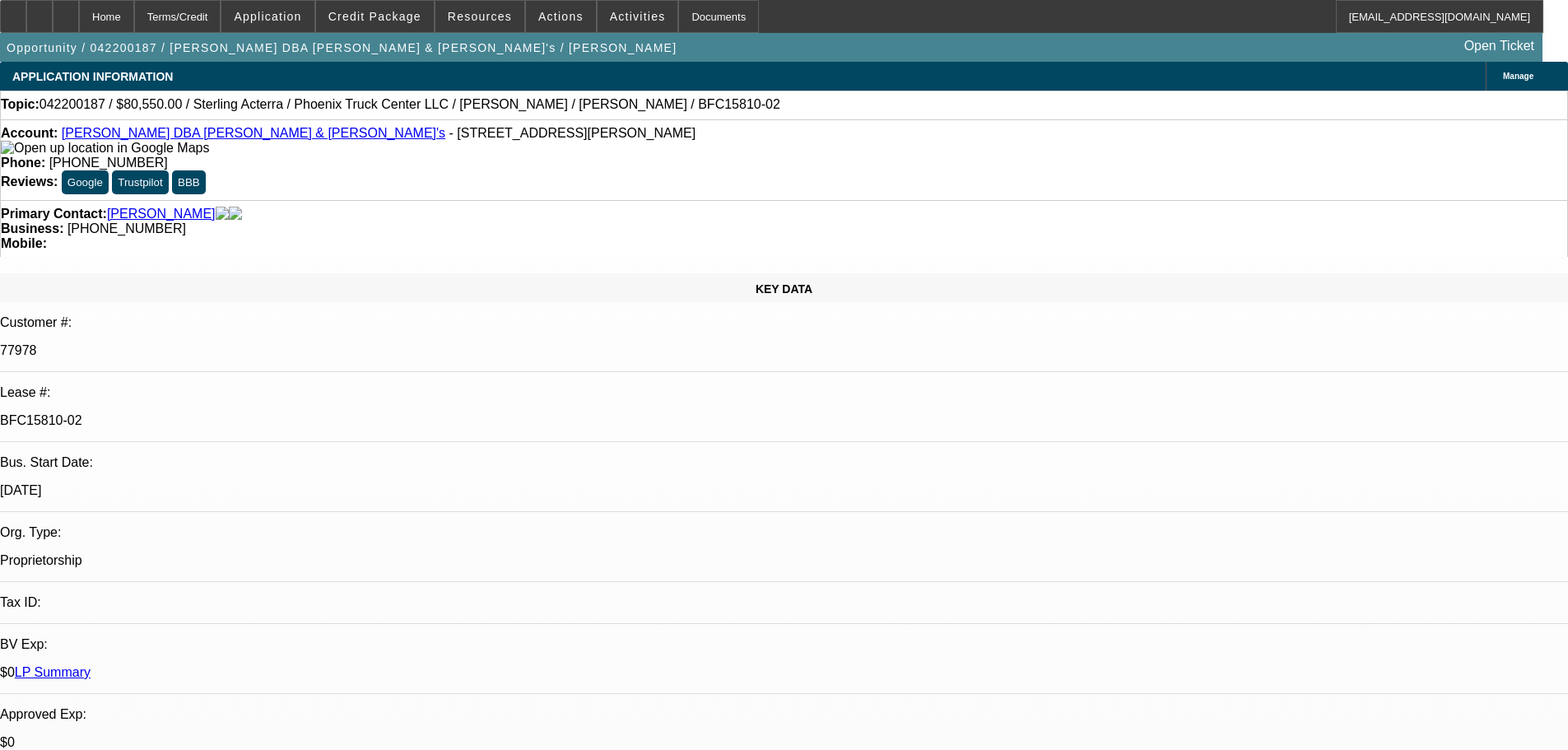
select select "0"
select select "2"
select select "0"
select select "6"
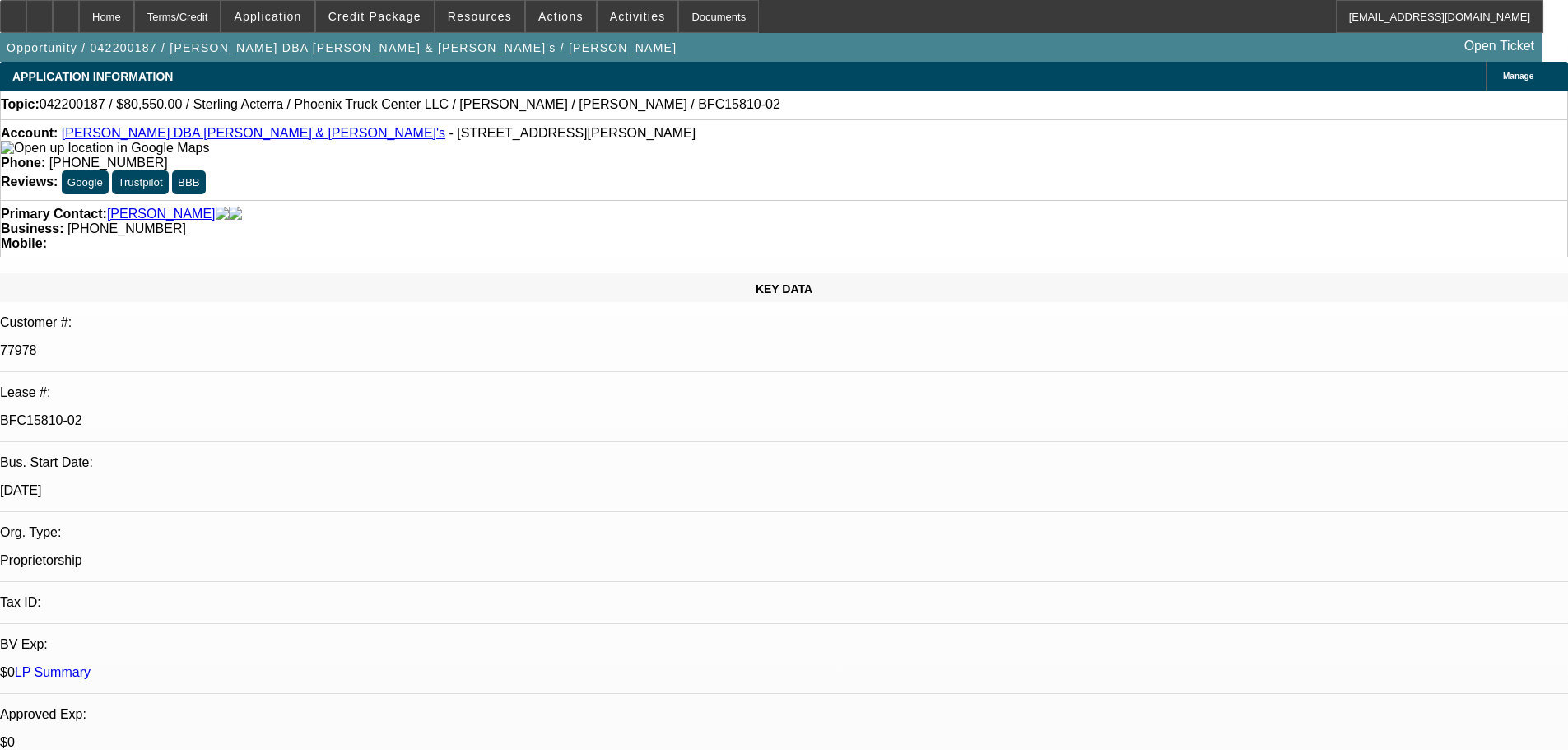
select select "0"
select select "2"
select select "0"
select select "6"
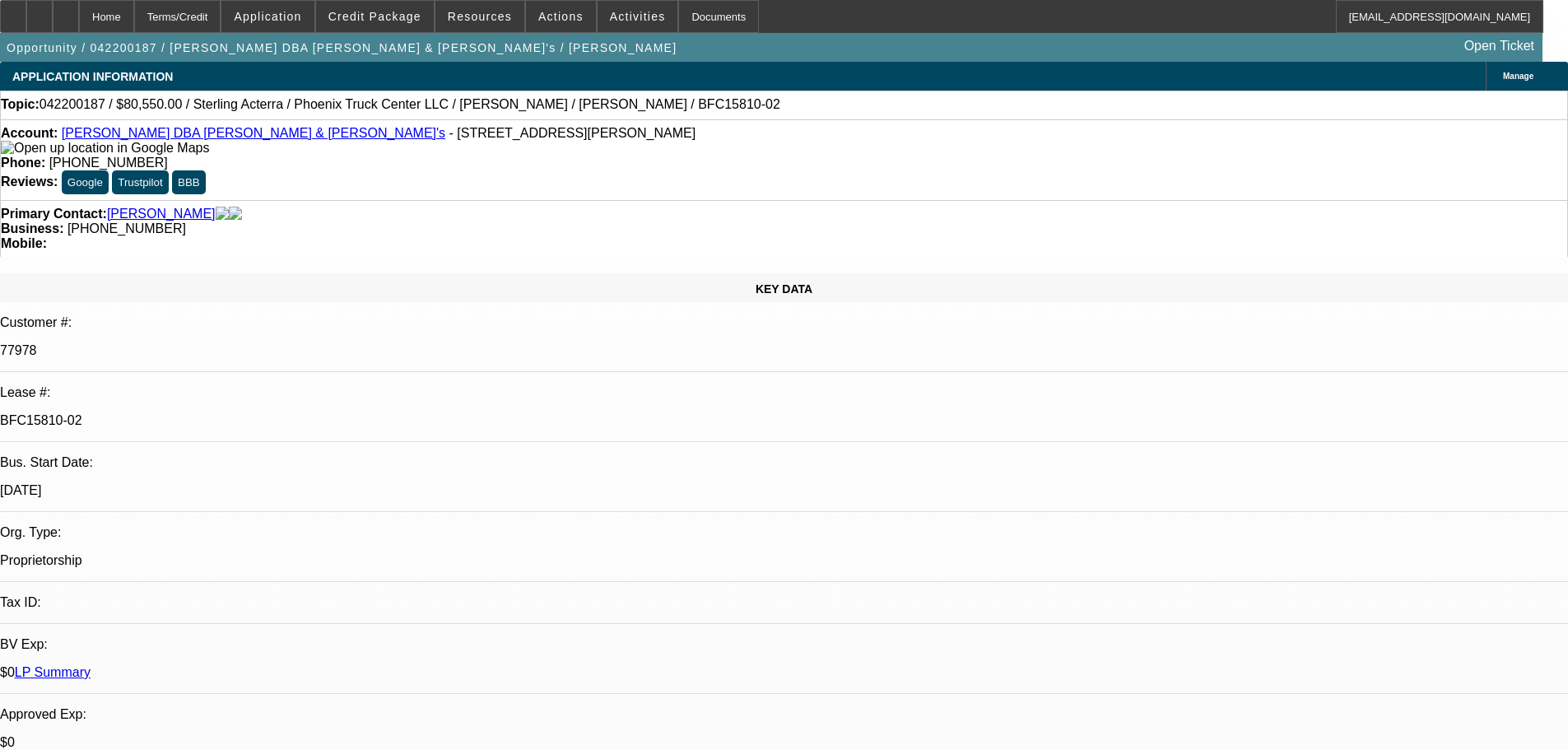
select select "0"
select select "2"
select select "0"
select select "6"
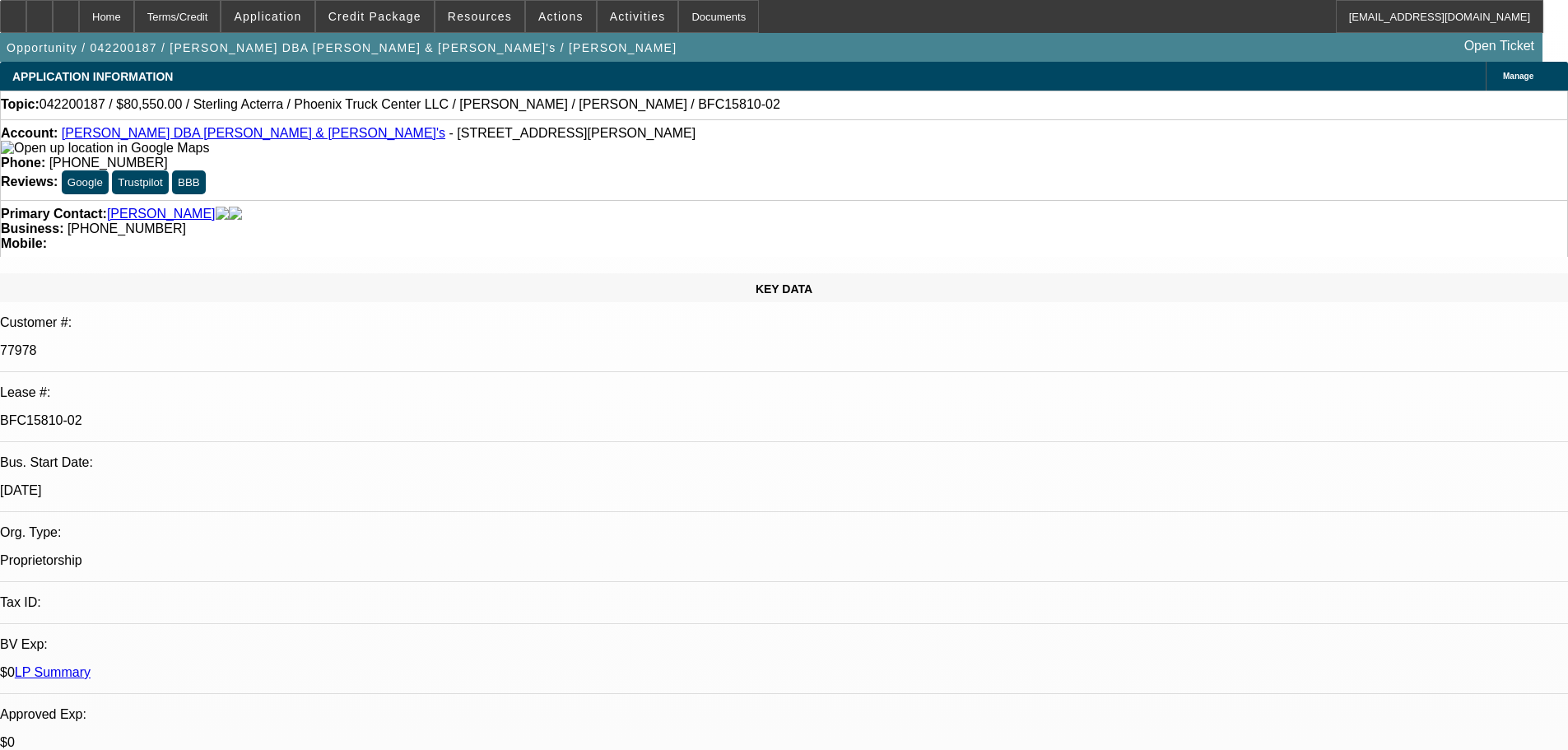
select select "0"
select select "2"
select select "0"
select select "6"
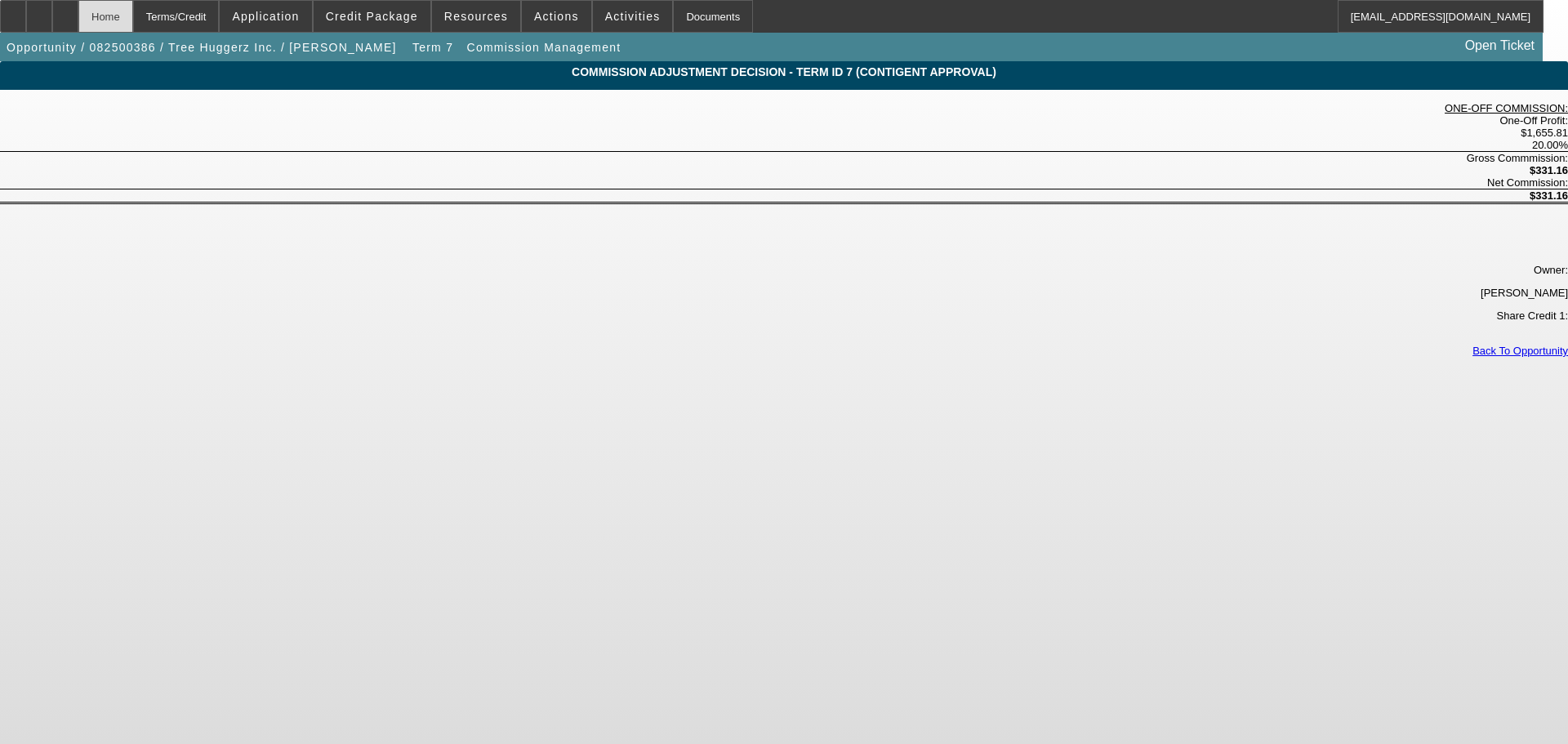
click at [133, 21] on div "Home" at bounding box center [106, 16] width 55 height 32
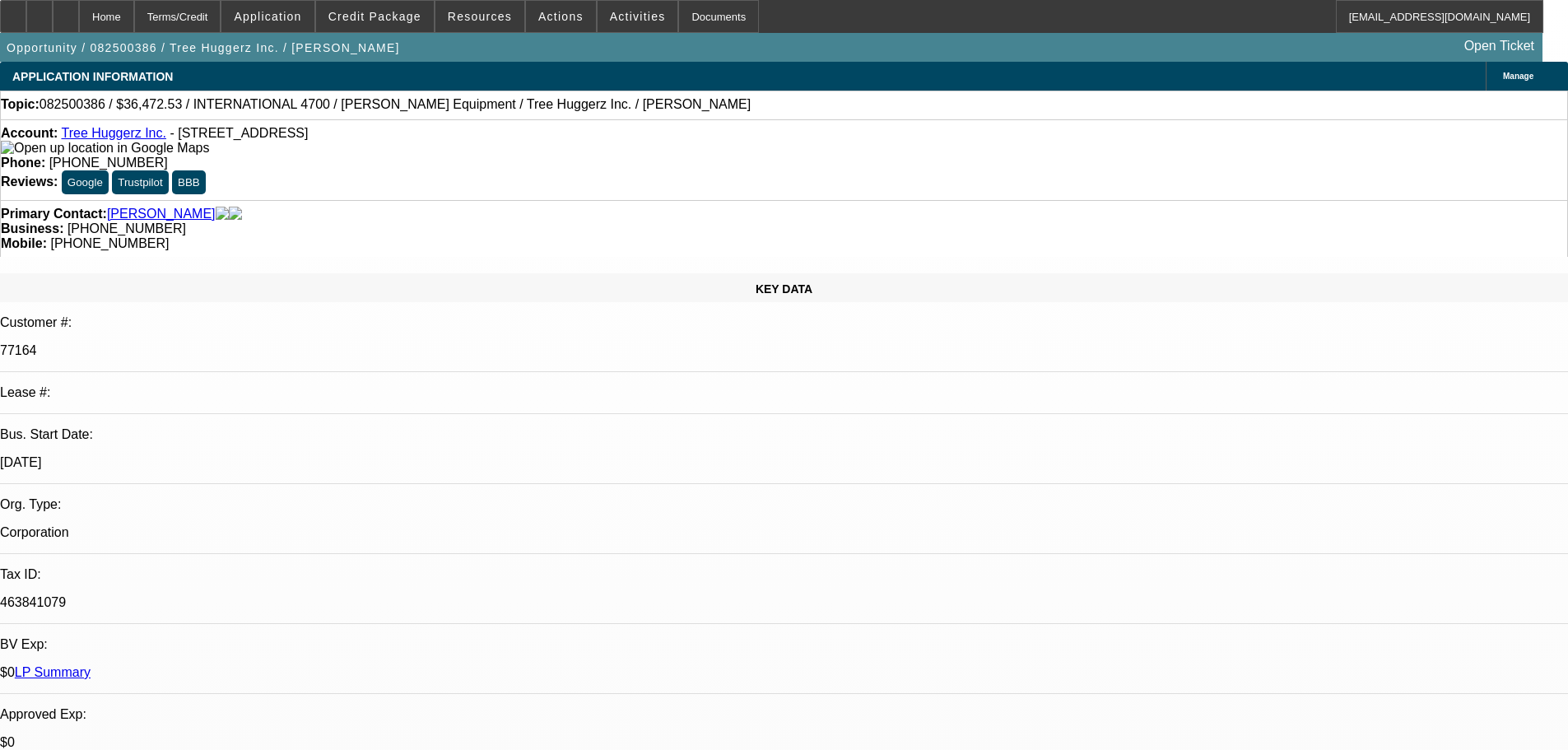
select select "0"
select select "6"
select select "0"
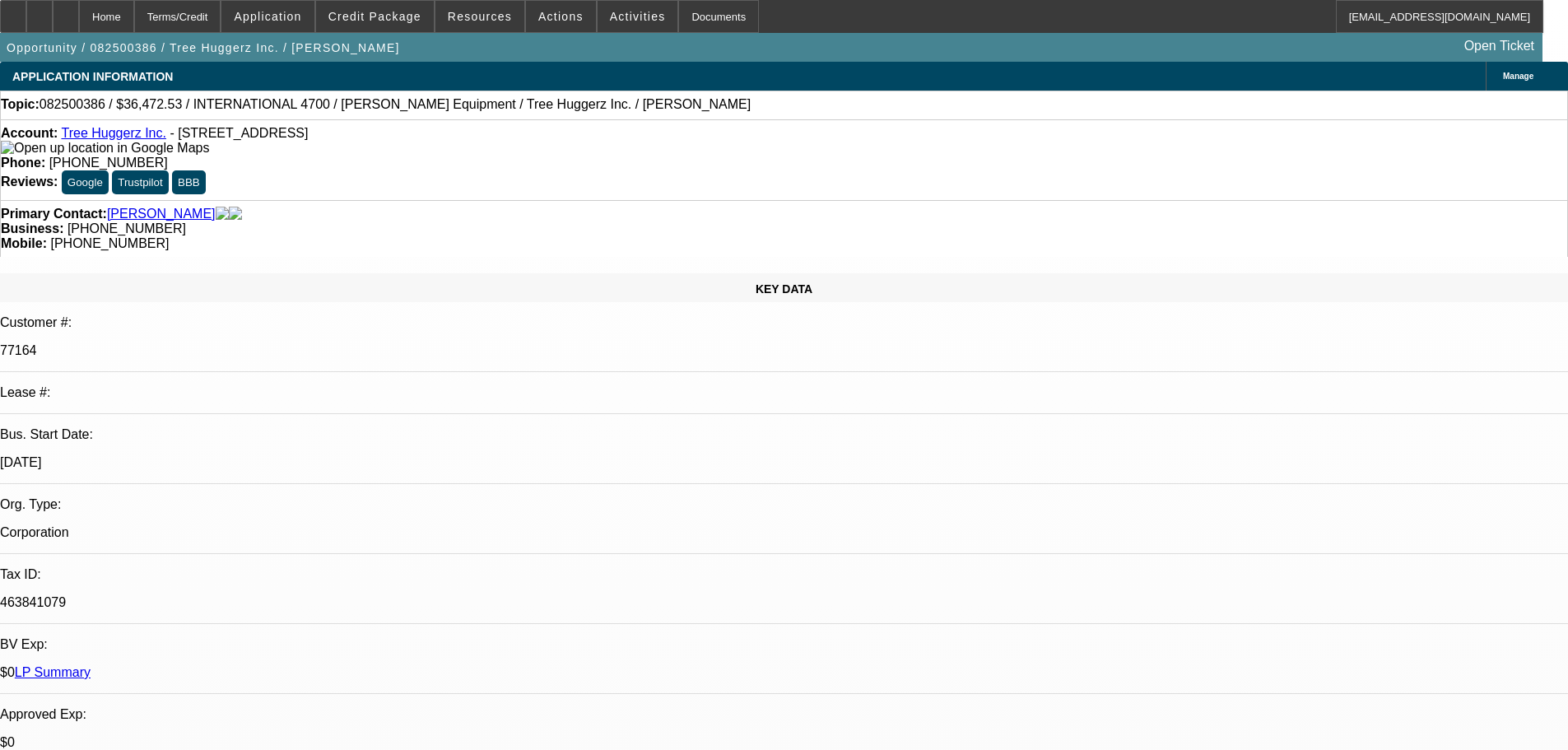
select select "0"
select select "6"
select select "0"
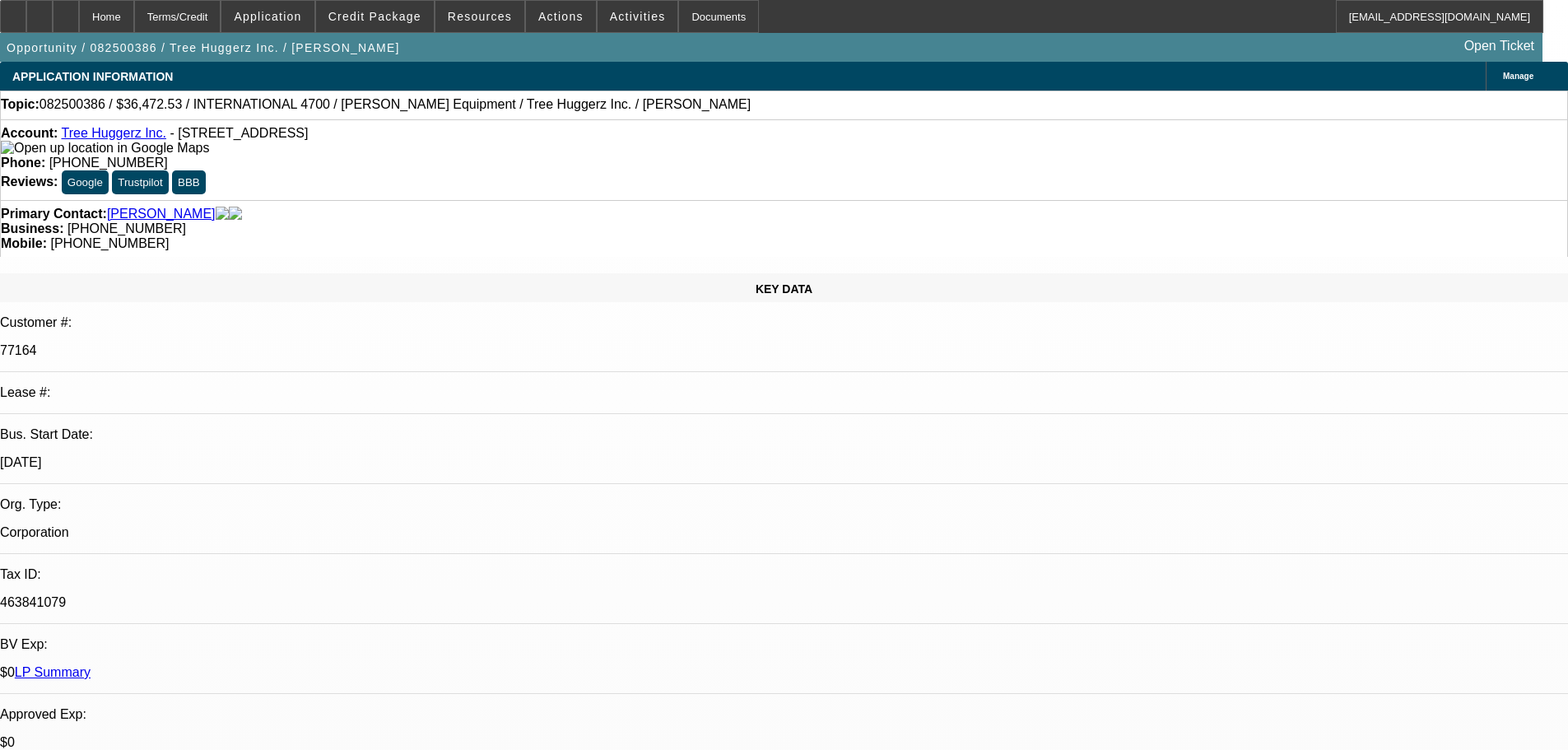
select select "0"
select select "6"
select select "0"
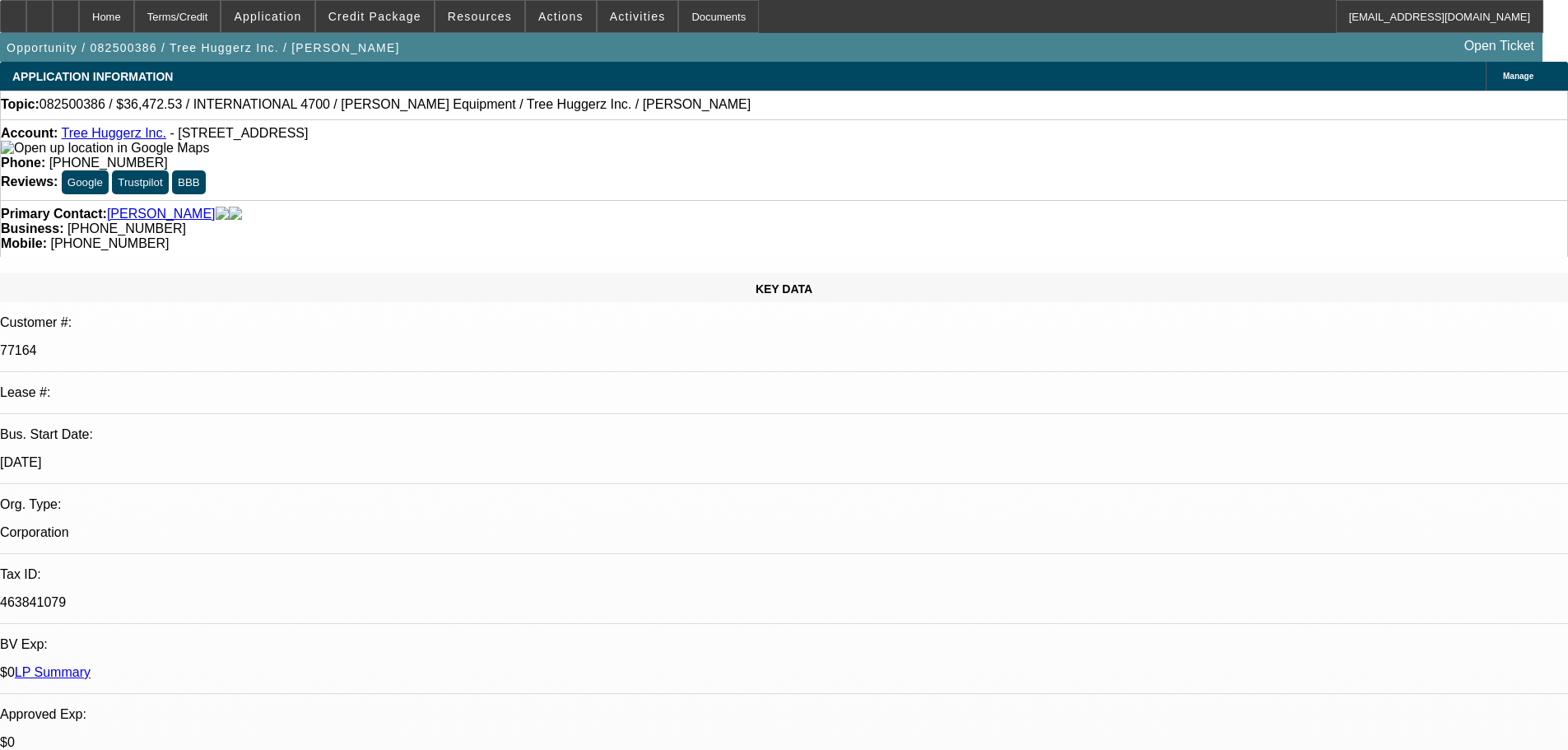
select select "6"
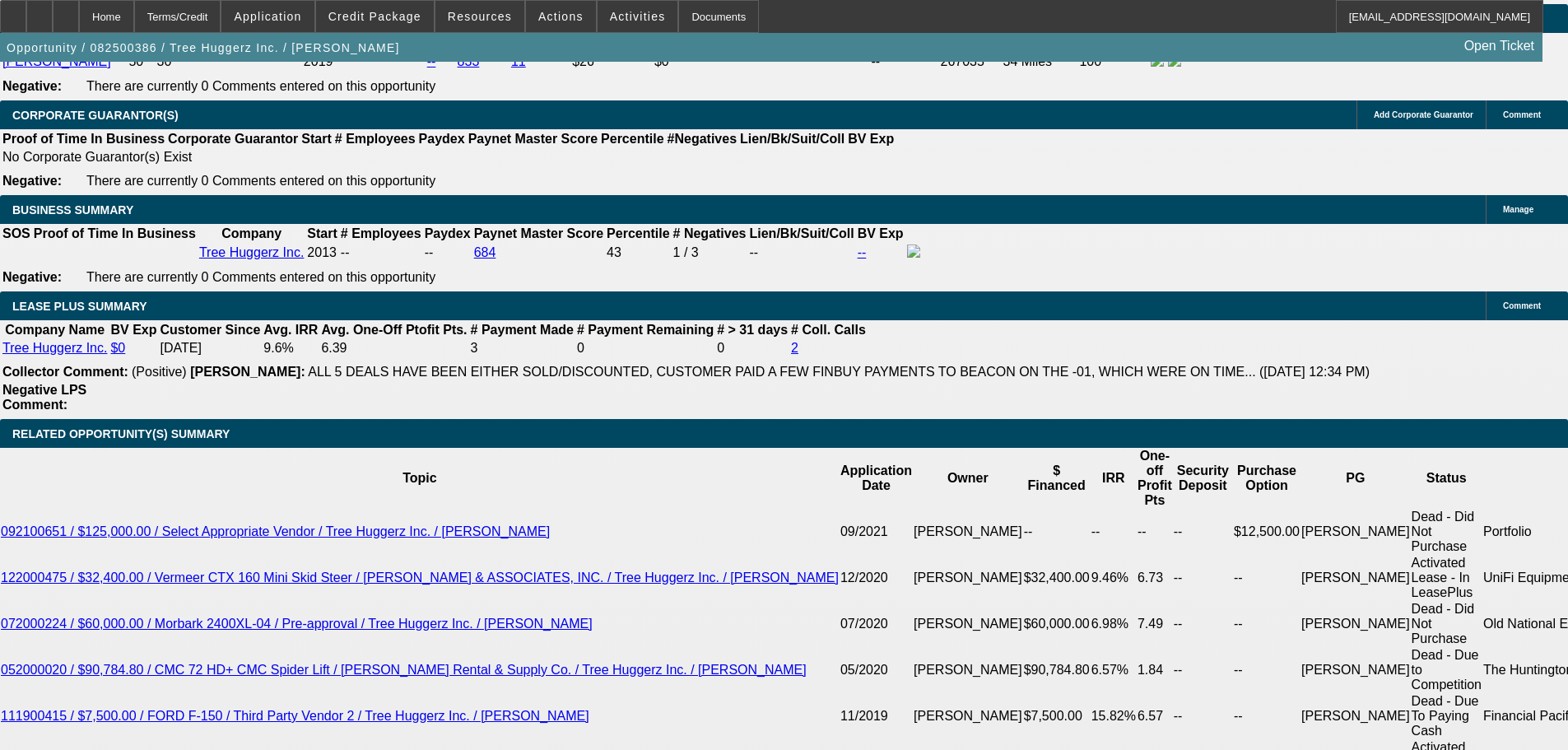
scroll to position [2881, 0]
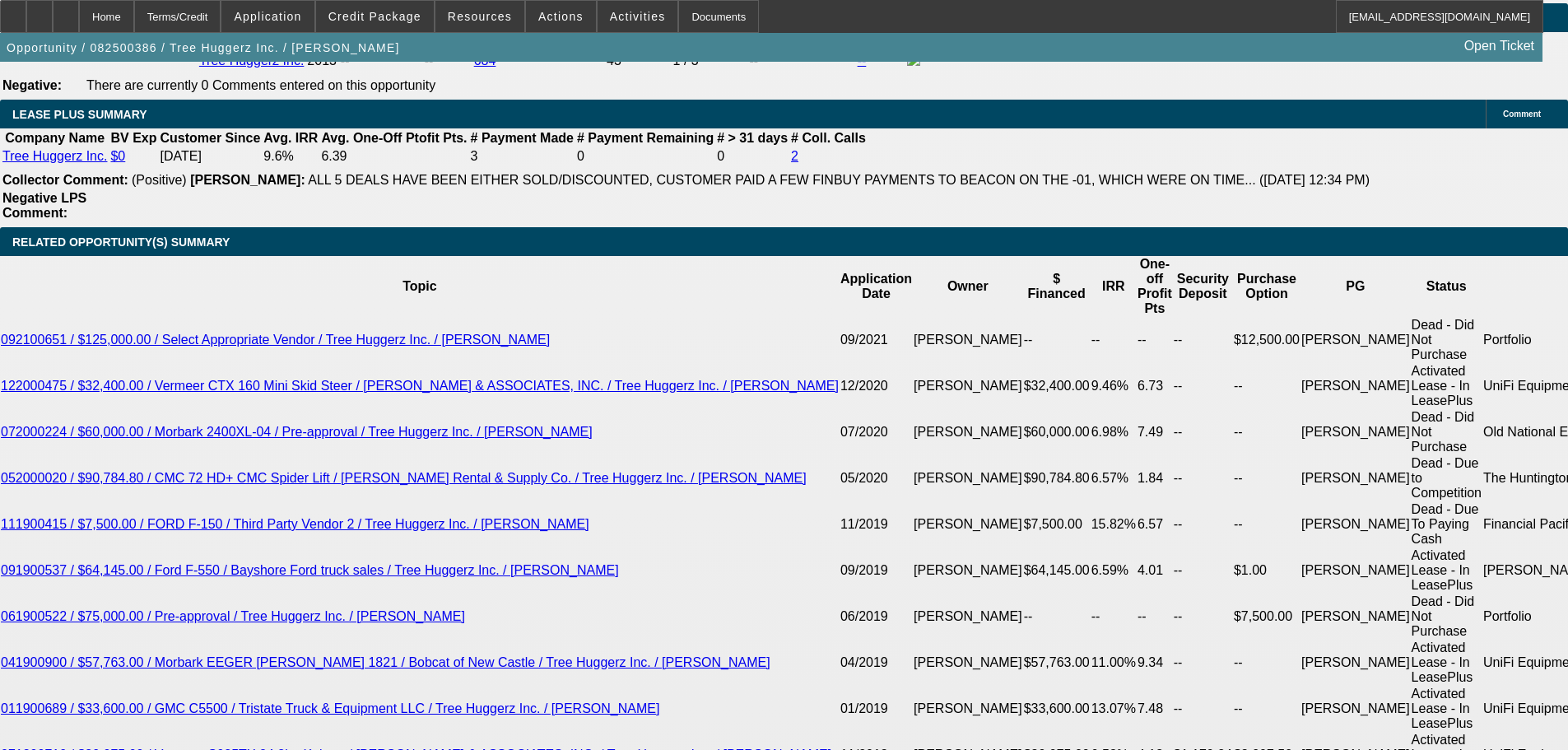
drag, startPoint x: 240, startPoint y: 337, endPoint x: 547, endPoint y: 338, distance: 307.0
type input "1"
type input "UNKNOWN"
type input "13"
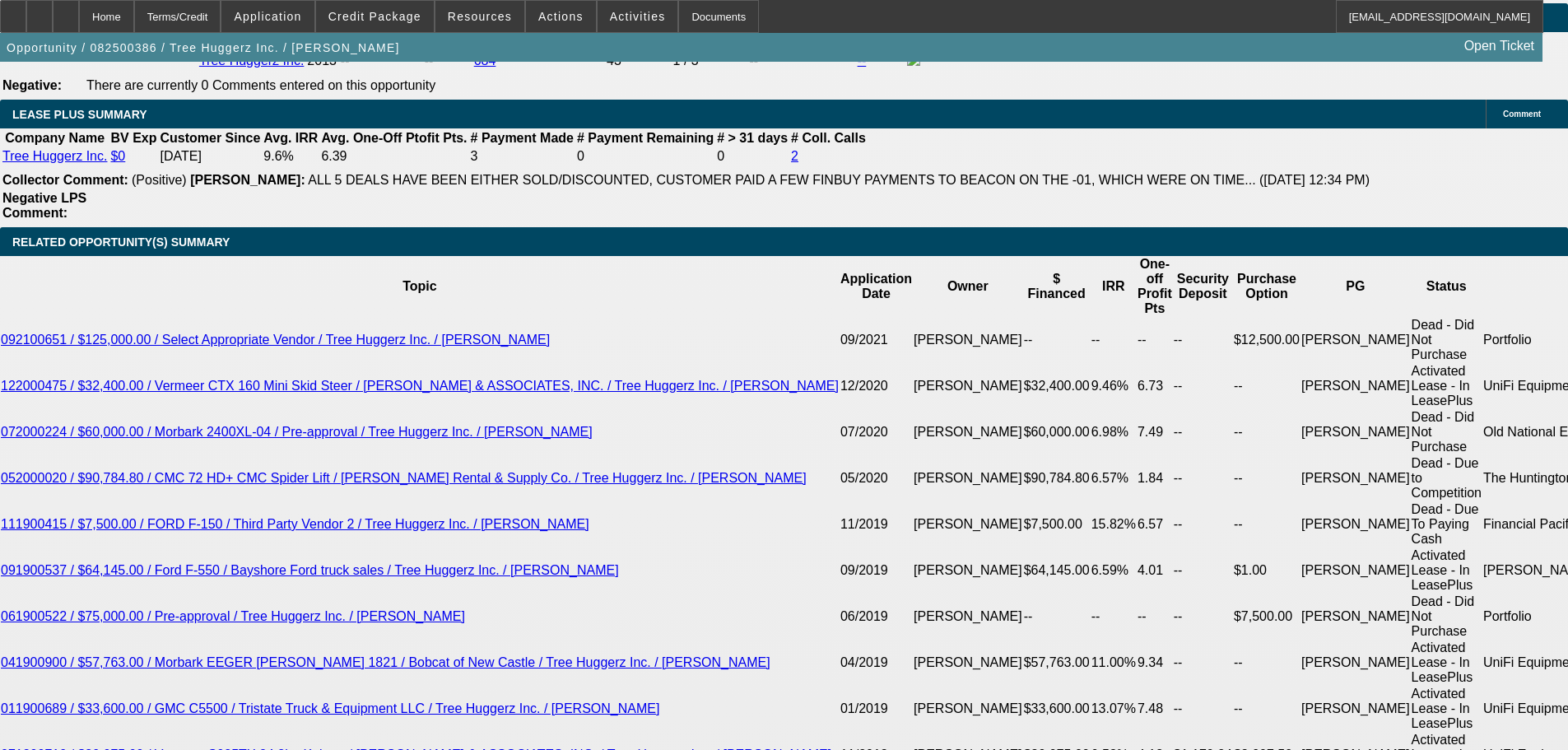
type input "1304"
type input "12.1"
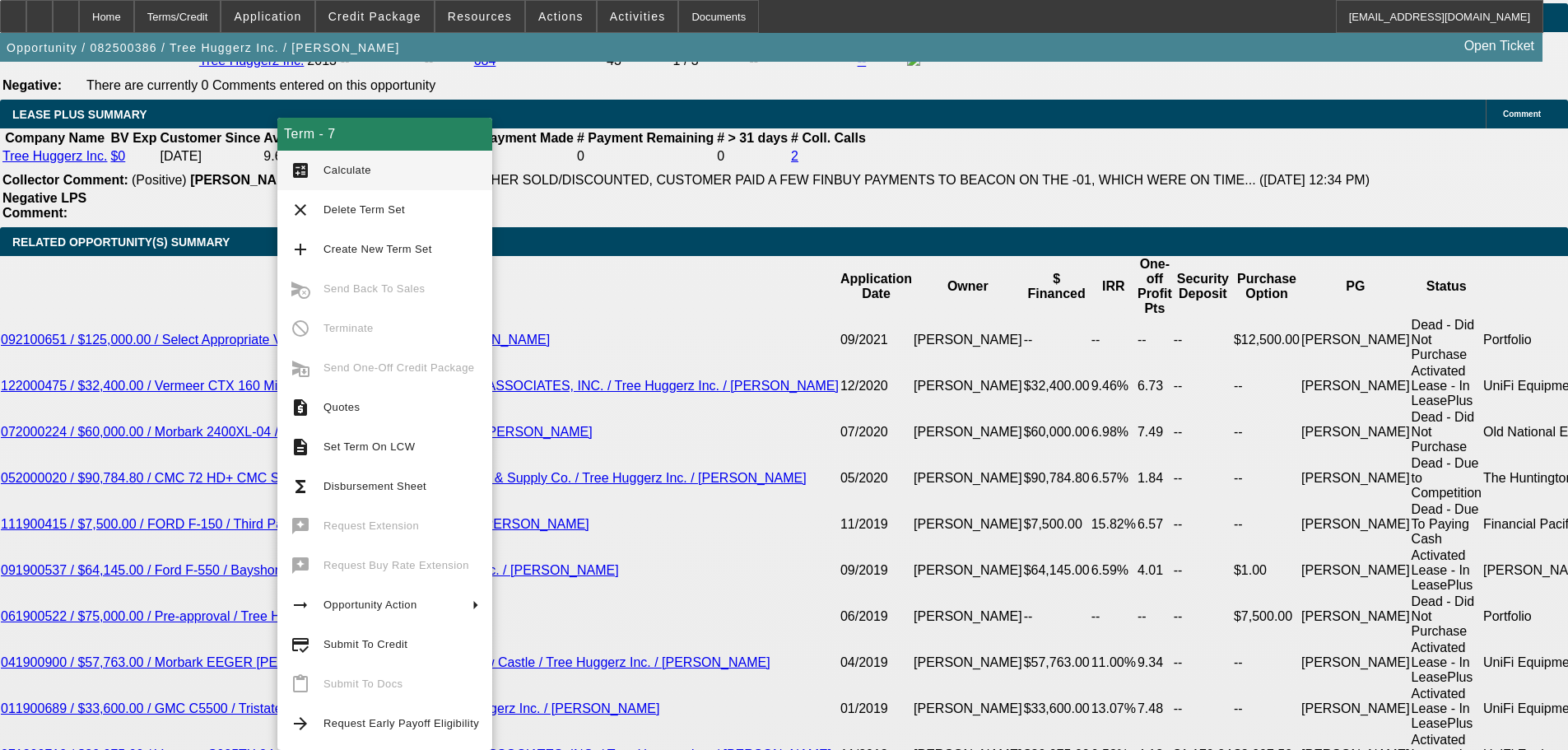
type input "$1,304.00"
click at [332, 165] on span "Calculate" at bounding box center [347, 169] width 48 height 12
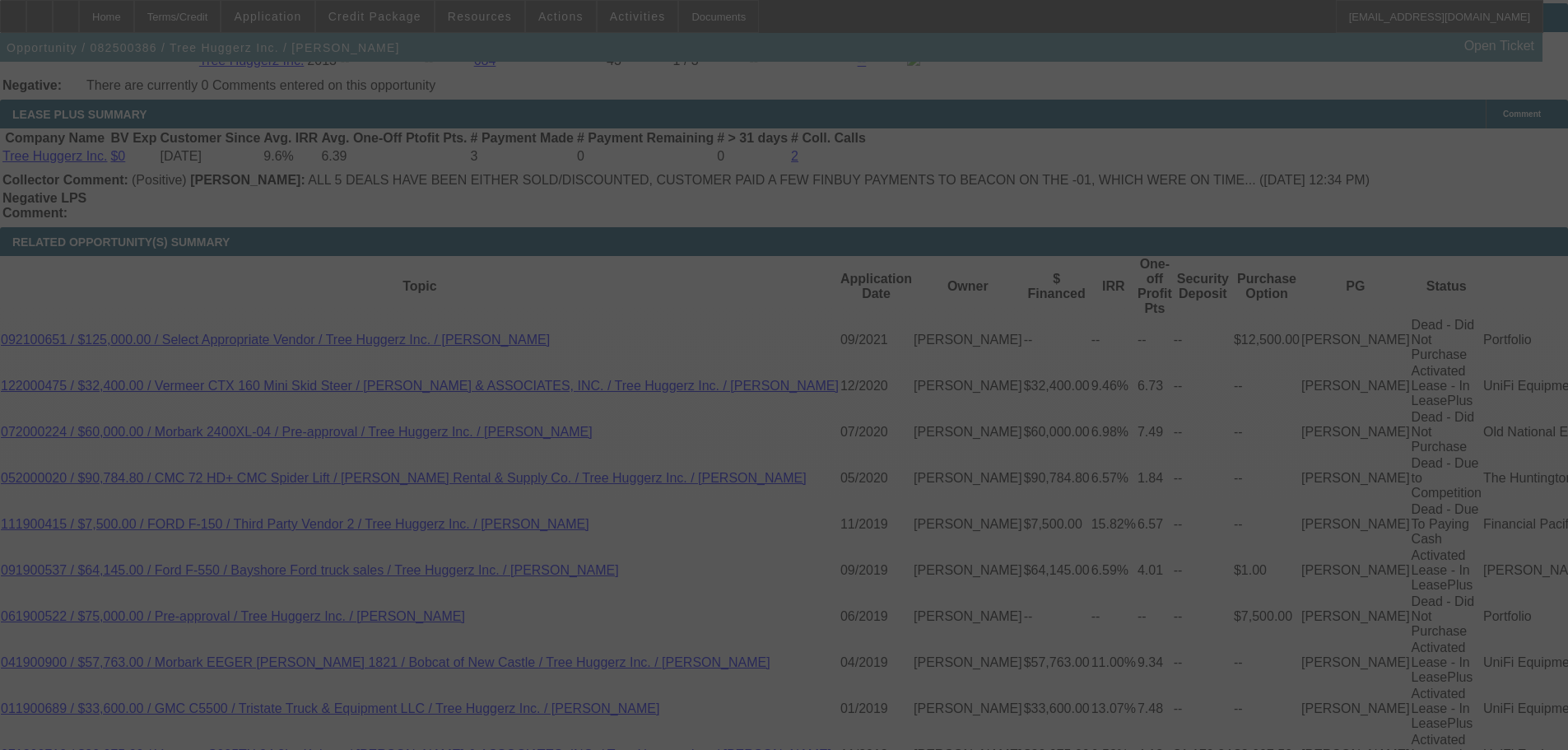
select select "0"
select select "6"
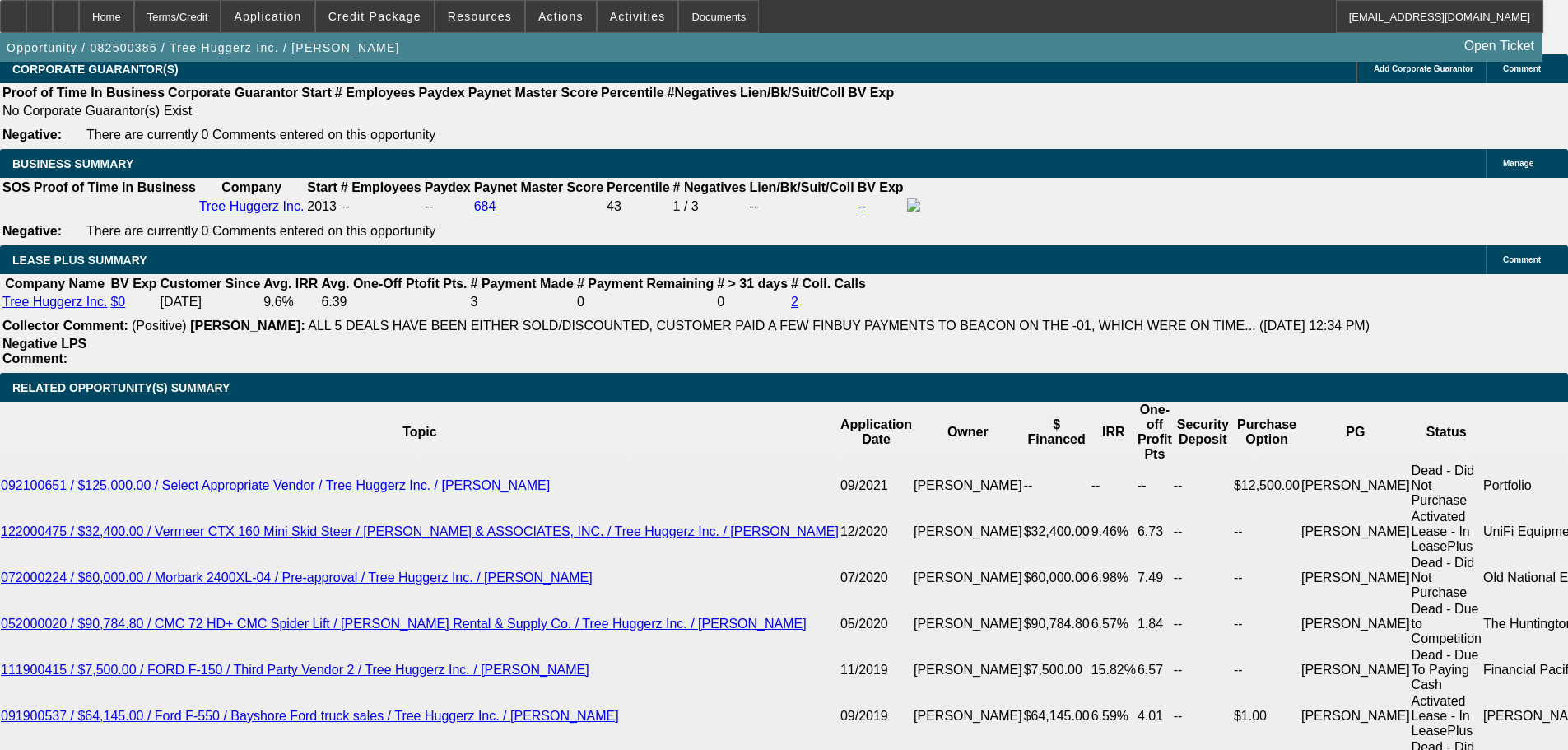
scroll to position [2707, 0]
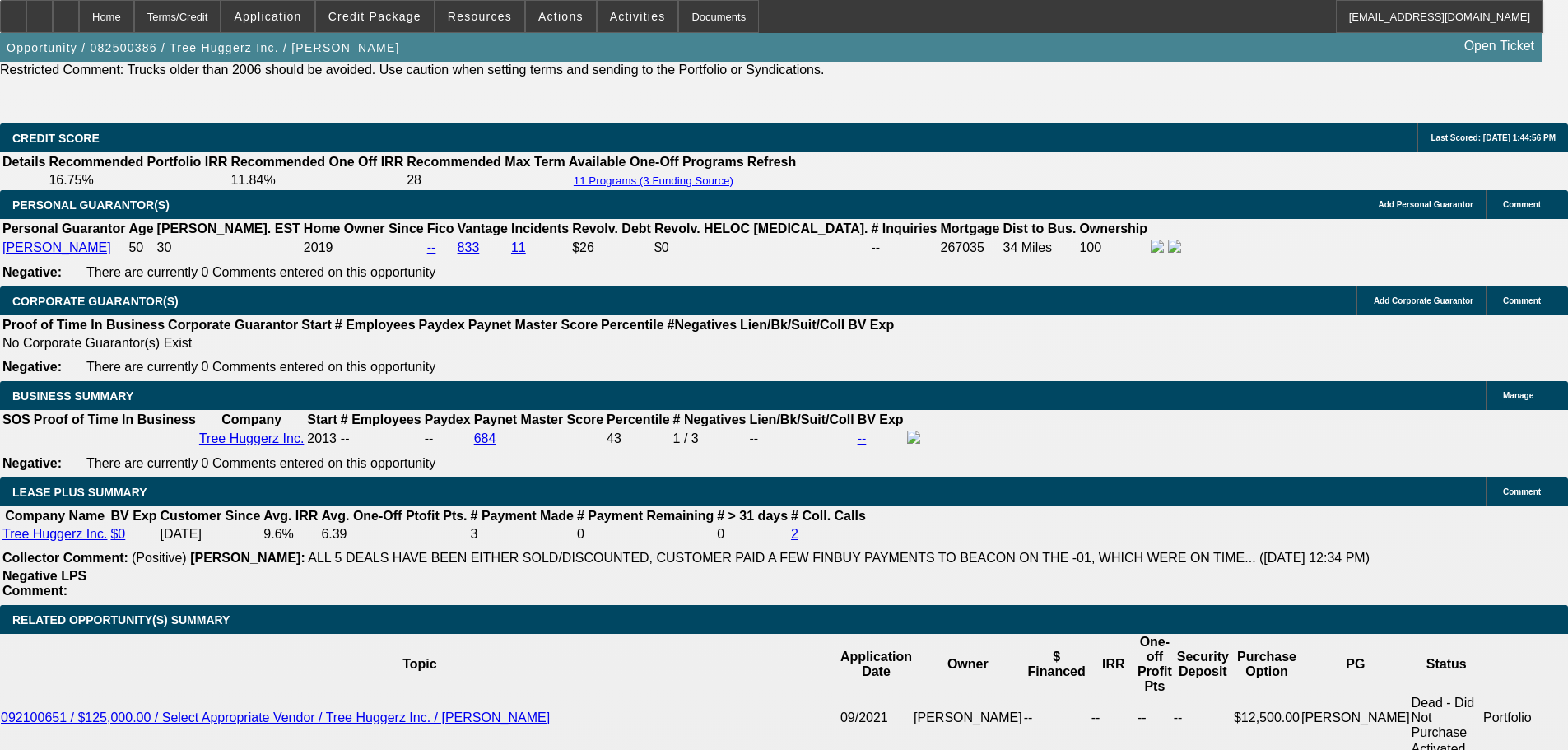
scroll to position [2460, 0]
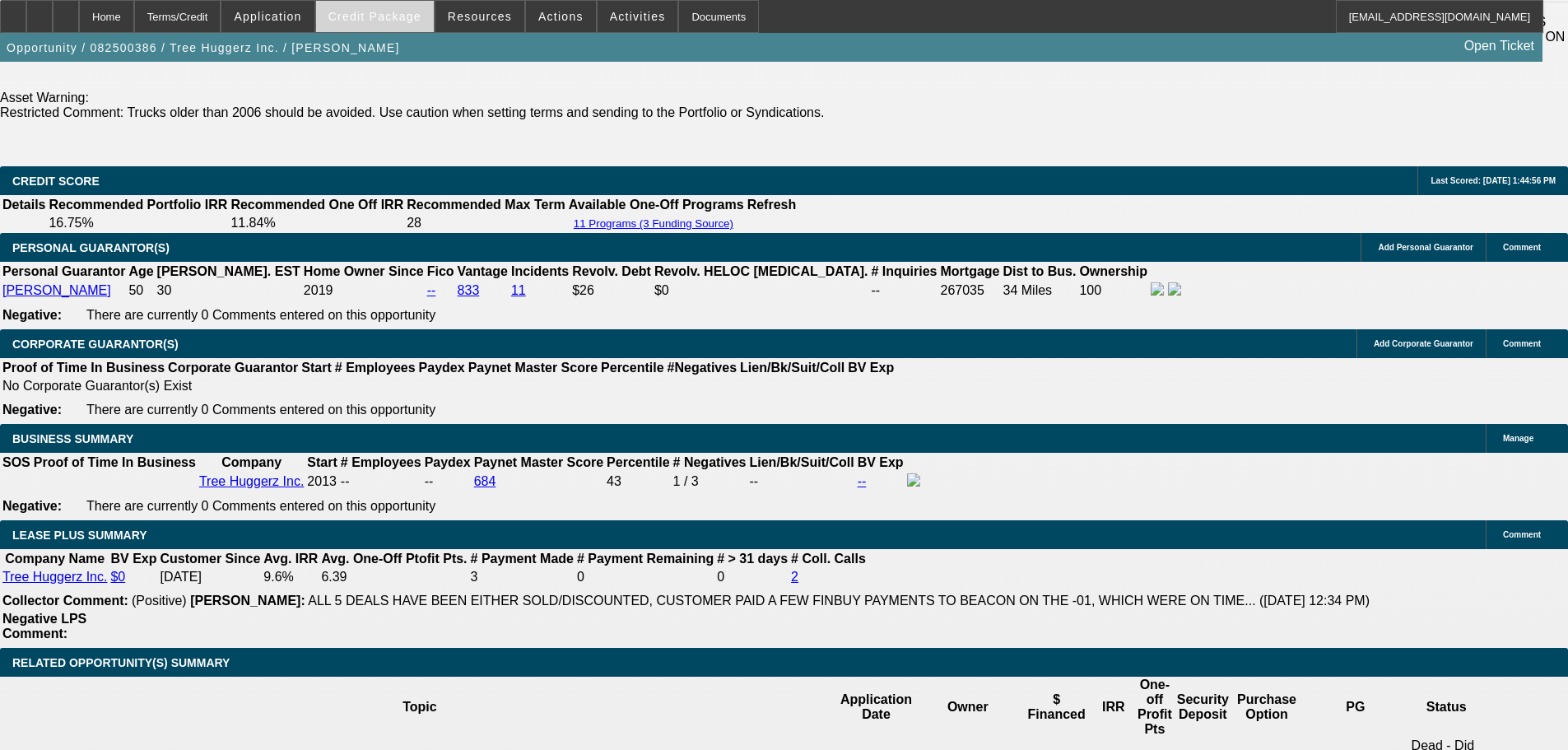
click at [374, 17] on span "Credit Package" at bounding box center [374, 17] width 93 height 13
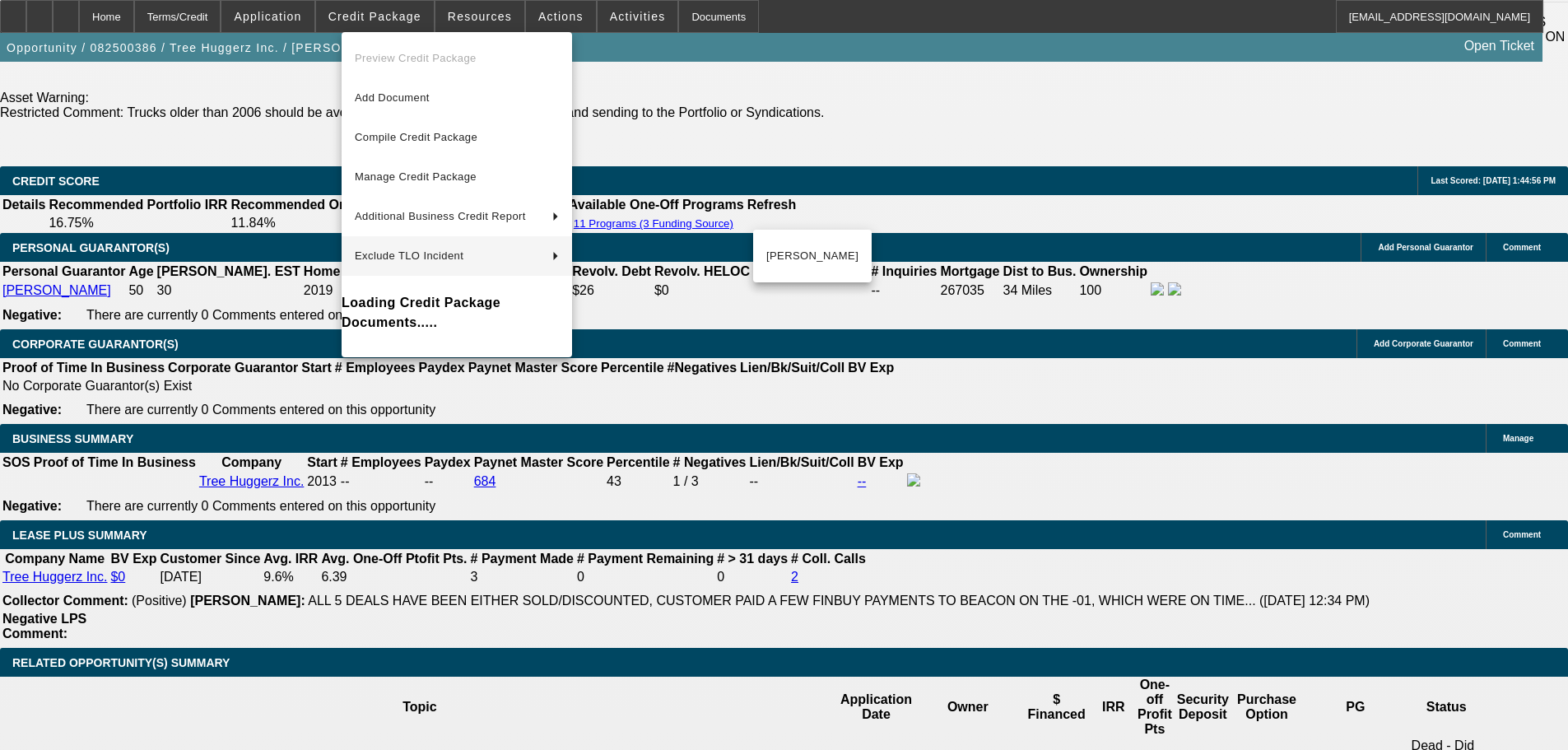
click at [891, 164] on div at bounding box center [784, 375] width 1568 height 750
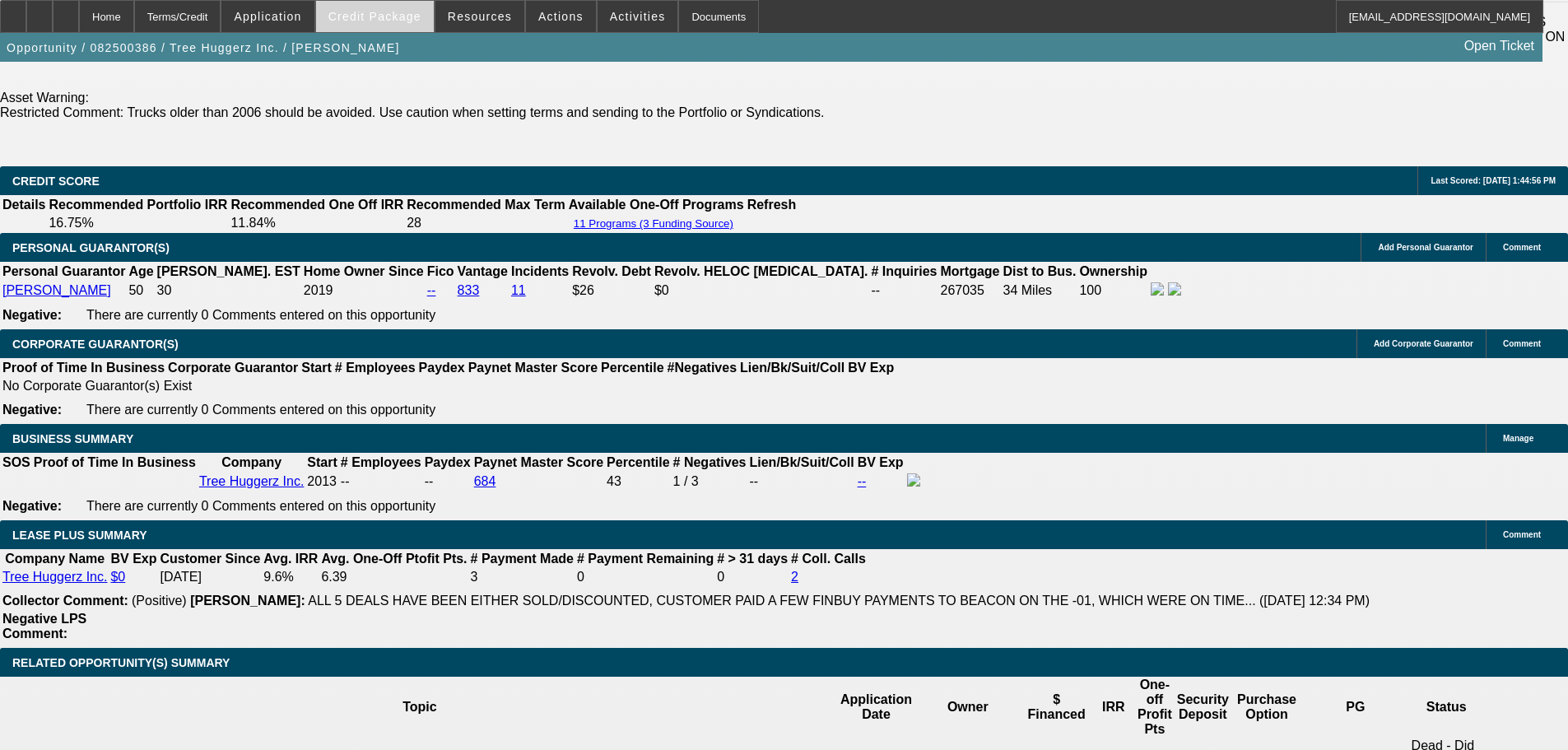
click at [389, 27] on span at bounding box center [375, 16] width 118 height 39
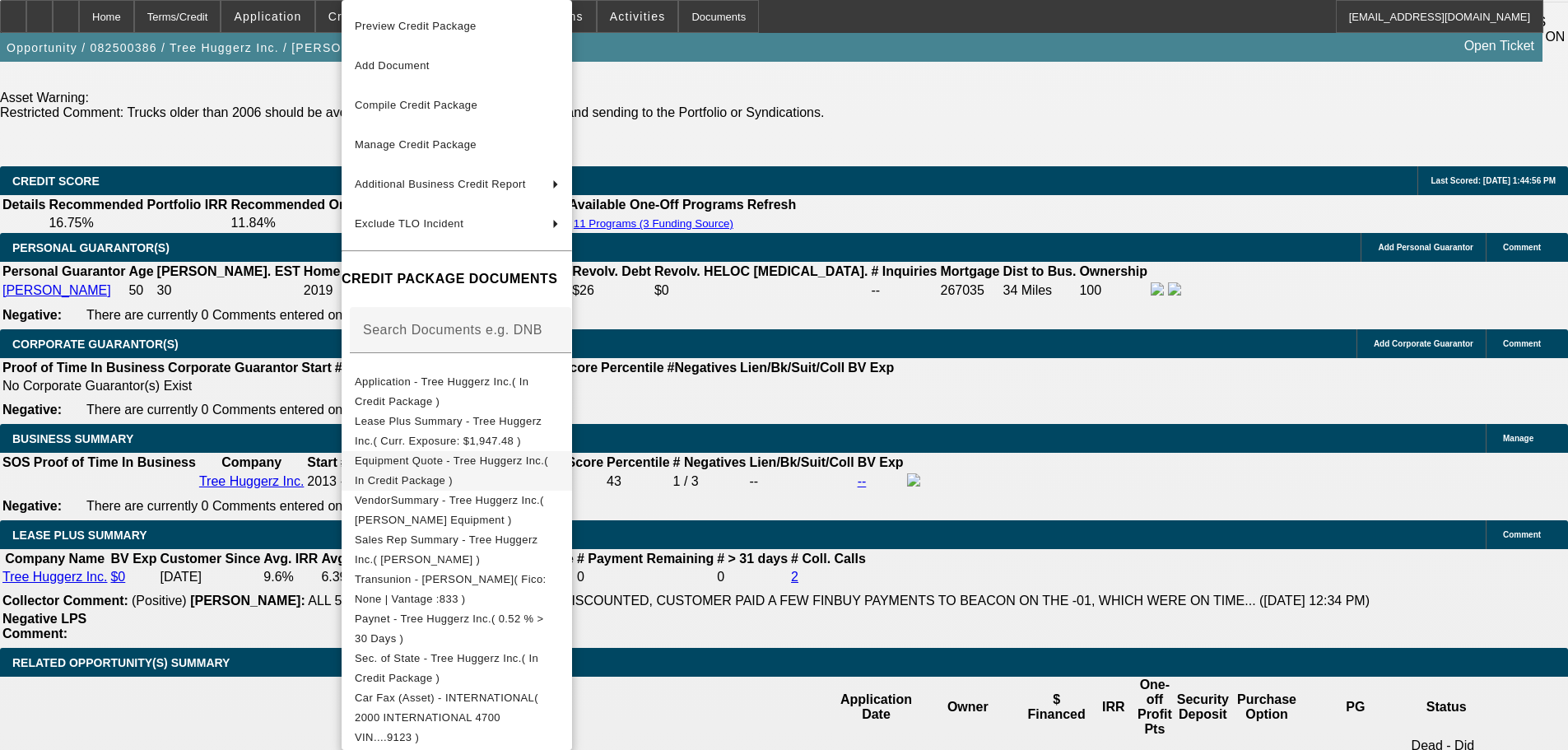
click at [548, 464] on span "Equipment Quote - Tree Huggerz Inc.( In Credit Package )" at bounding box center [451, 470] width 194 height 32
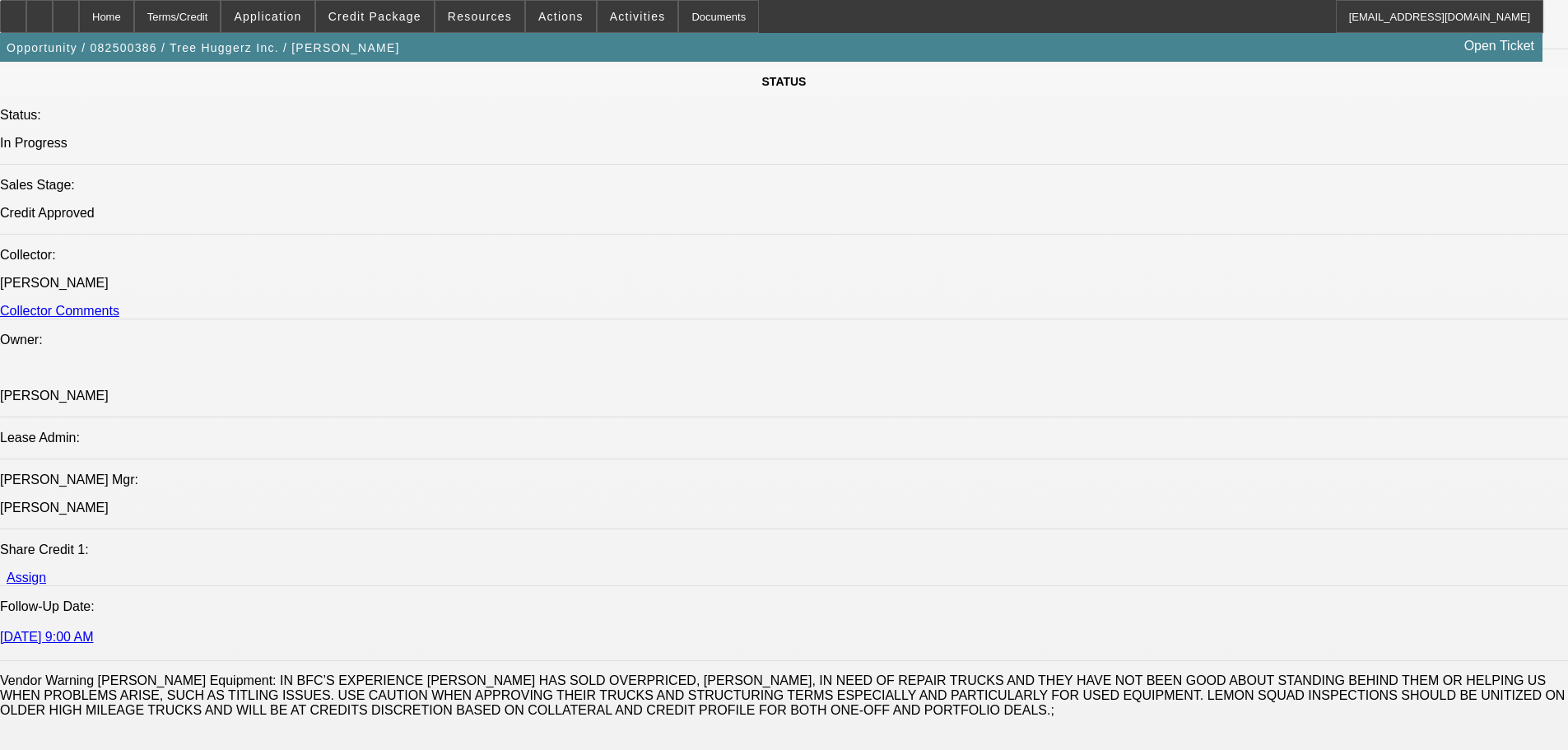
scroll to position [1146, 0]
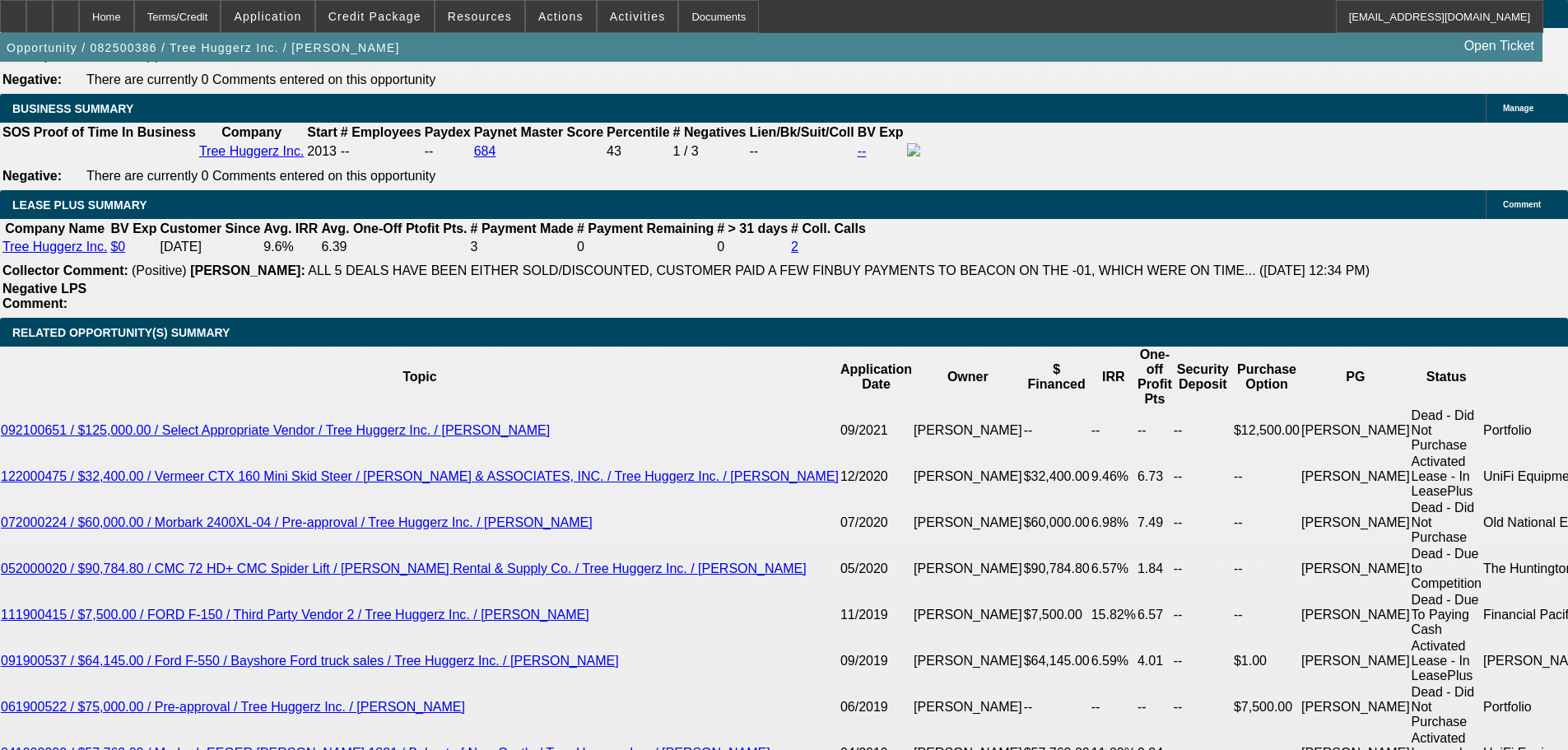
scroll to position [2791, 0]
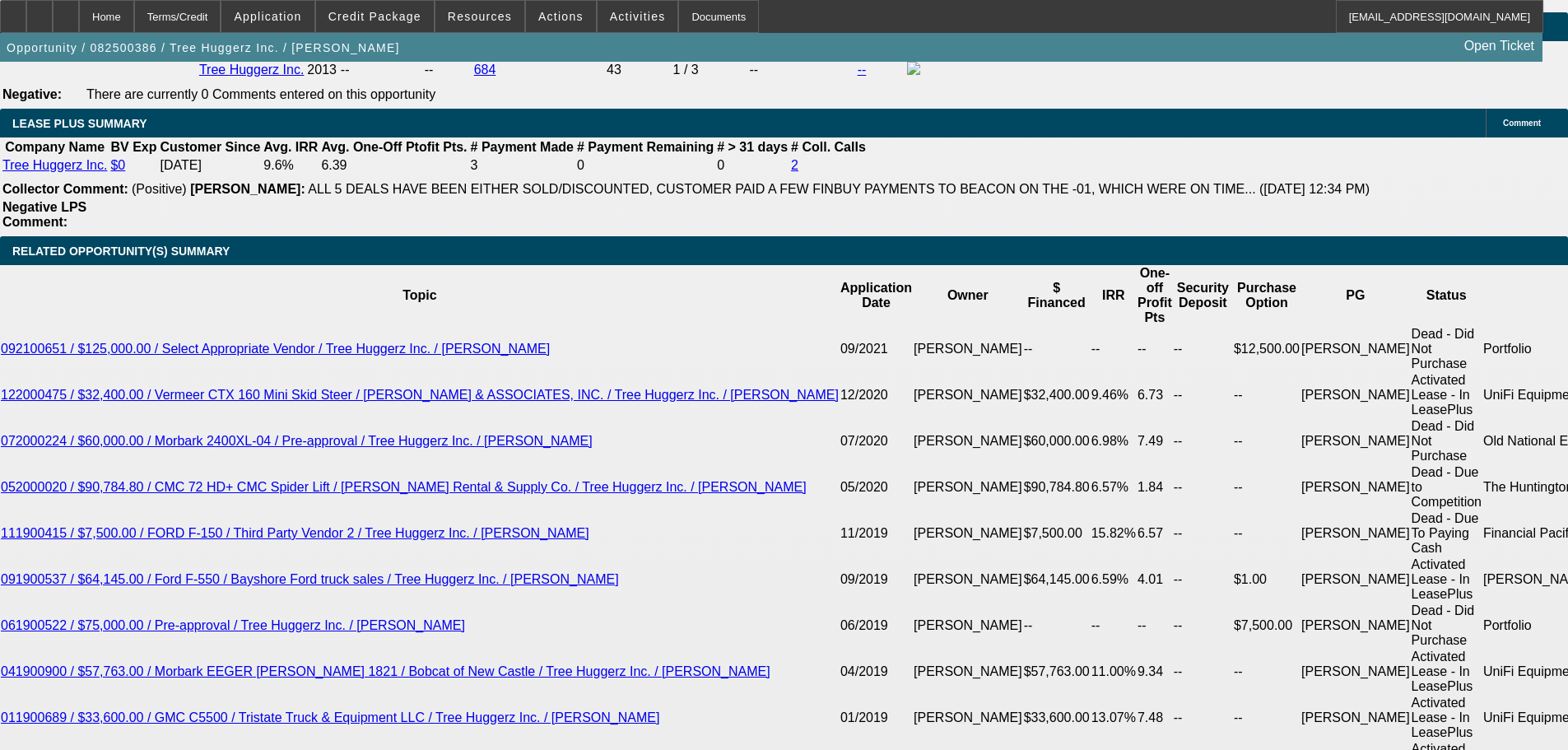
scroll to position [2460, 0]
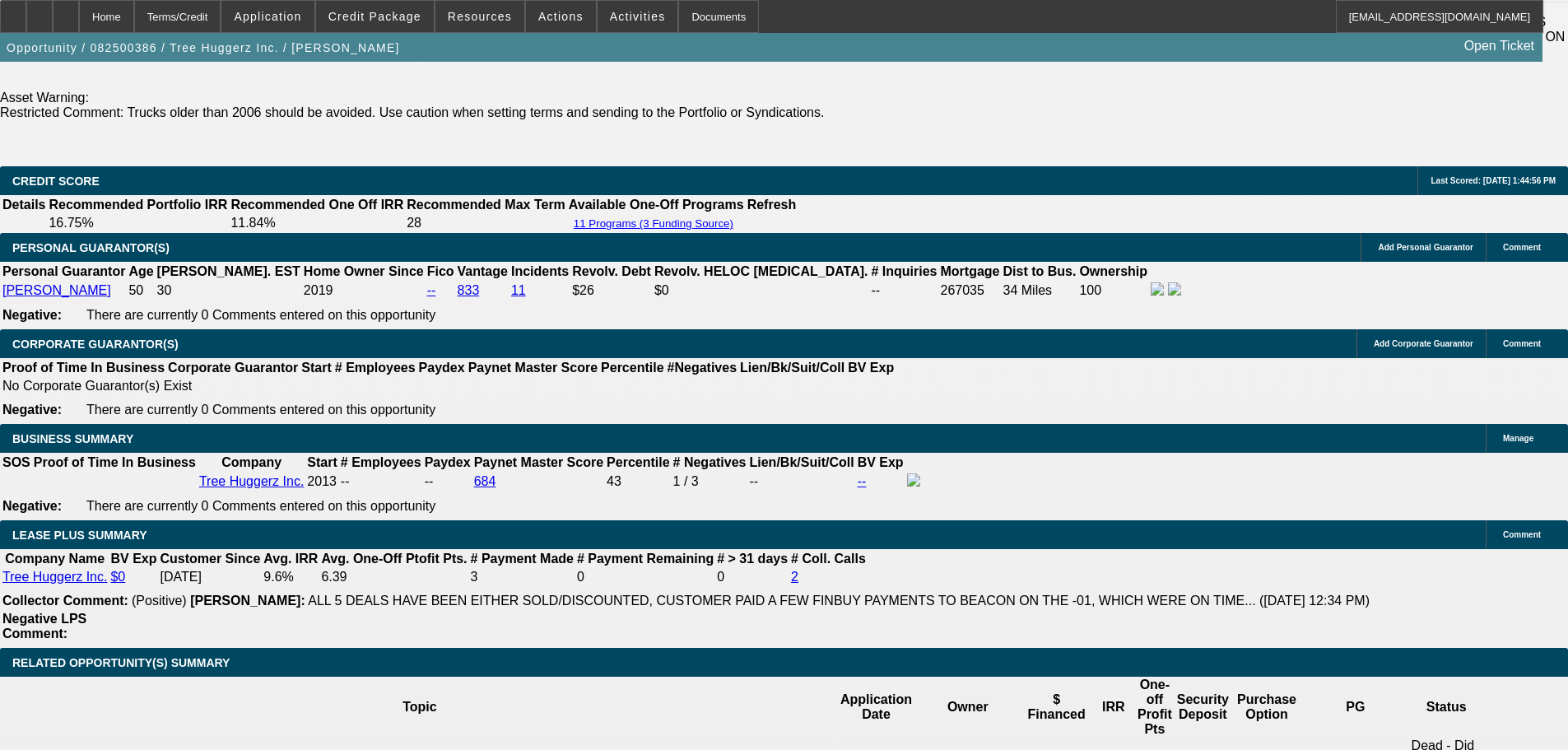
click at [13, 10] on icon at bounding box center [13, 10] width 0 height 0
drag, startPoint x: 1448, startPoint y: 545, endPoint x: 1064, endPoint y: 550, distance: 384.0
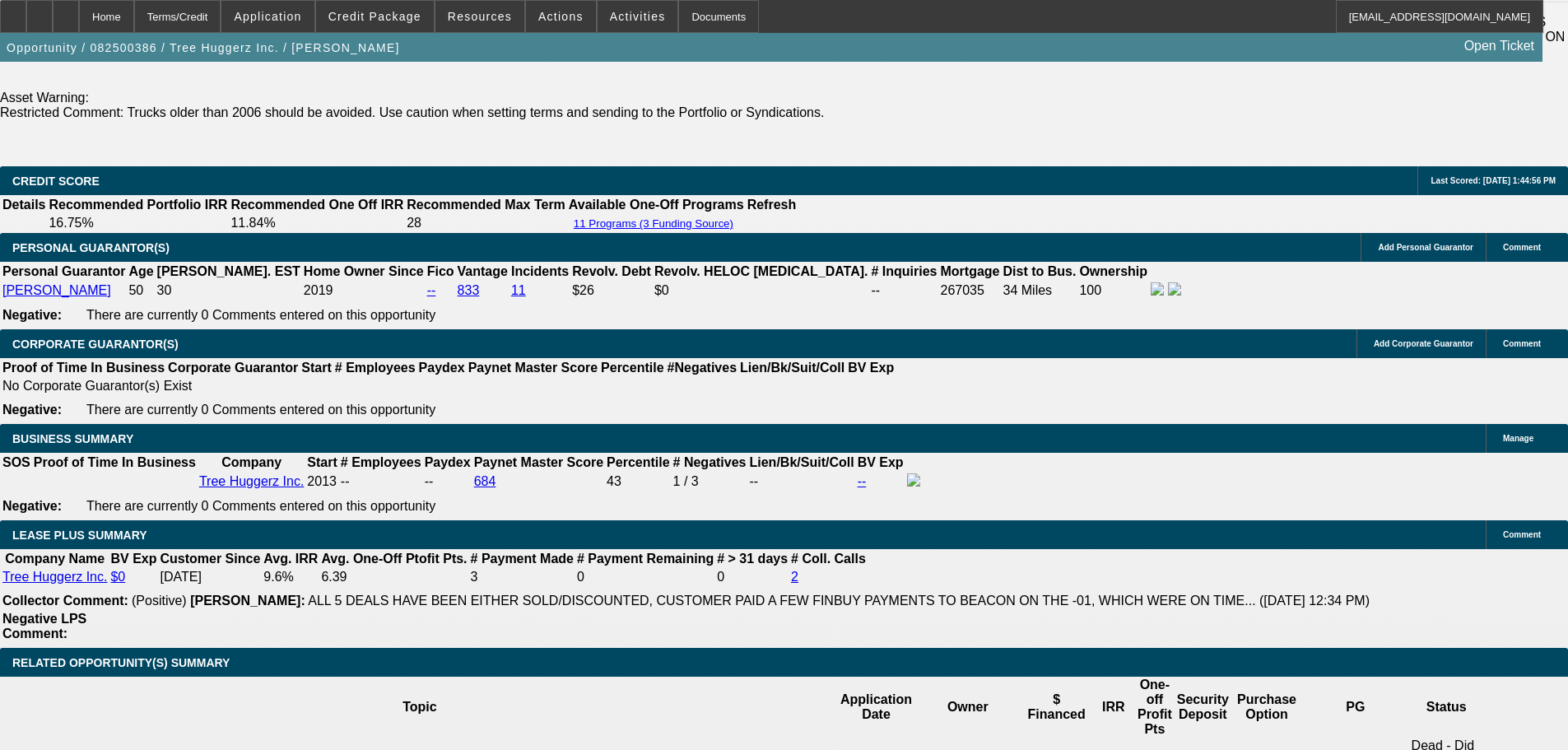
copy div "Ownership Review and Acceptance/Proof of PG 100% ownership."
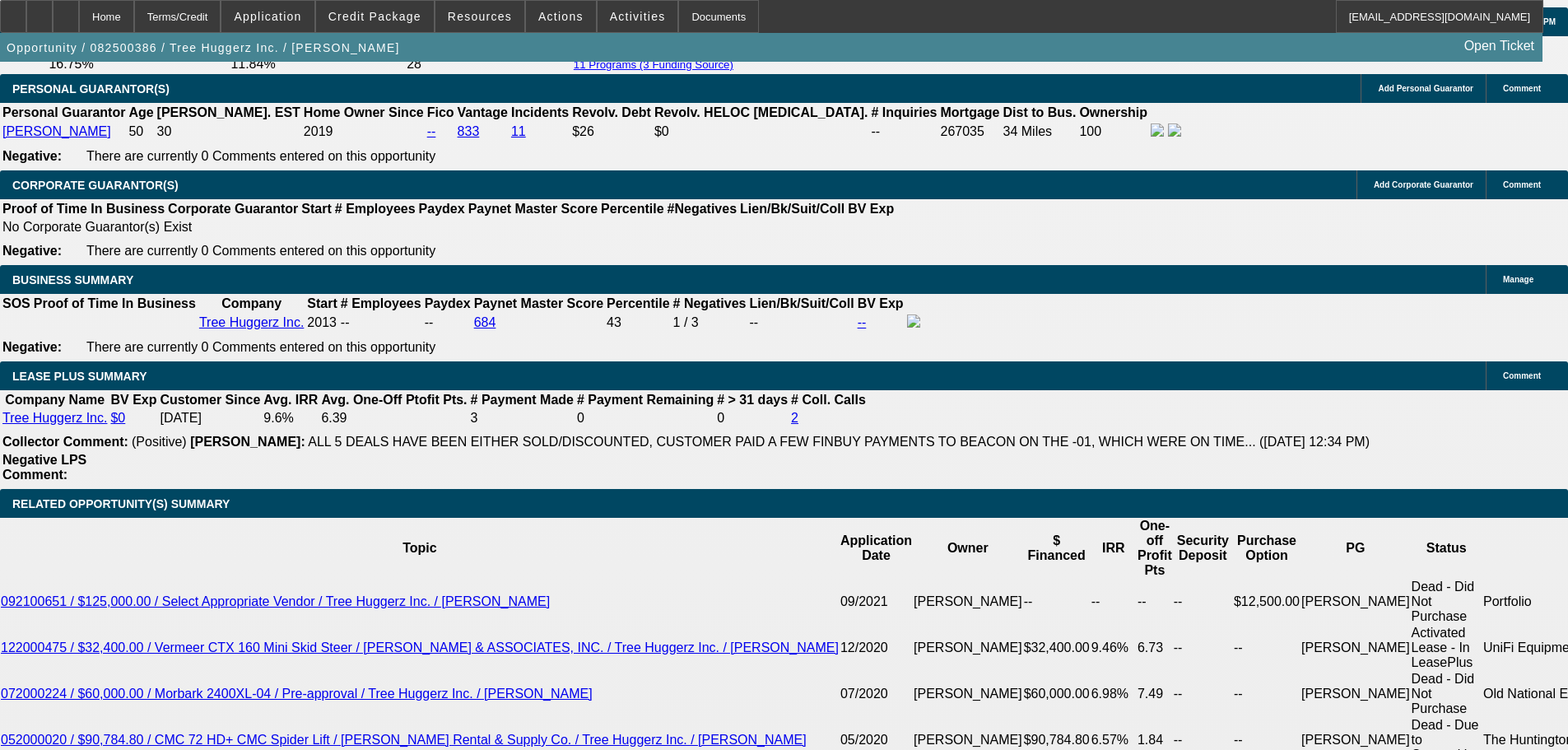
scroll to position [2625, 0]
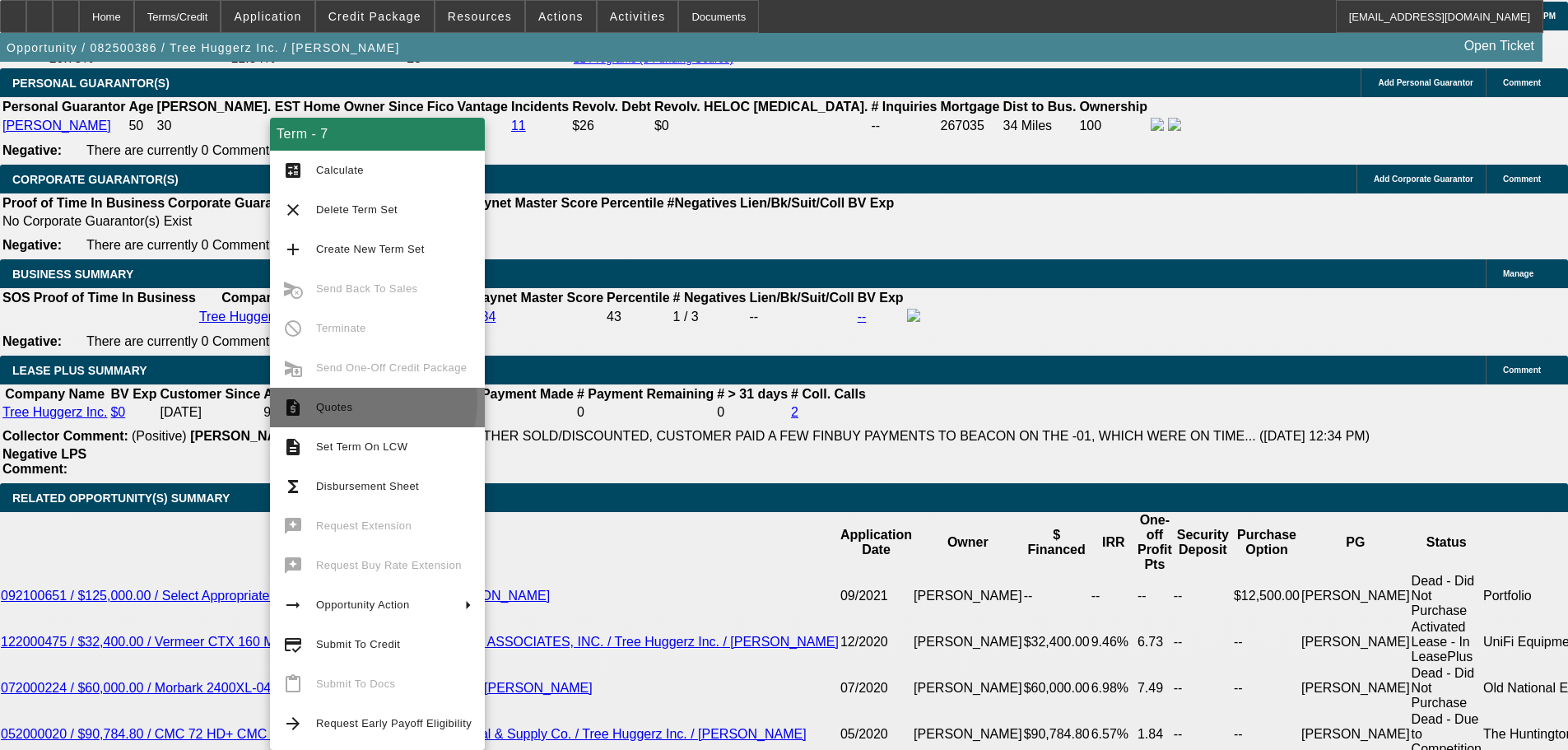
click at [350, 400] on span "Quotes" at bounding box center [394, 407] width 155 height 20
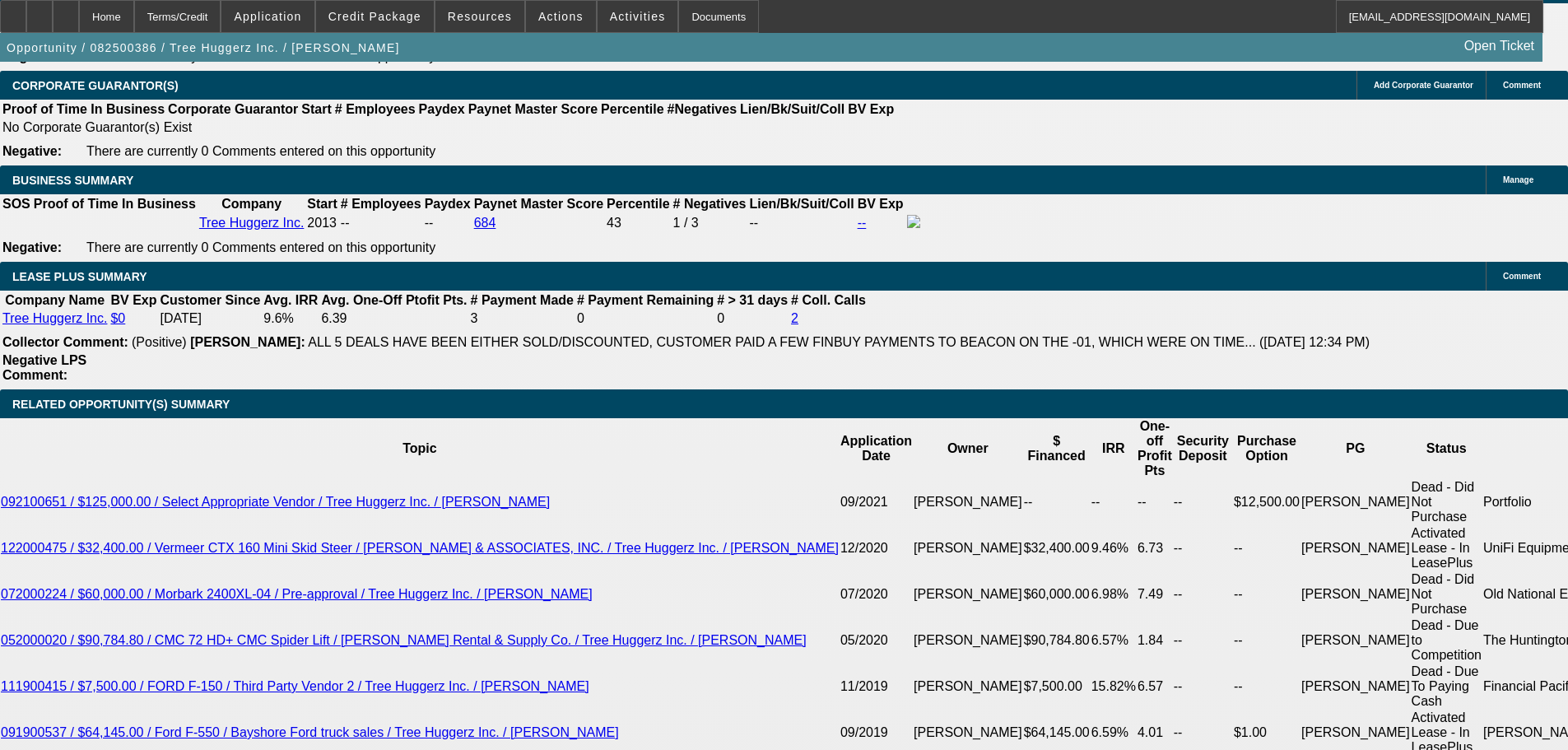
scroll to position [2791, 0]
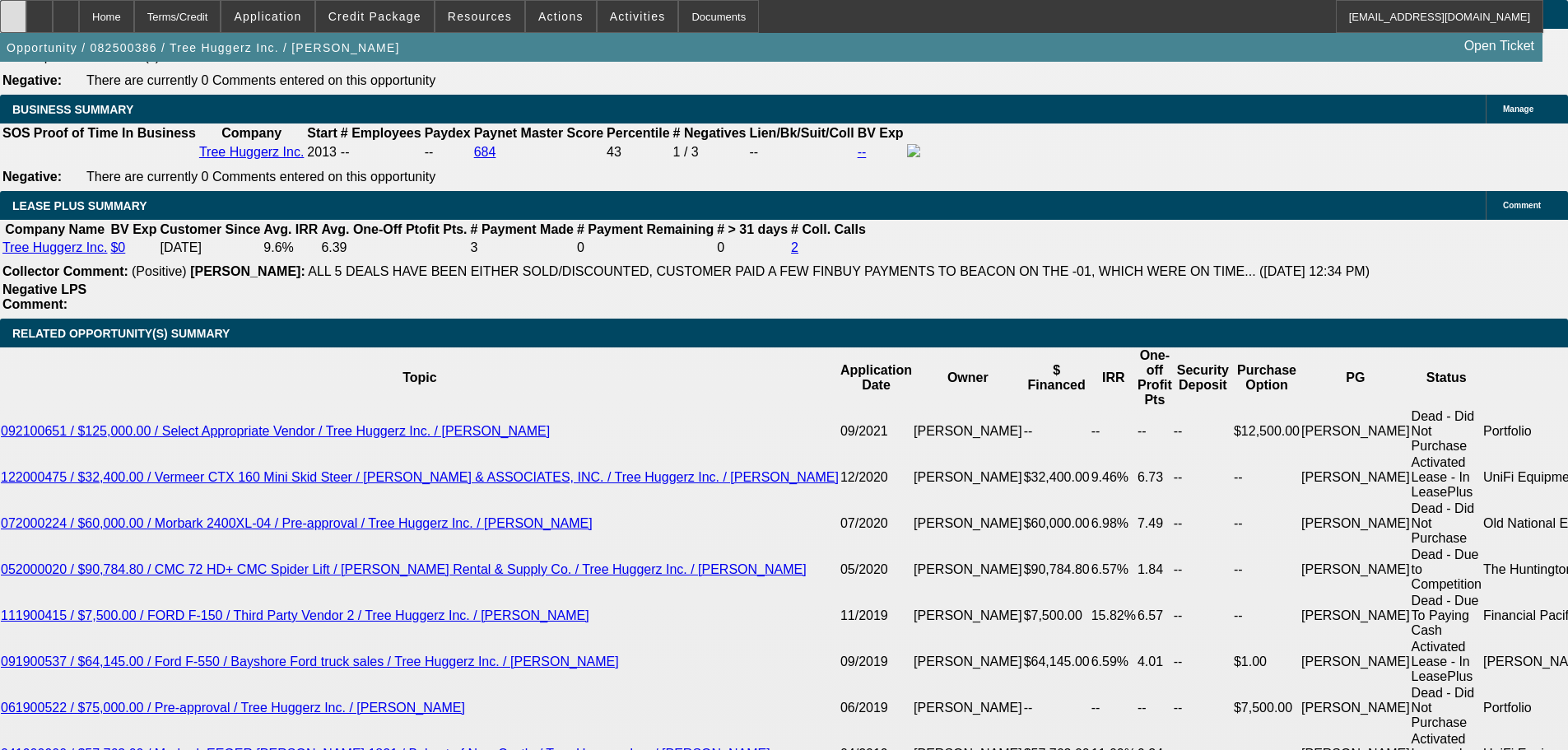
click at [13, 10] on icon at bounding box center [13, 10] width 0 height 0
click at [381, 17] on span "Credit Package" at bounding box center [374, 17] width 93 height 13
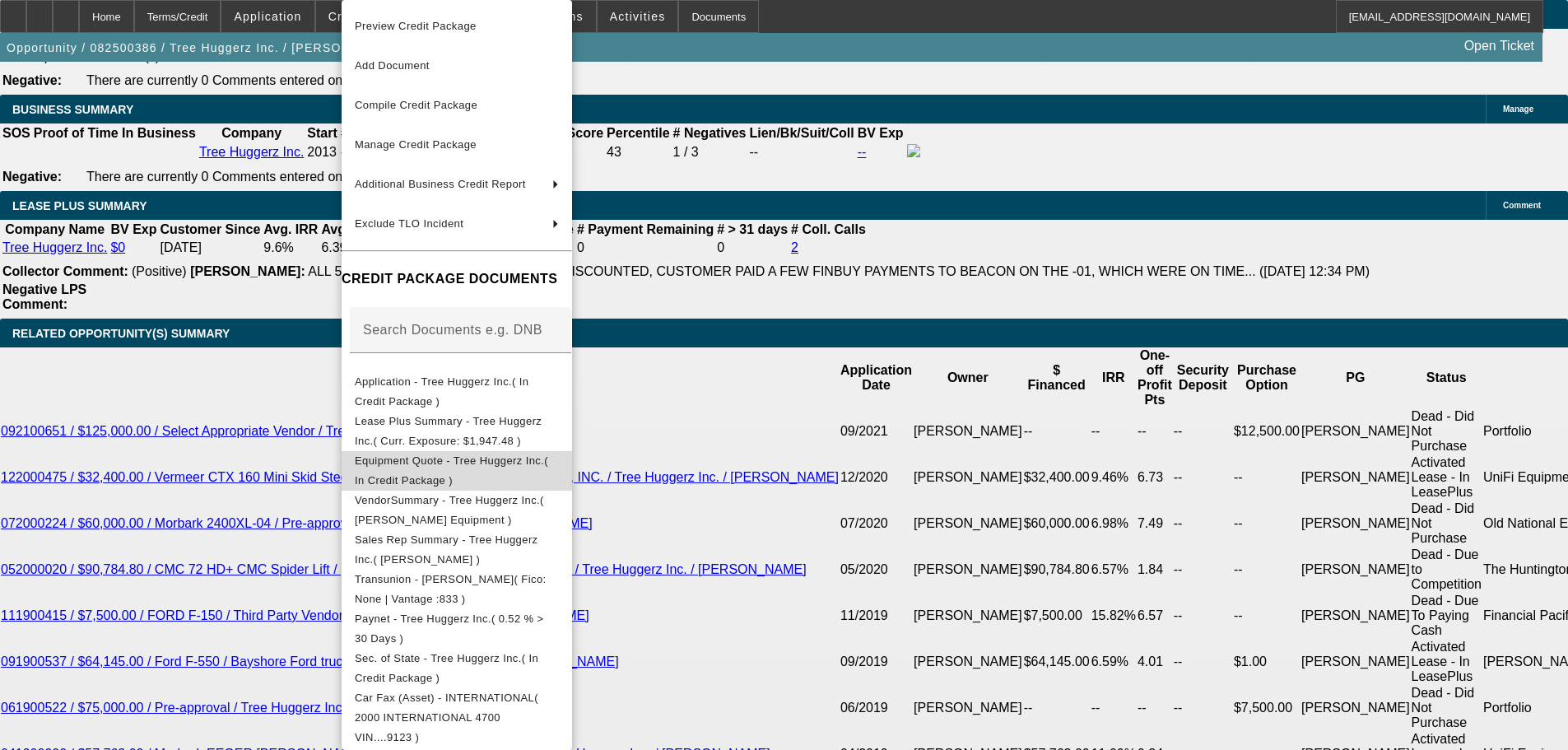
click at [496, 460] on span "Equipment Quote - Tree Huggerz Inc.( In Credit Package )" at bounding box center [451, 470] width 194 height 32
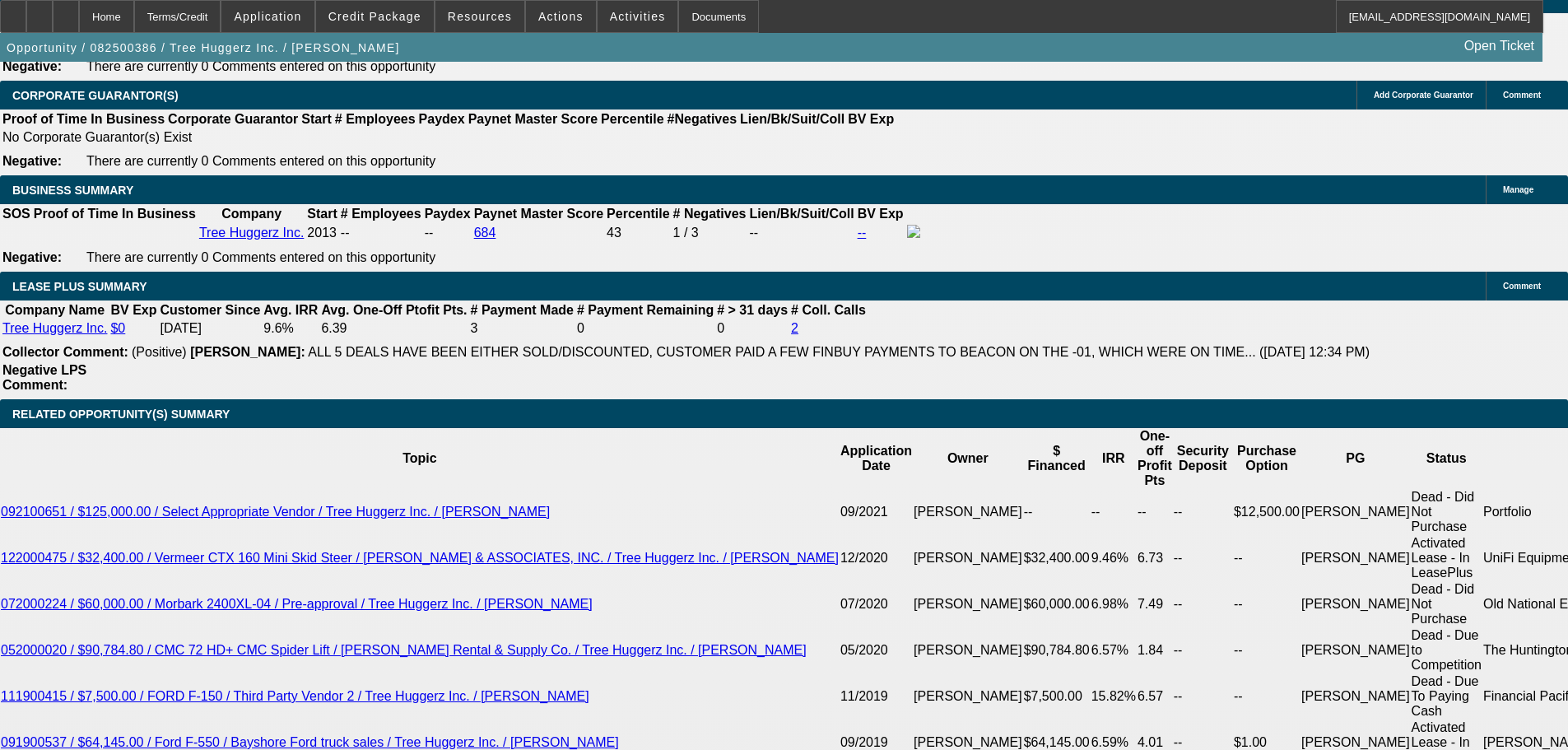
scroll to position [2707, 0]
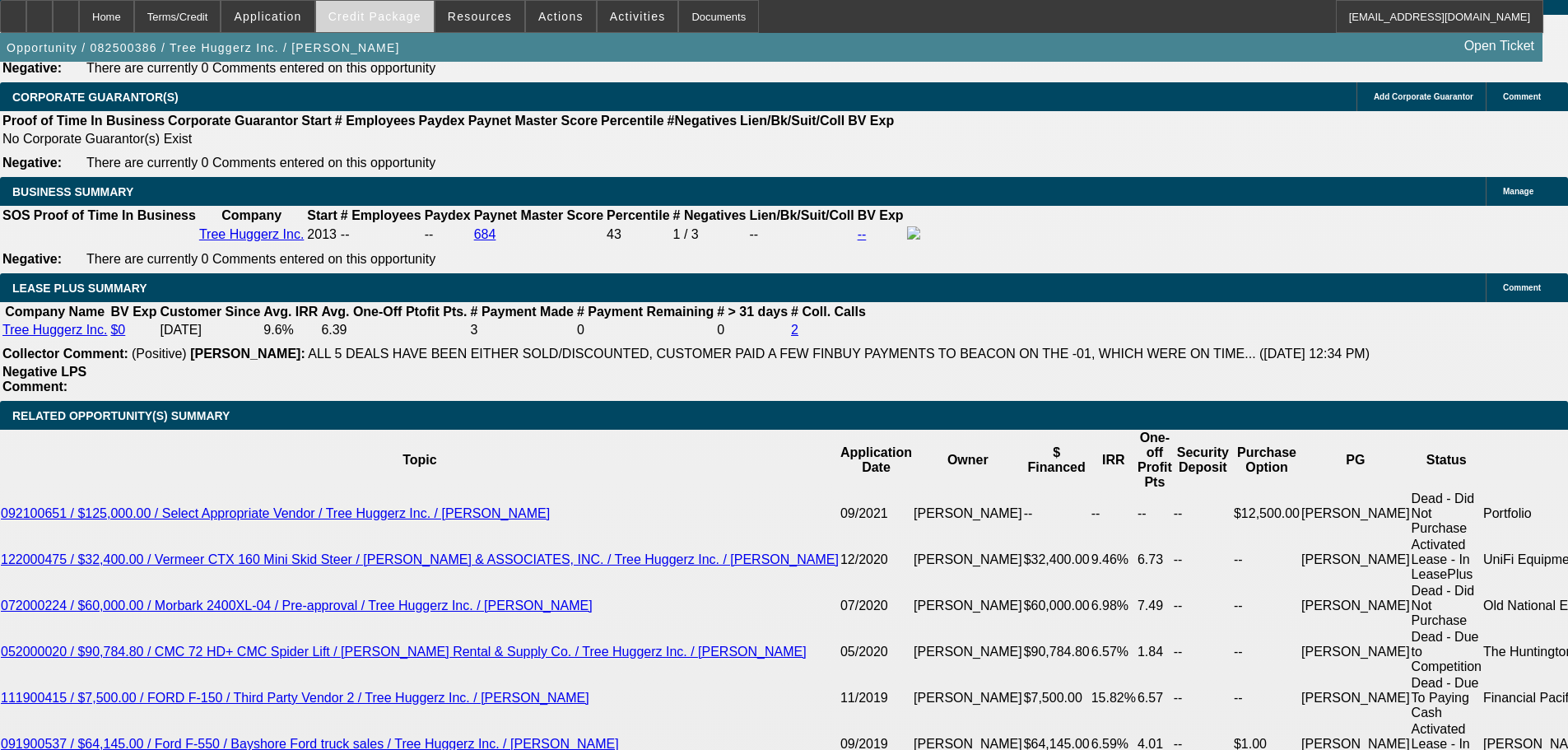
click at [411, 22] on span "Credit Package" at bounding box center [374, 17] width 93 height 13
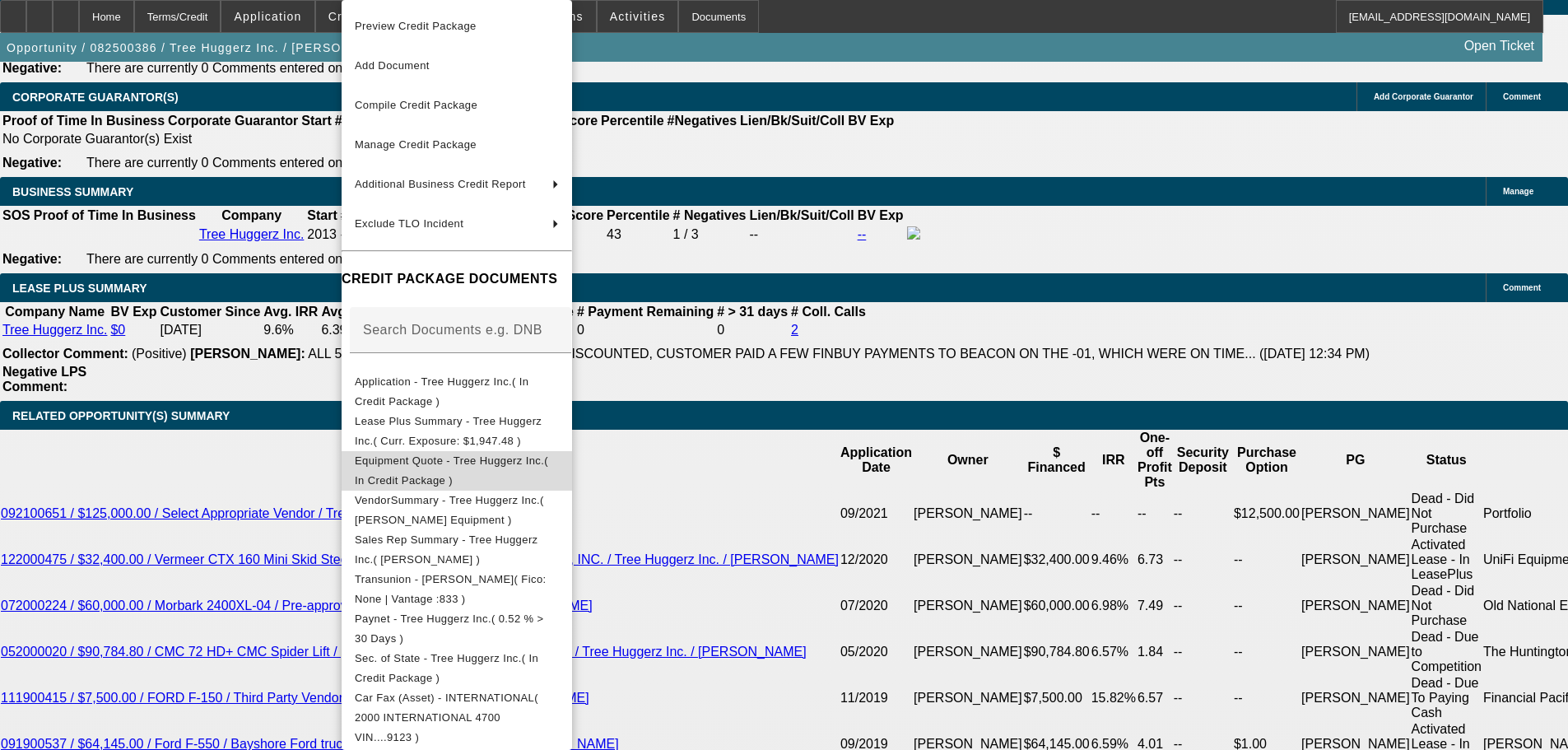
click at [517, 461] on span "Equipment Quote - Tree Huggerz Inc.( In Credit Package )" at bounding box center [451, 470] width 194 height 32
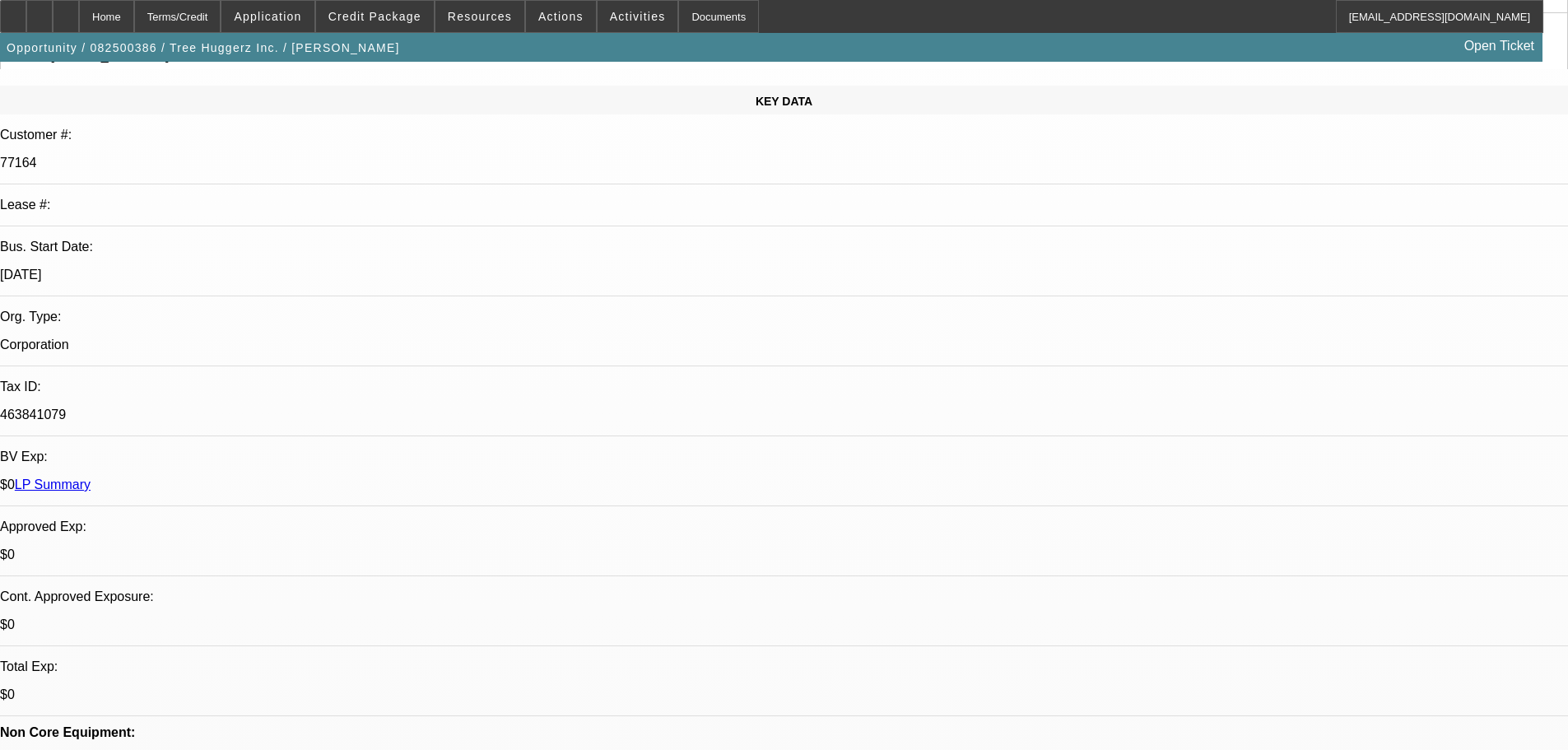
scroll to position [0, 0]
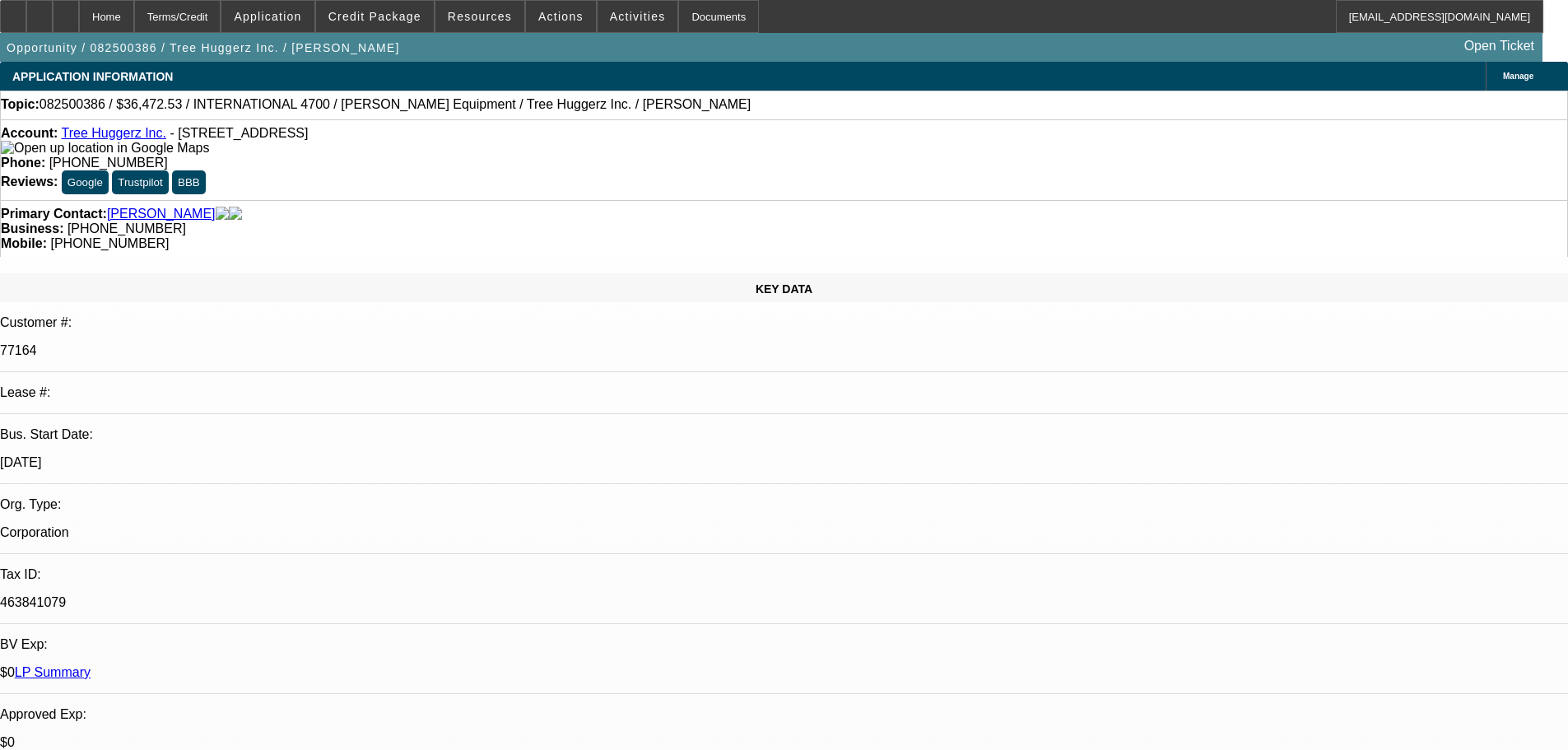
click at [131, 134] on link "Tree Huggerz Inc." at bounding box center [113, 133] width 105 height 14
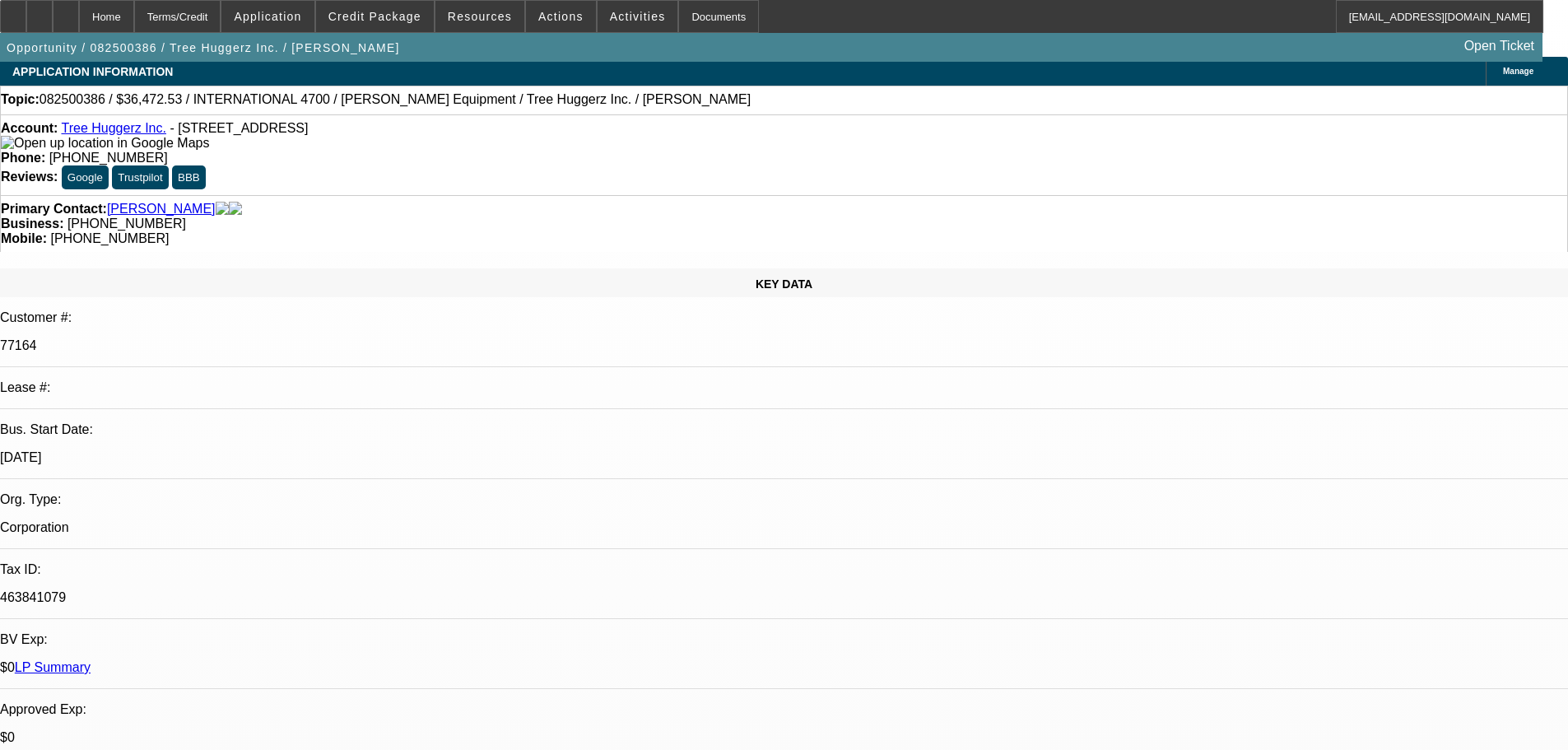
scroll to position [329, 0]
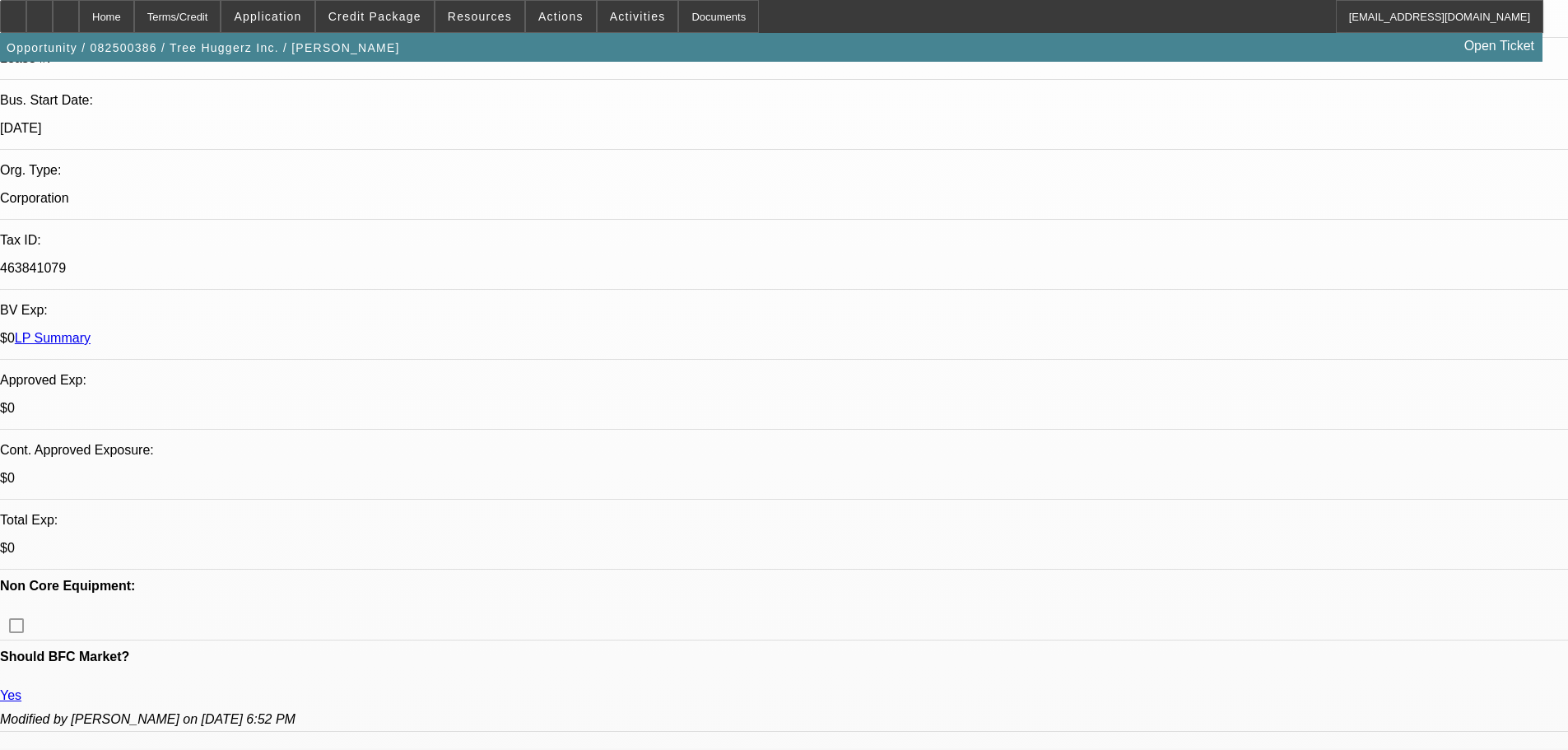
scroll to position [165, 0]
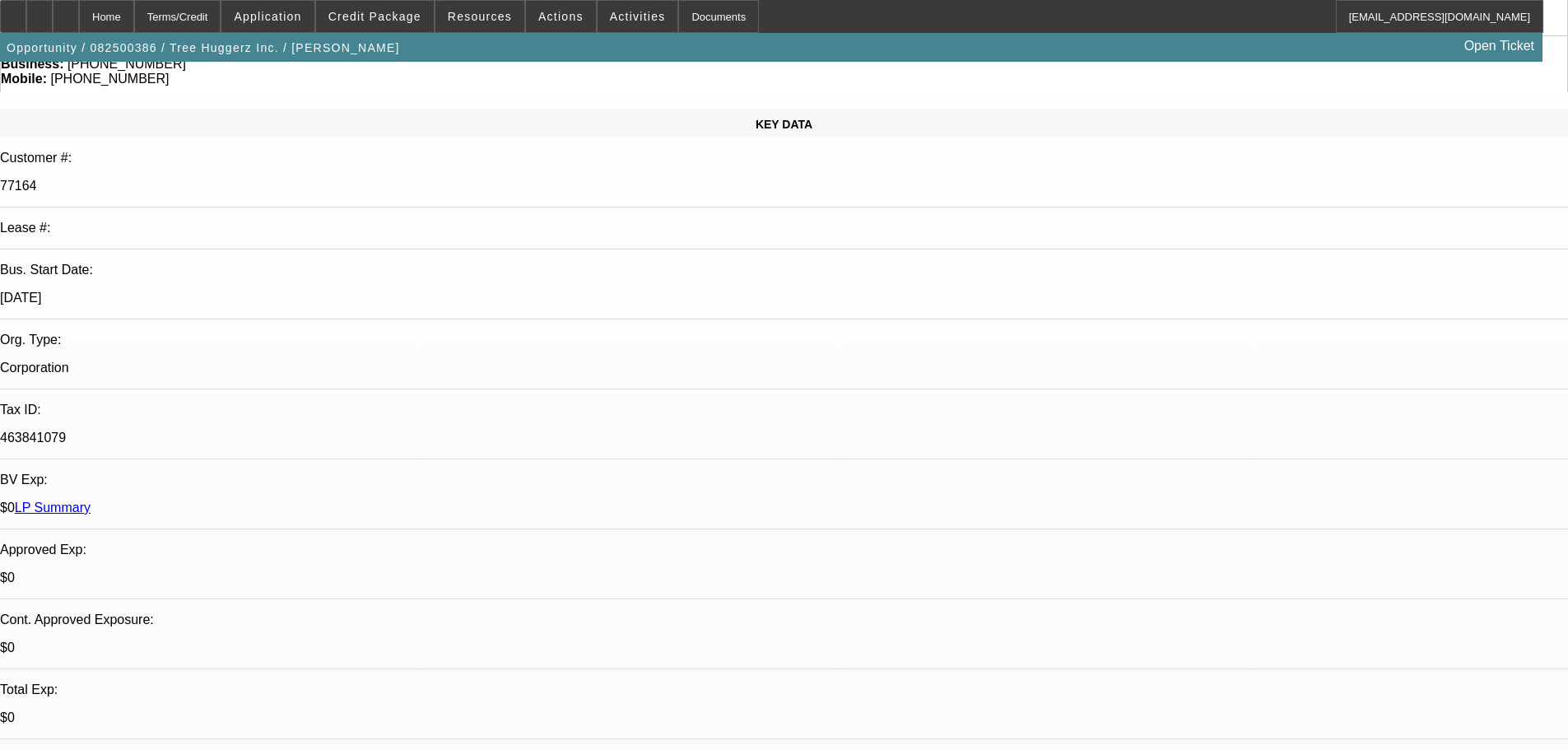
click at [91, 500] on link "LP Summary" at bounding box center [52, 507] width 76 height 14
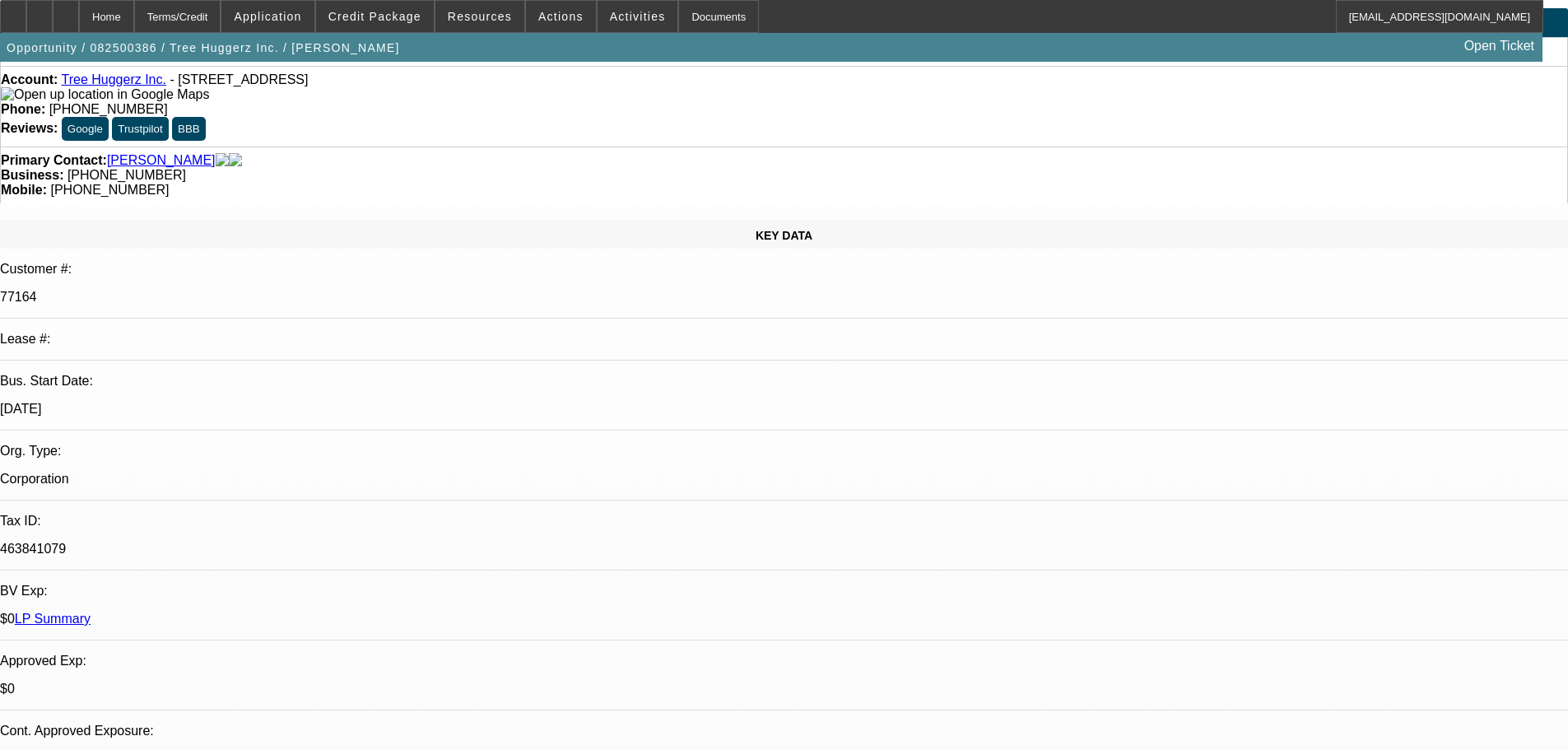
scroll to position [0, 0]
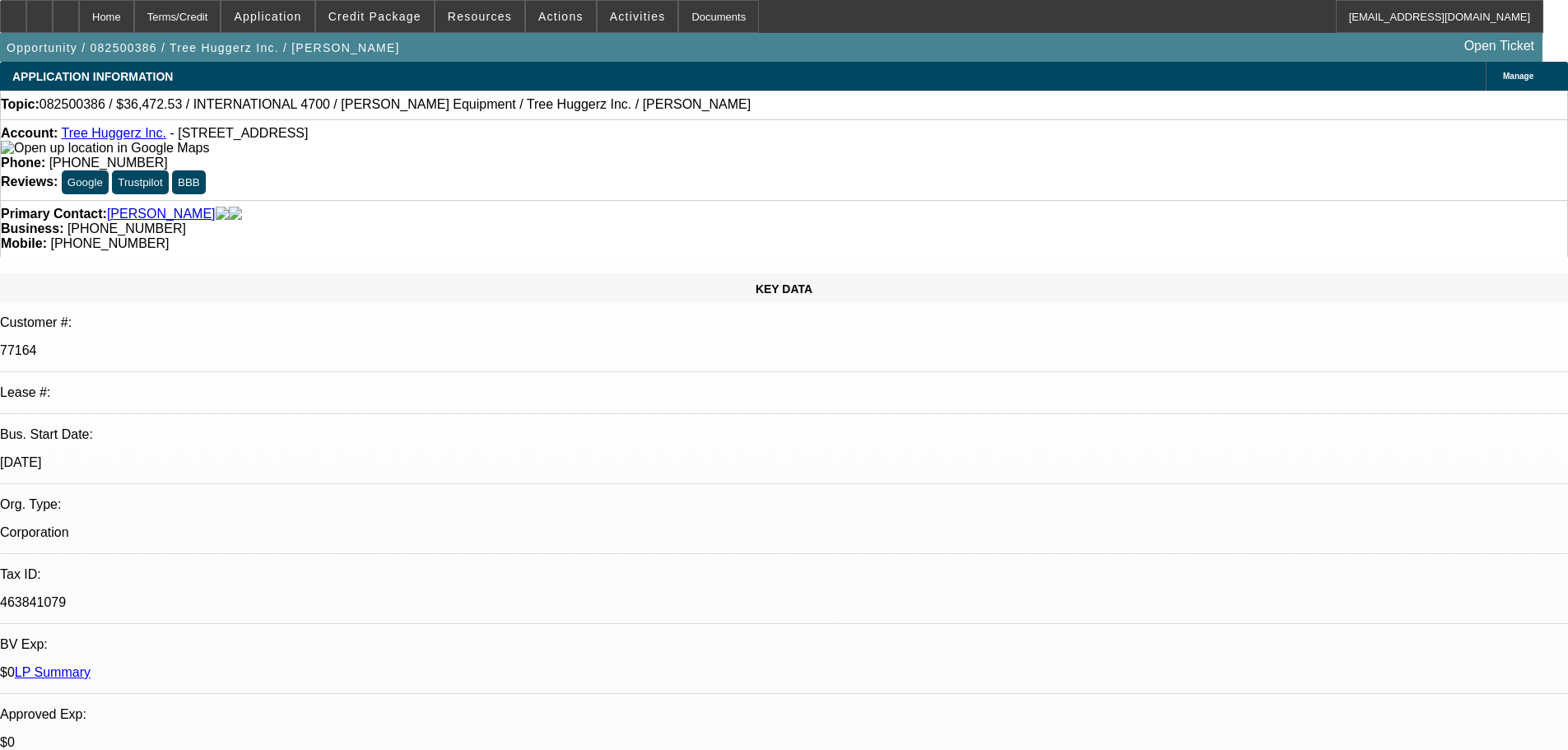
click at [113, 140] on link "Tree Huggerz Inc." at bounding box center [113, 133] width 105 height 14
click at [155, 207] on link "[PERSON_NAME]" at bounding box center [161, 214] width 108 height 15
click at [407, 12] on span "Credit Package" at bounding box center [374, 17] width 93 height 13
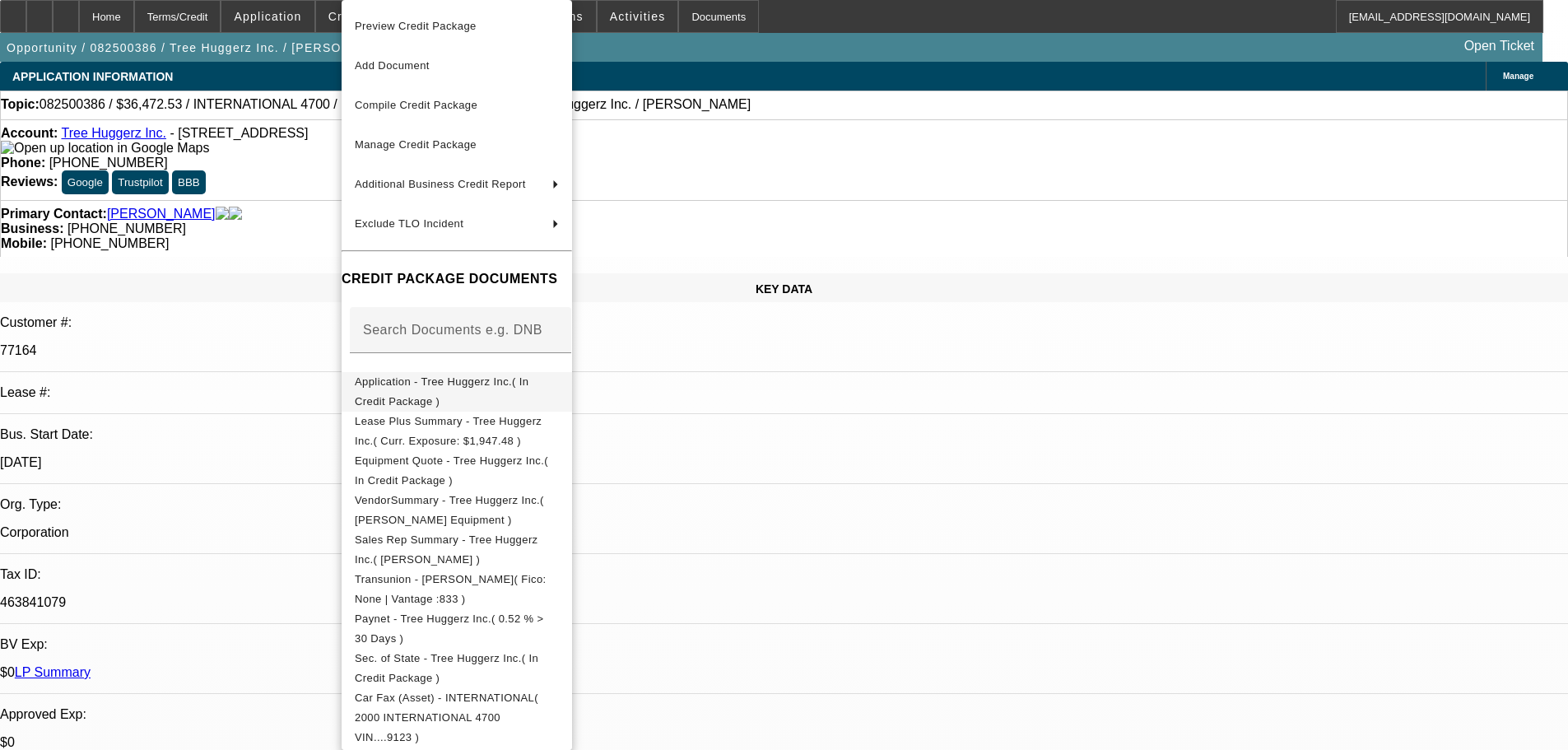
click at [536, 392] on span "Application - Tree Huggerz Inc.( In Credit Package )" at bounding box center [456, 392] width 204 height 39
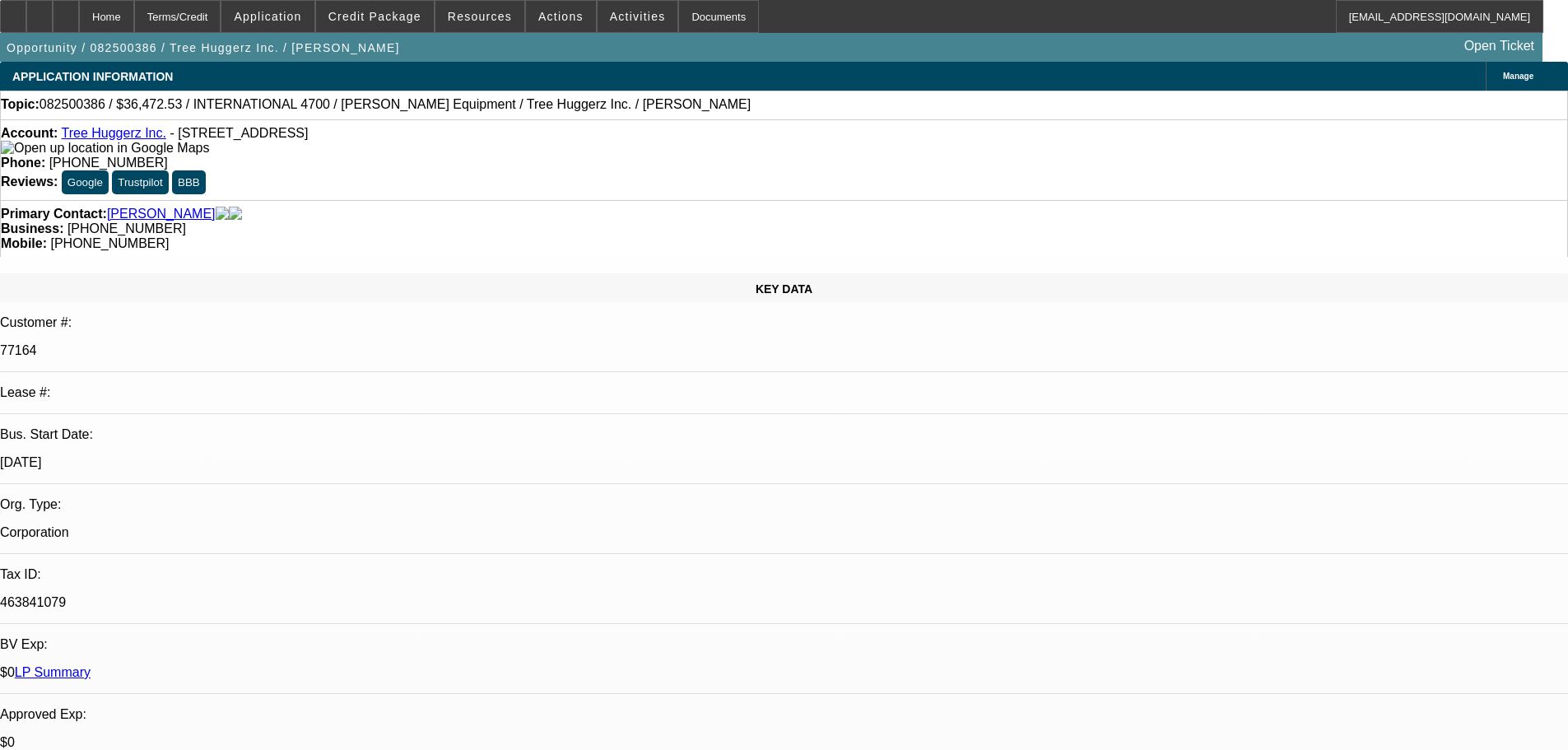
click at [1486, 86] on div "Manage" at bounding box center [1527, 76] width 82 height 29
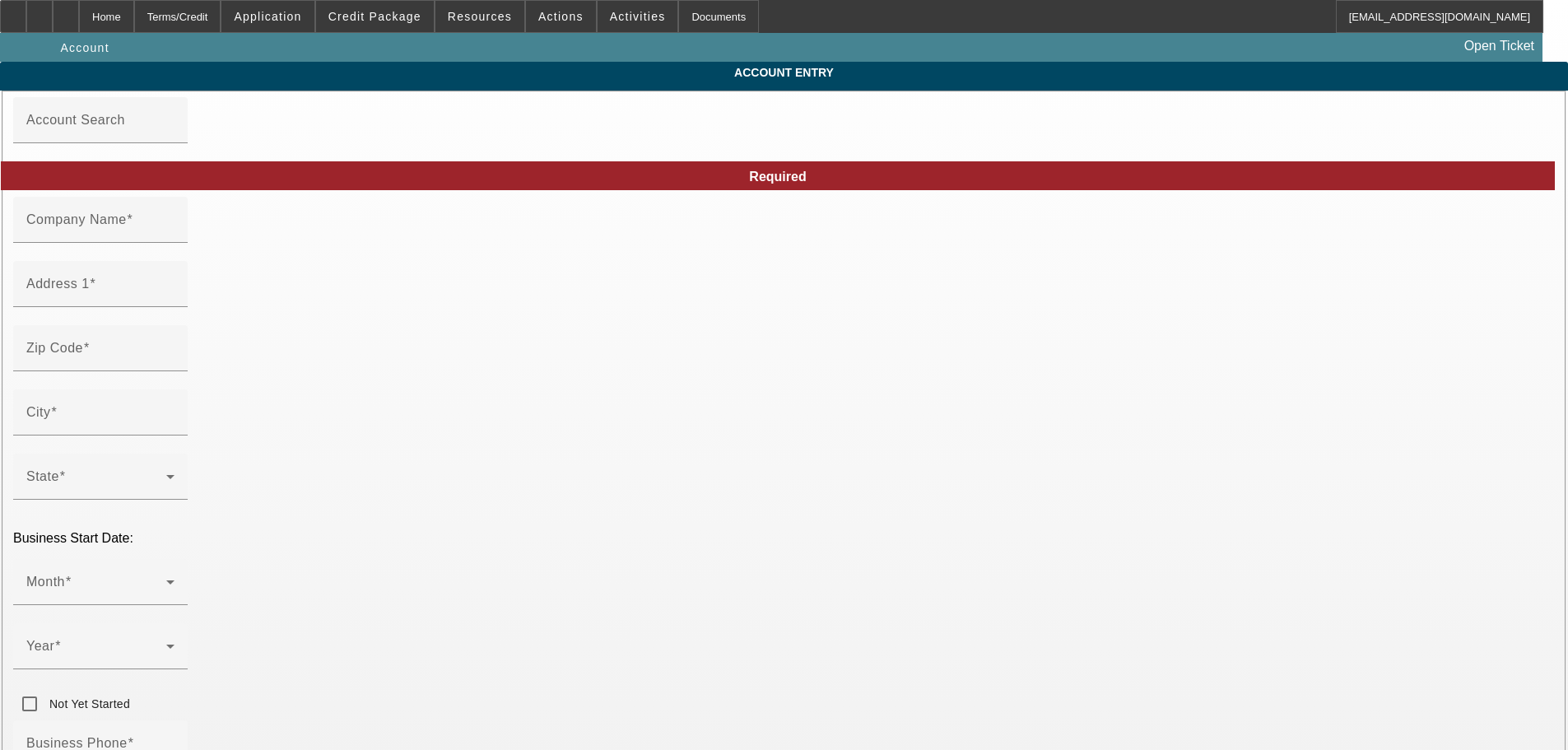
type input "Tree Huggerz Inc."
type input "103 Westside Ln"
type input "19709"
type input "Middletown"
type input "[PHONE_NUMBER]"
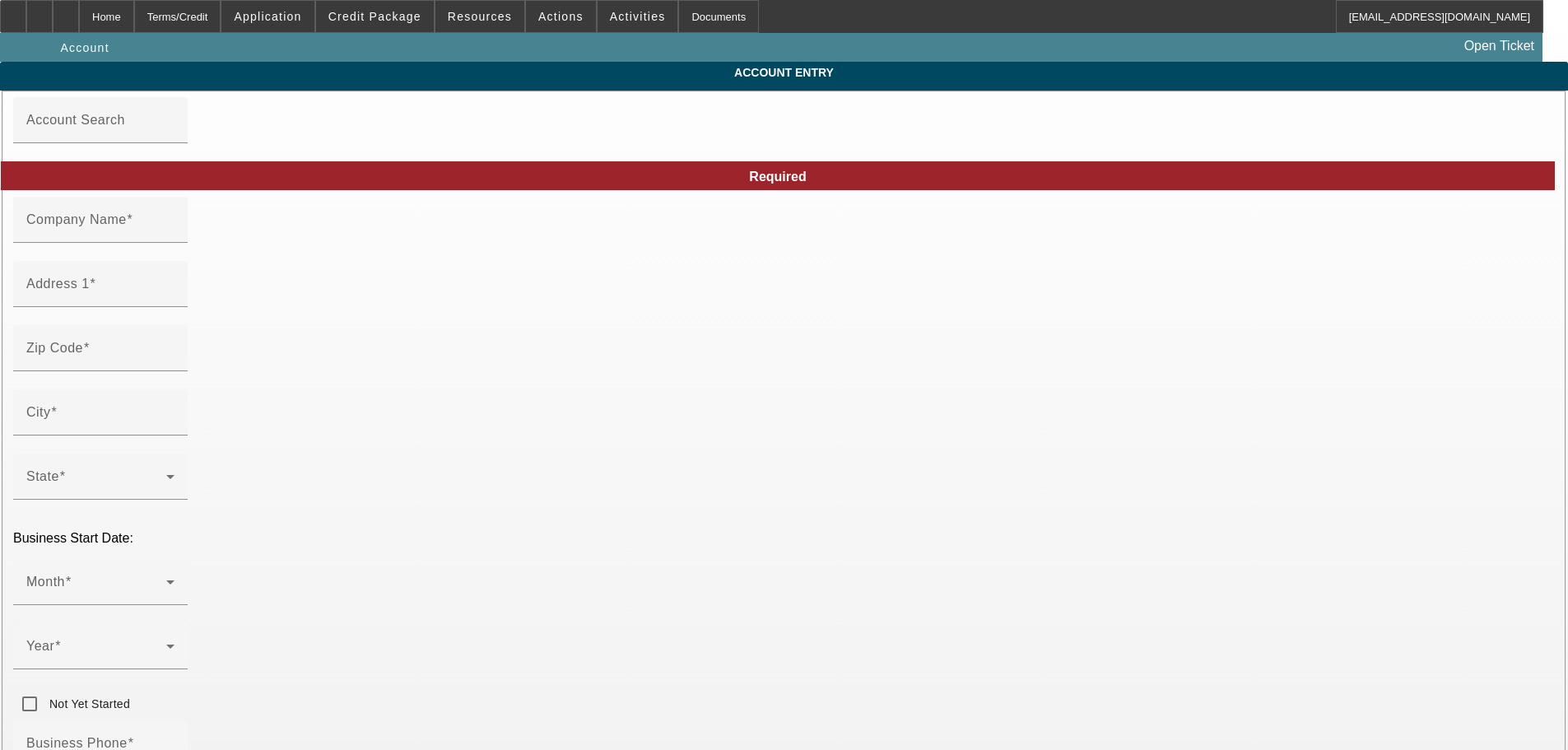
type input "info@treehuggerz.net"
type input "New Castle"
type input "463841079"
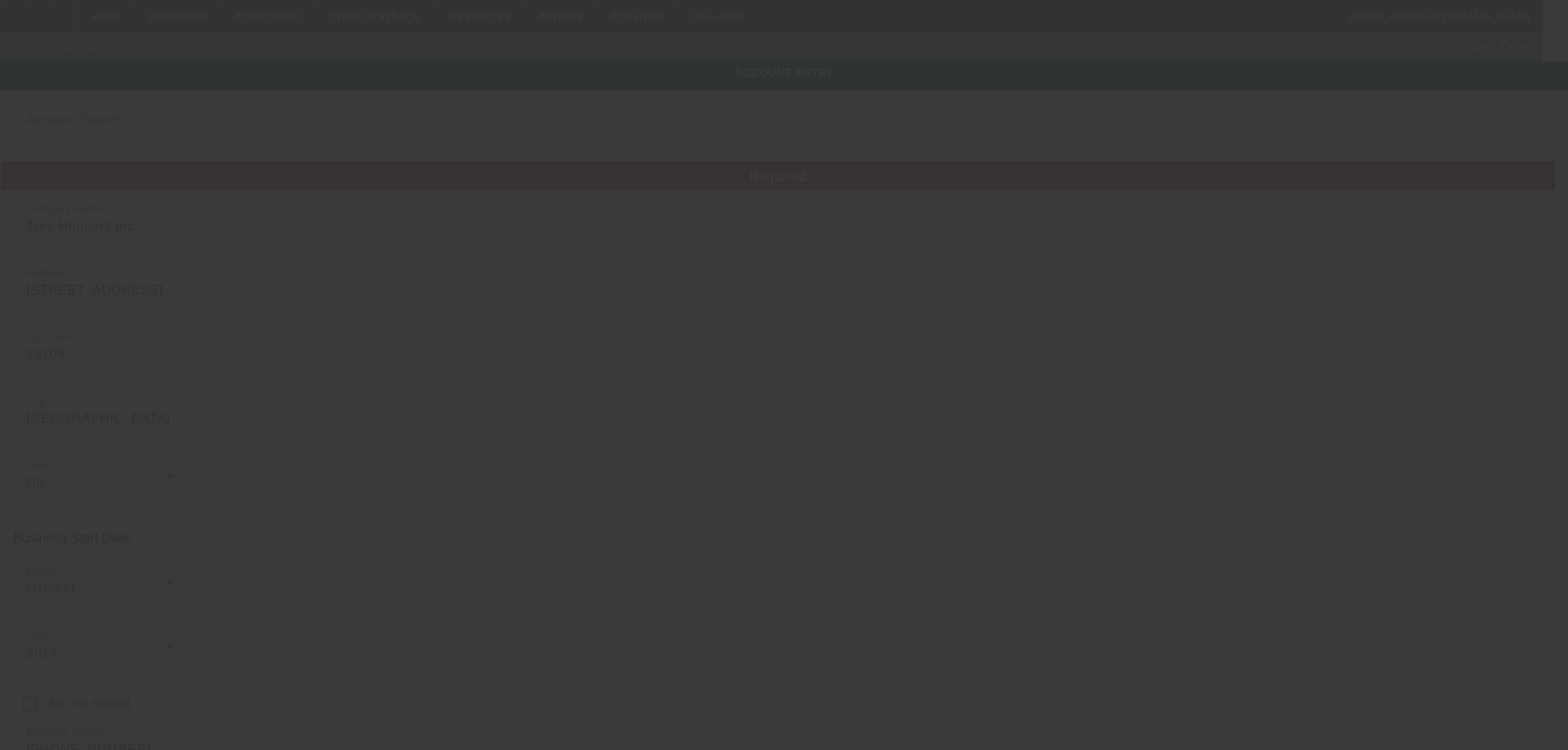
type input "8/14/2025"
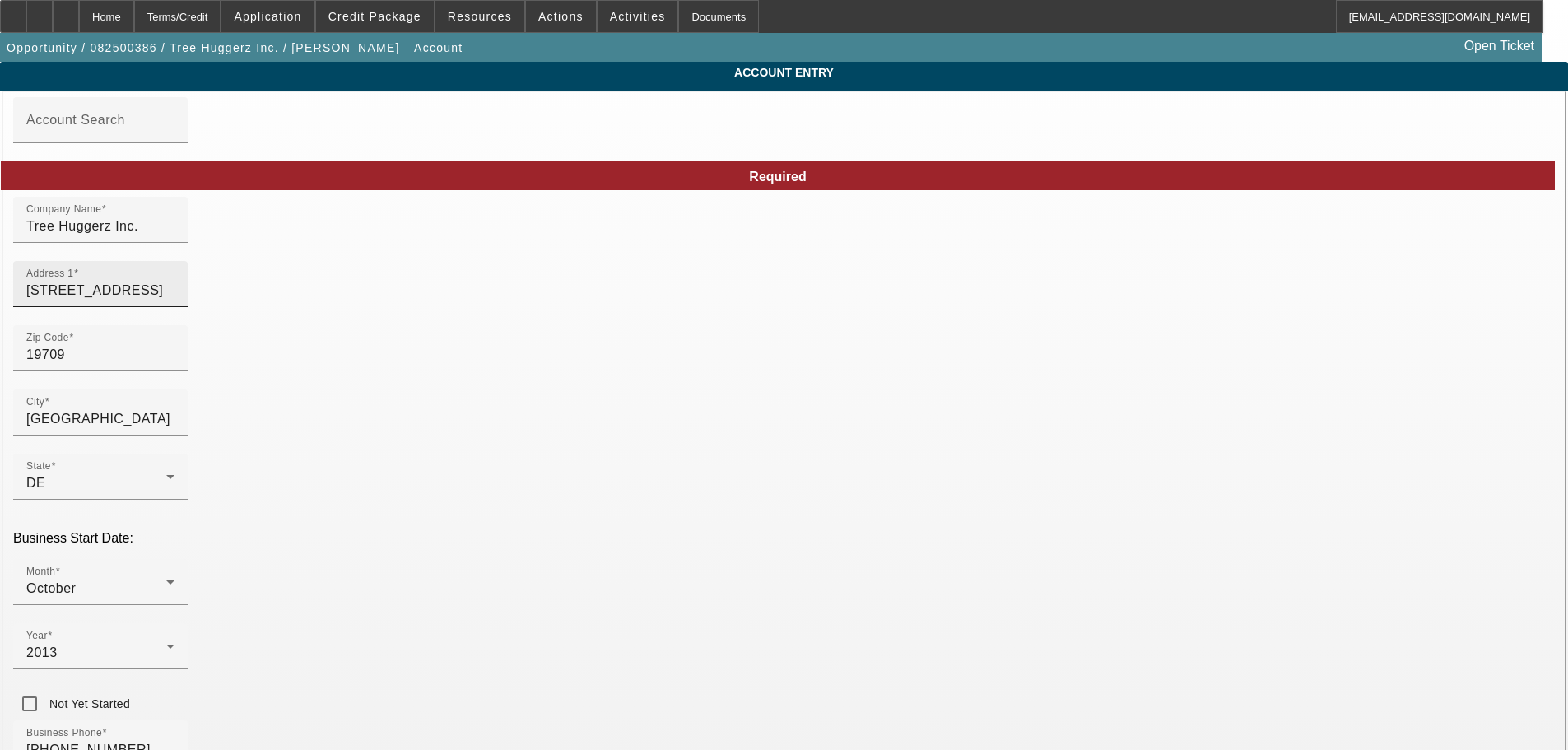
click at [175, 300] on input "103 Westside Ln" at bounding box center [100, 290] width 148 height 20
click at [175, 300] on input "8840" at bounding box center [100, 290] width 148 height 20
click at [175, 299] on input "8840" at bounding box center [100, 290] width 148 height 20
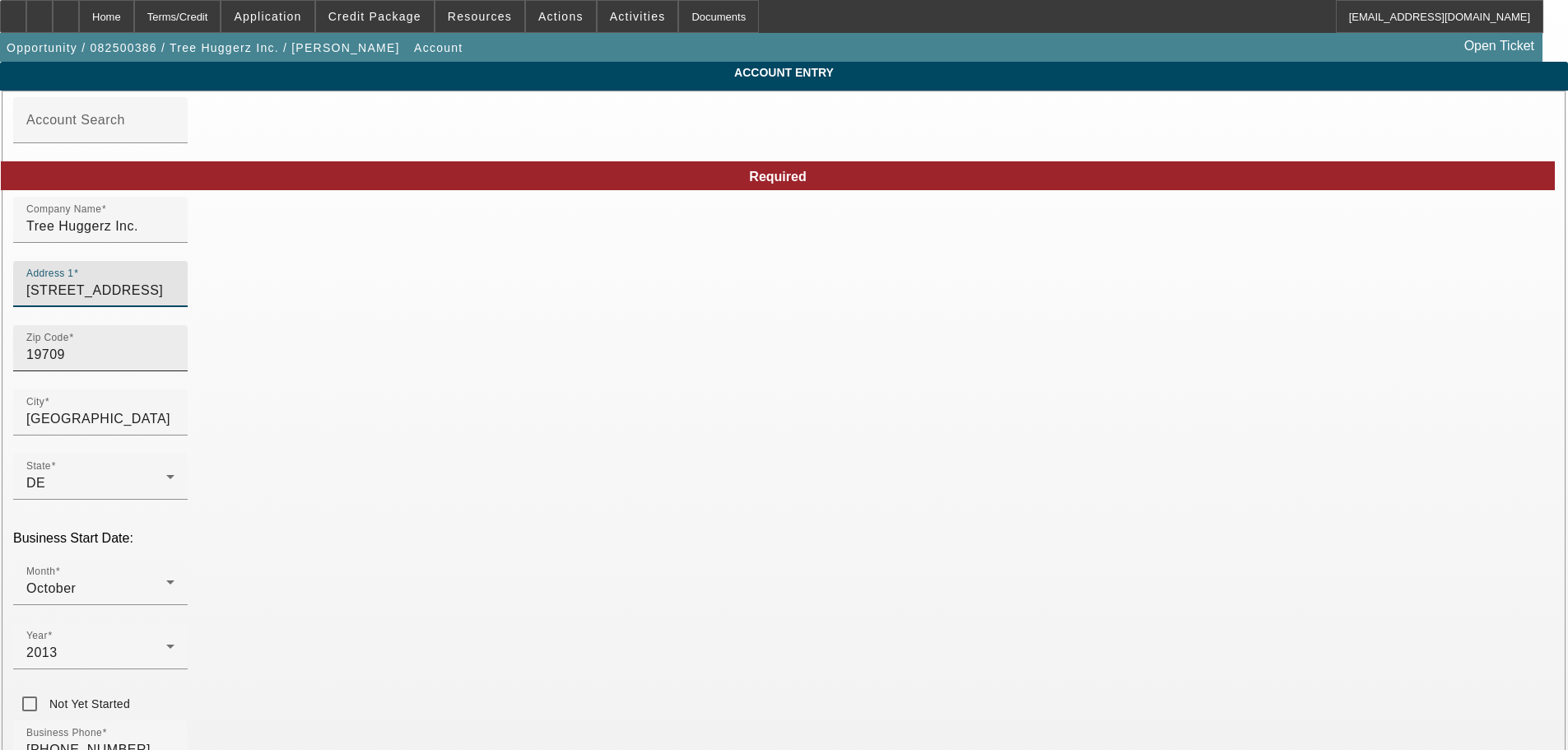
type input "8840 Gap Newport Pike"
click at [175, 363] on input "19709" at bounding box center [100, 354] width 148 height 20
type input "1"
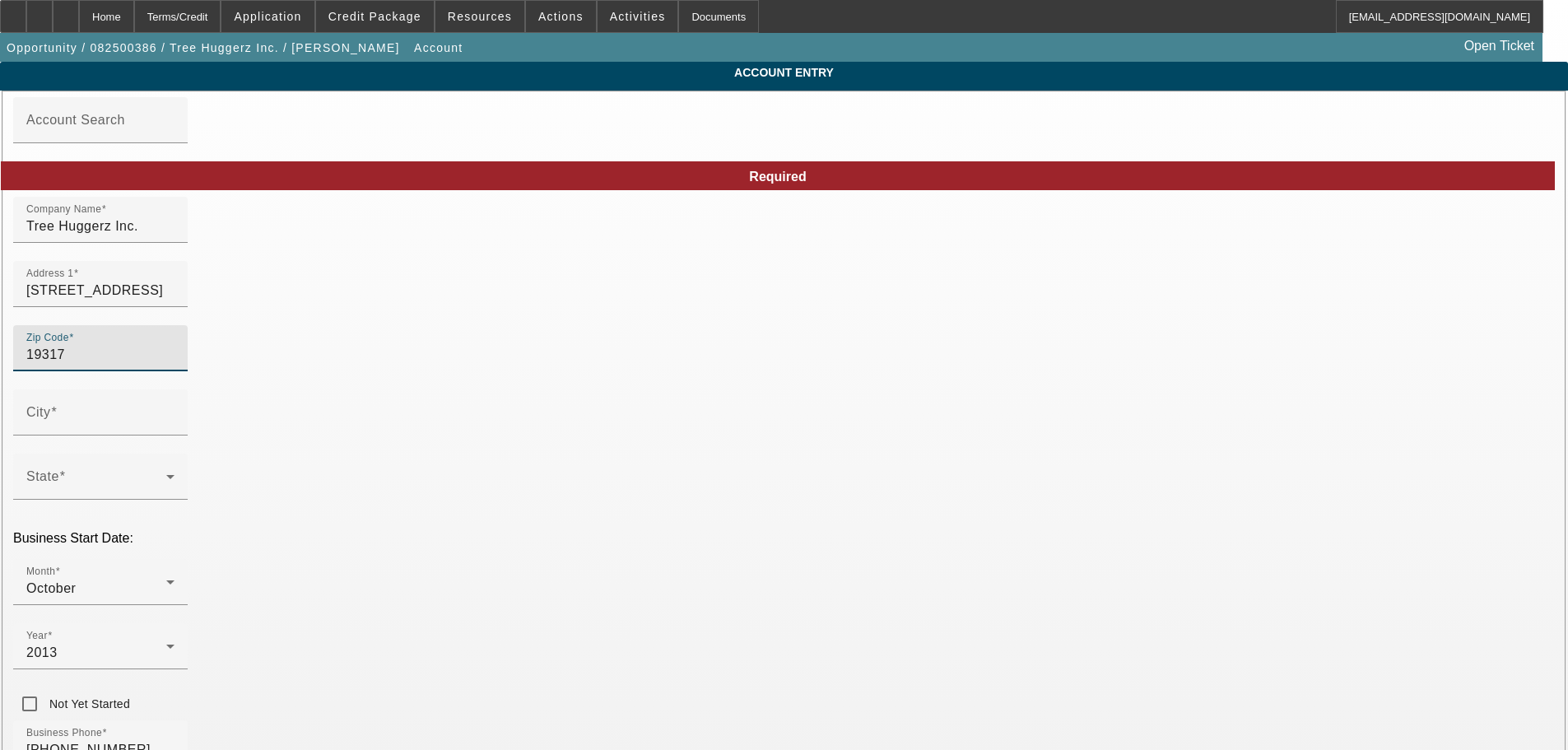
type input "19317"
type input "Chadds Ford"
type input "Chester"
click at [175, 429] on input "Chadds Ford" at bounding box center [100, 419] width 148 height 20
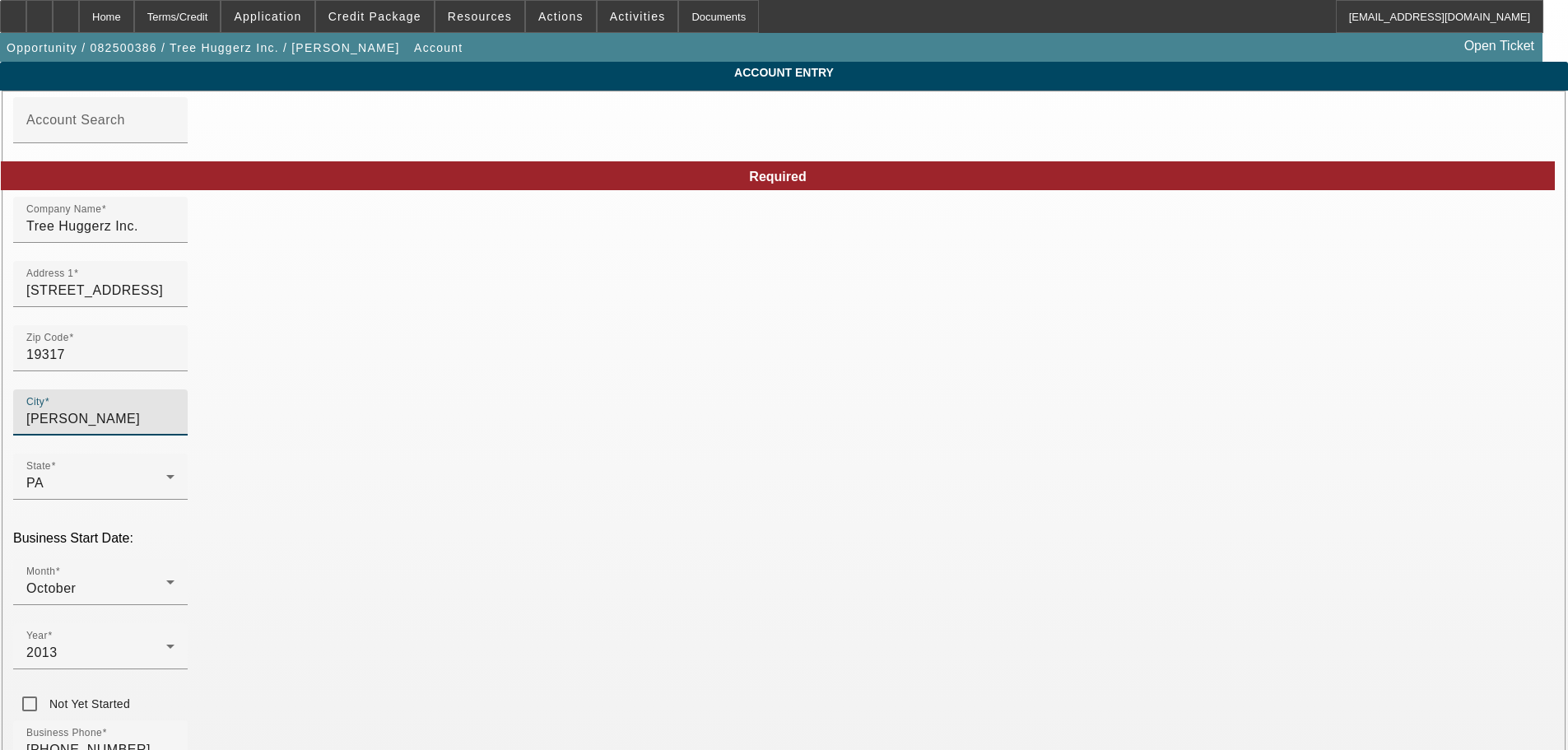
click at [175, 429] on input "Chadds Ford" at bounding box center [100, 419] width 148 height 20
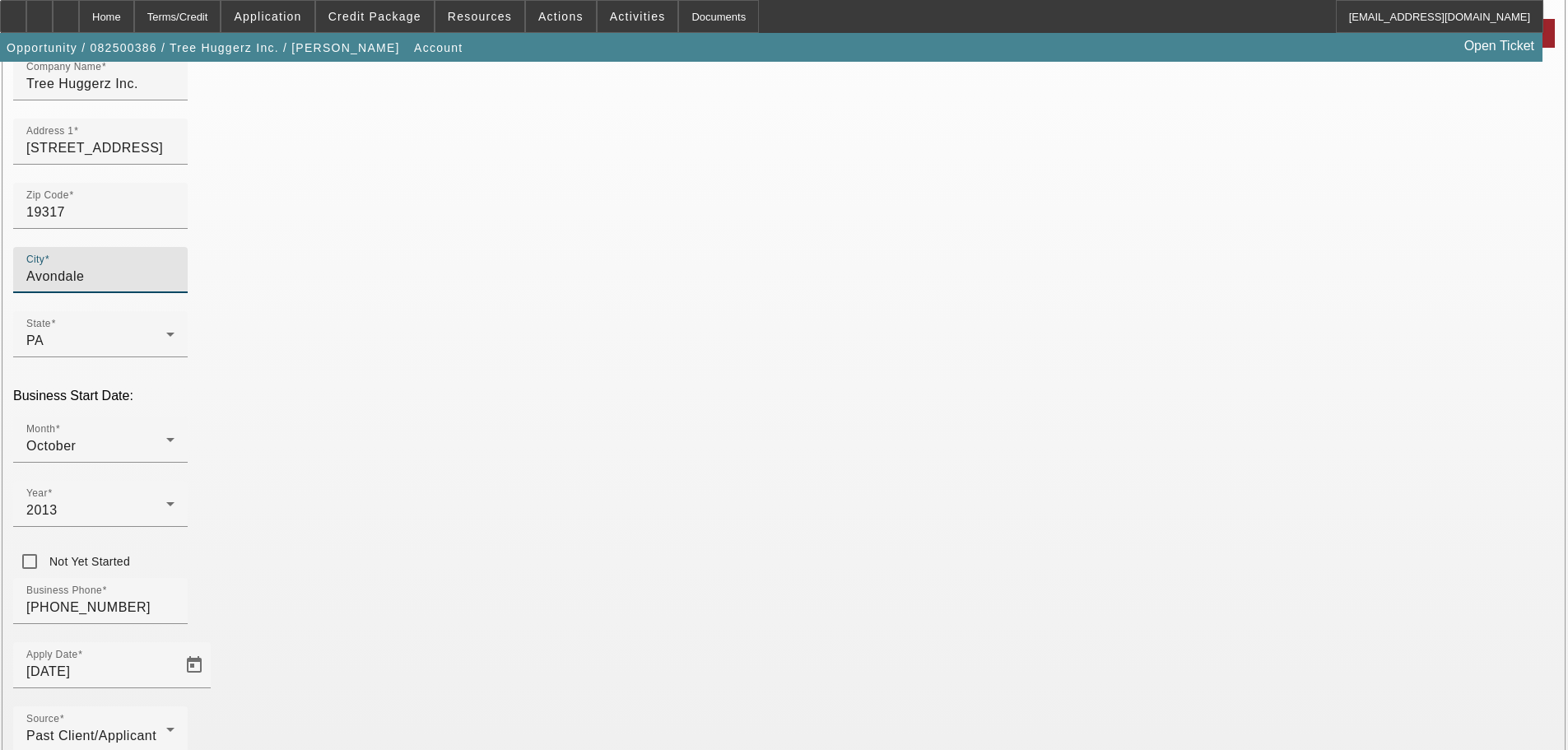
scroll to position [221, 0]
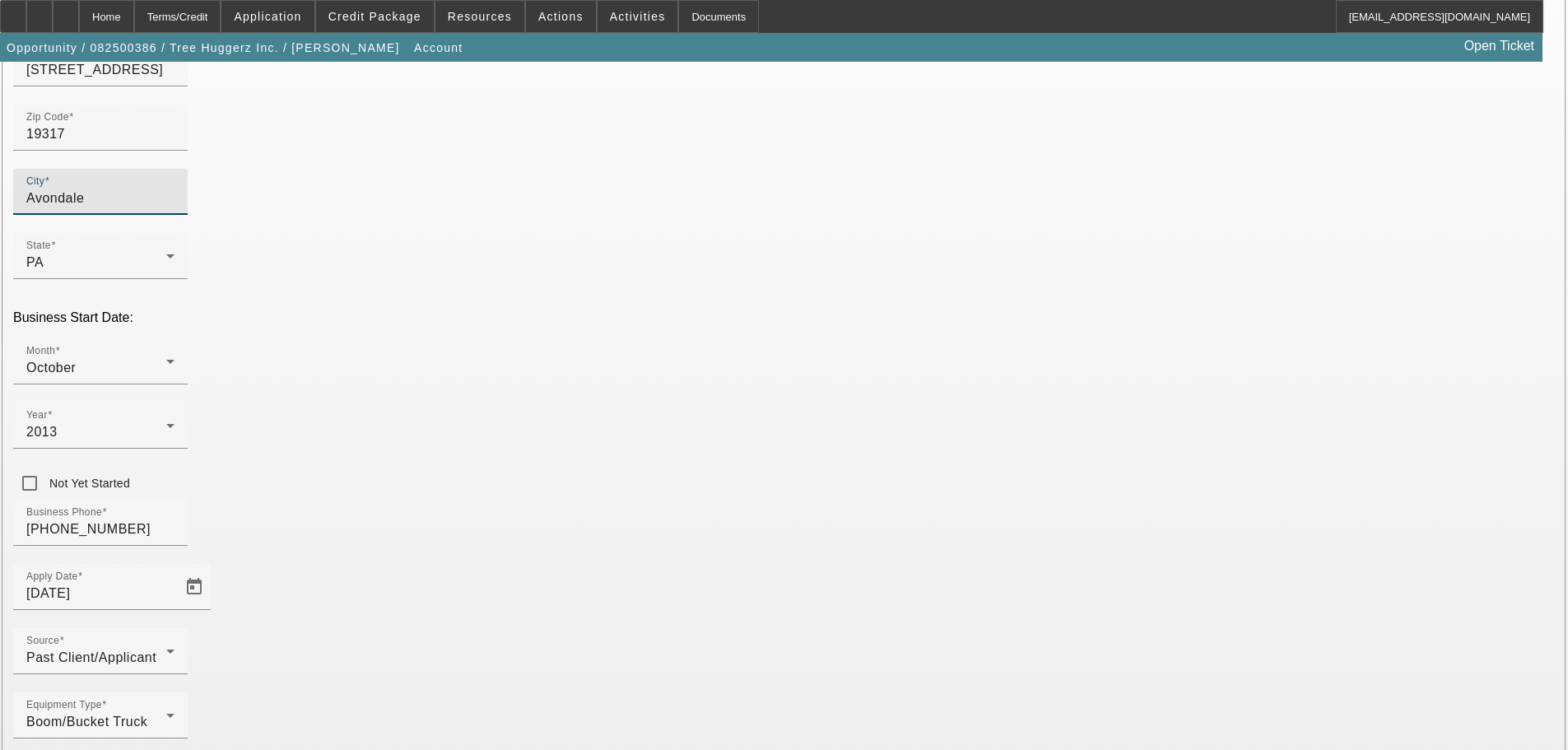
type input "Avondale"
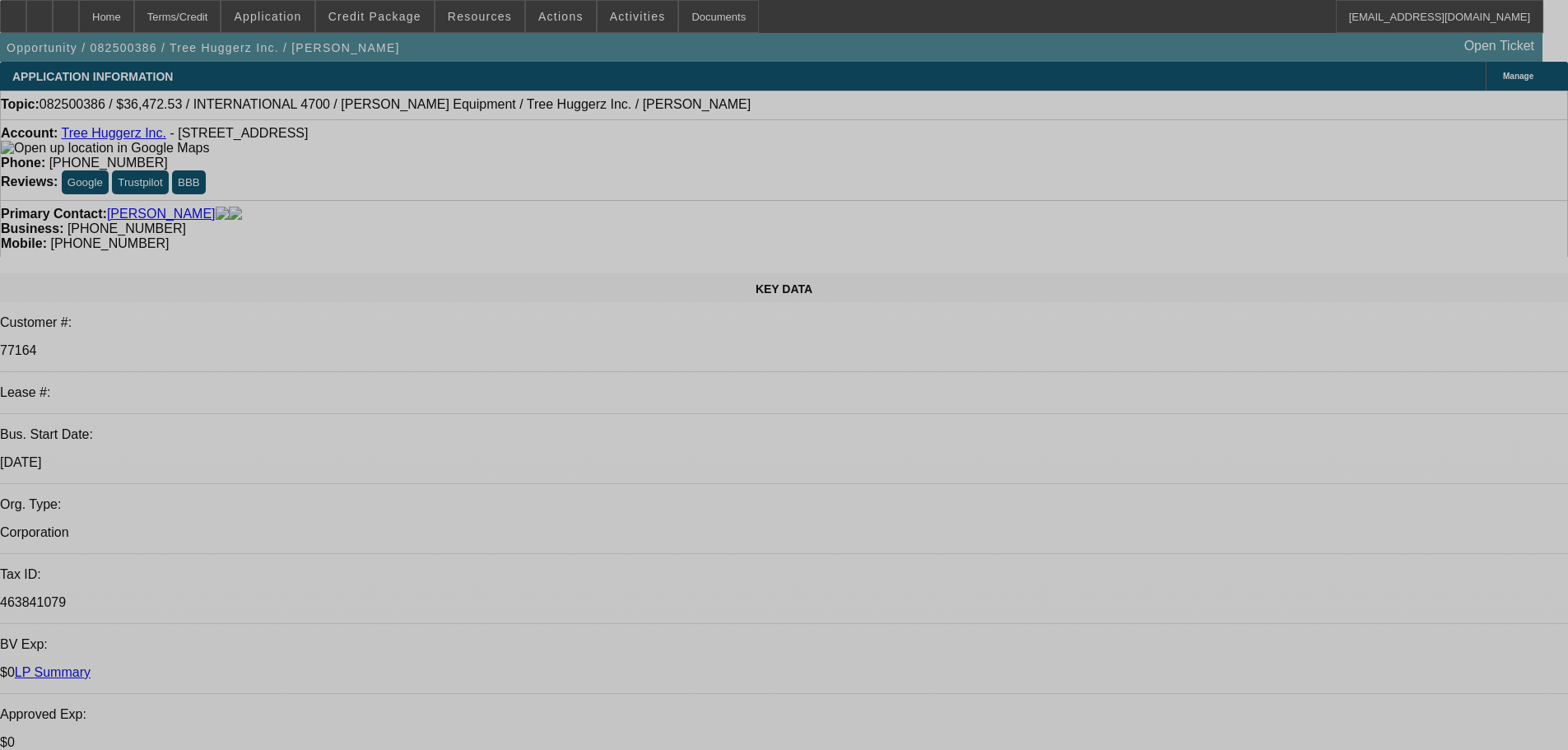
select select "0"
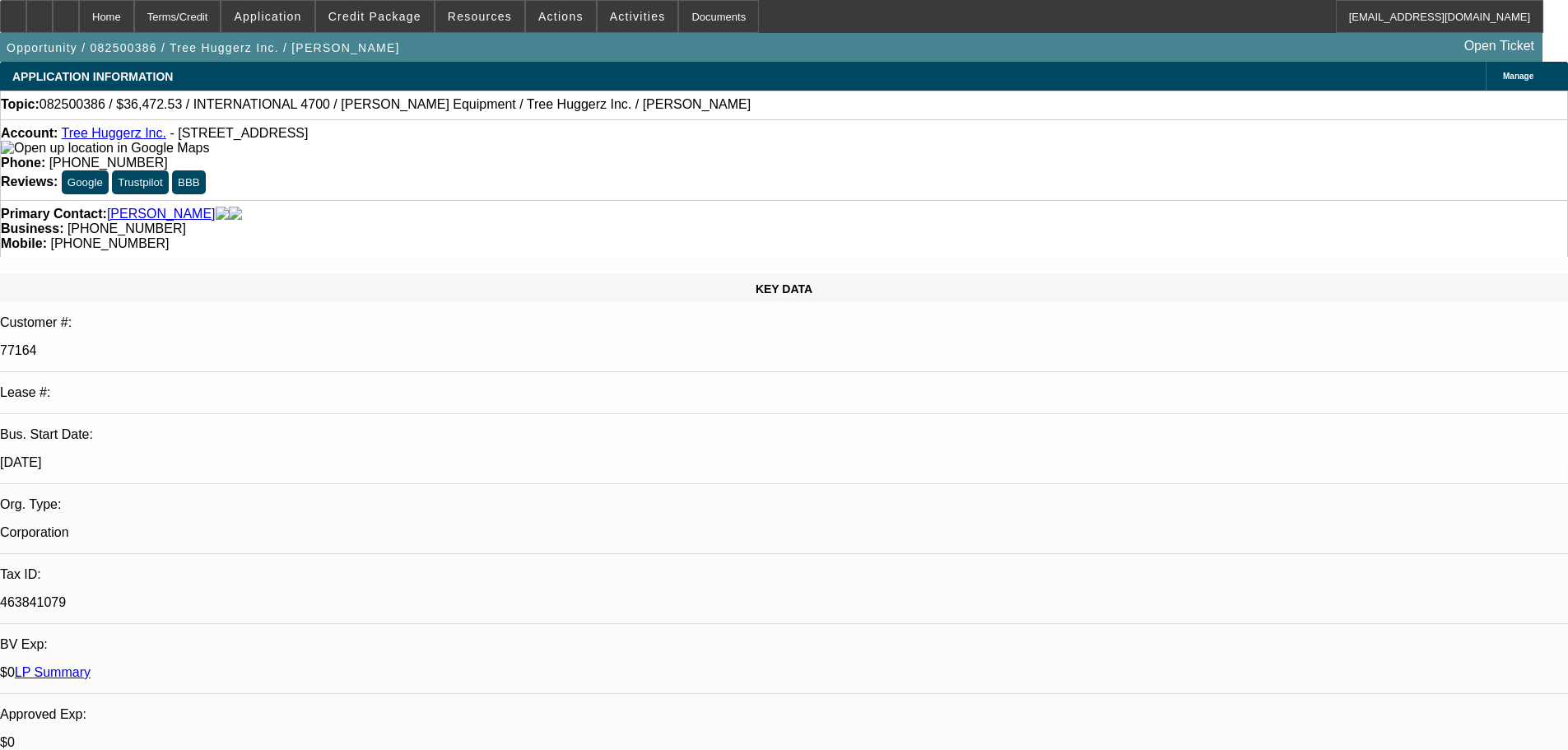
select select "0"
select select "6"
select select "0"
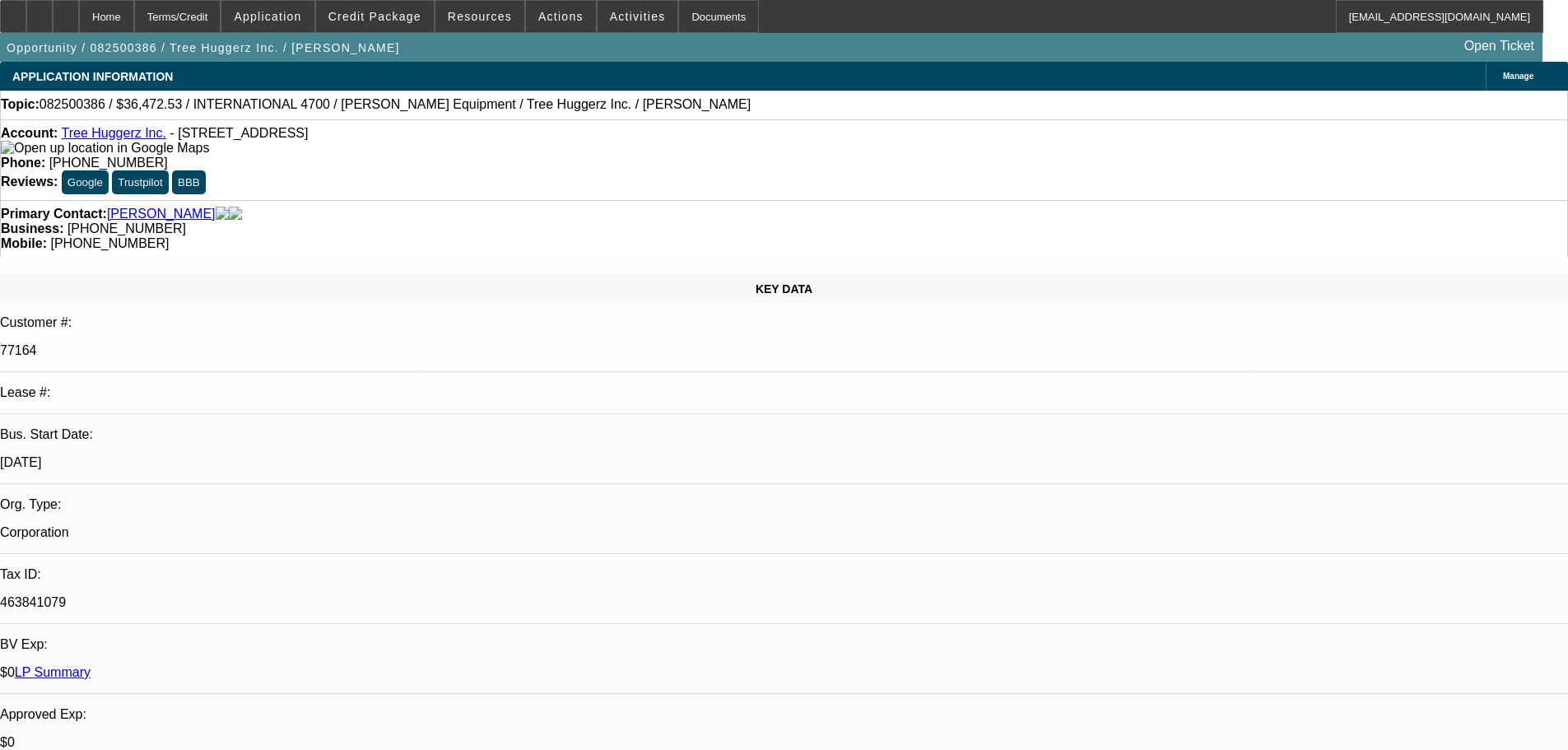
select select "6"
select select "0"
select select "6"
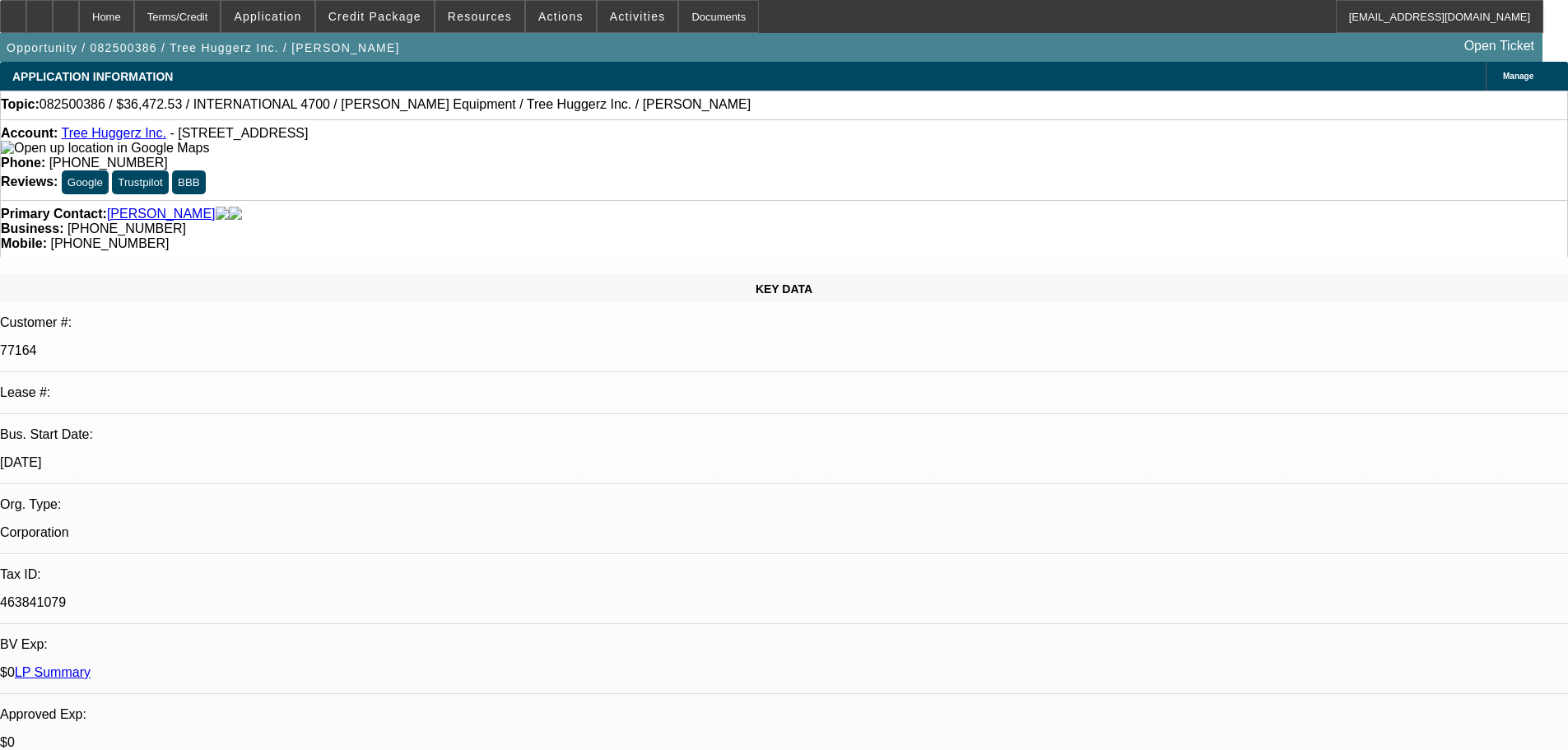
select select "0"
select select "6"
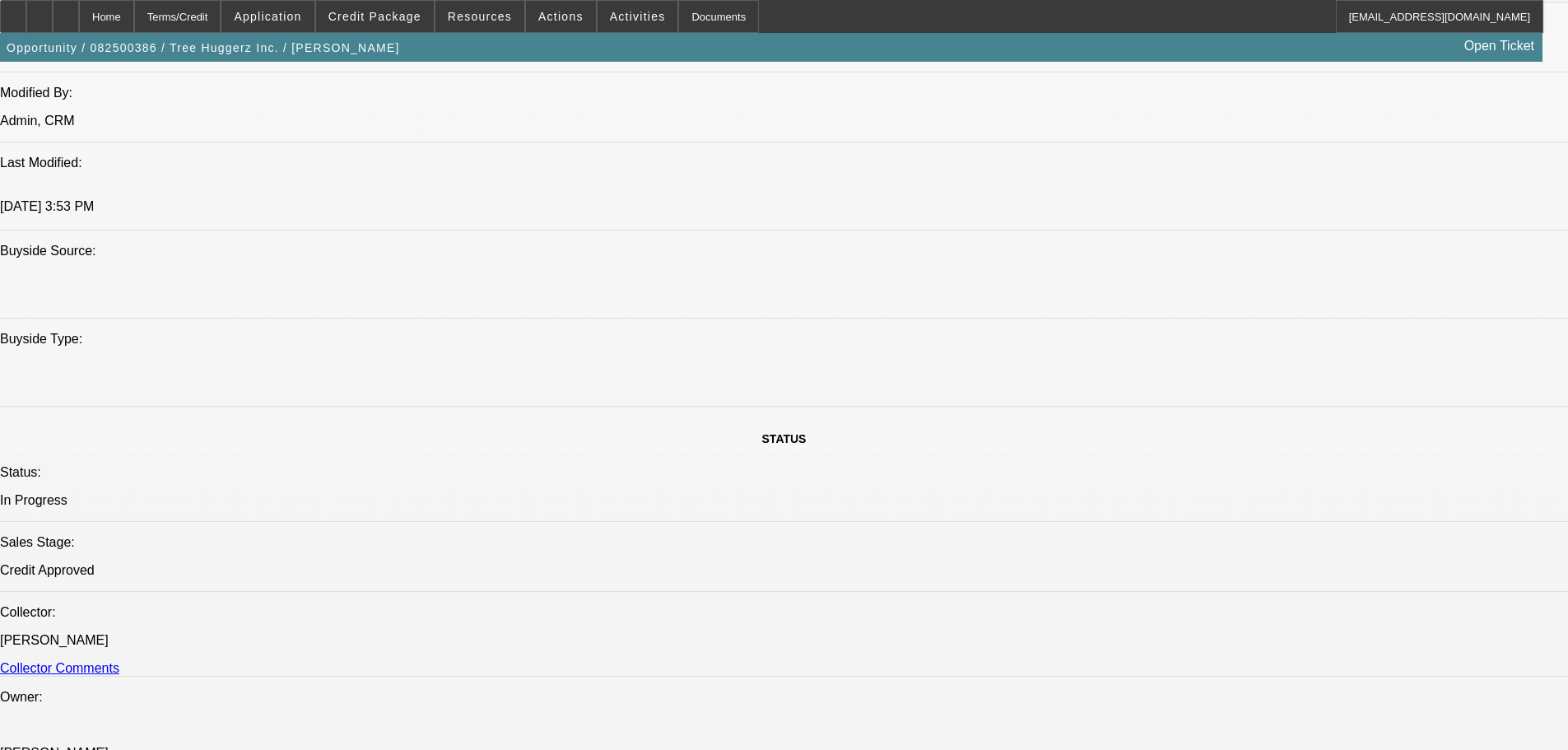
scroll to position [1318, 0]
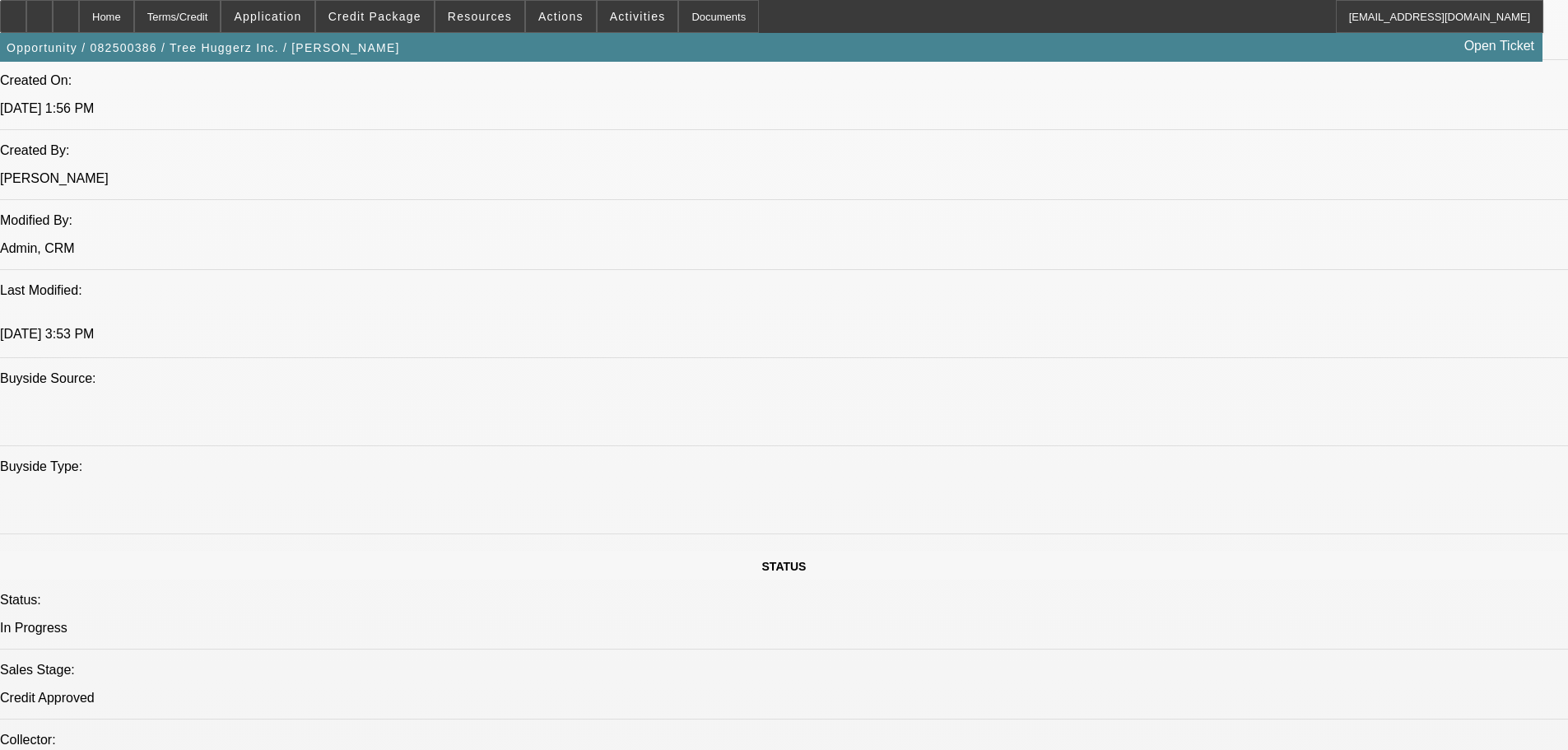
drag, startPoint x: 46, startPoint y: 382, endPoint x: 123, endPoint y: 360, distance: 80.1
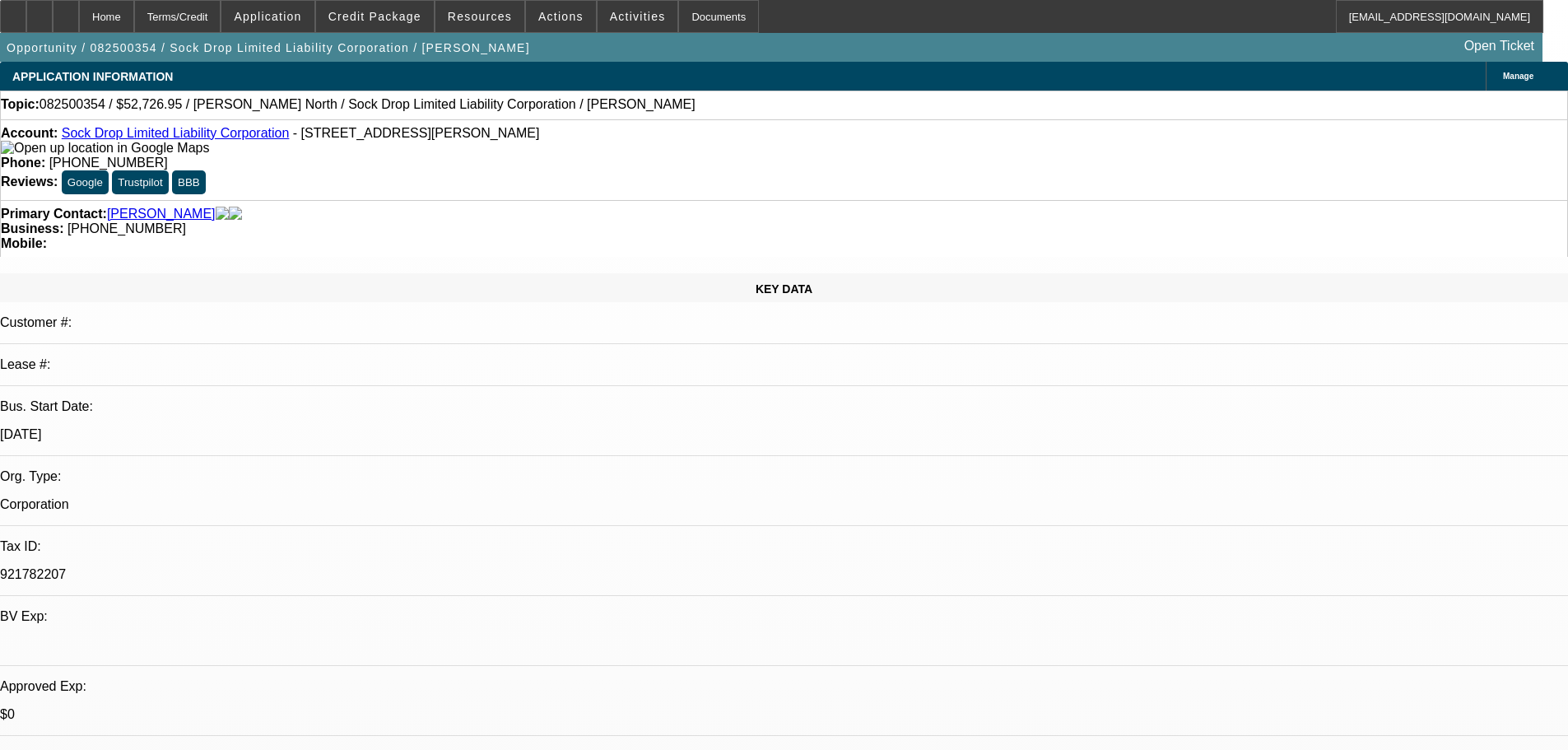
select select "0"
select select "2"
select select "0.1"
select select "4"
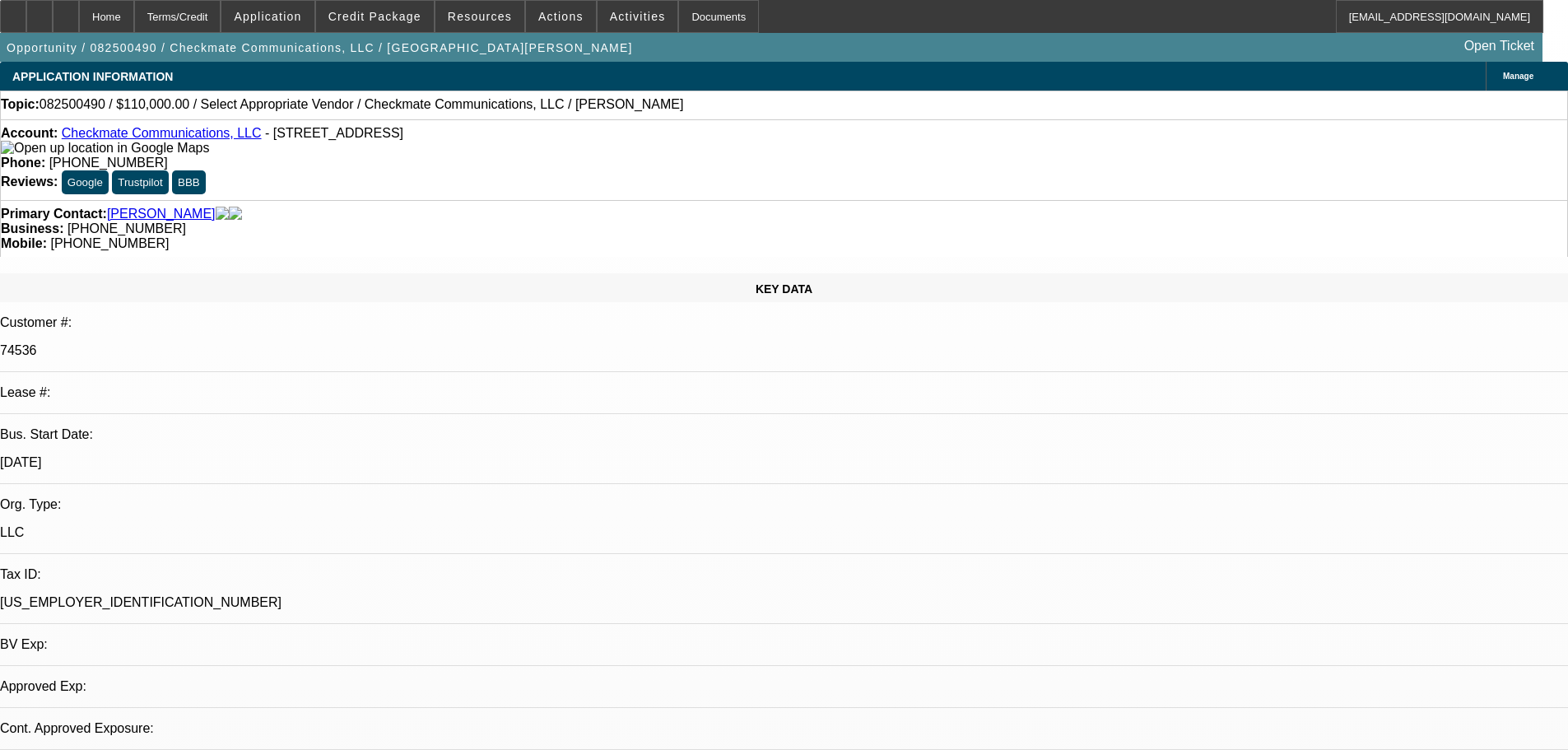
select select "0"
select select "2"
select select "0.1"
select select "4"
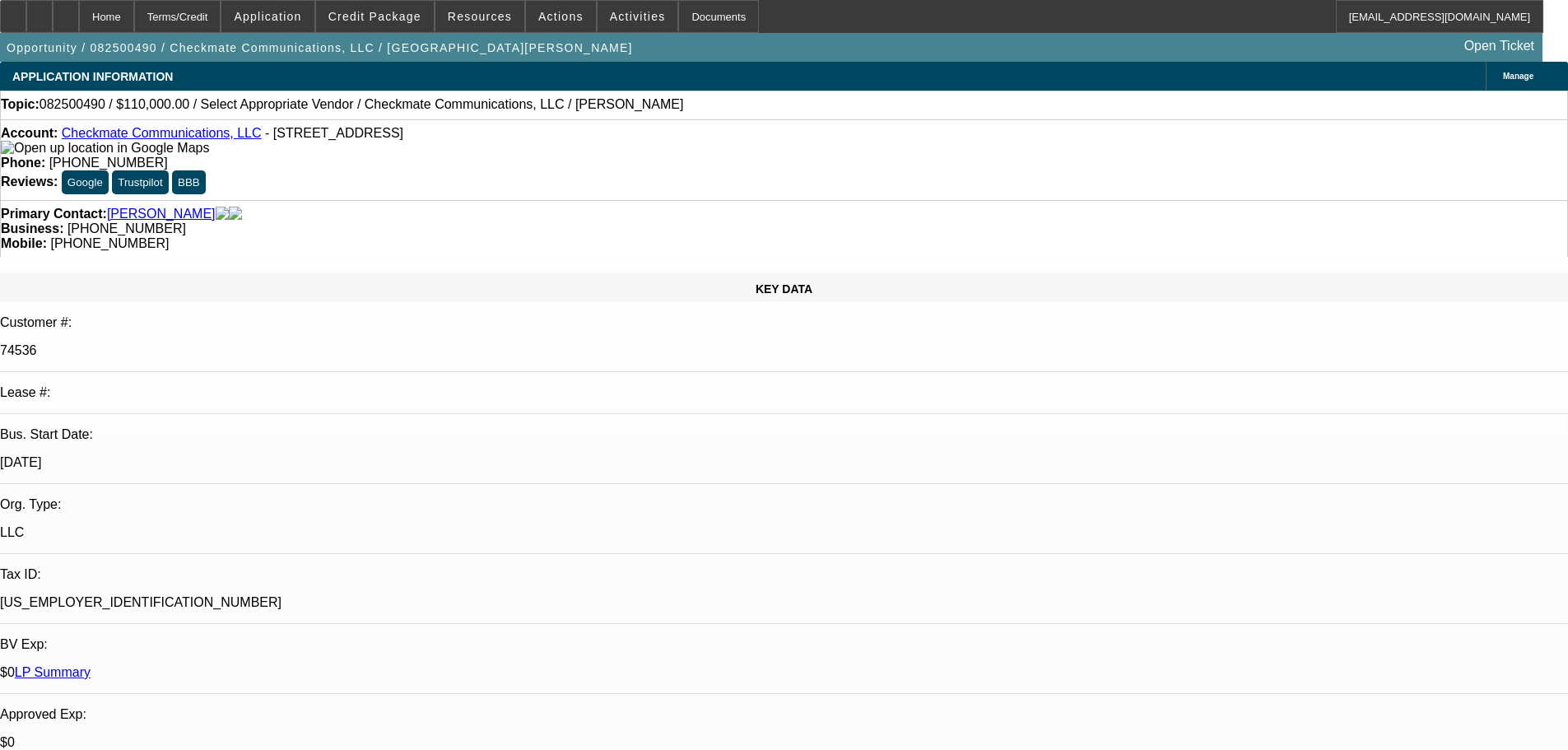
click at [190, 134] on link "Checkmate Communications, LLC" at bounding box center [162, 133] width 200 height 14
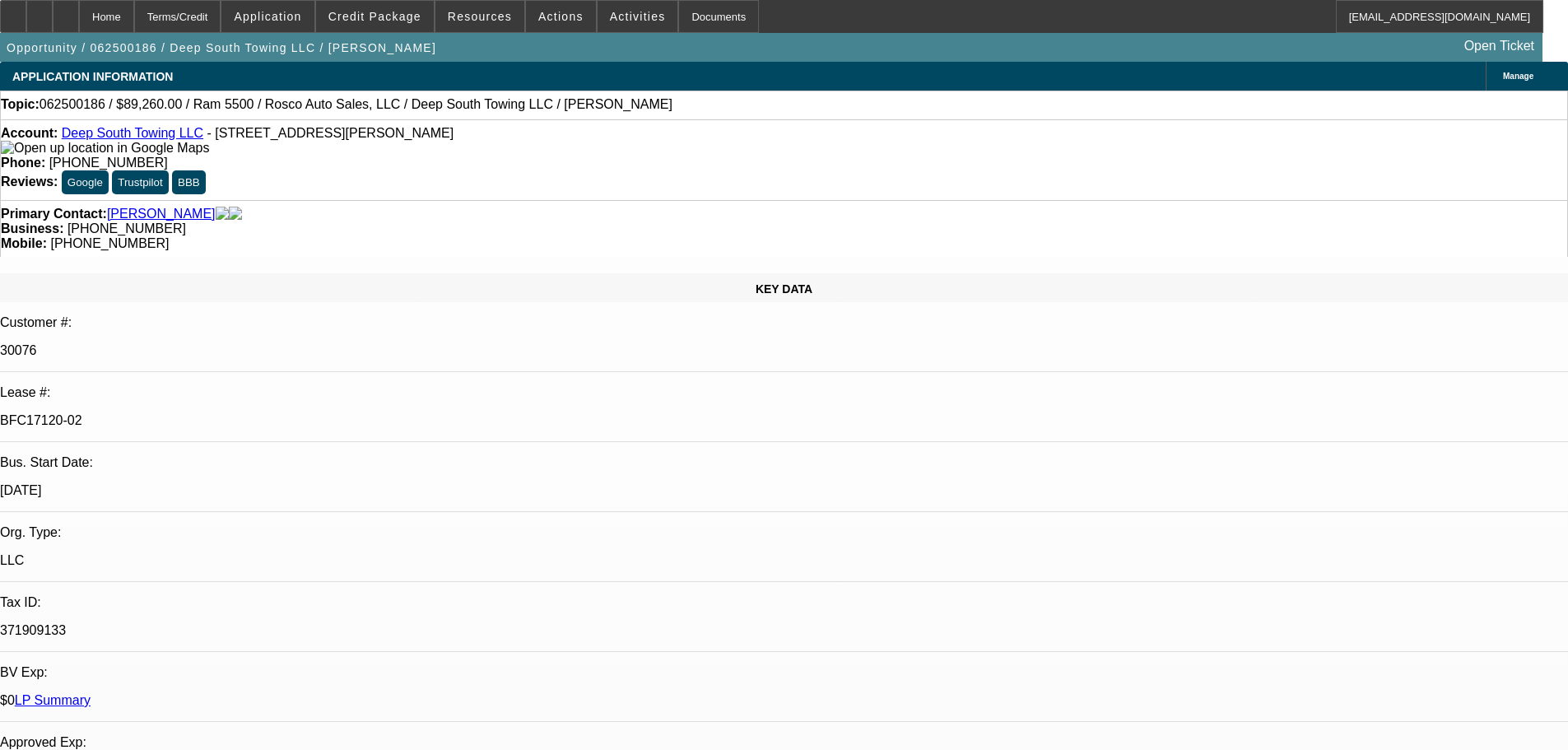
select select "0"
select select "2"
select select "0"
select select "6"
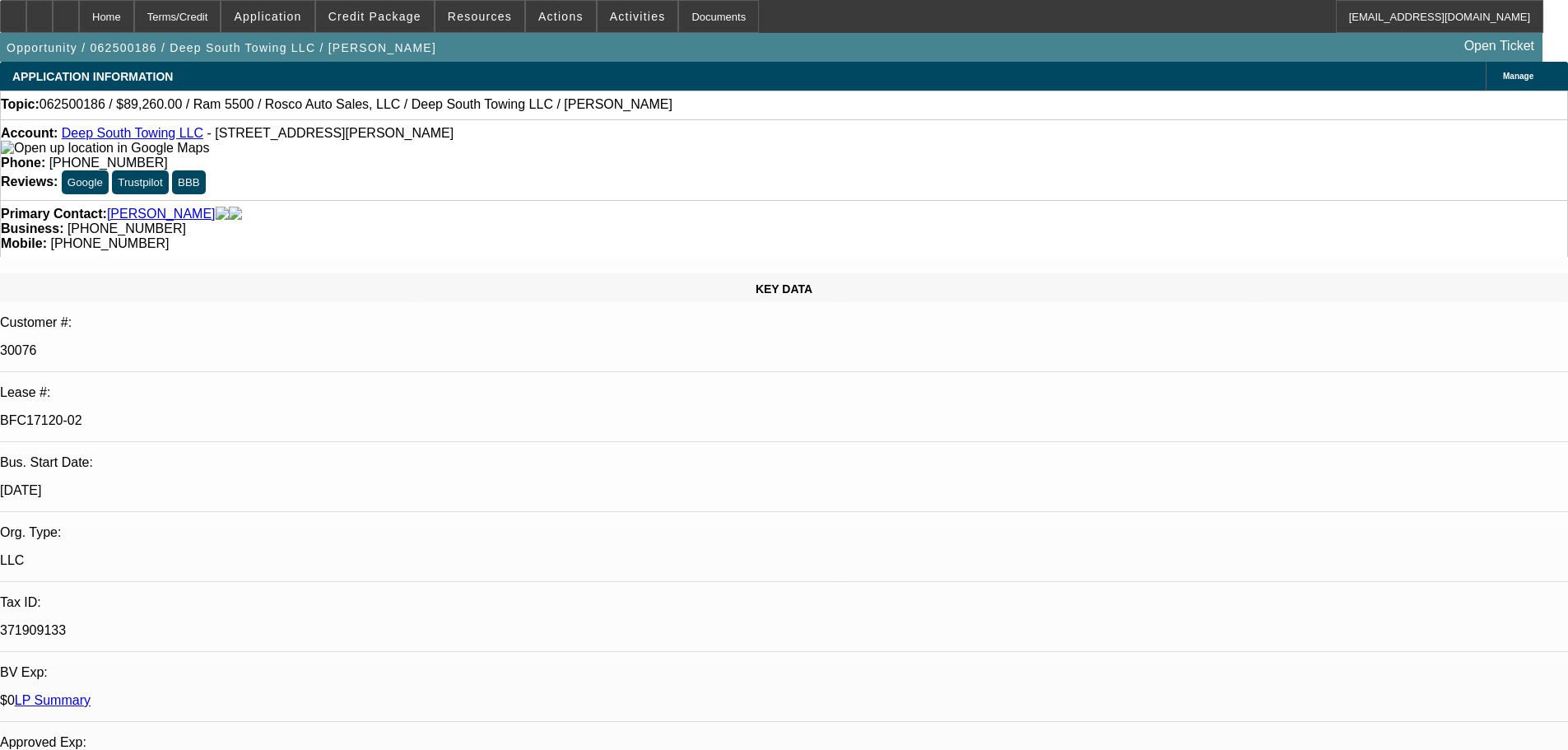
select select "0"
select select "2"
select select "0"
select select "6"
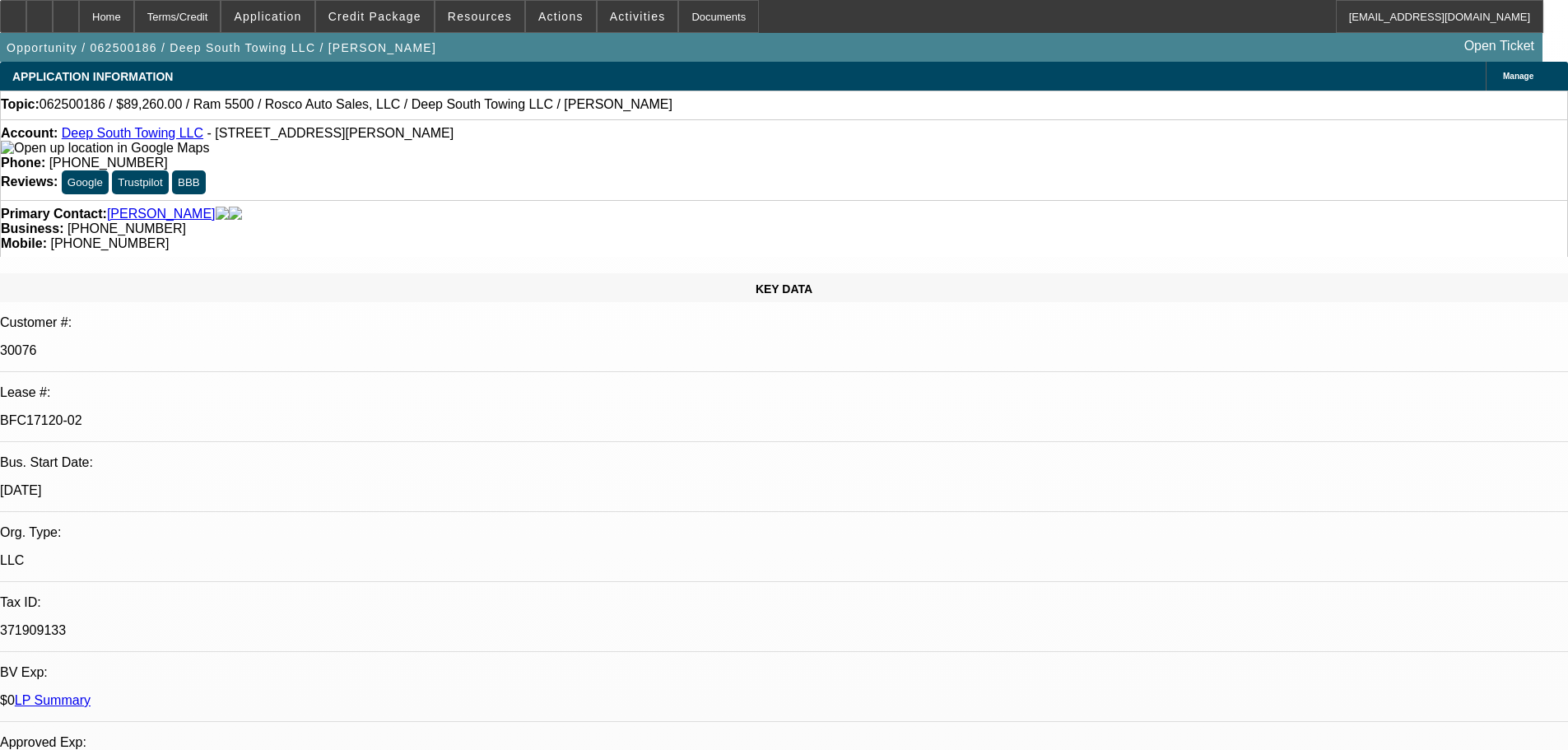
select select "0"
select select "2"
select select "0"
select select "6"
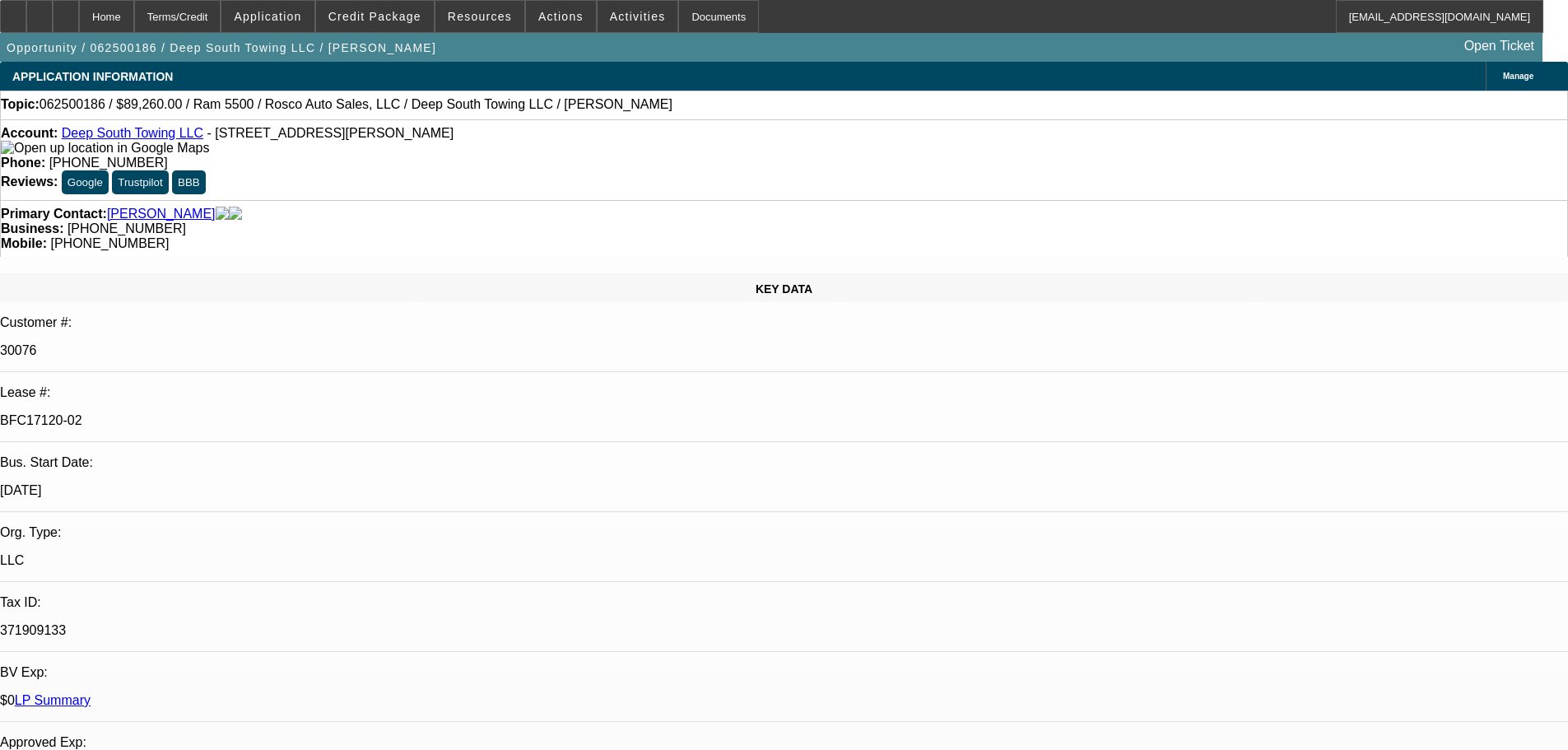
select select "0"
select select "2"
select select "0"
select select "6"
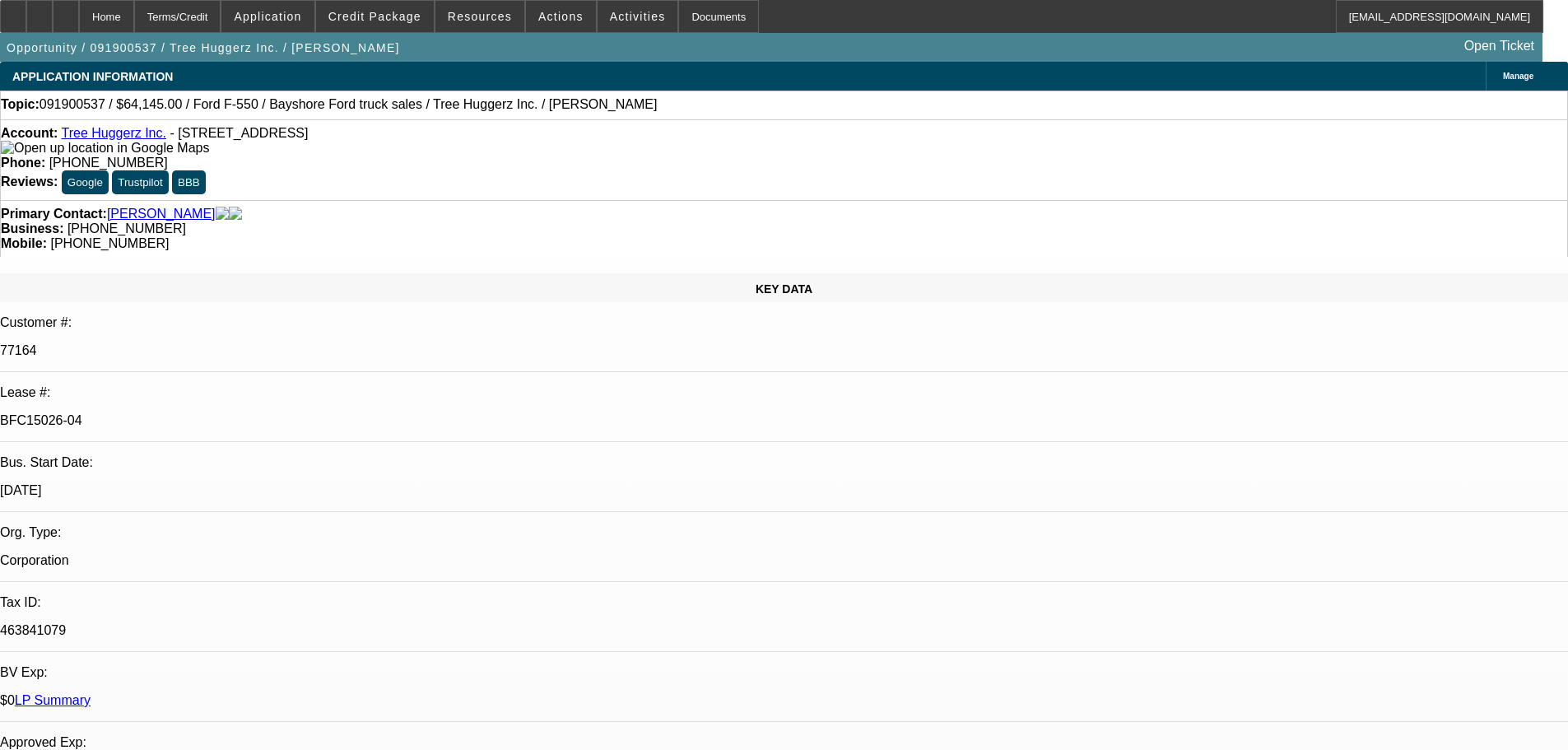
select select "0"
select select "2"
select select "0"
select select "2"
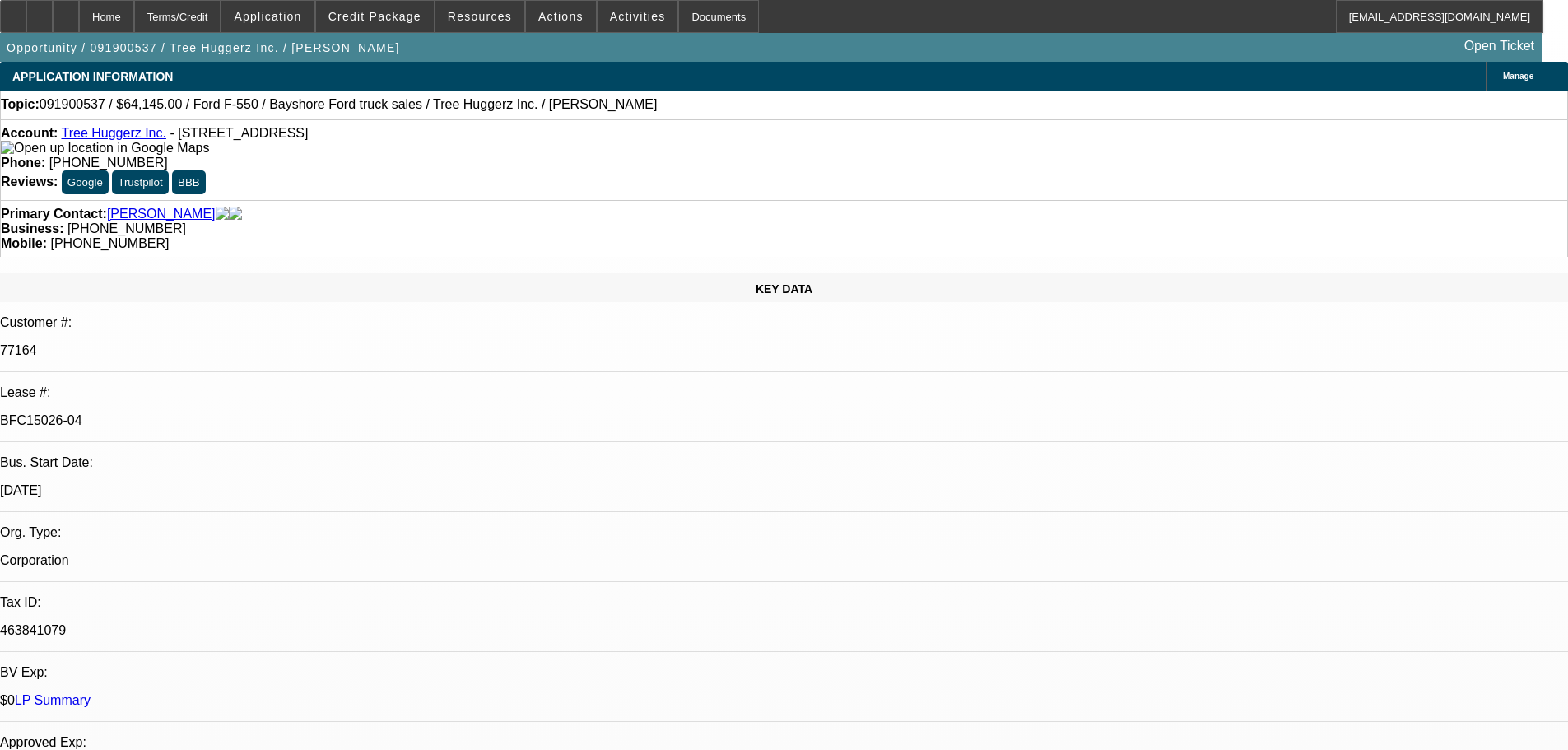
select select "0"
select select "2"
select select "0"
select select "2"
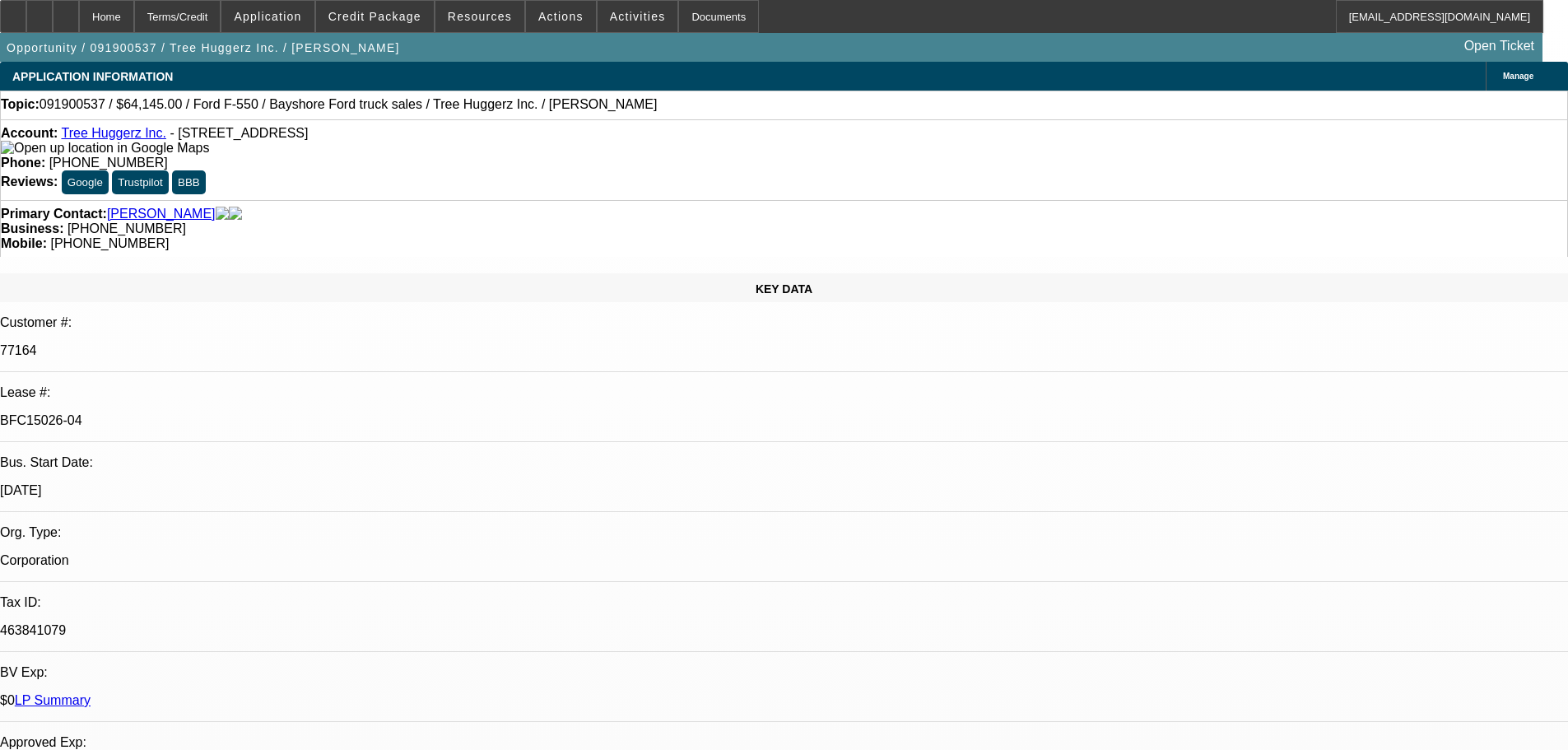
select select "0"
select select "2"
select select "0"
select select "2"
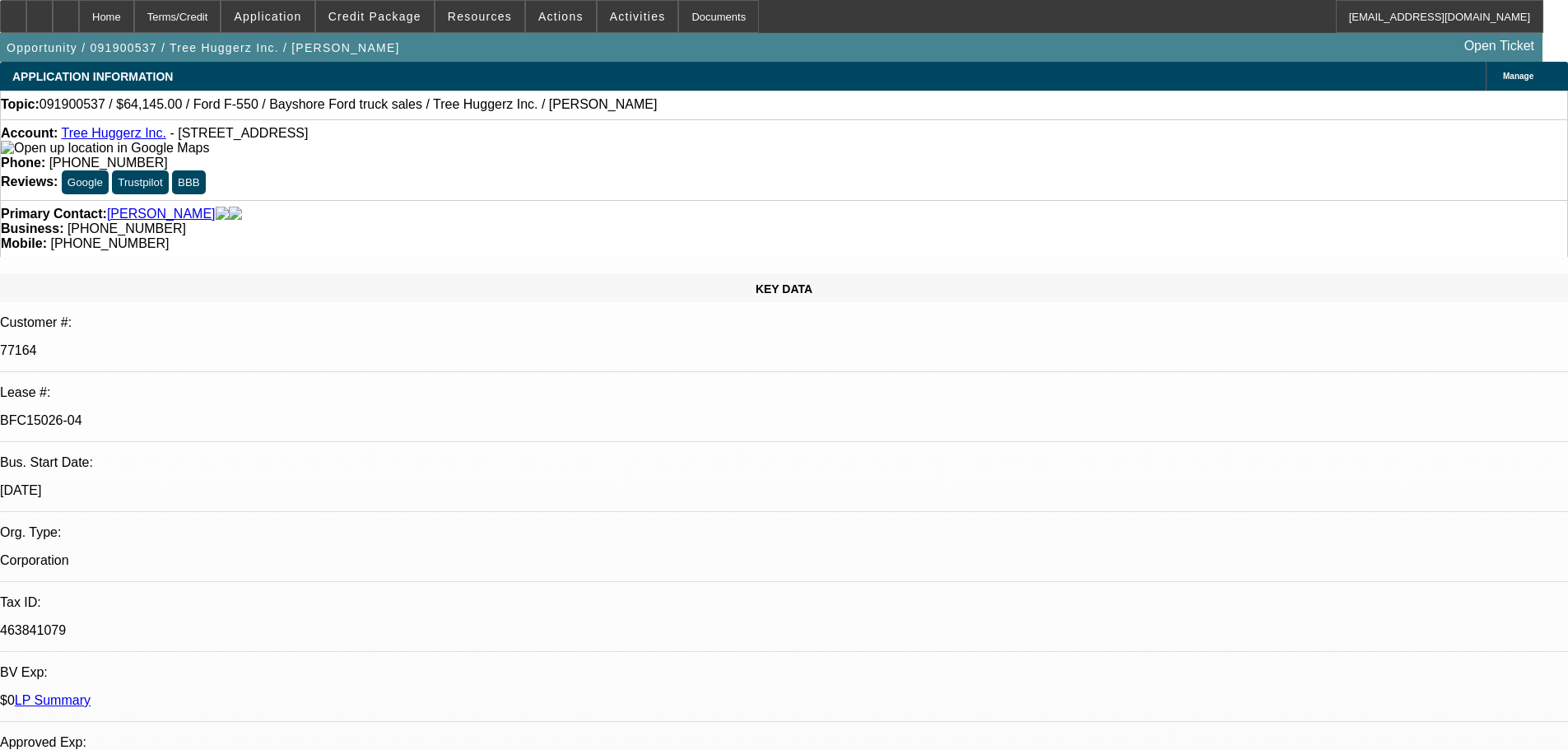
select select "0"
select select "2"
select select "0"
select select "2"
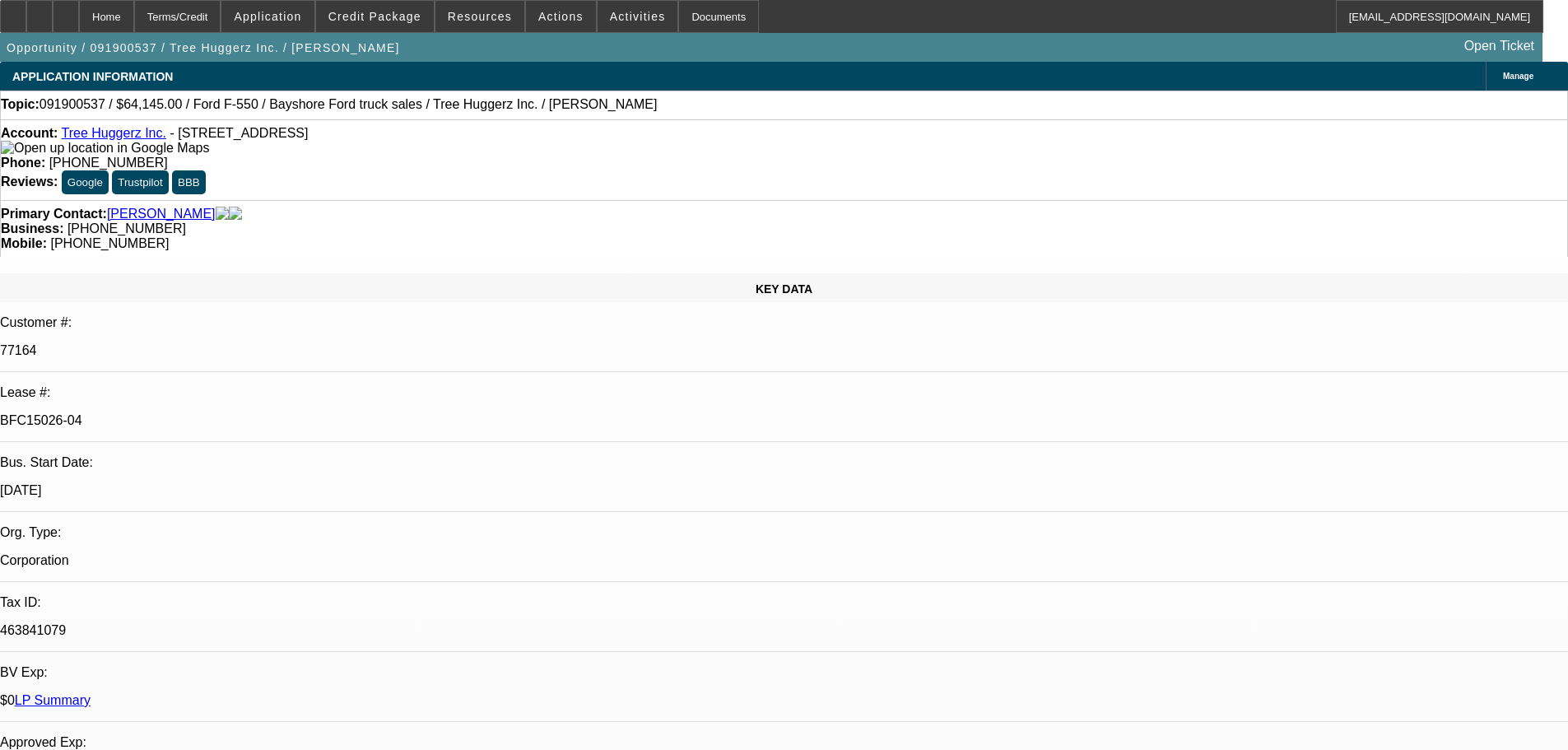
drag, startPoint x: 250, startPoint y: 361, endPoint x: 239, endPoint y: 366, distance: 12.1
click at [91, 693] on link "LP Summary" at bounding box center [52, 700] width 76 height 14
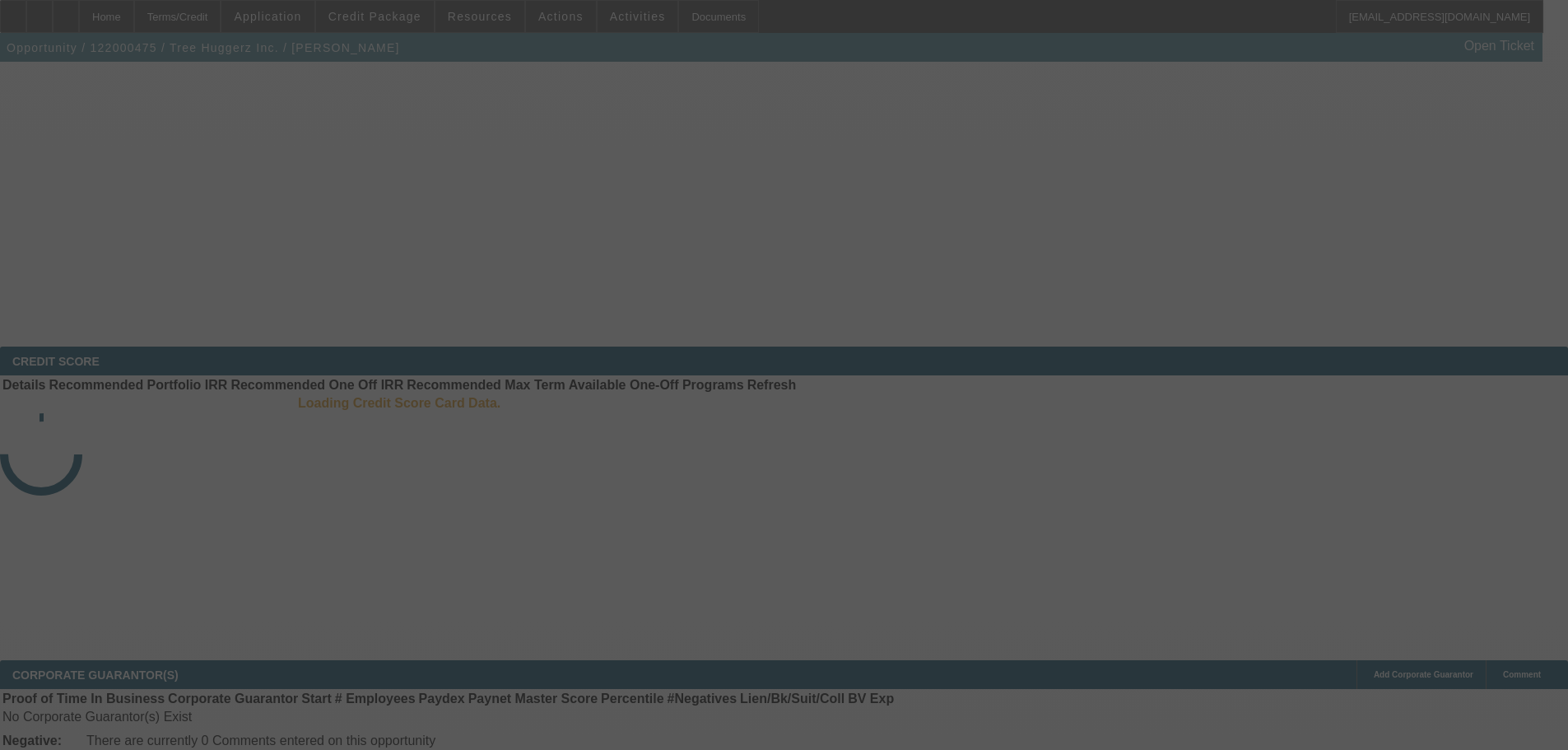
scroll to position [37, 0]
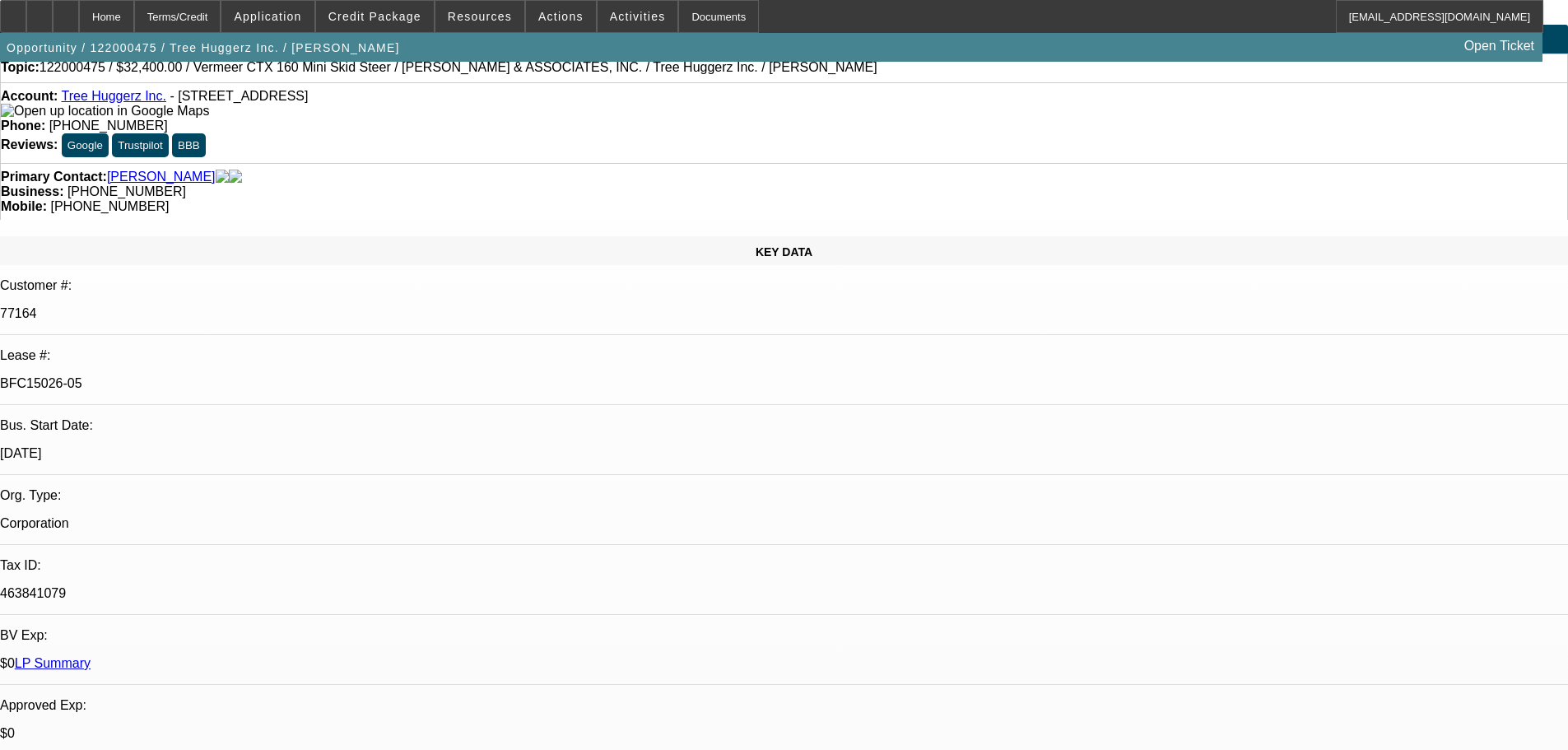
select select "0"
select select "6"
select select "0"
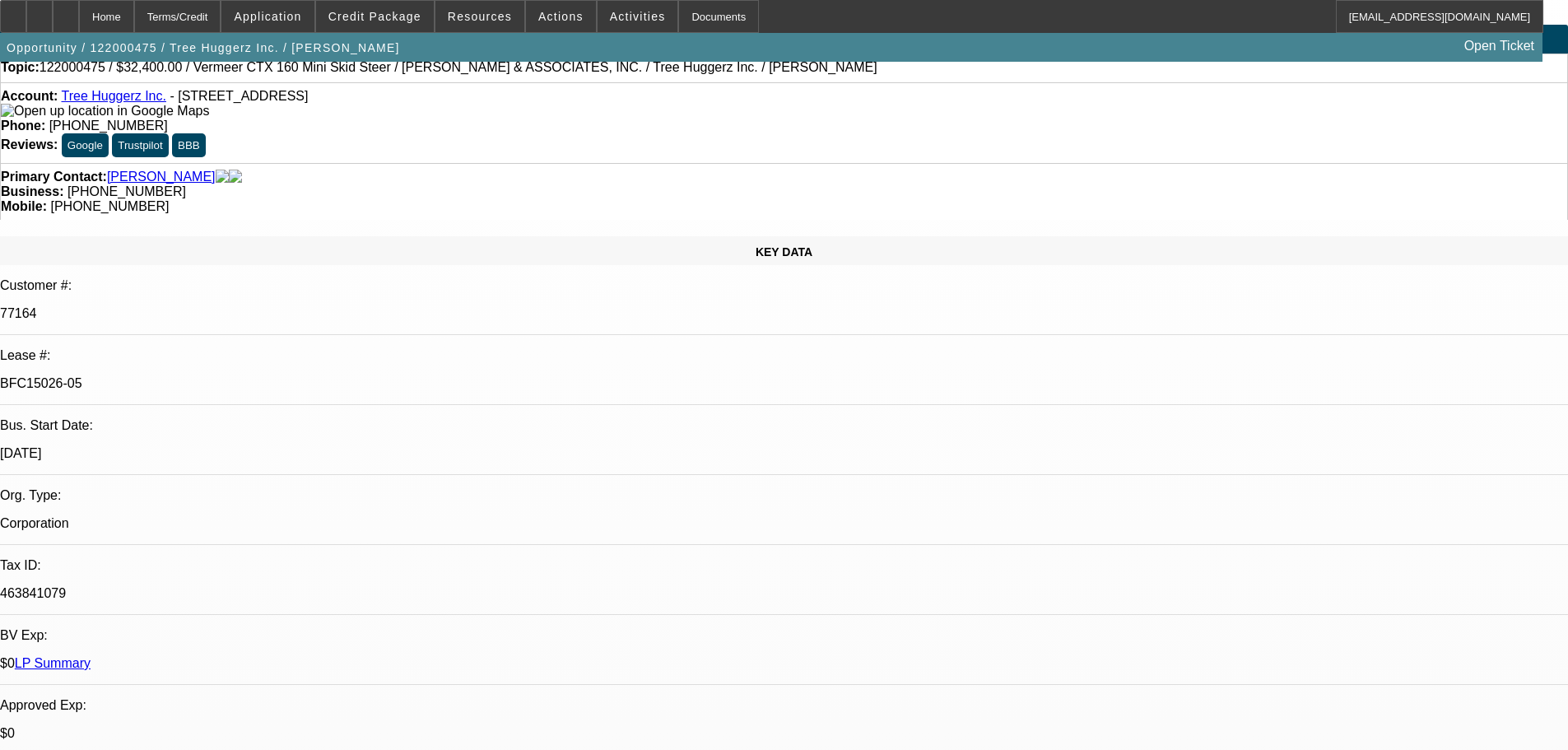
select select "0"
select select "6"
select select "0"
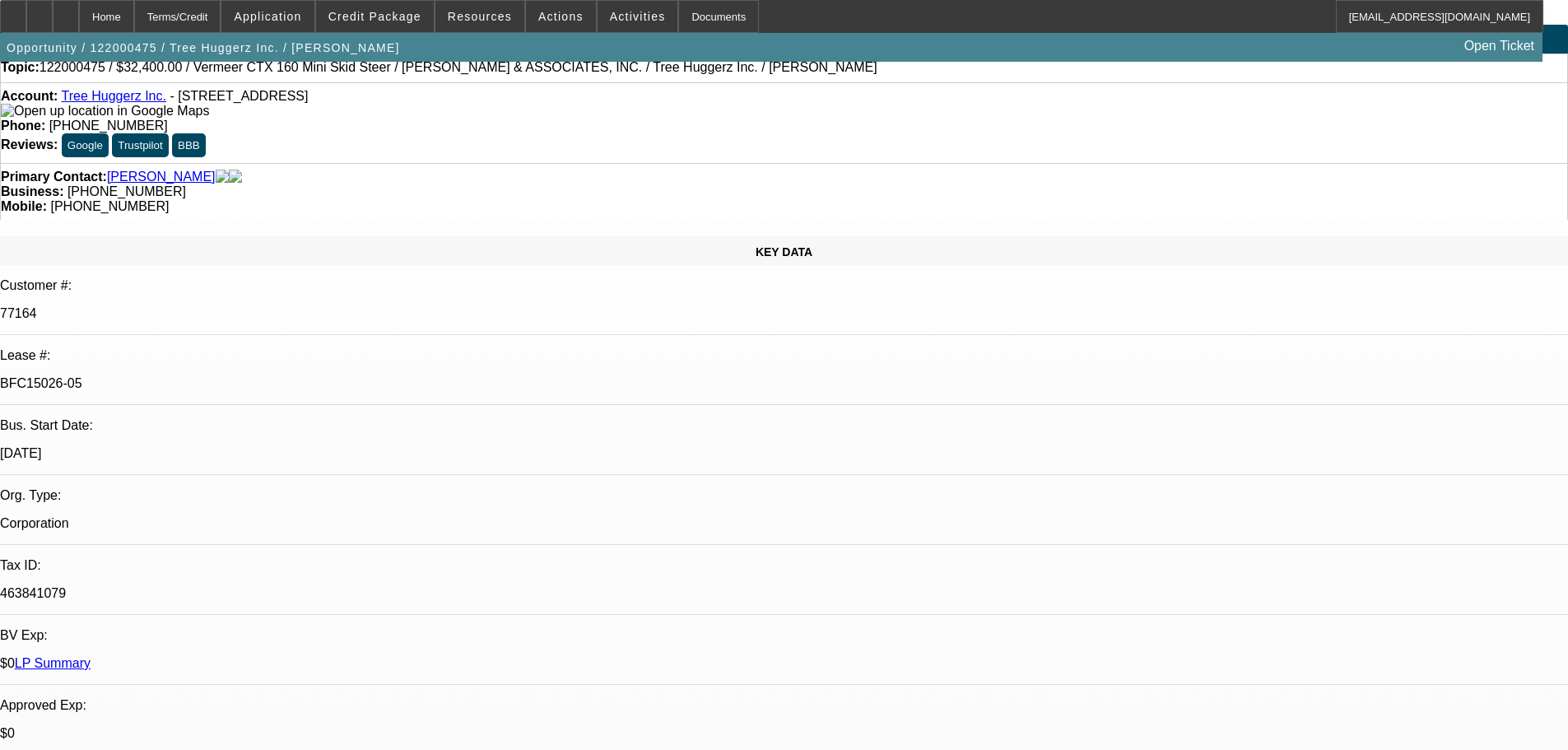
select select "0"
select select "6"
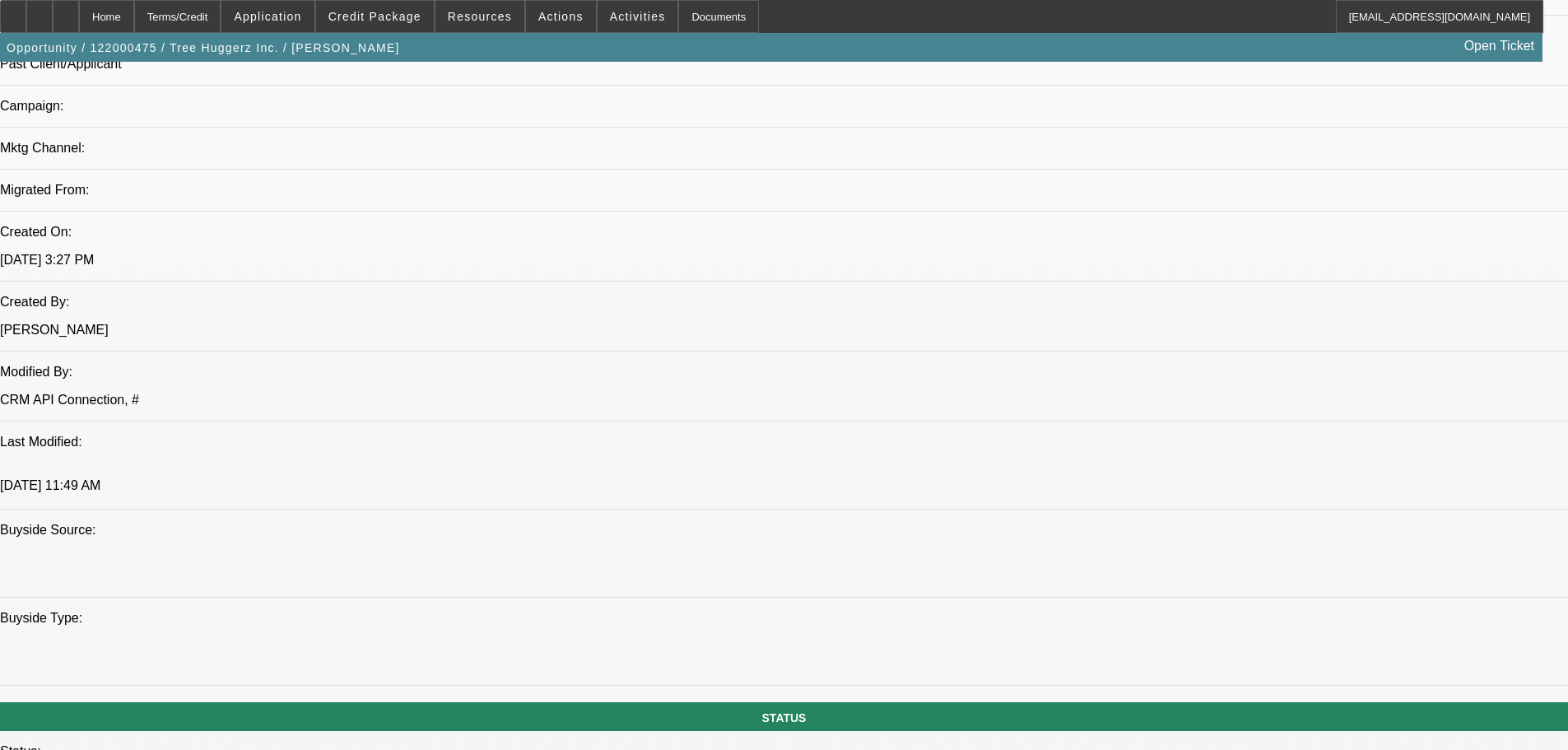
scroll to position [905, 0]
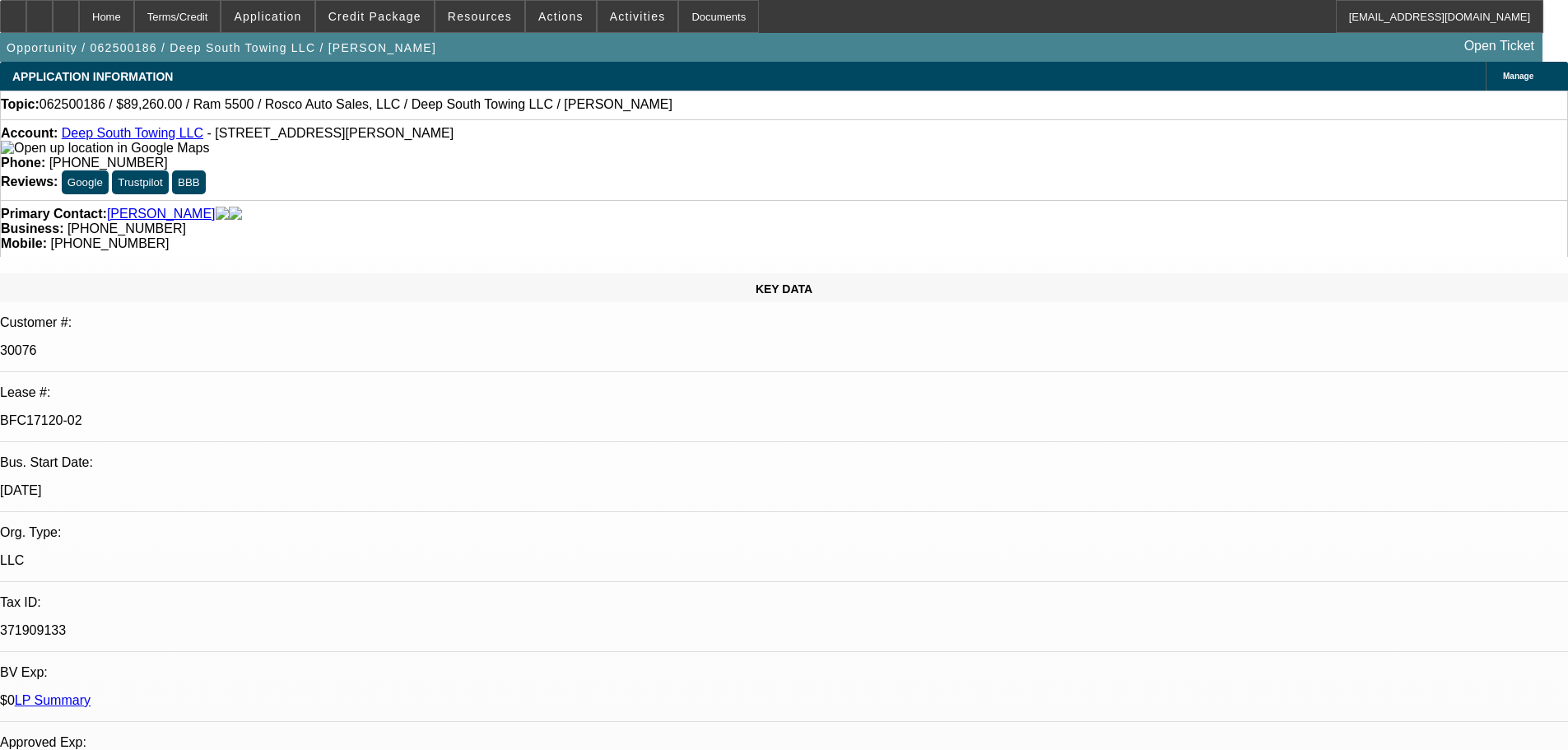
select select "0"
select select "2"
select select "0"
select select "6"
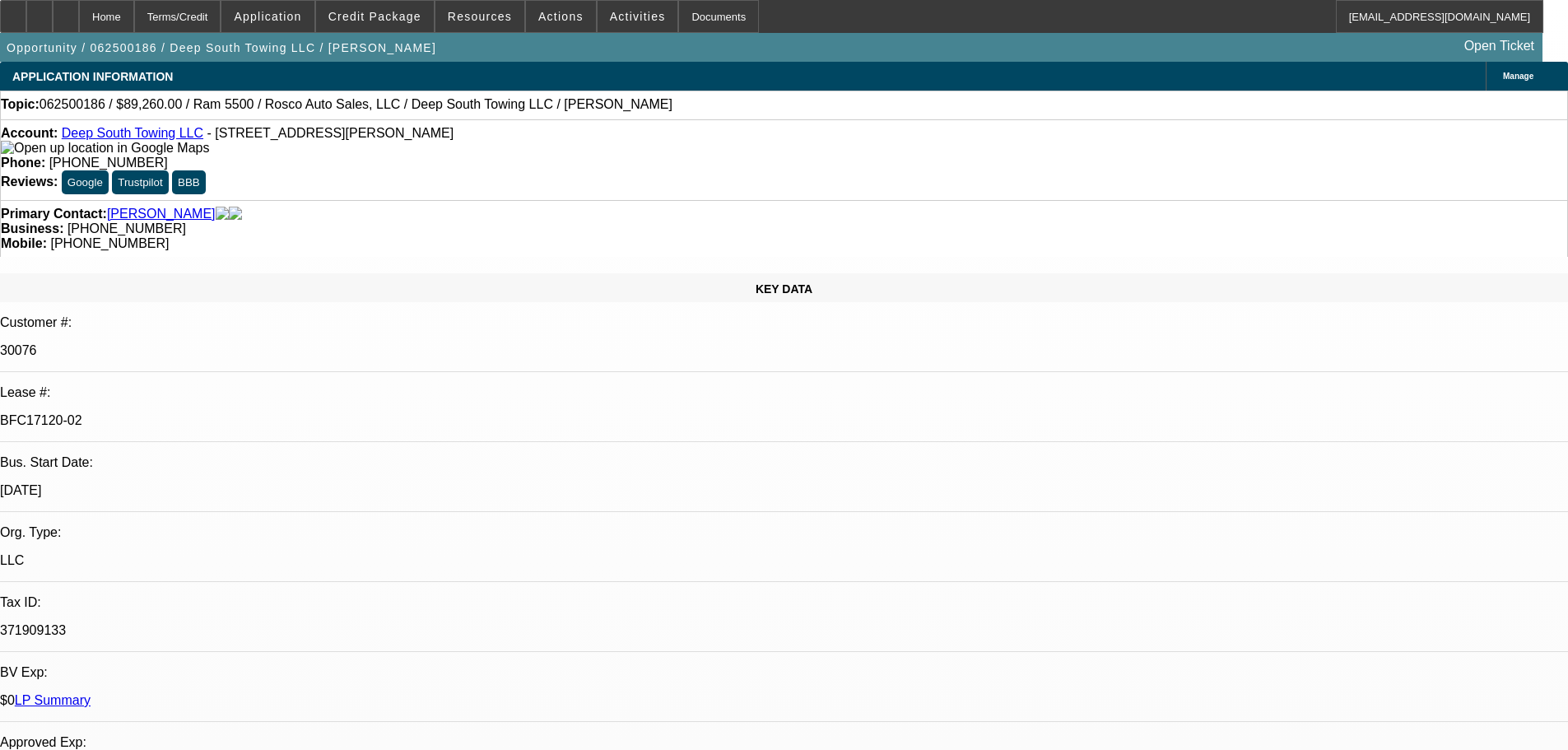
select select "0"
select select "2"
select select "0"
select select "6"
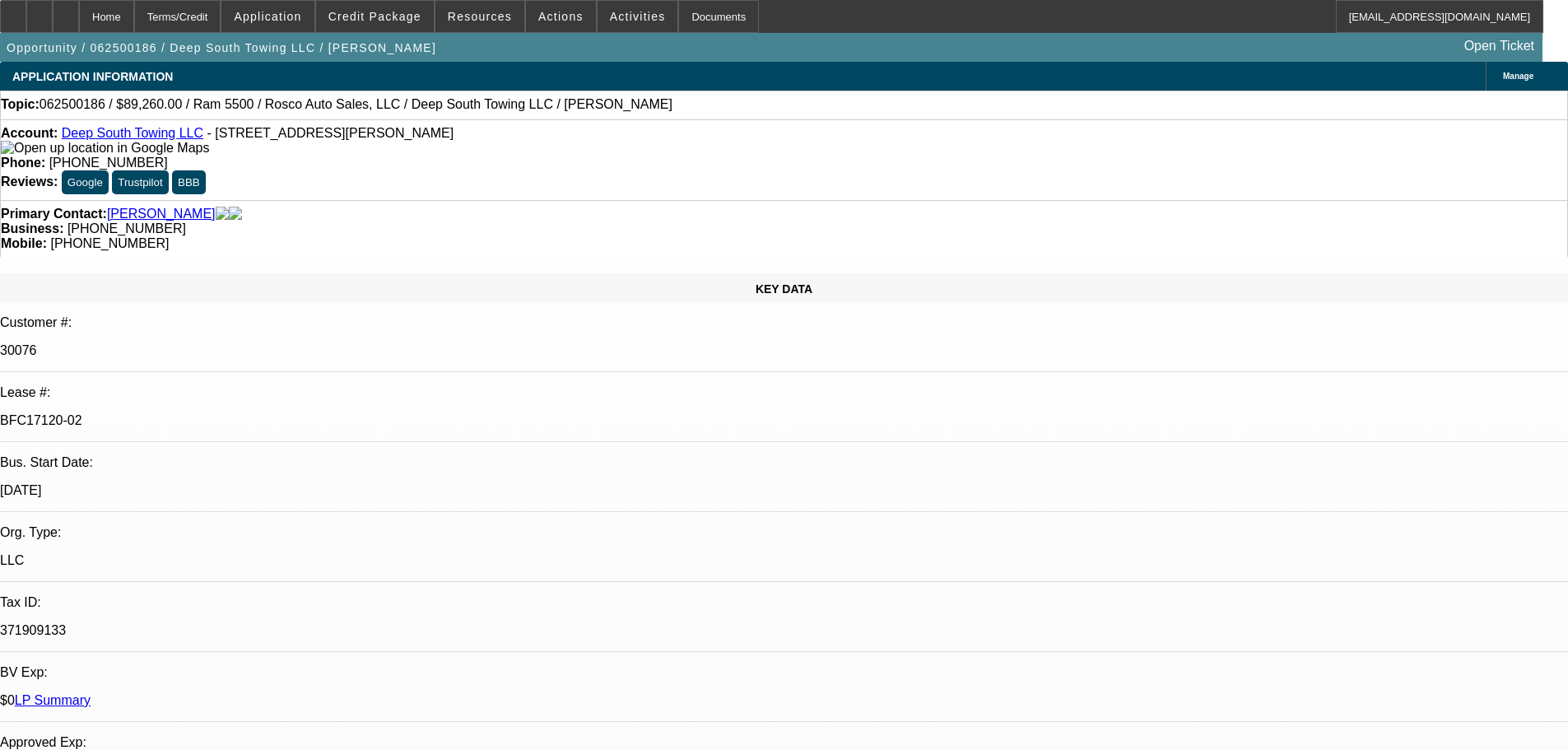
select select "0"
select select "2"
select select "0"
select select "6"
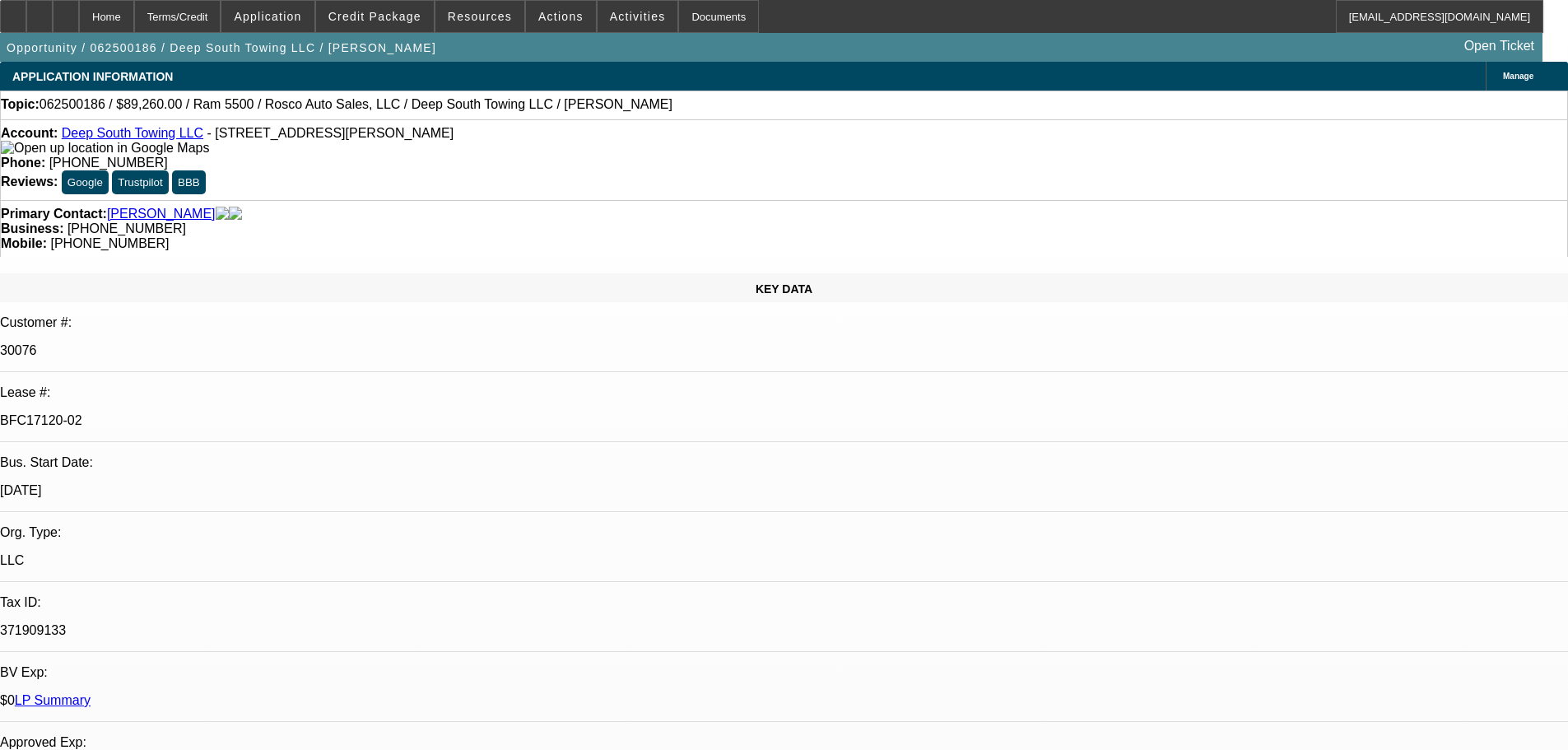
select select "0"
select select "2"
select select "0"
select select "6"
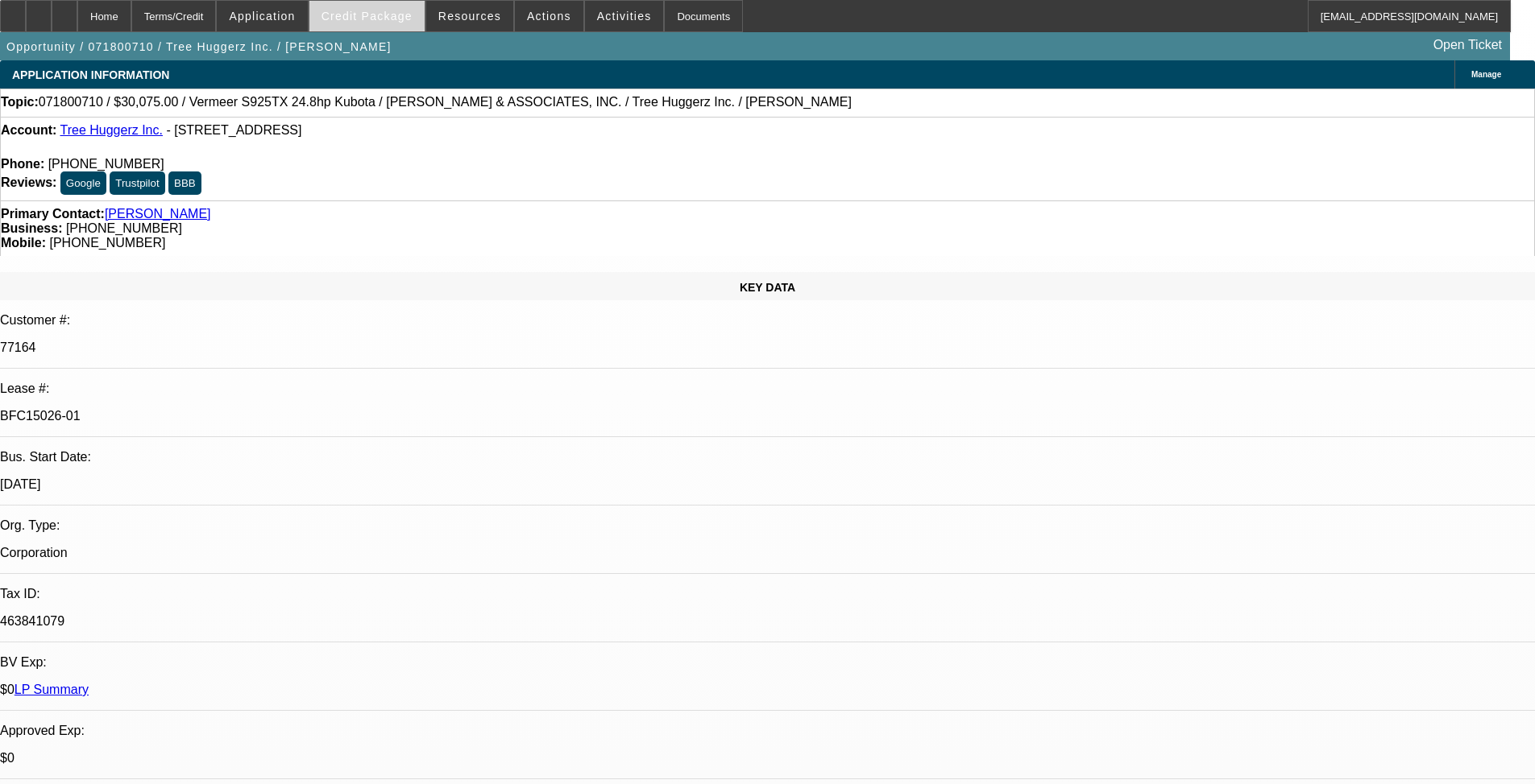
select select "0"
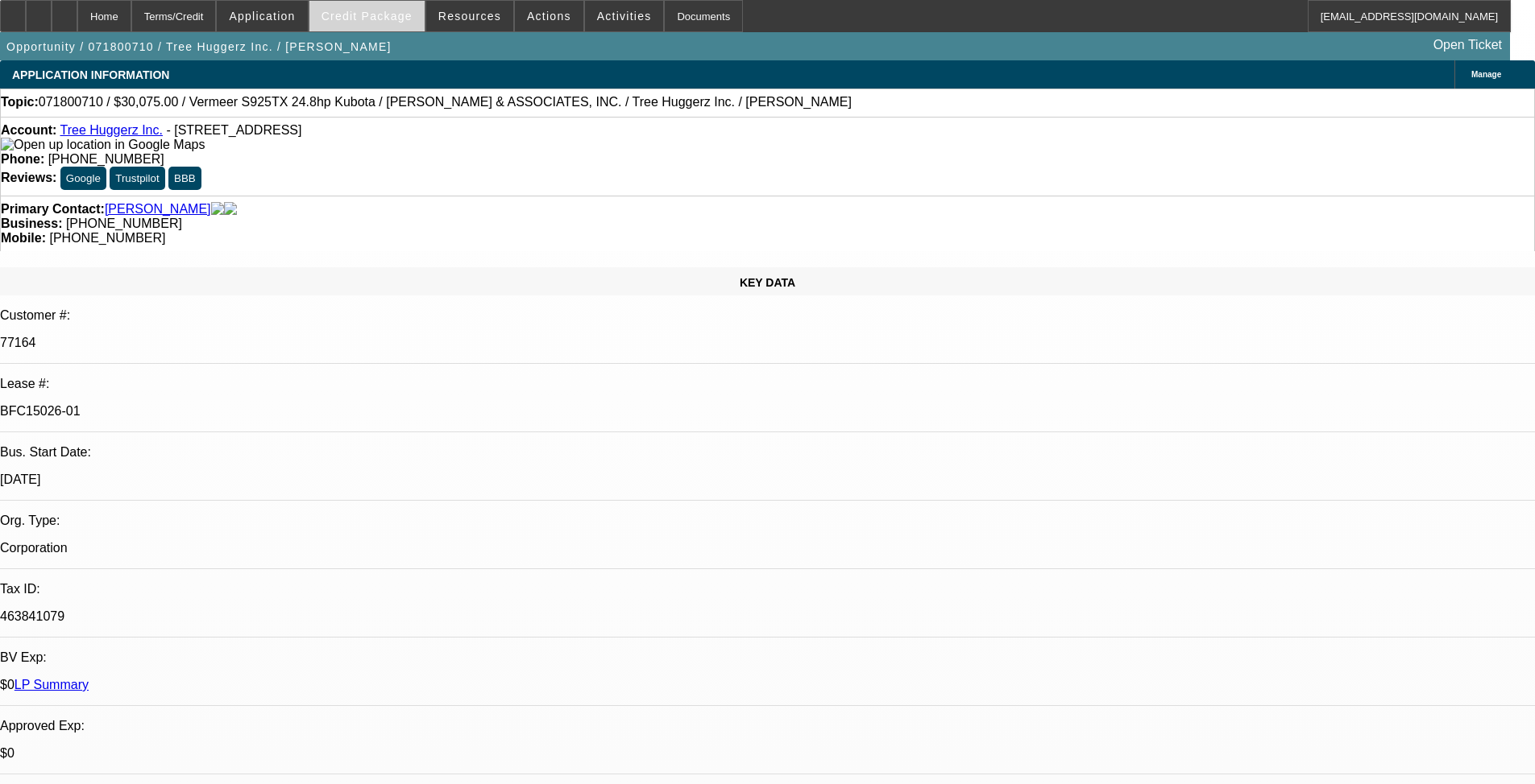
select select "2"
select select "0.1"
select select "4"
select select "0"
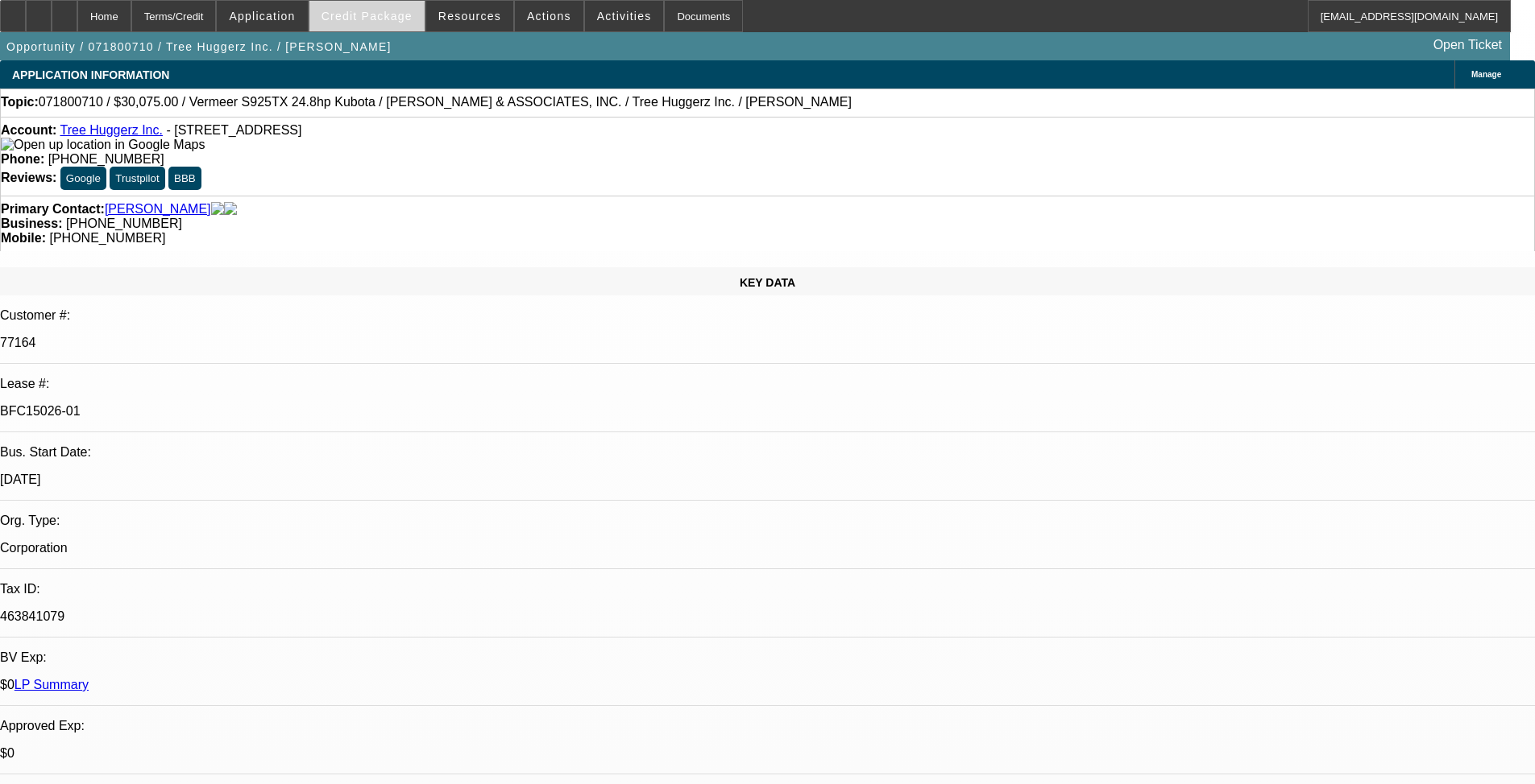
select select "2"
select select "0.1"
select select "4"
select select "0"
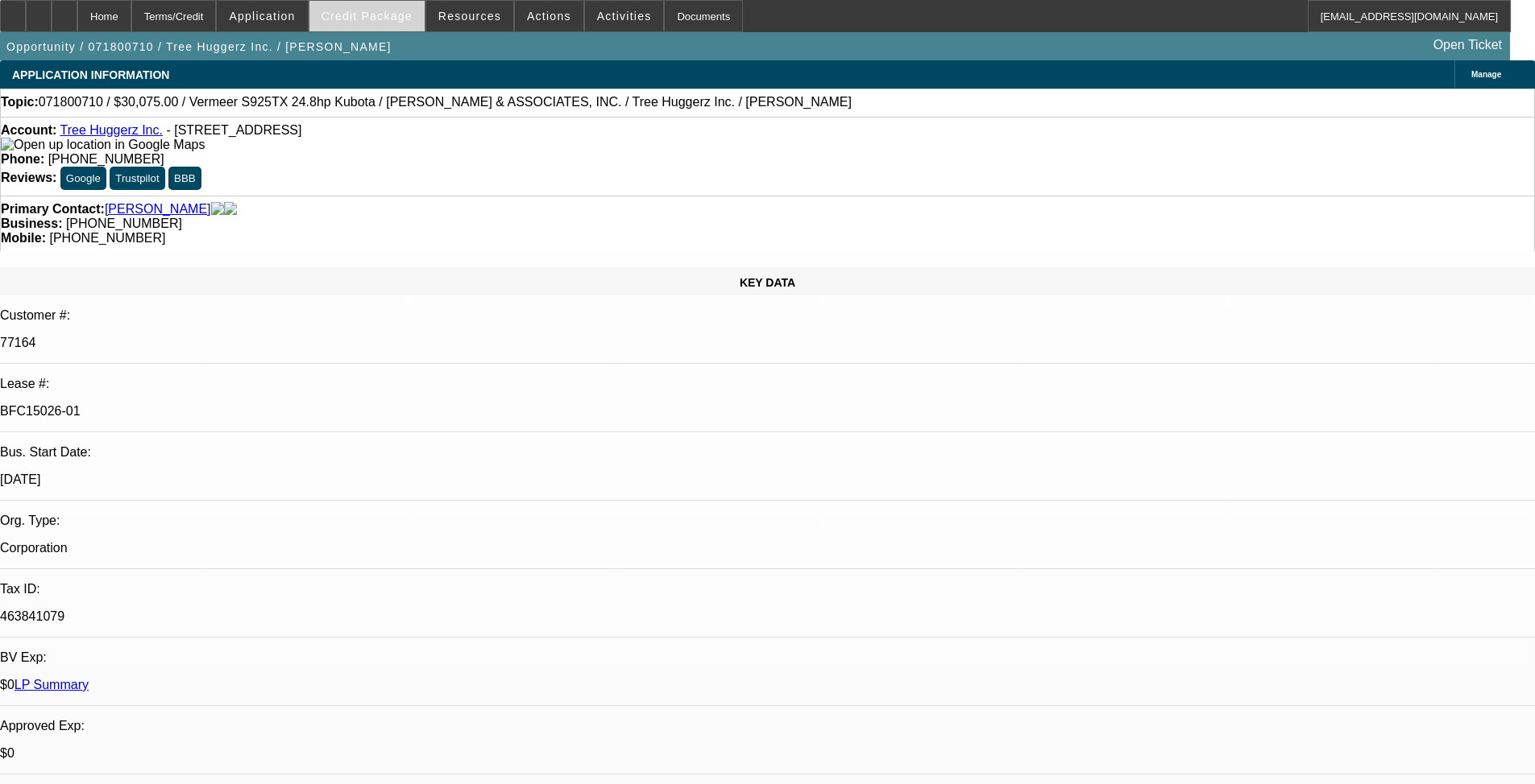
select select "2"
select select "0.1"
select select "4"
select select "0"
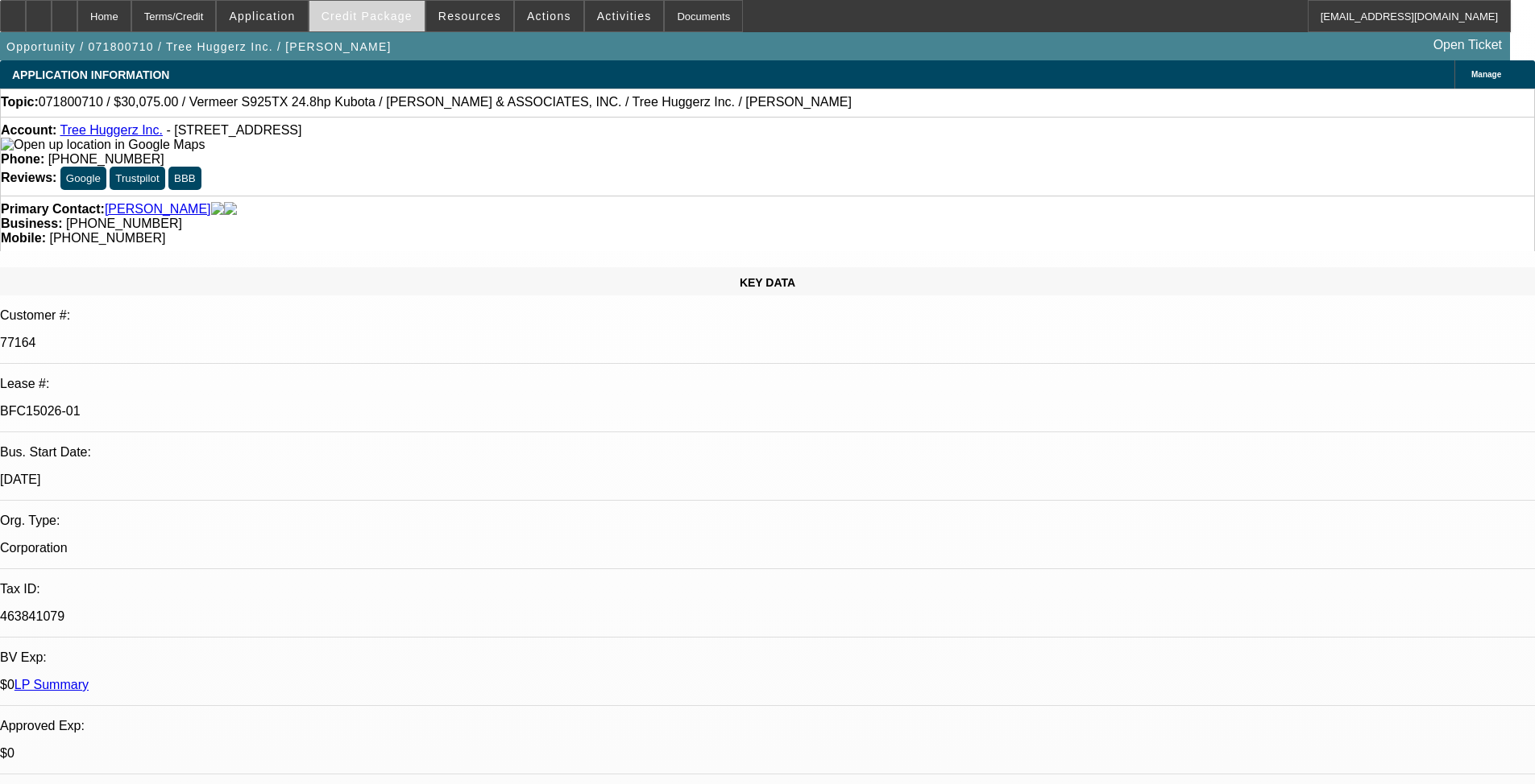
select select "0"
select select "6"
click at [393, 19] on span "Credit Package" at bounding box center [366, 16] width 91 height 13
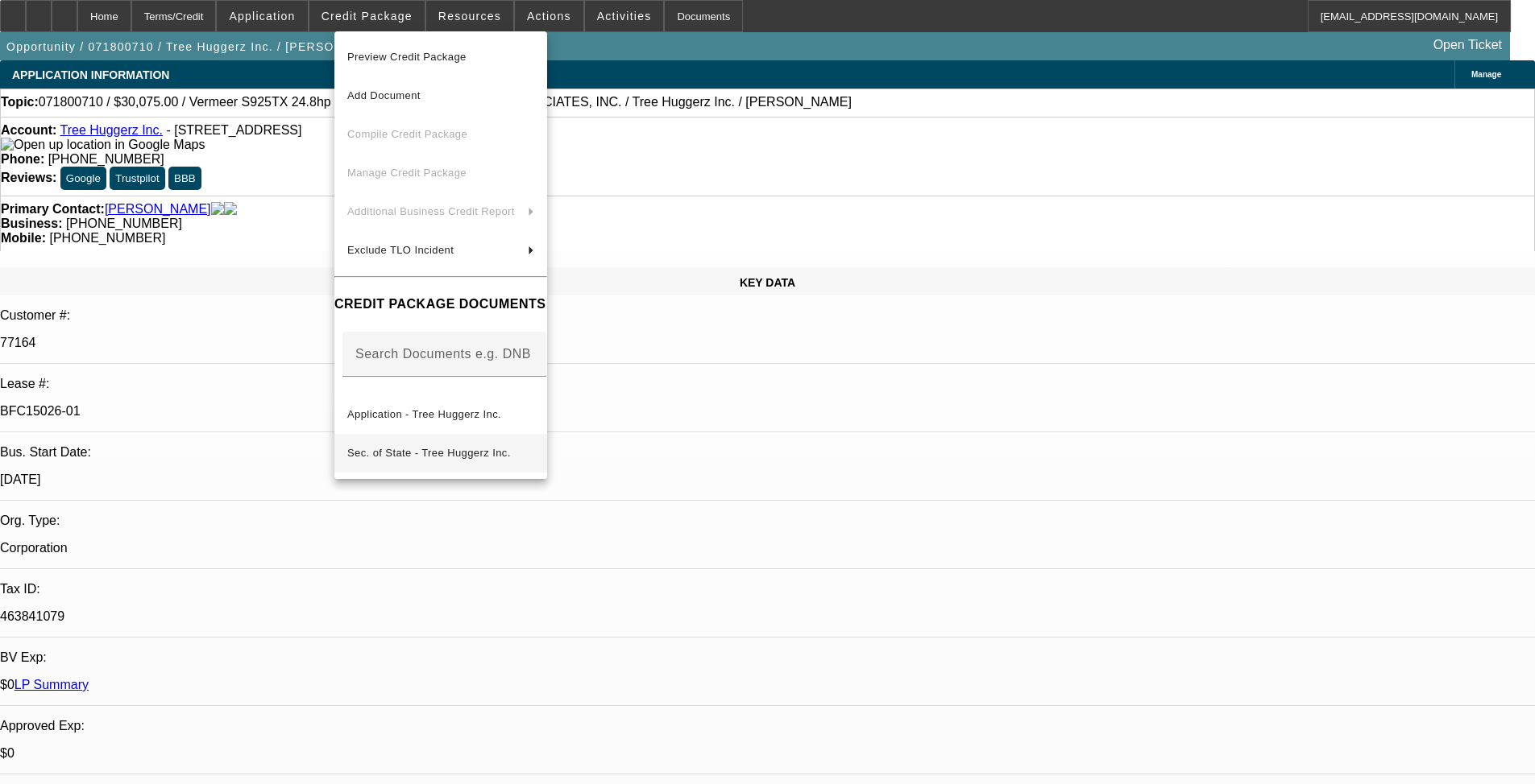
click at [494, 447] on span "Sec. of State - Tree Huggerz Inc." at bounding box center [428, 453] width 164 height 12
